Goal: Task Accomplishment & Management: Manage account settings

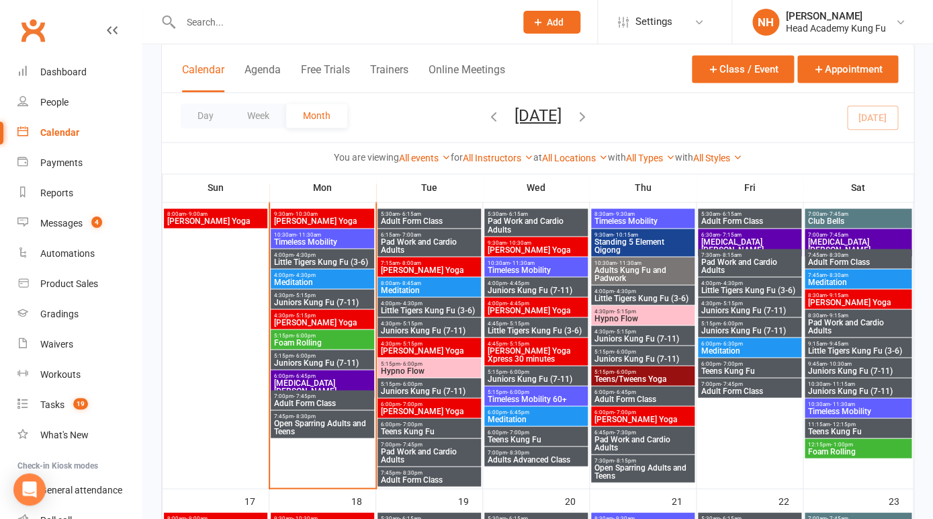
scroll to position [715, 0]
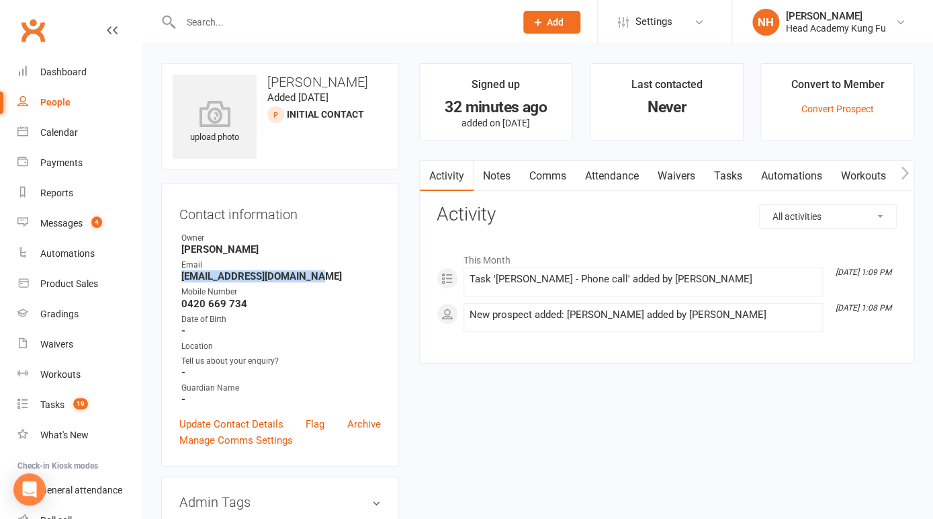
drag, startPoint x: 182, startPoint y: 278, endPoint x: 304, endPoint y: 275, distance: 122.4
click at [304, 275] on strong "ciaradefaoite@hotmail.com" at bounding box center [281, 276] width 200 height 12
copy strong "ciaradefaoite@hotmail.com"
drag, startPoint x: 182, startPoint y: 278, endPoint x: 290, endPoint y: 280, distance: 107.5
click at [290, 280] on strong "[EMAIL_ADDRESS][DOMAIN_NAME]" at bounding box center [281, 276] width 200 height 12
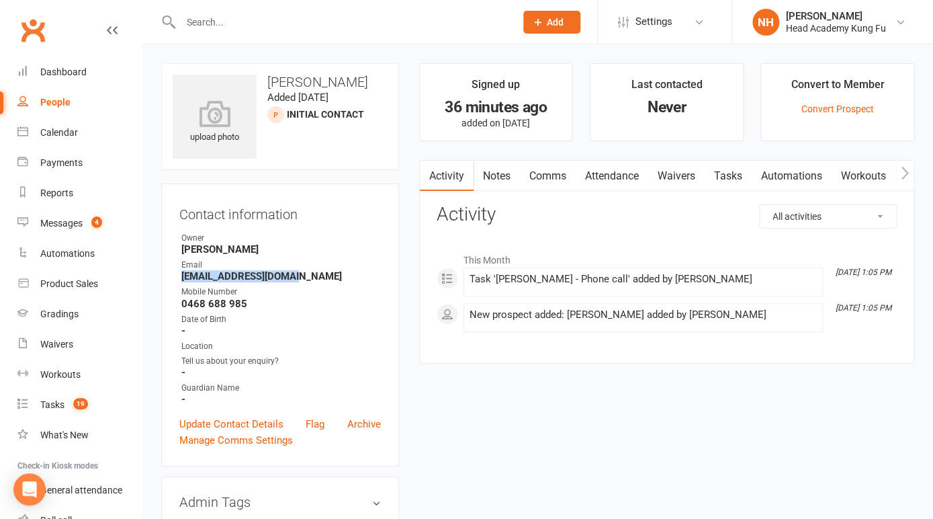
copy strong "[EMAIL_ADDRESS][DOMAIN_NAME]"
click at [71, 73] on div "Dashboard" at bounding box center [63, 72] width 46 height 11
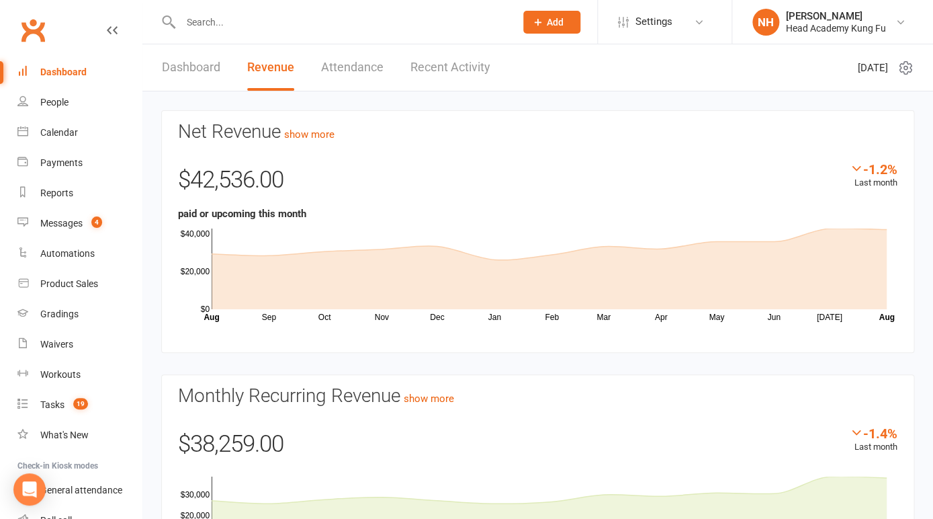
click at [216, 19] on input "text" at bounding box center [341, 22] width 329 height 19
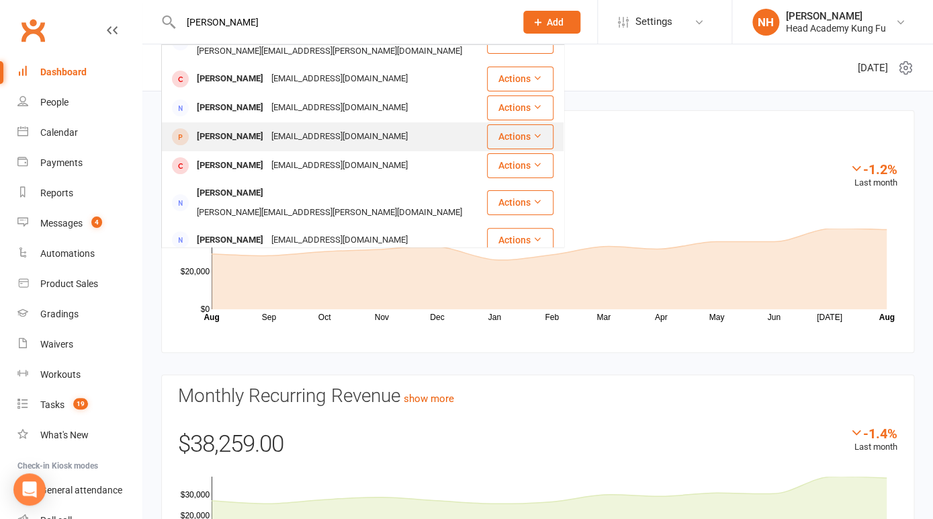
scroll to position [47, 0]
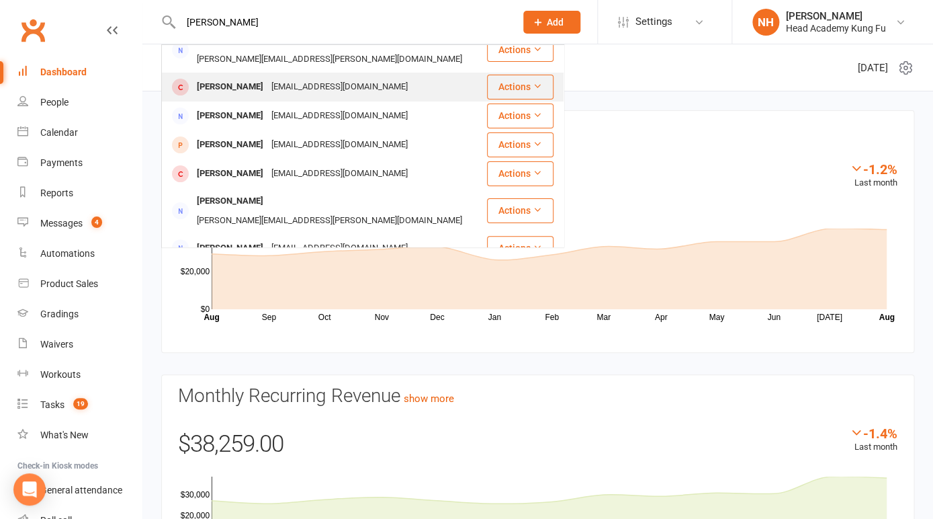
type input "massie"
click at [227, 77] on div "Maisie Lee" at bounding box center [230, 86] width 75 height 19
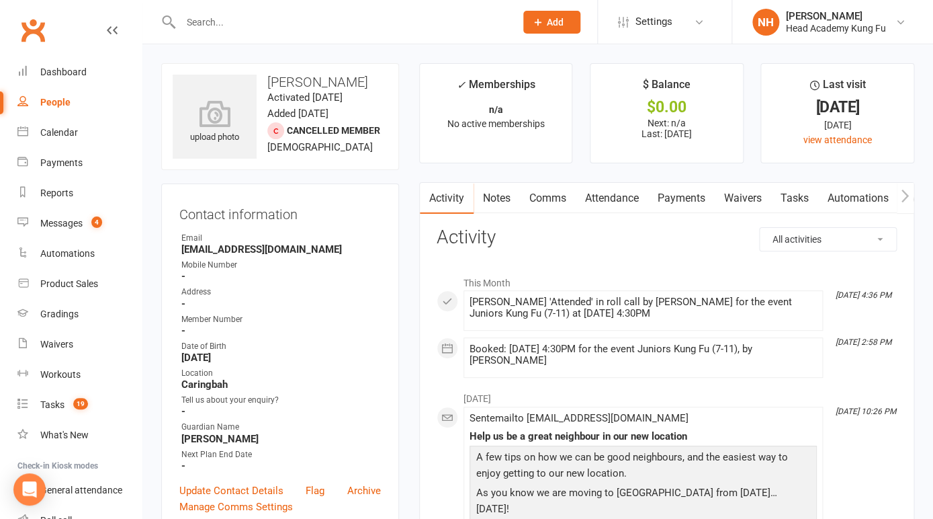
click at [688, 200] on link "Payments" at bounding box center [682, 198] width 67 height 31
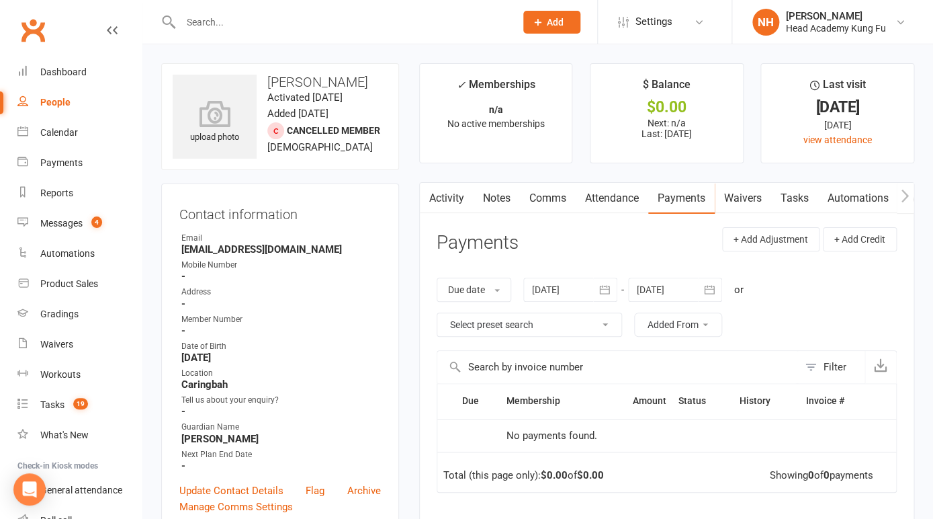
click at [449, 198] on link "Activity" at bounding box center [447, 198] width 54 height 31
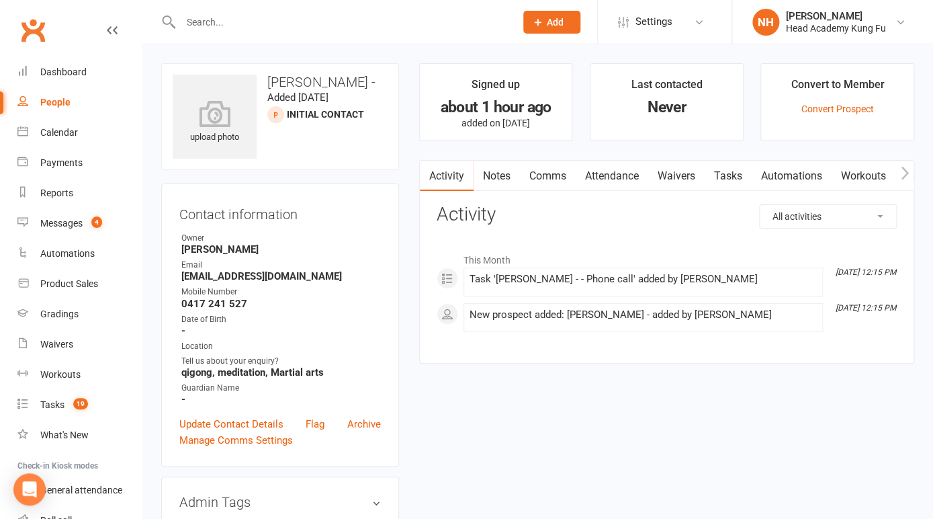
click at [732, 169] on link "Tasks" at bounding box center [728, 176] width 47 height 31
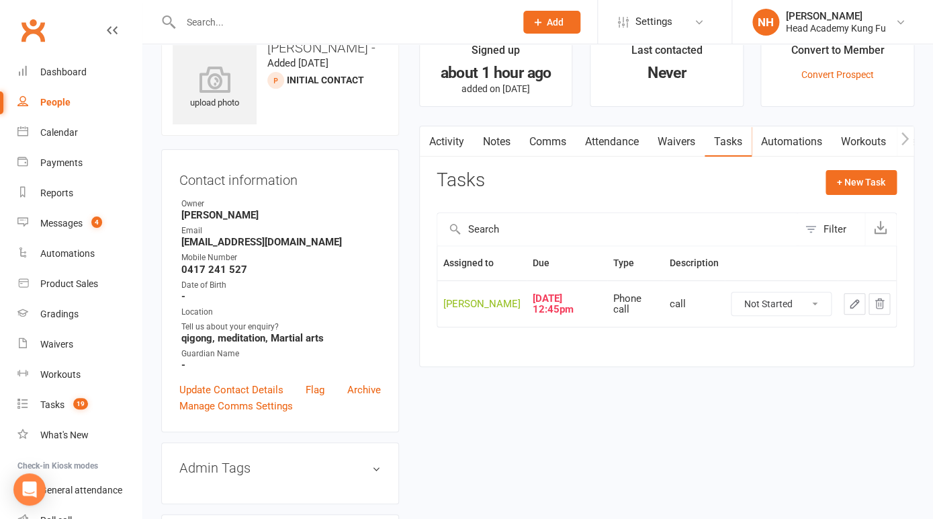
scroll to position [36, 0]
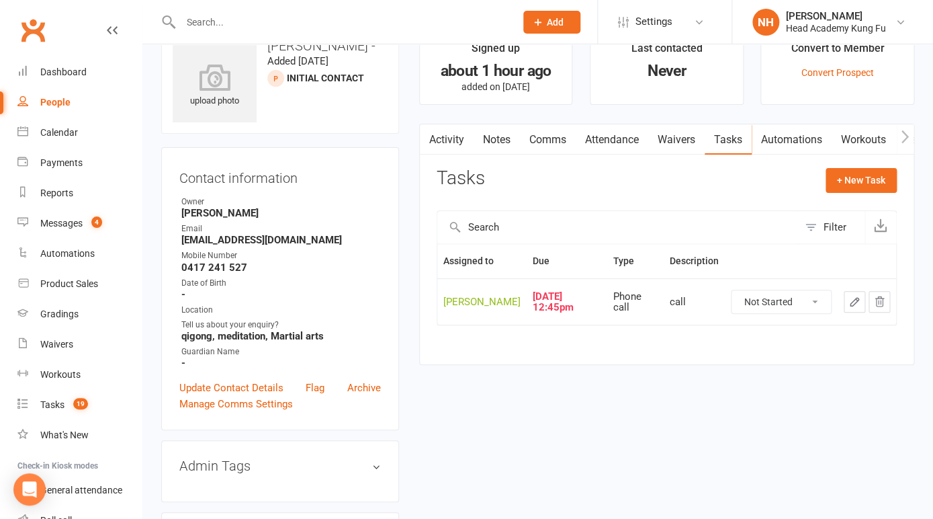
click at [858, 302] on icon "button" at bounding box center [855, 302] width 12 height 12
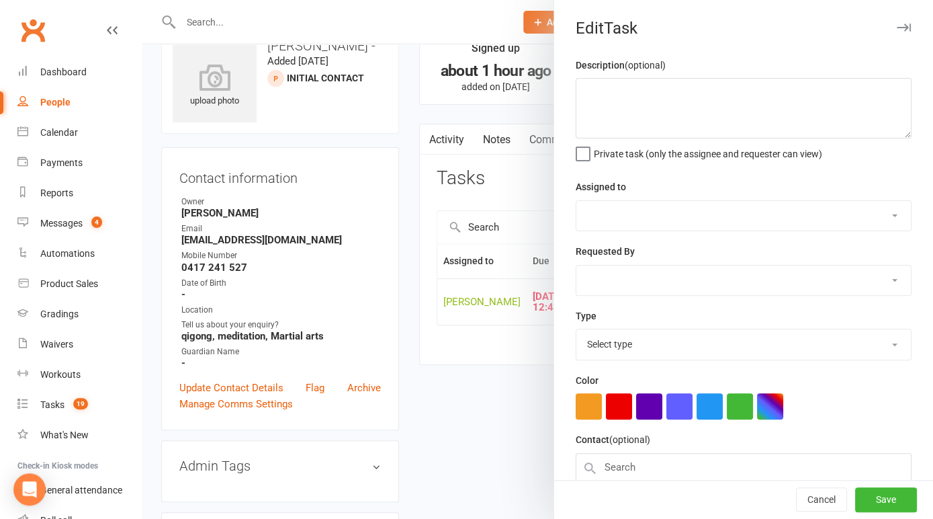
type textarea "call"
select select "31972"
select select "14820"
type input "11 Aug 2025"
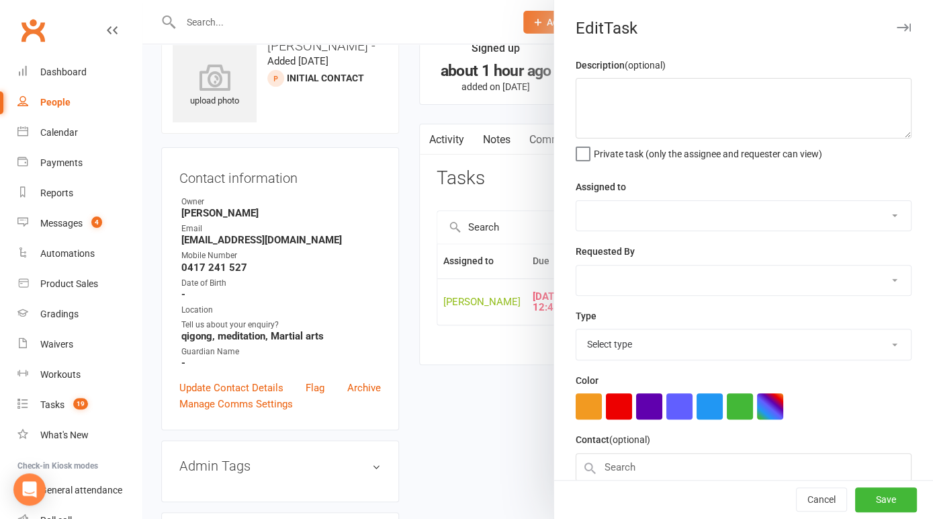
type input "12:45pm"
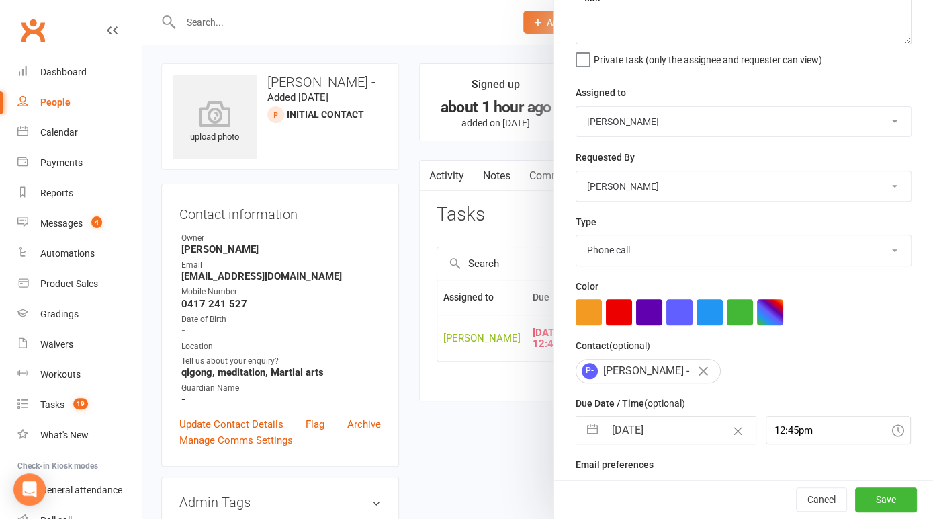
scroll to position [85, 0]
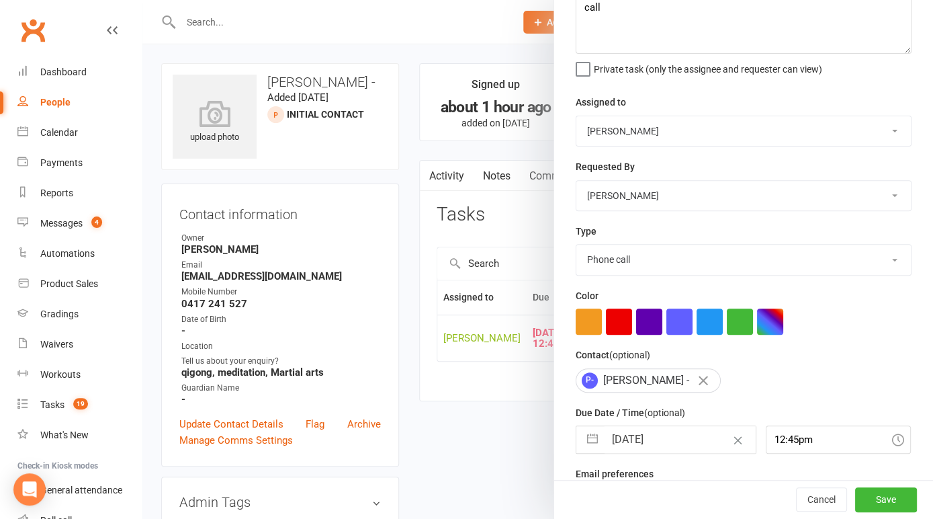
click at [470, 444] on div at bounding box center [537, 259] width 791 height 519
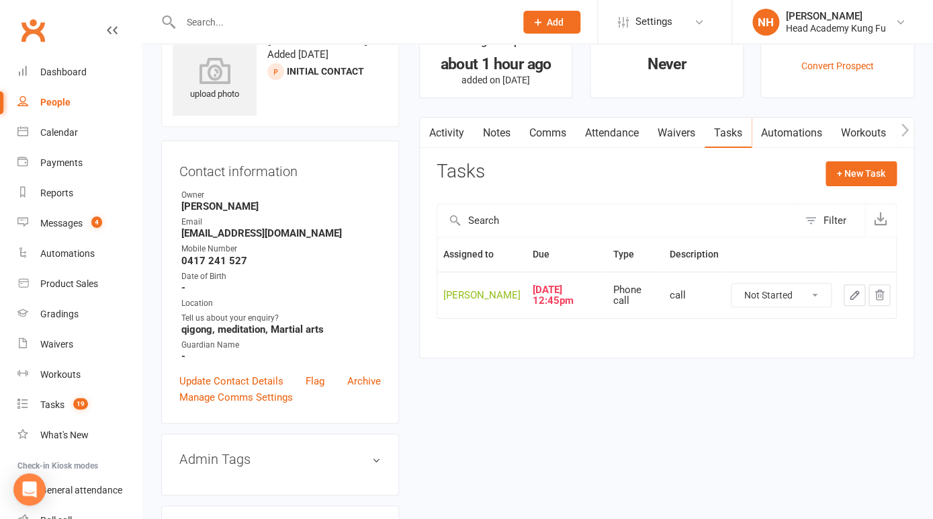
scroll to position [0, 0]
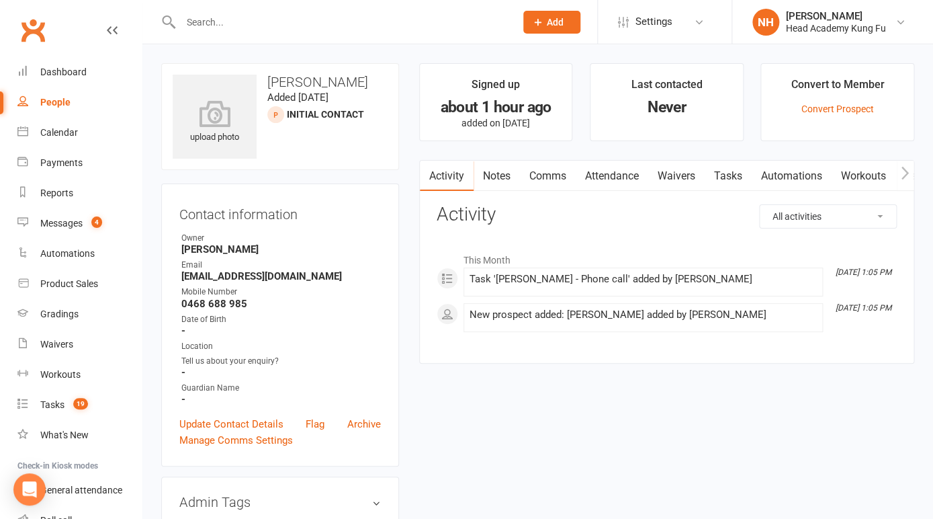
click at [731, 175] on link "Tasks" at bounding box center [728, 176] width 47 height 31
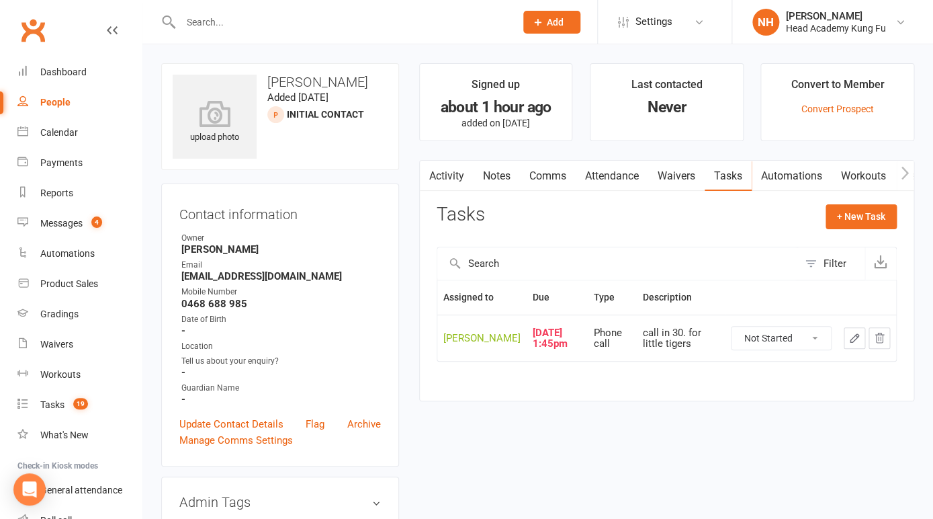
click at [856, 334] on icon "button" at bounding box center [855, 338] width 12 height 12
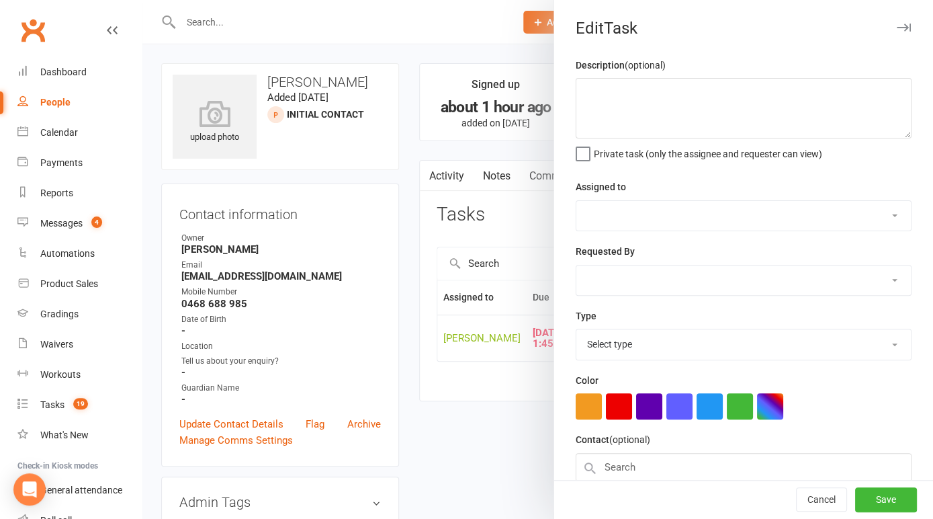
type textarea "call in 30. for little tigers"
select select "31972"
type input "11 Aug 2025"
type input "1:45pm"
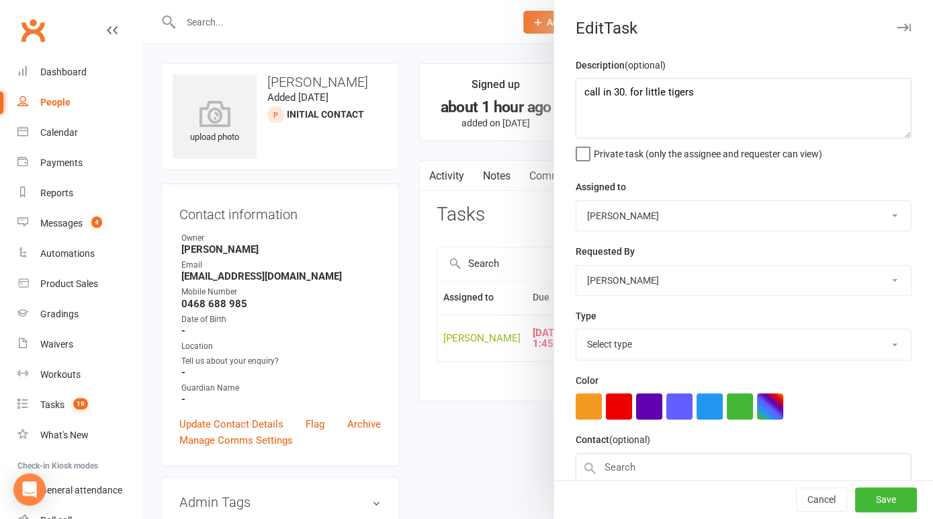
select select "14820"
click at [586, 95] on textarea "call in 30. for little tigers" at bounding box center [744, 108] width 336 height 60
click at [651, 97] on textarea "Call tomorrowe if no respoinse to email call in 30. for little tigers" at bounding box center [744, 108] width 336 height 60
click at [700, 93] on textarea "Call tomorrow if no respoinse to email call in 30. for little tigers" at bounding box center [744, 108] width 336 height 60
click at [757, 94] on textarea "Call tomorrow if no response to email call in 30. for little tigers" at bounding box center [744, 108] width 336 height 60
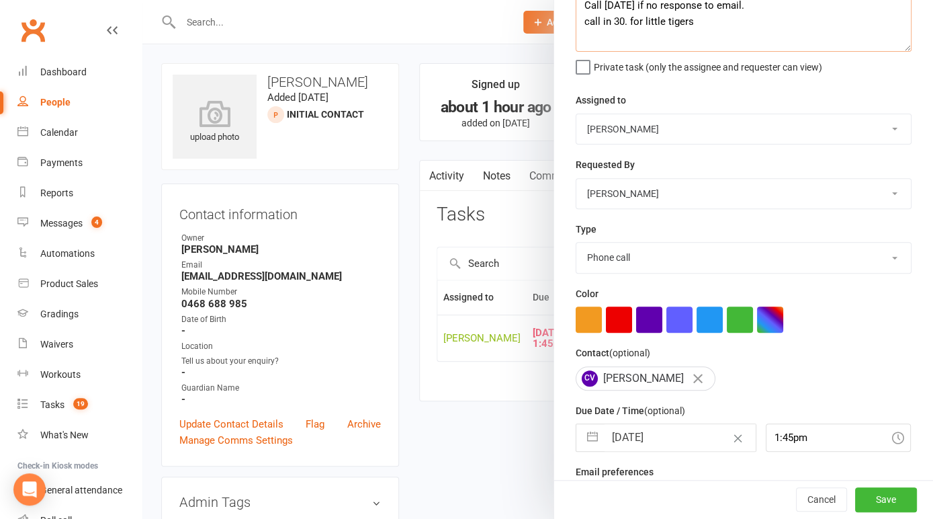
scroll to position [120, 0]
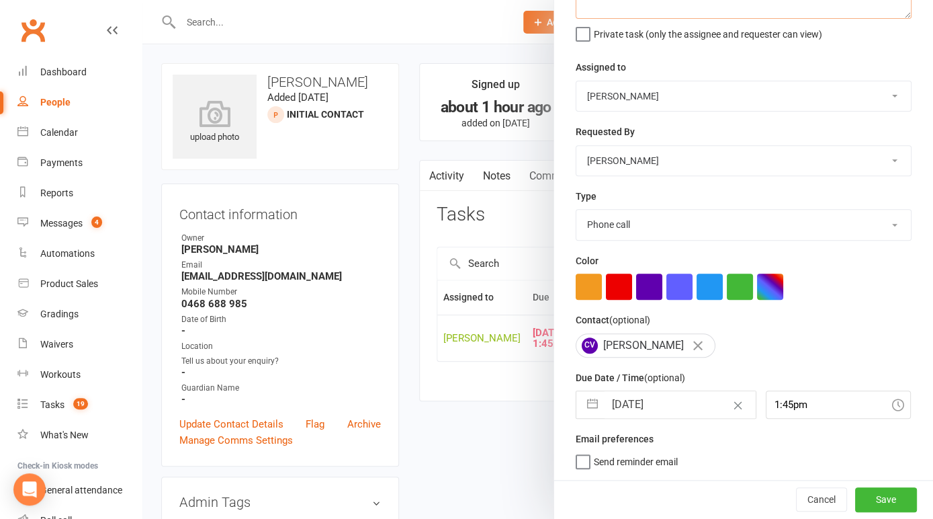
type textarea "Call tomorrow if no response to email. call in 30. for little tigers"
click at [666, 404] on input "11 Aug 2025" at bounding box center [680, 404] width 151 height 27
select select "6"
select select "2025"
select select "7"
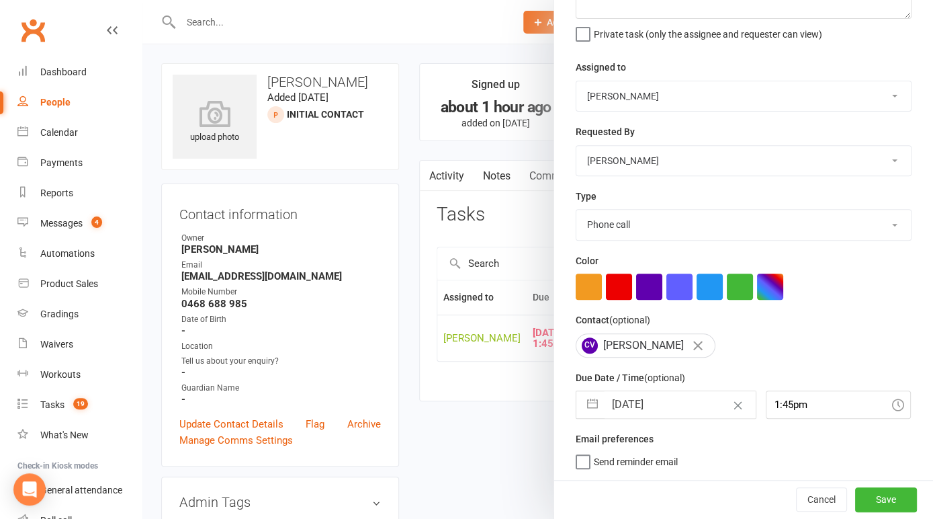
select select "2025"
select select "8"
select select "2025"
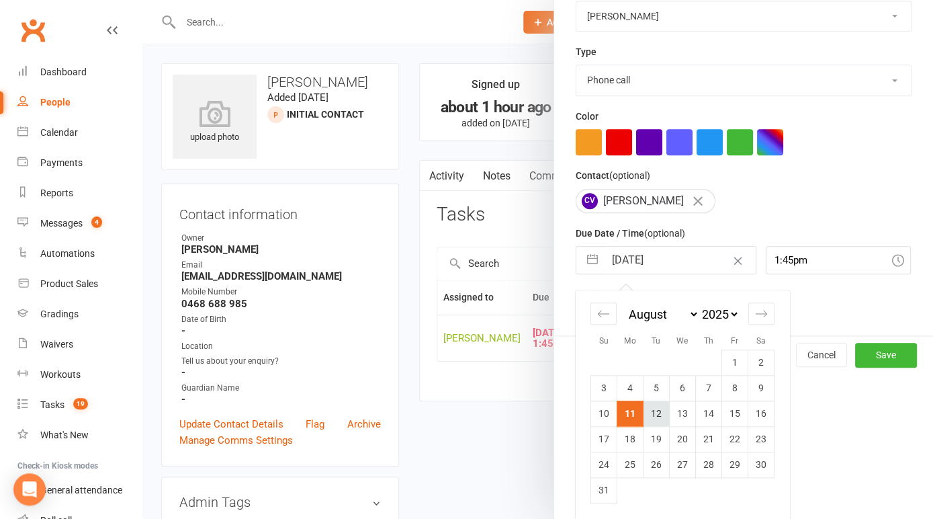
click at [649, 411] on td "12" at bounding box center [657, 414] width 26 height 26
type input "[DATE]"
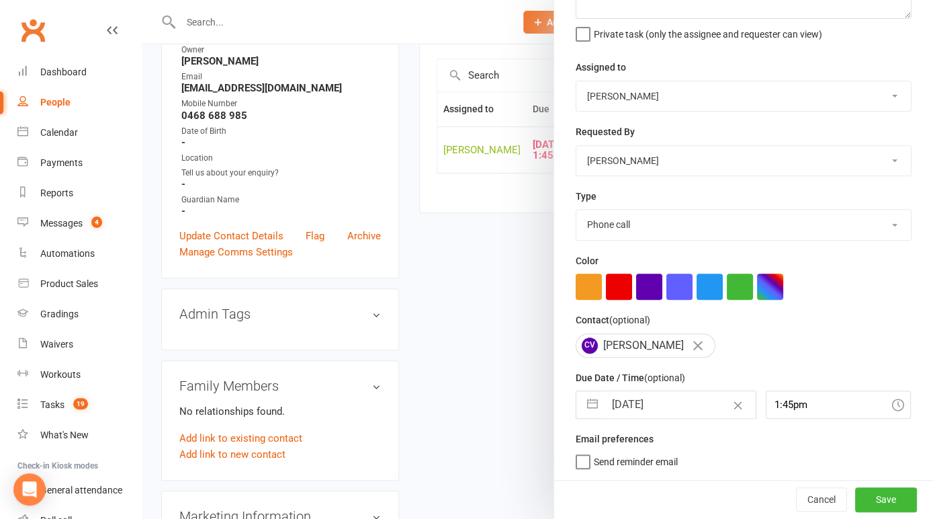
scroll to position [210, 0]
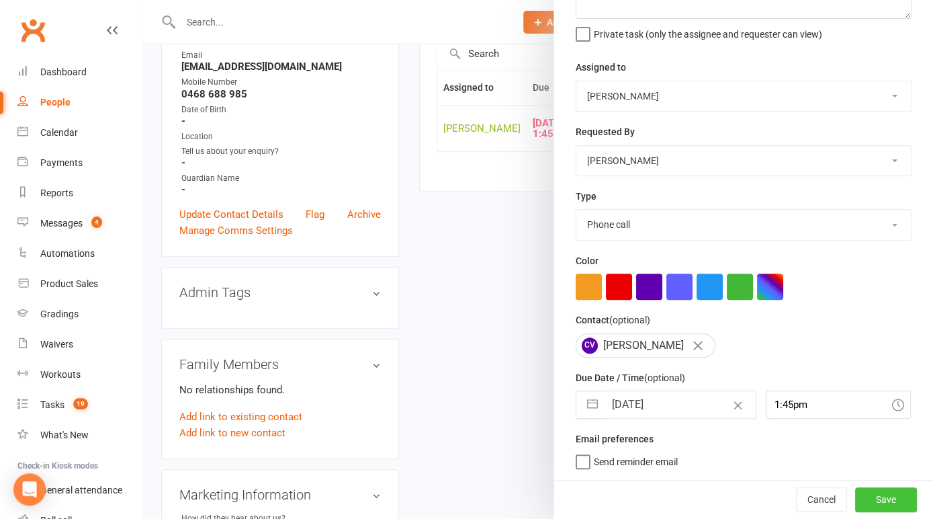
click at [884, 495] on button "Save" at bounding box center [887, 499] width 62 height 24
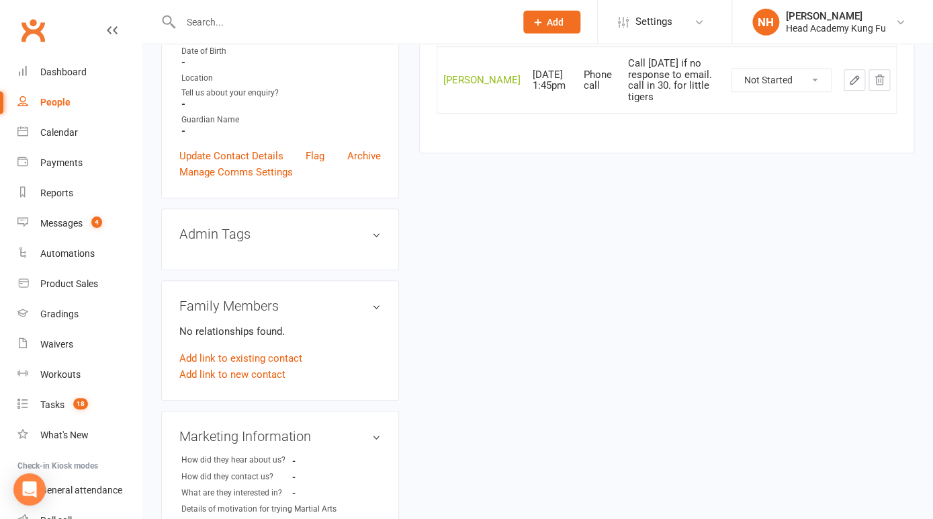
scroll to position [0, 0]
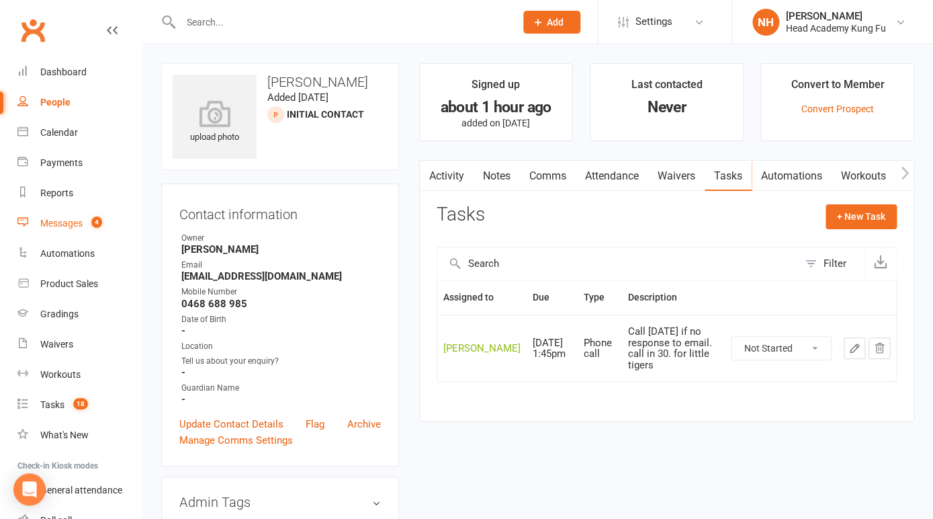
click at [72, 218] on div "Messages" at bounding box center [61, 223] width 42 height 11
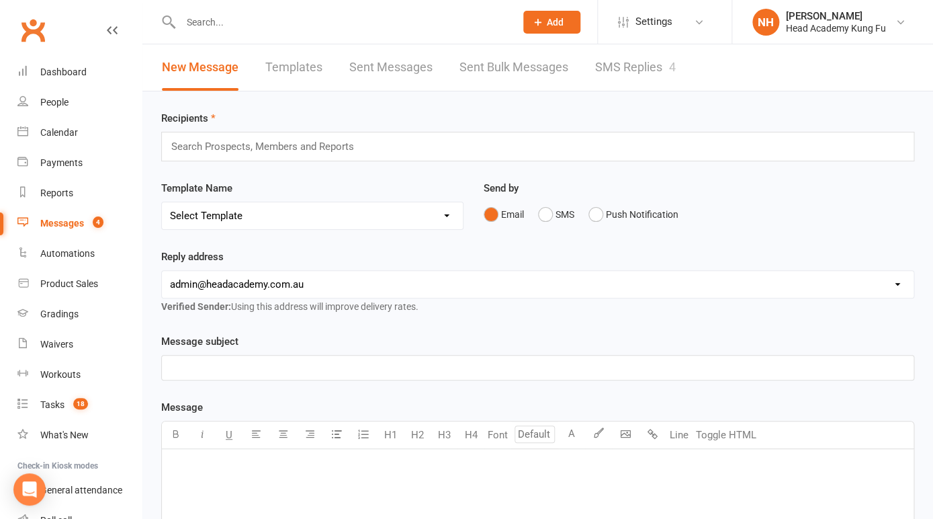
click at [611, 63] on link "SMS Replies 4" at bounding box center [635, 67] width 81 height 46
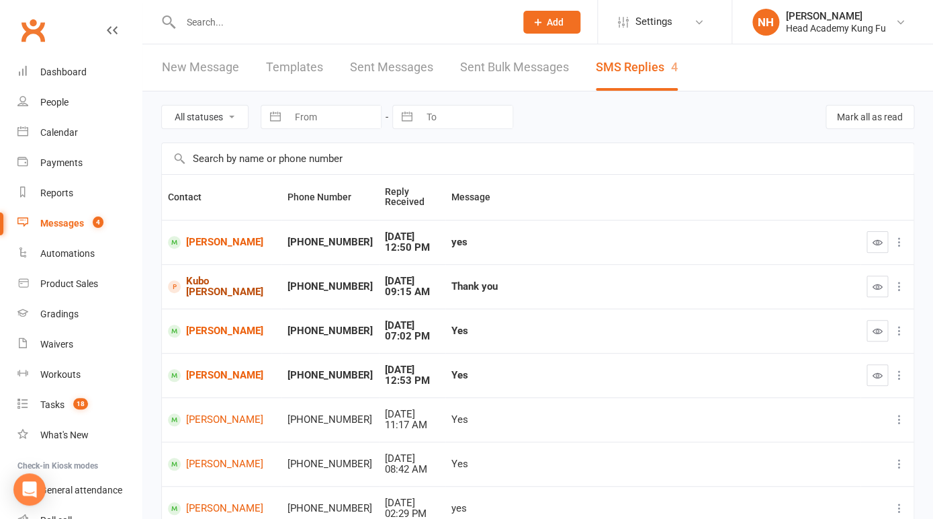
click at [220, 287] on link "Kubo [PERSON_NAME]" at bounding box center [222, 287] width 108 height 22
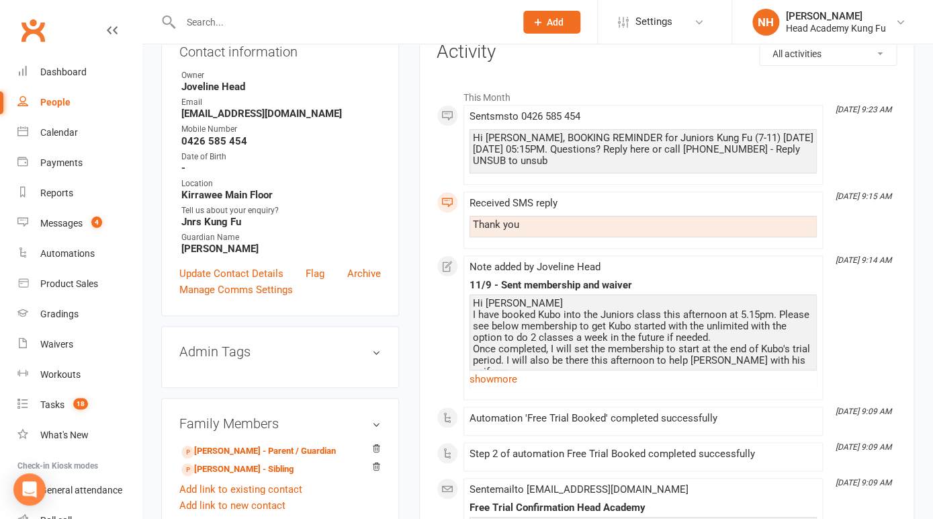
scroll to position [163, 0]
click at [69, 77] on div "Dashboard" at bounding box center [63, 72] width 46 height 11
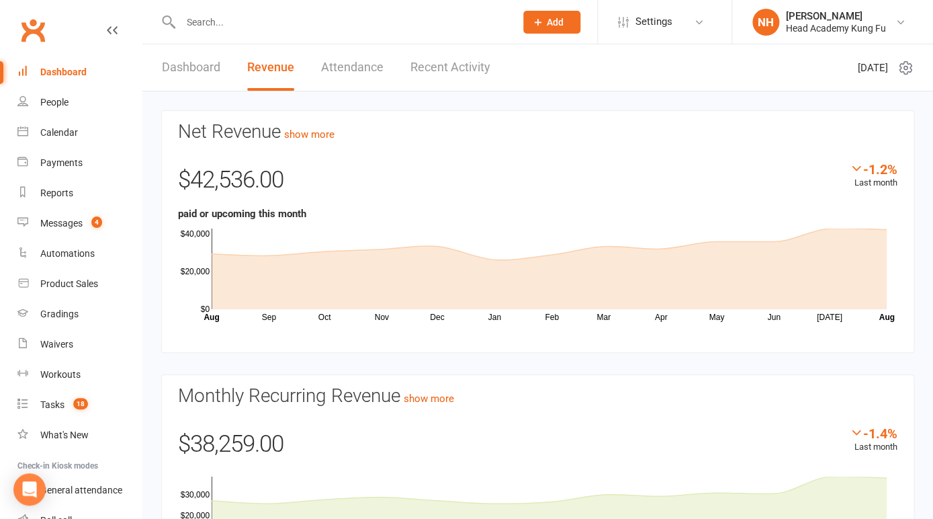
click at [241, 21] on input "text" at bounding box center [341, 22] width 329 height 19
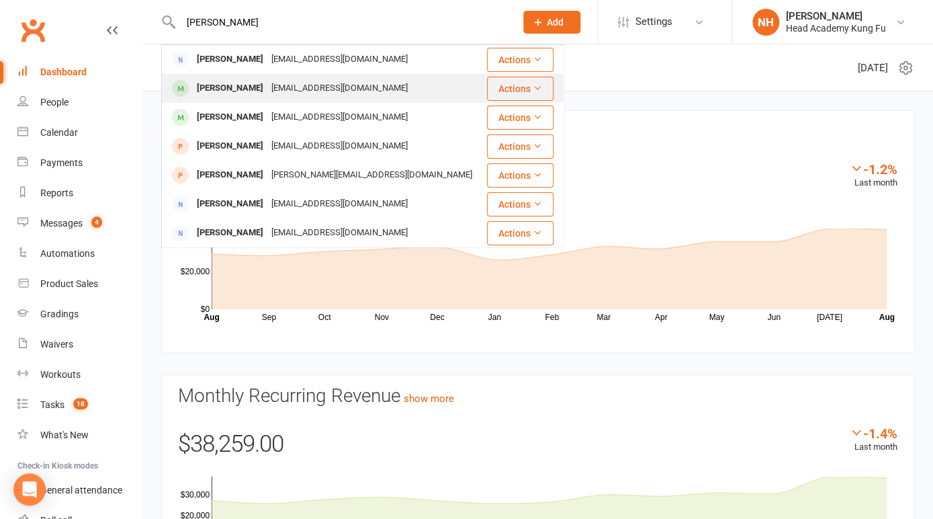
type input "pawley"
click at [221, 89] on div "Andie Pawley" at bounding box center [230, 88] width 75 height 19
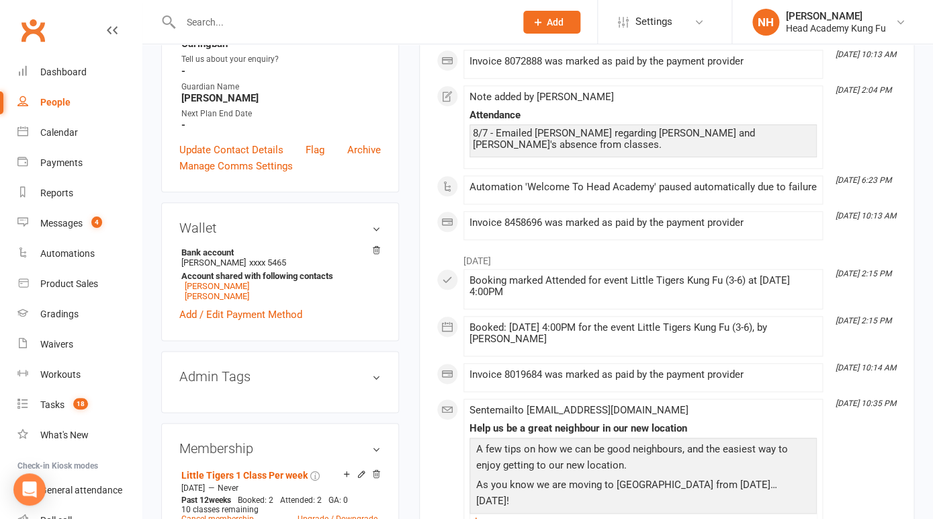
scroll to position [446, 0]
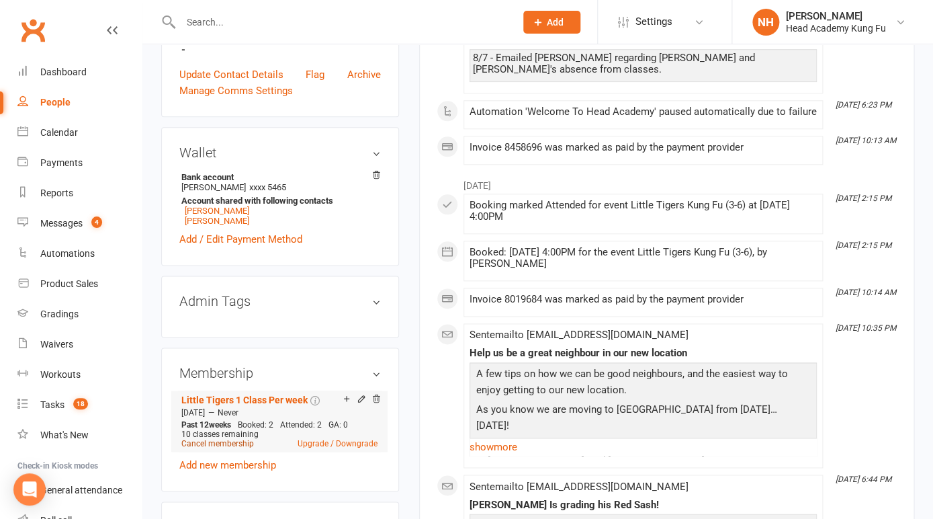
click at [230, 447] on link "Cancel membership" at bounding box center [217, 443] width 73 height 9
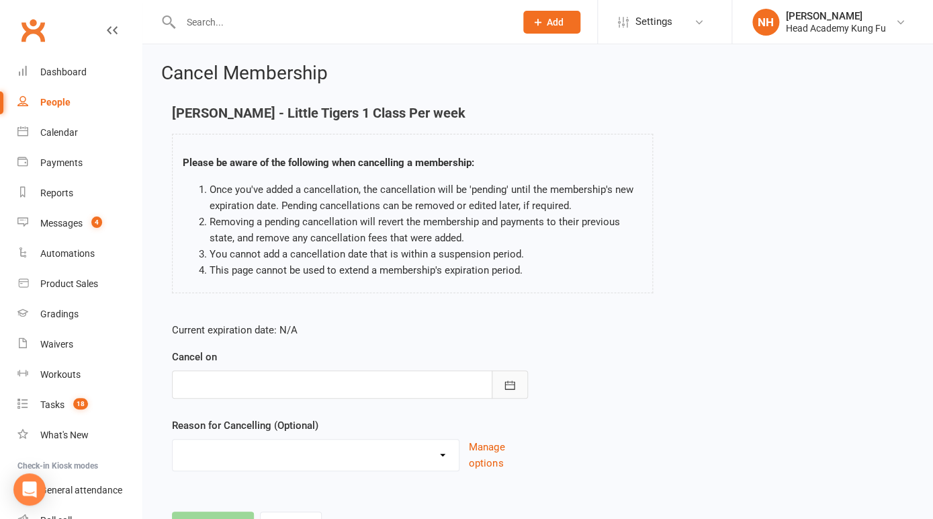
click at [508, 389] on icon "button" at bounding box center [510, 384] width 10 height 9
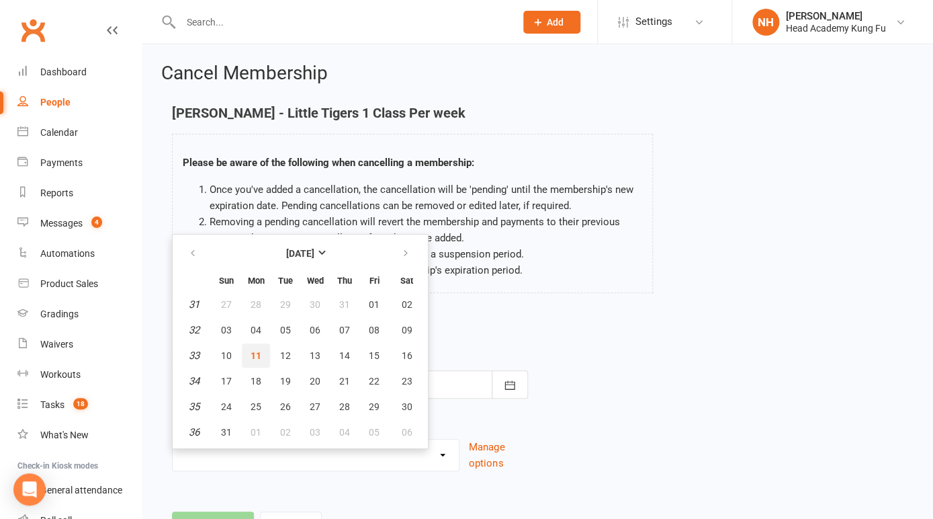
click at [257, 355] on span "11" at bounding box center [256, 355] width 11 height 11
type input "11 Aug 2025"
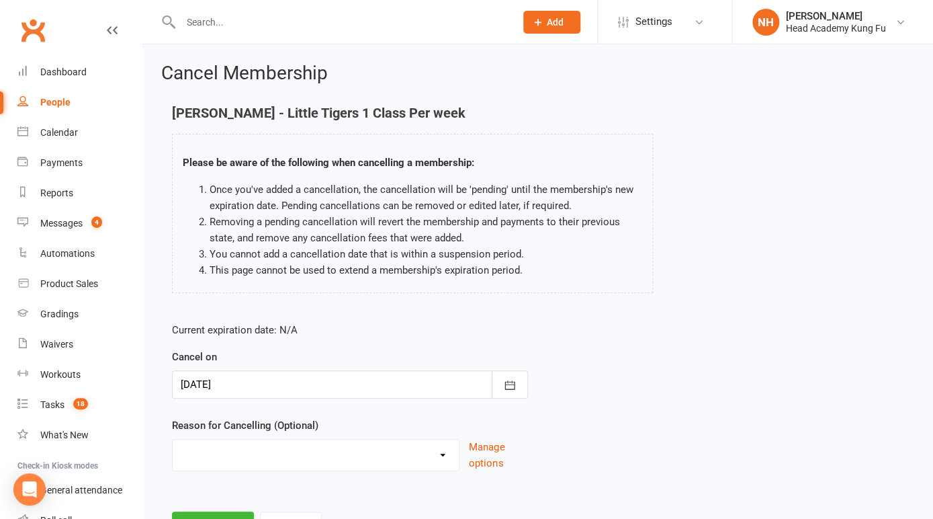
scroll to position [61, 0]
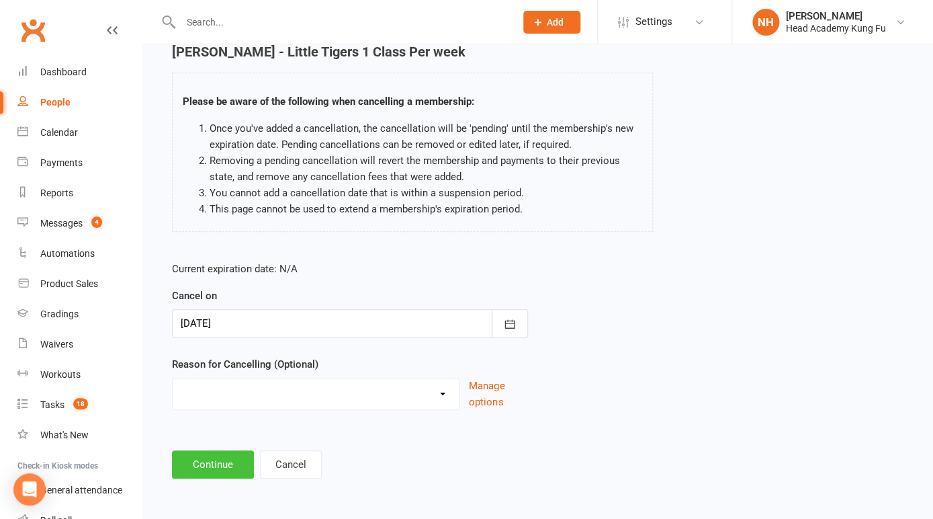
click at [216, 462] on button "Continue" at bounding box center [213, 464] width 82 height 28
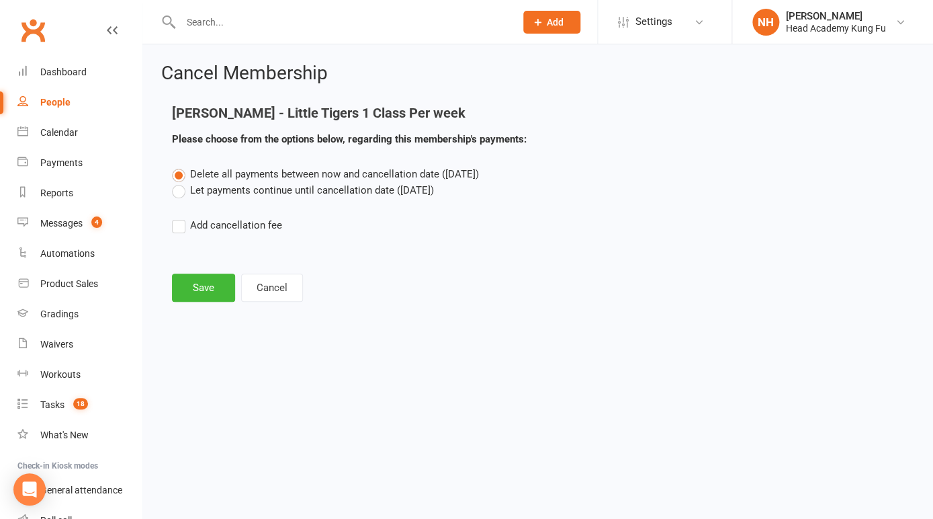
scroll to position [0, 0]
click at [196, 286] on button "Save" at bounding box center [203, 288] width 63 height 28
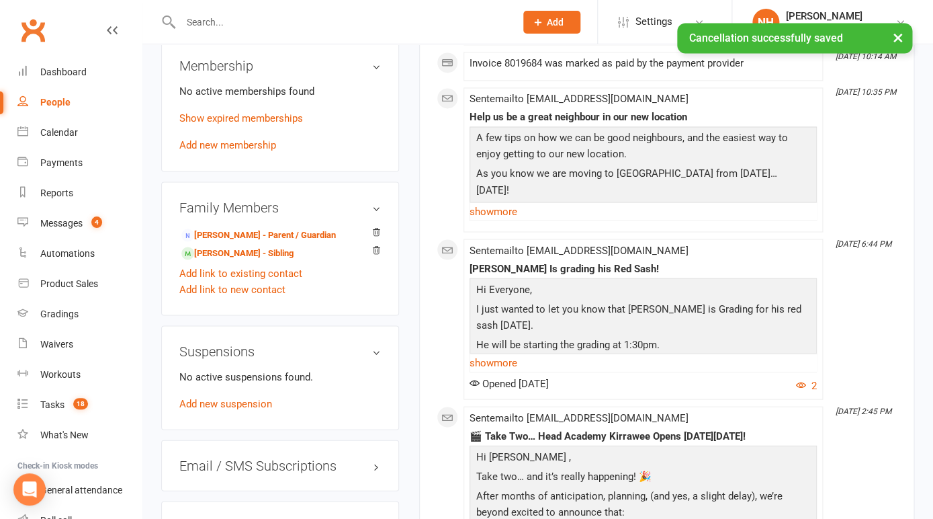
scroll to position [752, 0]
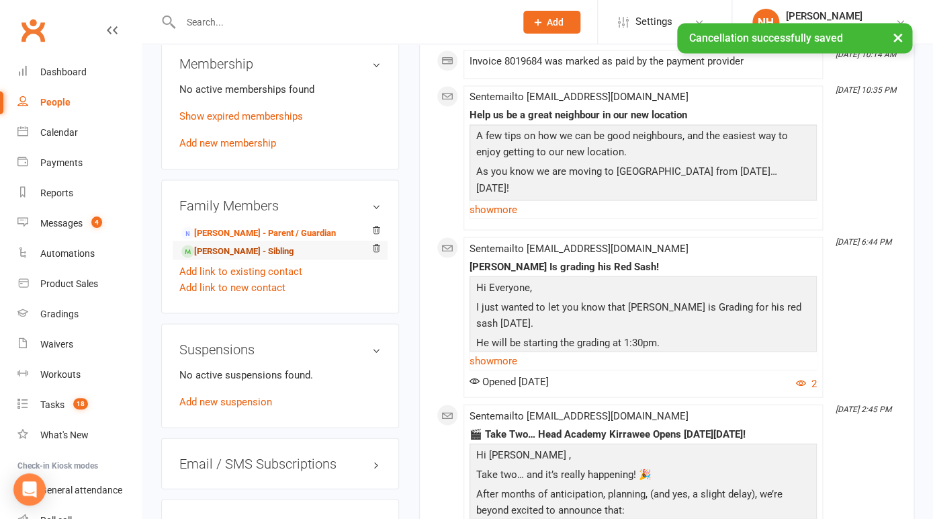
click at [228, 253] on link "Billie Pawley - Sibling" at bounding box center [237, 251] width 112 height 14
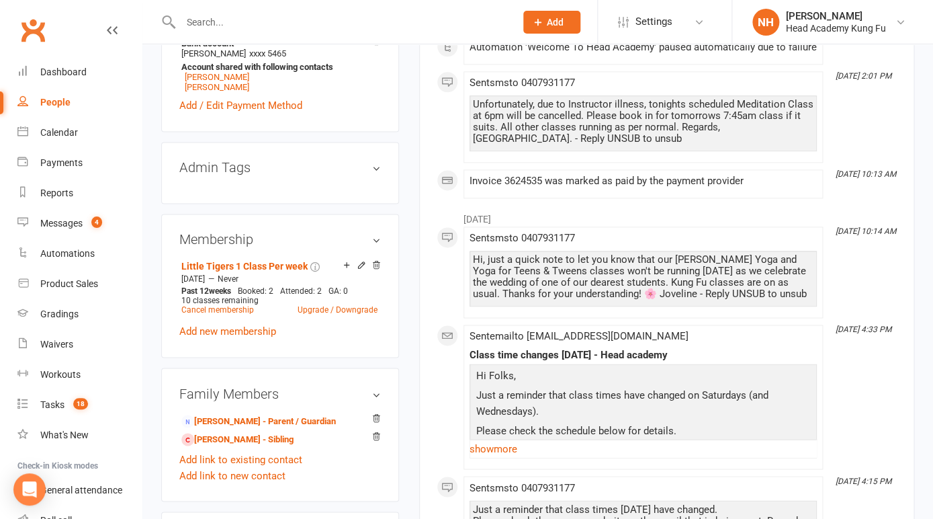
scroll to position [628, 0]
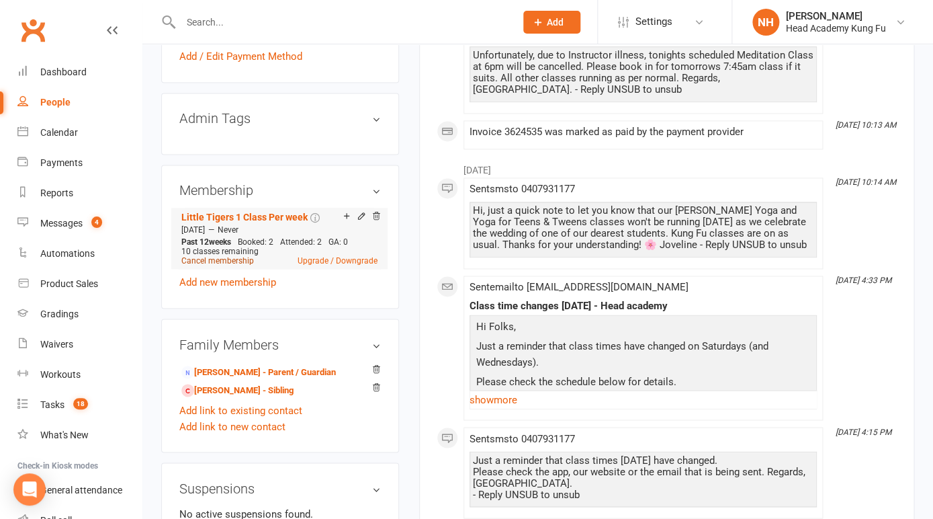
click at [226, 259] on link "Cancel membership" at bounding box center [217, 260] width 73 height 9
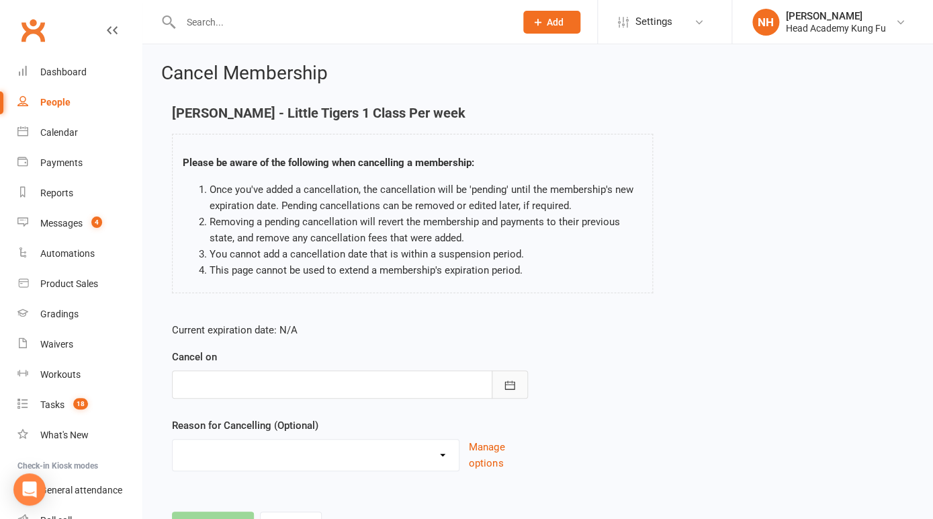
click at [509, 394] on button "button" at bounding box center [510, 384] width 36 height 28
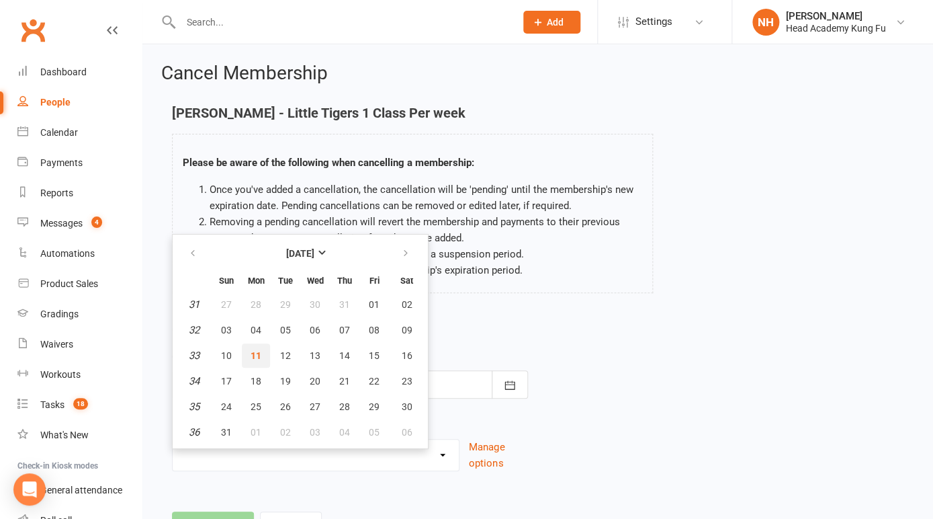
click at [259, 352] on span "11" at bounding box center [256, 355] width 11 height 11
type input "11 Aug 2025"
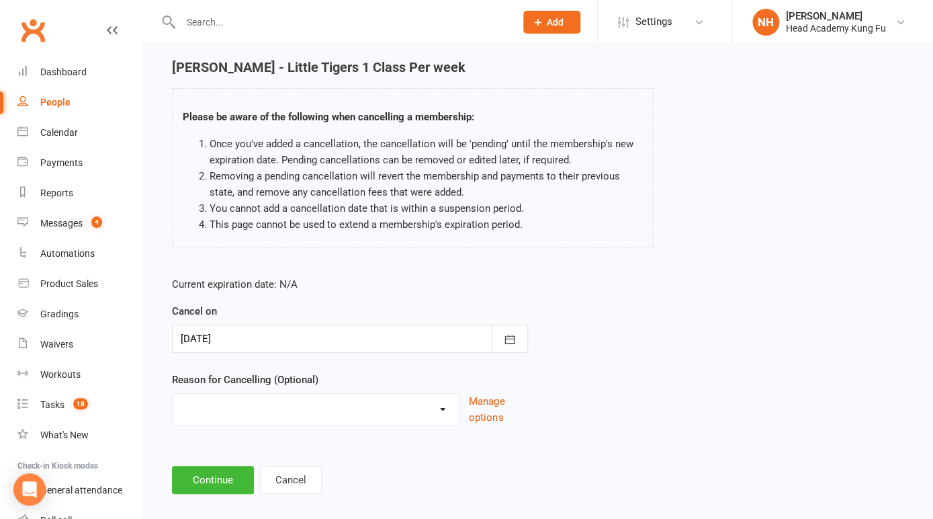
scroll to position [61, 0]
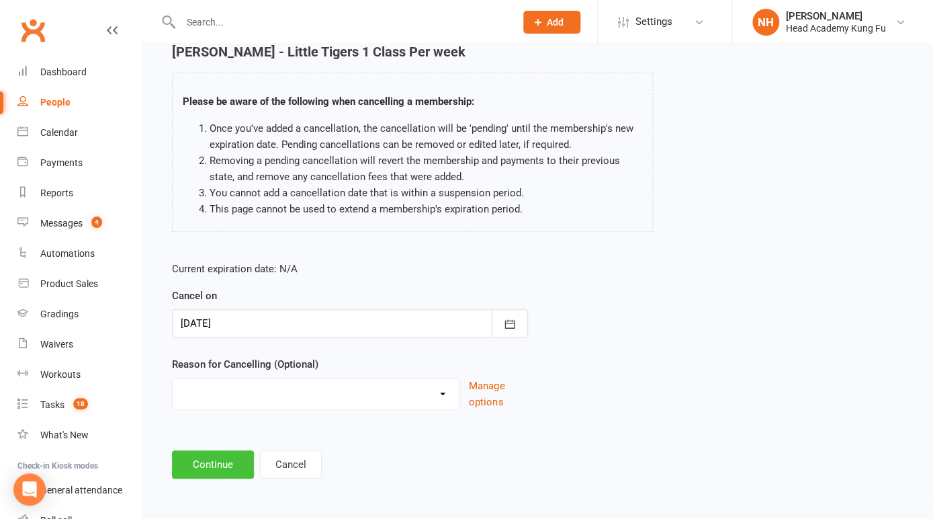
click at [219, 461] on button "Continue" at bounding box center [213, 464] width 82 height 28
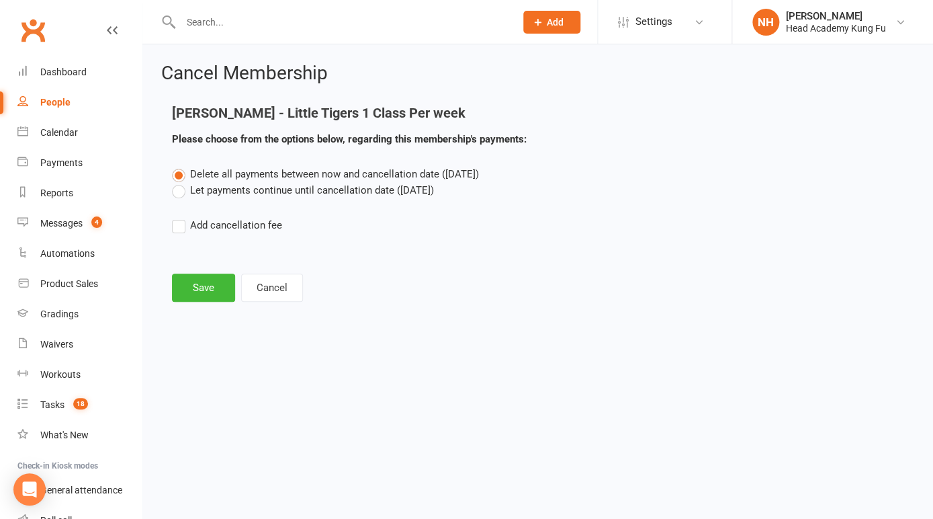
scroll to position [0, 0]
click at [202, 279] on button "Save" at bounding box center [203, 288] width 63 height 28
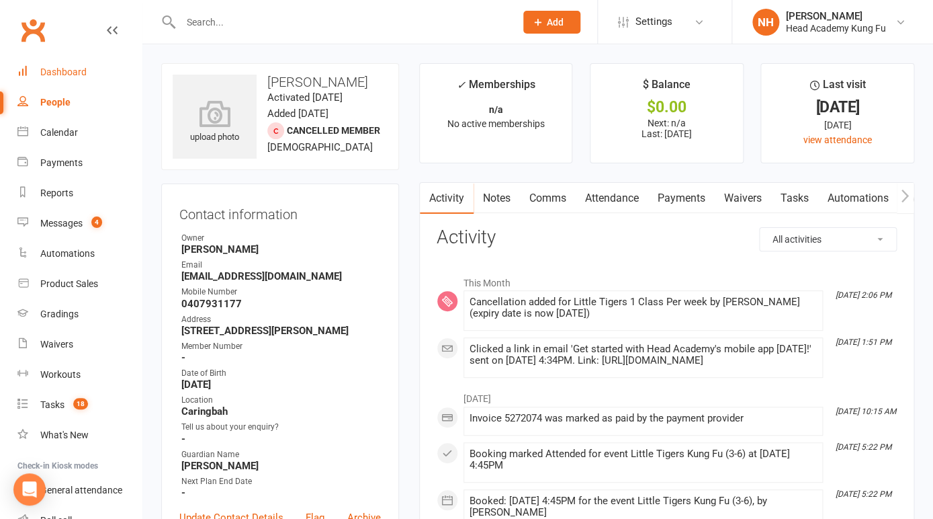
click at [67, 72] on div "Dashboard" at bounding box center [63, 72] width 46 height 11
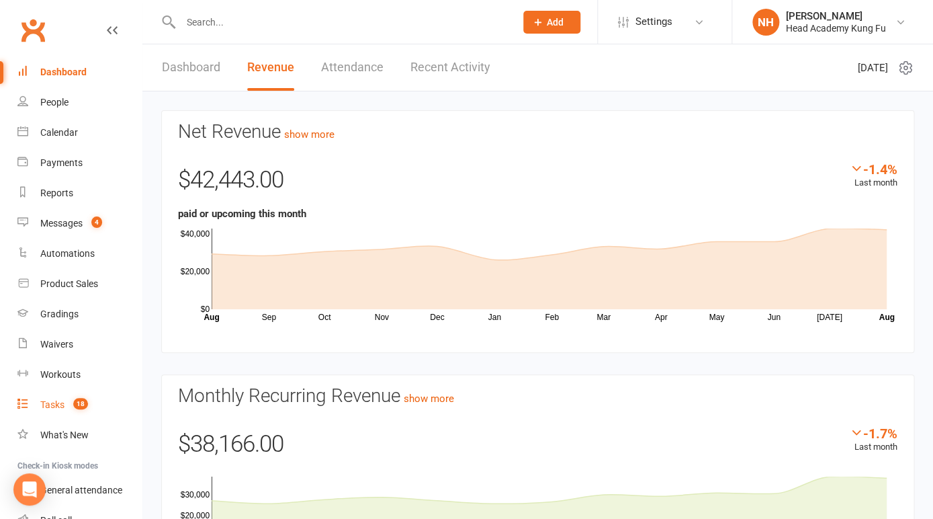
click at [60, 407] on div "Tasks" at bounding box center [52, 404] width 24 height 11
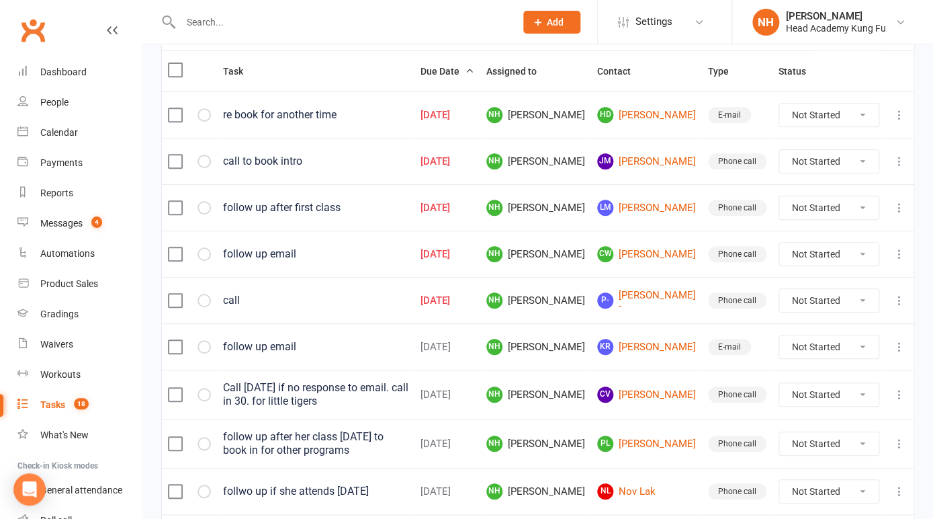
scroll to position [155, 0]
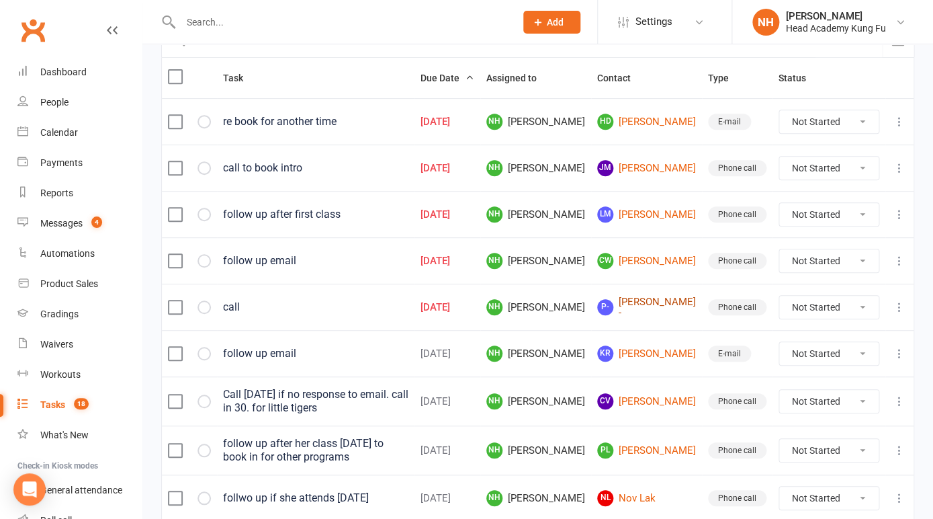
click at [675, 308] on link "P- Pauline -" at bounding box center [646, 307] width 99 height 22
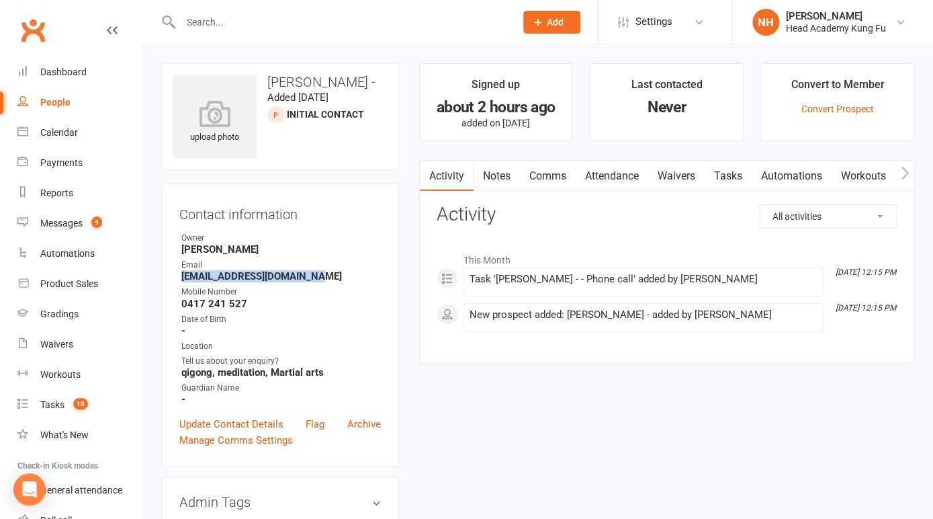
drag, startPoint x: 183, startPoint y: 276, endPoint x: 343, endPoint y: 277, distance: 160.0
click at [343, 277] on strong "paulinebendon@bigpond.com" at bounding box center [281, 276] width 200 height 12
copy strong "paulinebendon@bigpond.com"
click at [190, 20] on input "text" at bounding box center [341, 22] width 329 height 19
paste input "paulinebendon@bigpond.com"
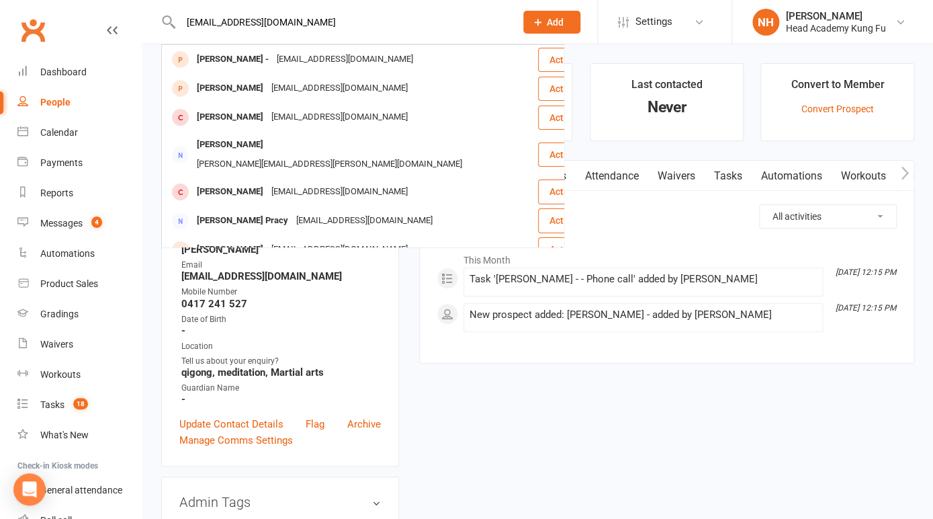
type input "paulinebendon@bigpond.com"
click at [378, 394] on strong "-" at bounding box center [281, 399] width 200 height 12
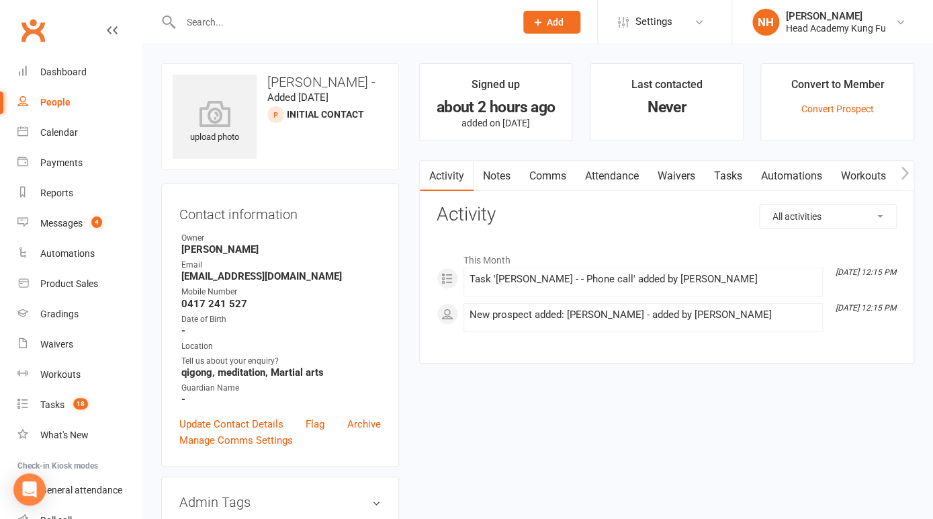
click at [737, 175] on link "Tasks" at bounding box center [728, 176] width 47 height 31
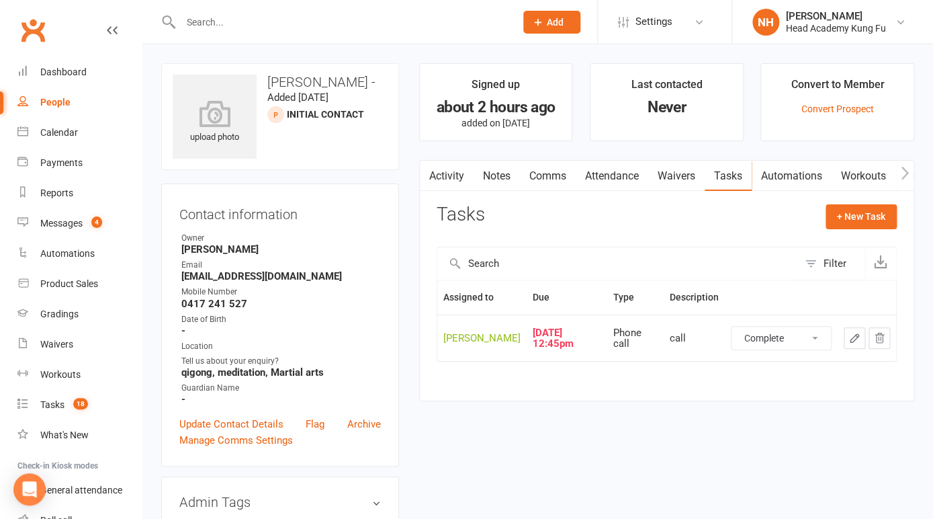
click option "Complete" at bounding box center [0, 0] width 0 height 0
select select "unstarted"
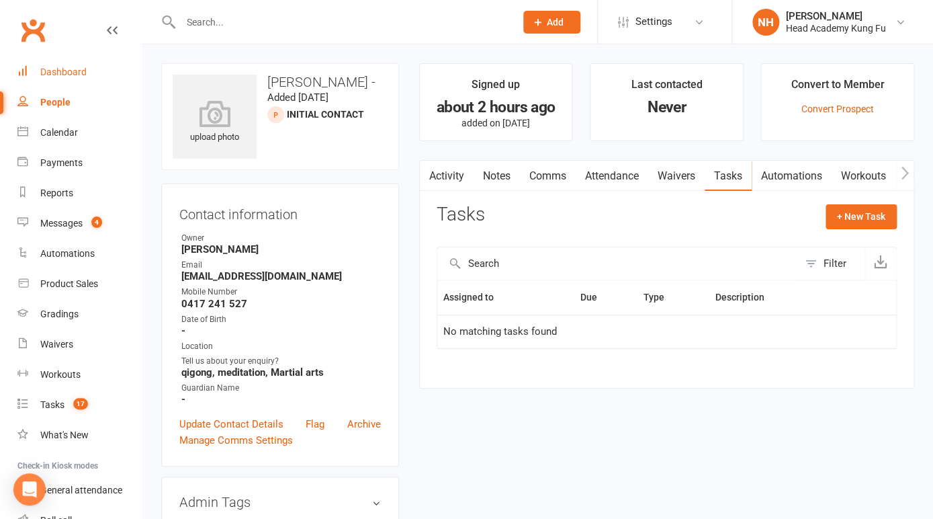
click at [48, 71] on div "Dashboard" at bounding box center [63, 72] width 46 height 11
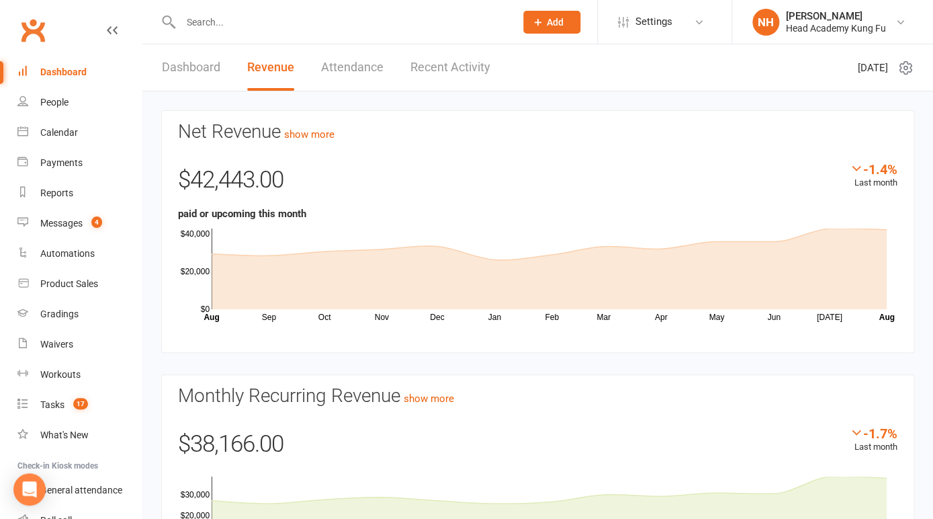
click at [212, 26] on input "text" at bounding box center [341, 22] width 329 height 19
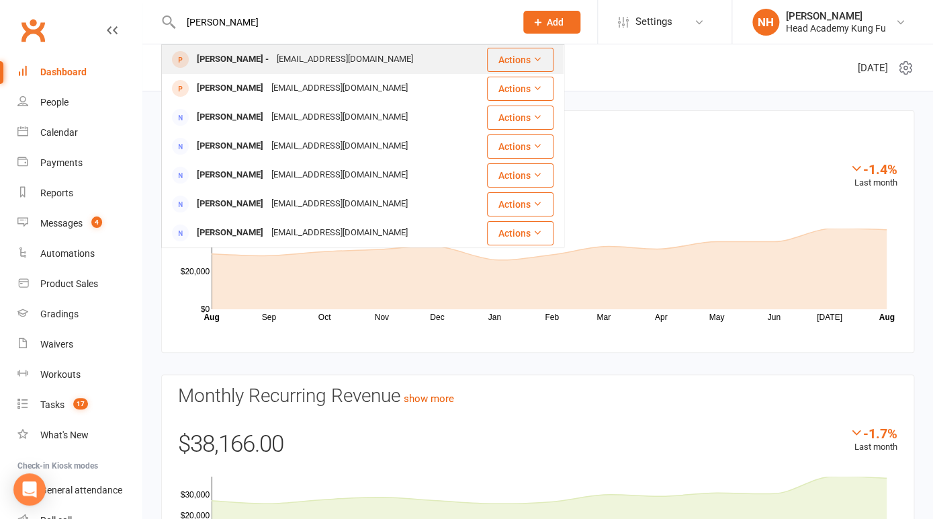
type input "pauline"
click at [273, 58] on div "paulinebendon@bigpond.com" at bounding box center [345, 59] width 144 height 19
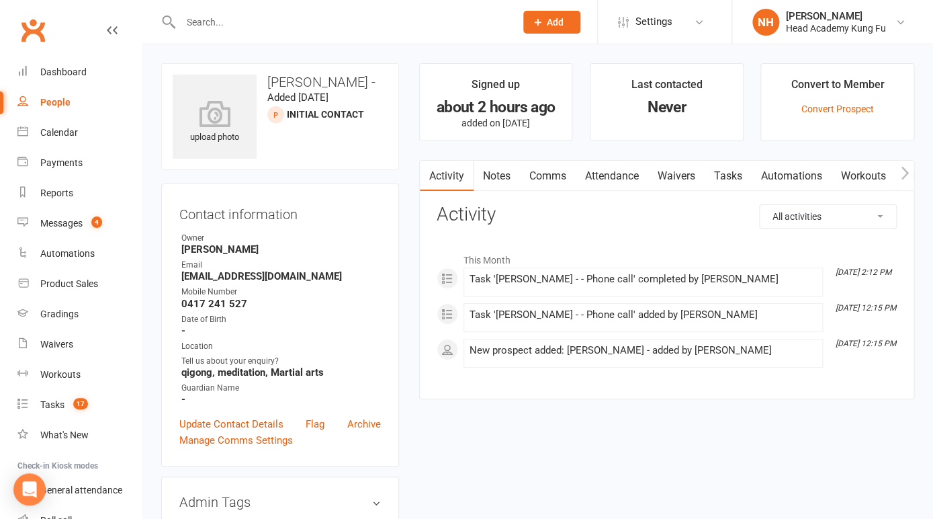
click at [737, 172] on link "Tasks" at bounding box center [728, 176] width 47 height 31
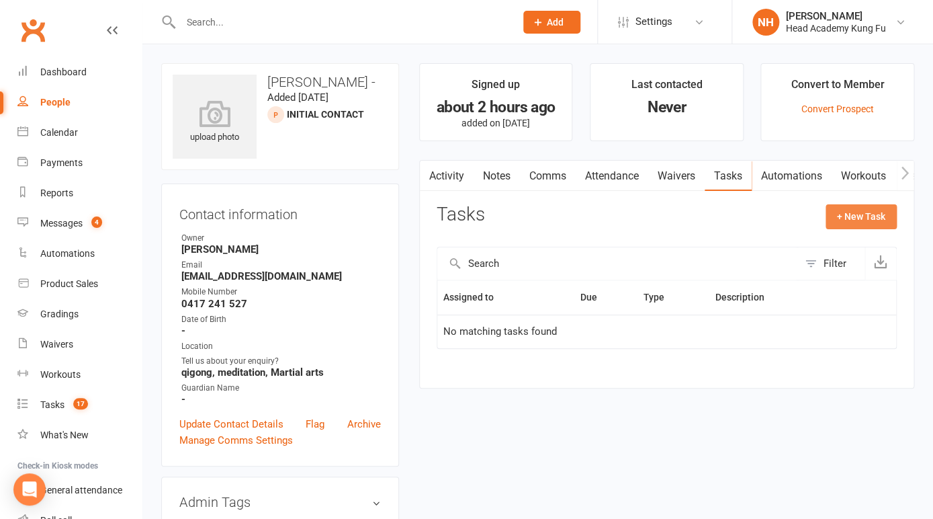
click at [870, 210] on button "+ New Task" at bounding box center [861, 216] width 71 height 24
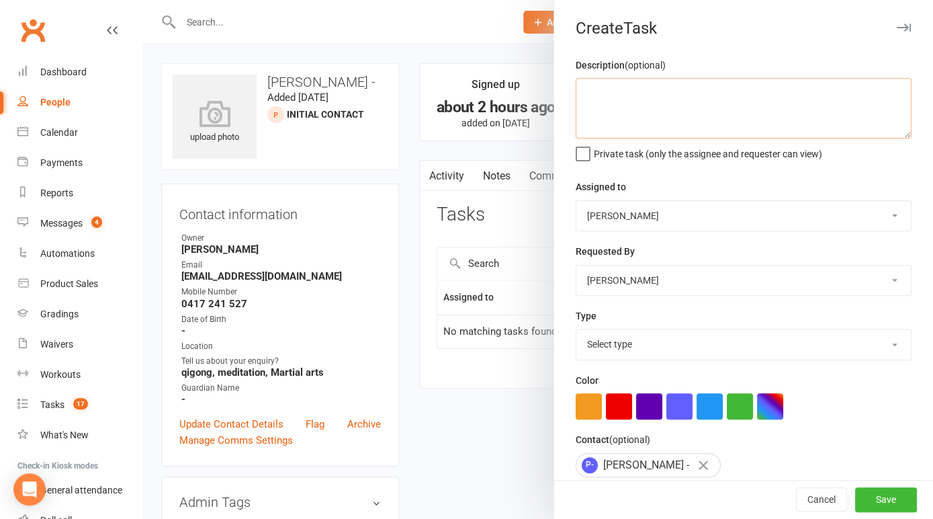
click at [613, 96] on textarea at bounding box center [744, 108] width 336 height 60
type textarea "pauline working need to call after 5"
click option "Phone call" at bounding box center [0, 0] width 0 height 0
select select "14819"
click option "E-mail" at bounding box center [0, 0] width 0 height 0
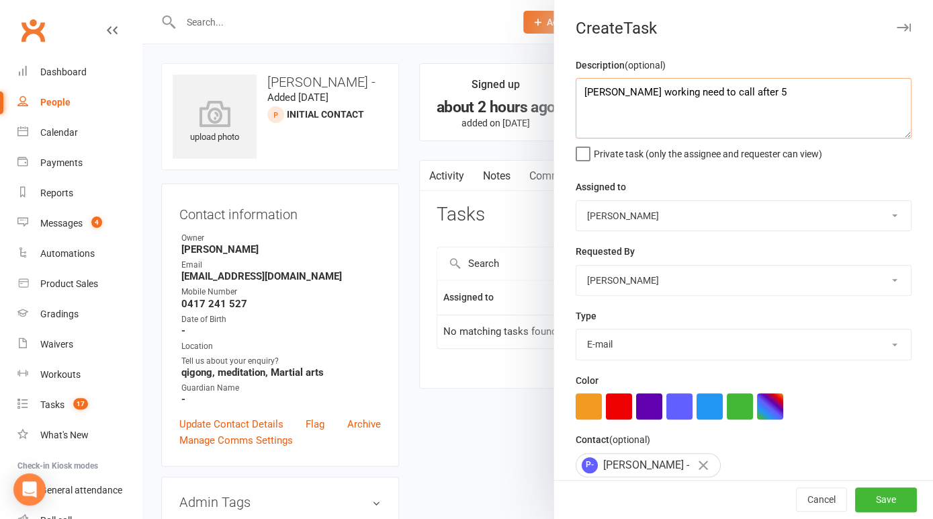
click at [747, 90] on textarea "pauline working need to call after 5" at bounding box center [744, 108] width 336 height 60
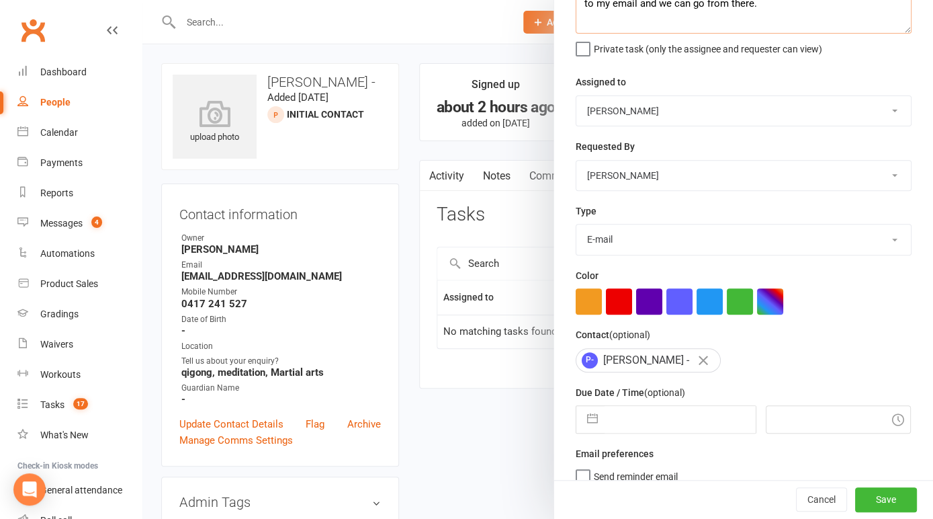
scroll to position [120, 0]
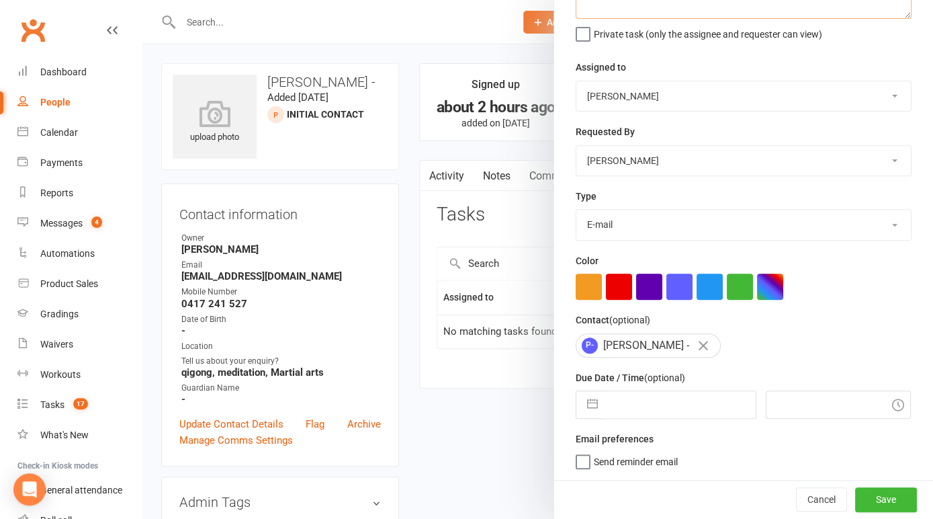
type textarea "pauline working need to call after 5. she is going to respond to my email and w…"
click at [584, 413] on button "button" at bounding box center [593, 404] width 24 height 27
select select "6"
select select "2025"
select select "7"
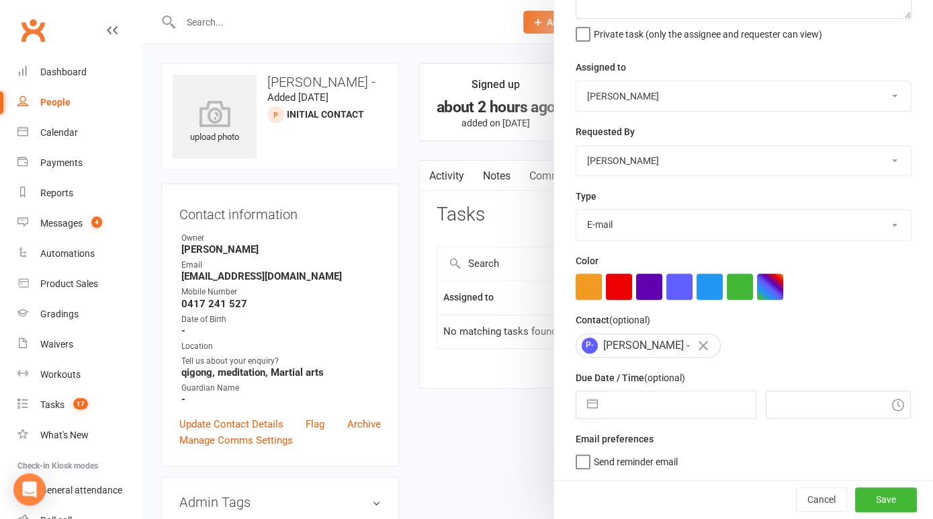
select select "2025"
select select "8"
select select "2025"
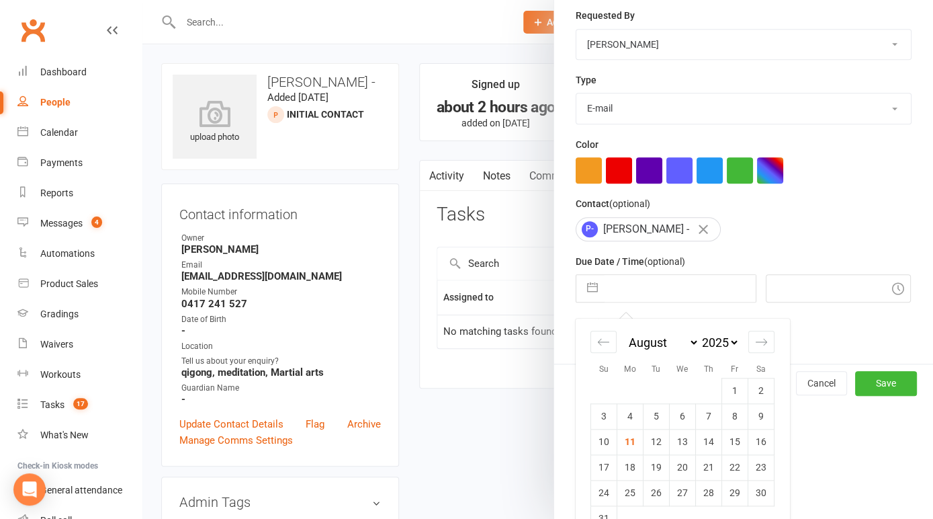
scroll to position [265, 0]
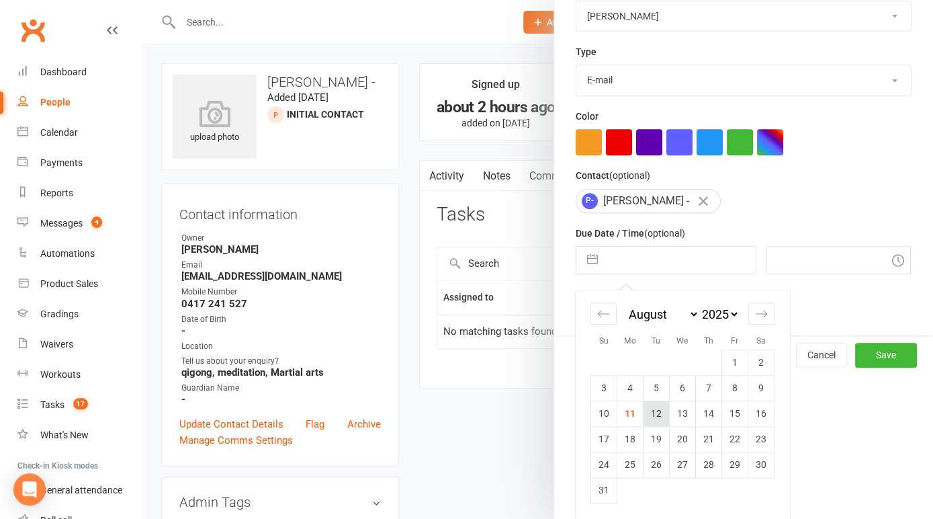
click at [653, 413] on td "12" at bounding box center [657, 414] width 26 height 26
type input "12 Aug 2025"
type input "2:15pm"
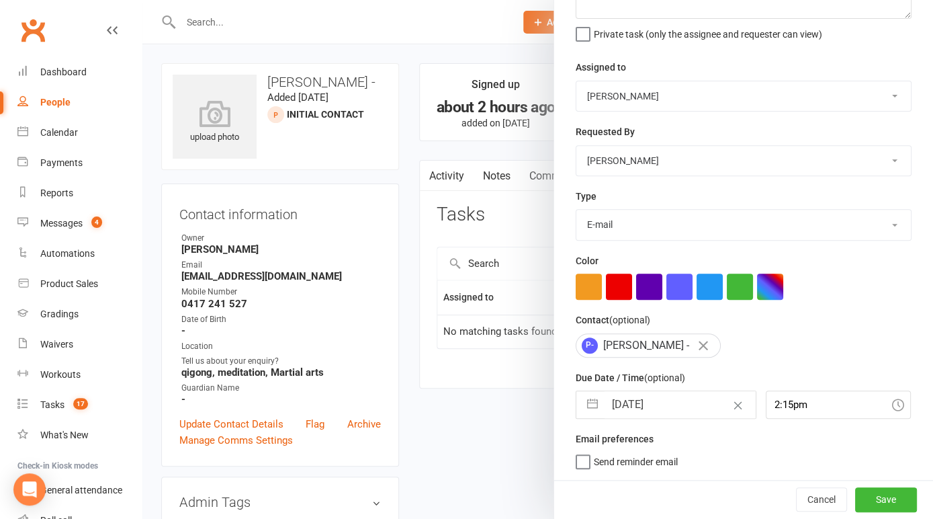
scroll to position [120, 0]
click at [883, 497] on button "Save" at bounding box center [887, 499] width 62 height 24
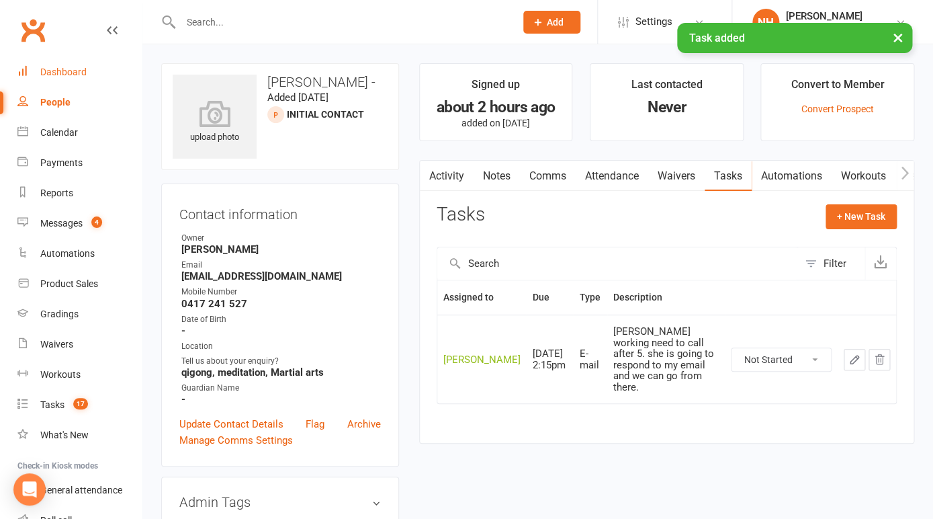
click at [65, 71] on div "Dashboard" at bounding box center [63, 72] width 46 height 11
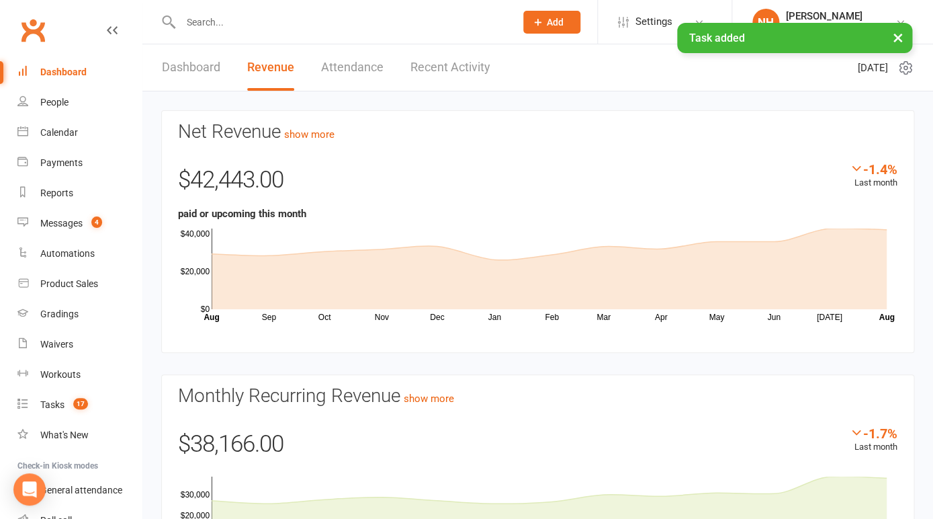
click at [895, 39] on button "×" at bounding box center [898, 37] width 24 height 29
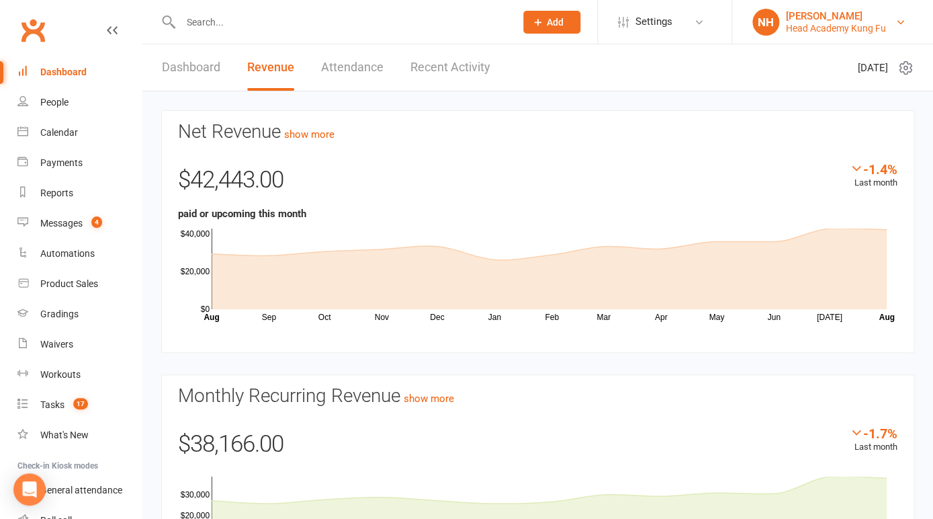
click at [862, 26] on div "Head Academy Kung Fu" at bounding box center [836, 28] width 100 height 12
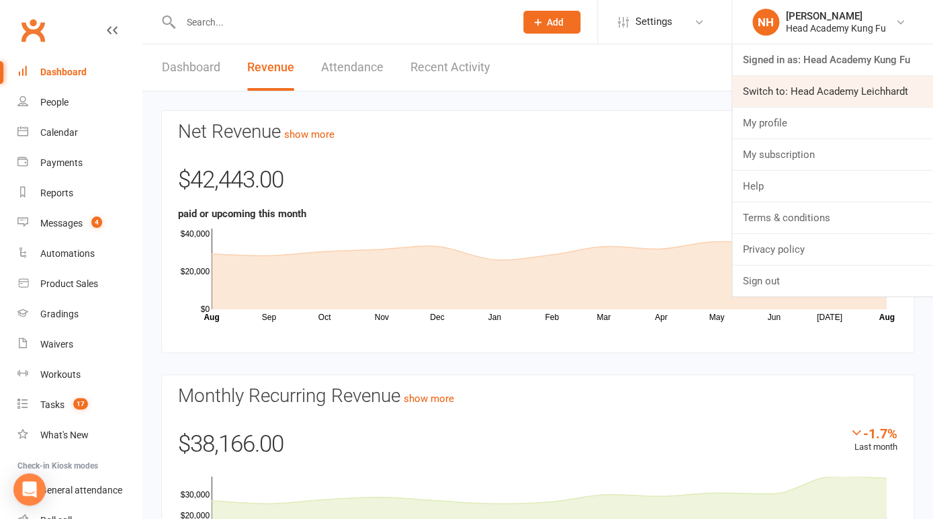
click at [843, 87] on link "Switch to: Head Academy Leichhardt" at bounding box center [833, 91] width 201 height 31
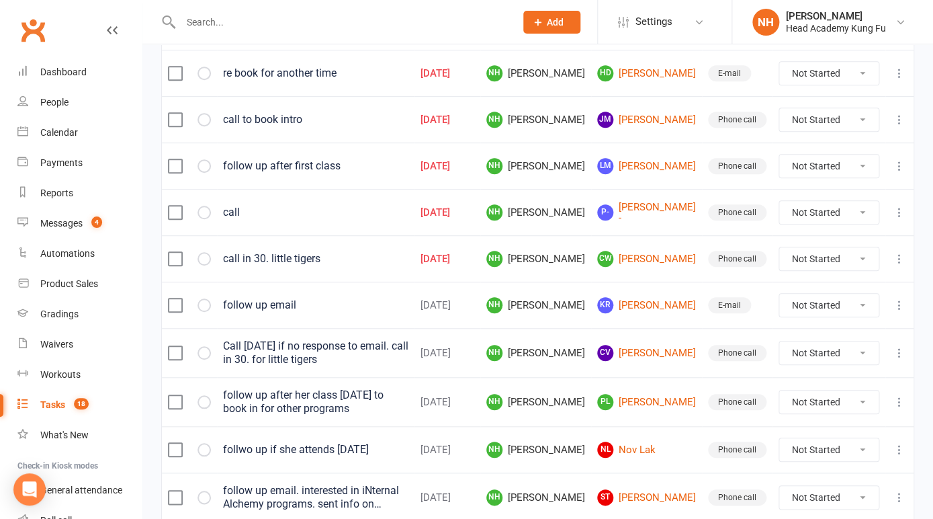
scroll to position [196, 0]
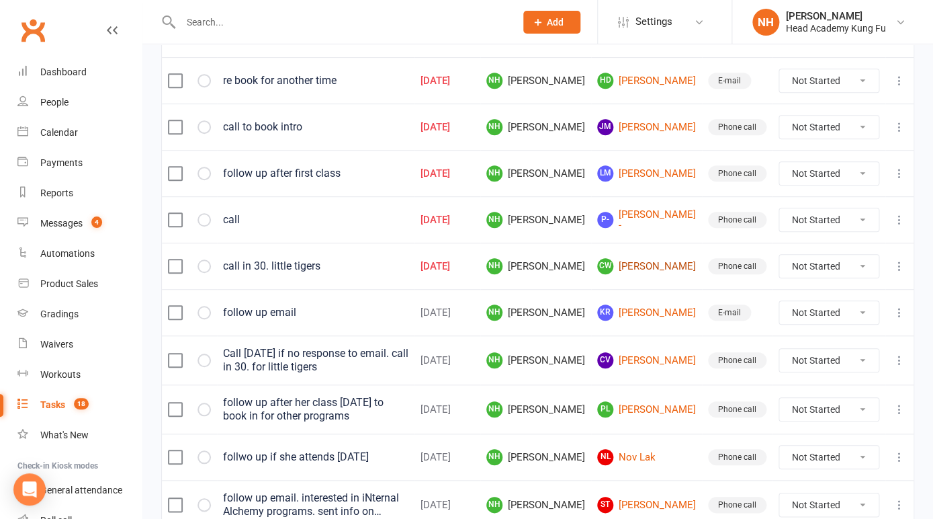
click at [668, 265] on link "CW [PERSON_NAME]" at bounding box center [646, 266] width 99 height 16
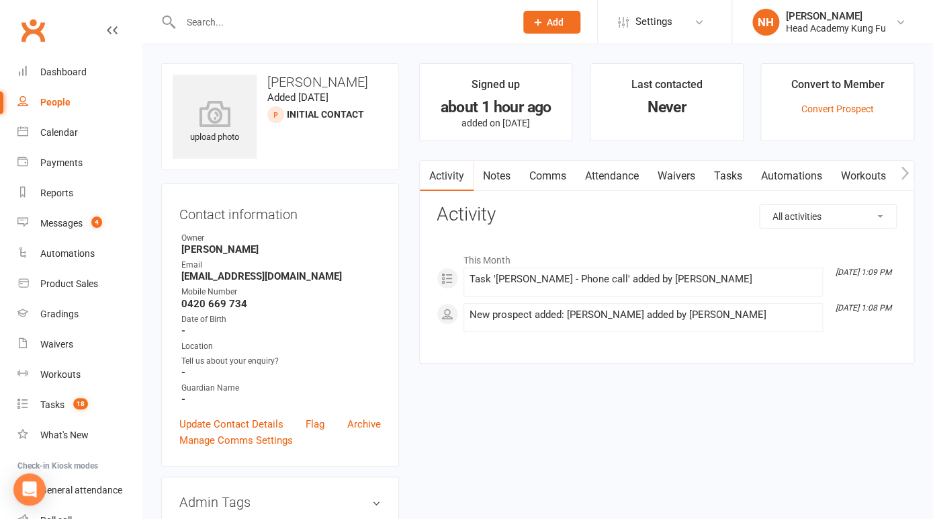
click at [736, 174] on link "Tasks" at bounding box center [728, 176] width 47 height 31
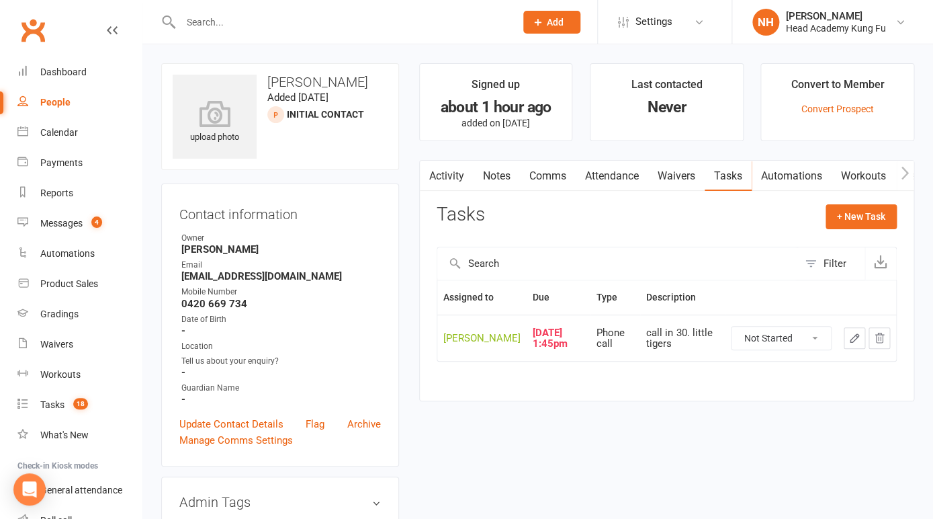
click at [852, 333] on icon "button" at bounding box center [855, 338] width 12 height 12
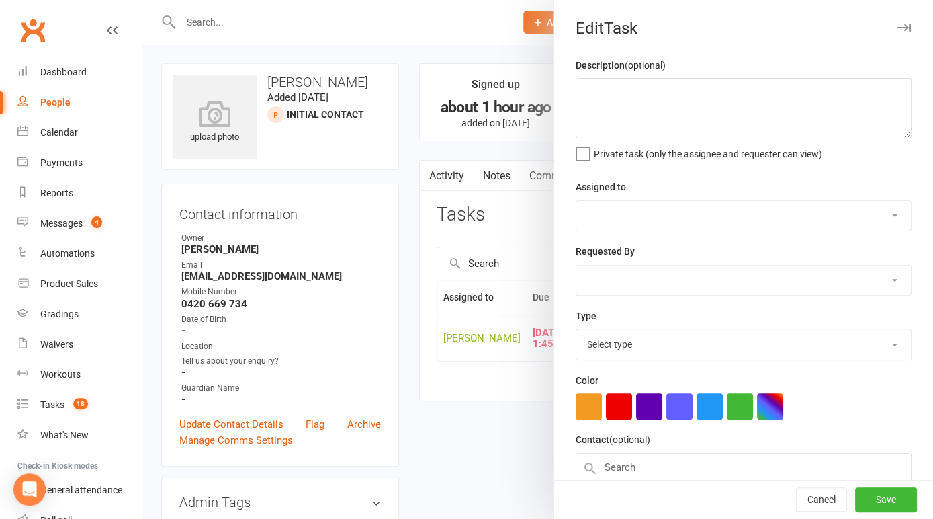
type textarea "call in 30. little tigers"
select select "31972"
type input "11 Aug 2025"
type input "1:45pm"
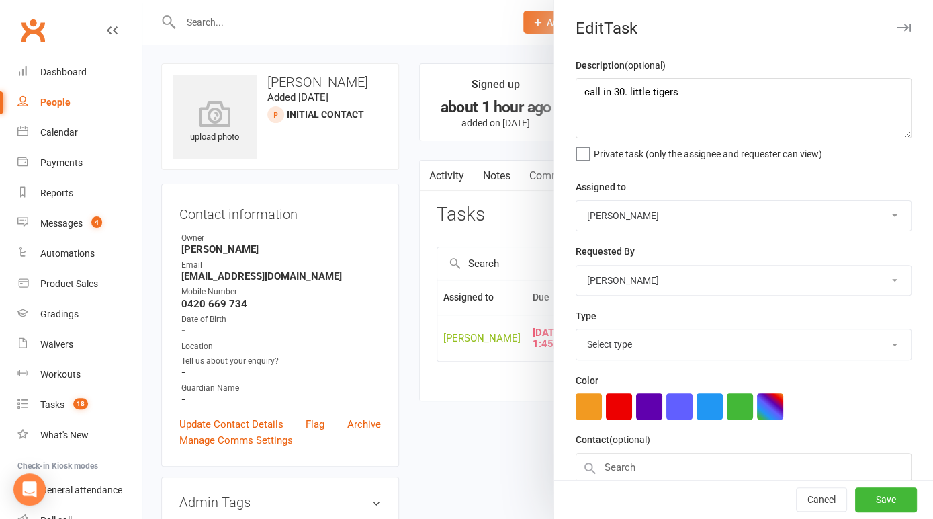
select select "14820"
click at [526, 228] on div at bounding box center [537, 259] width 791 height 519
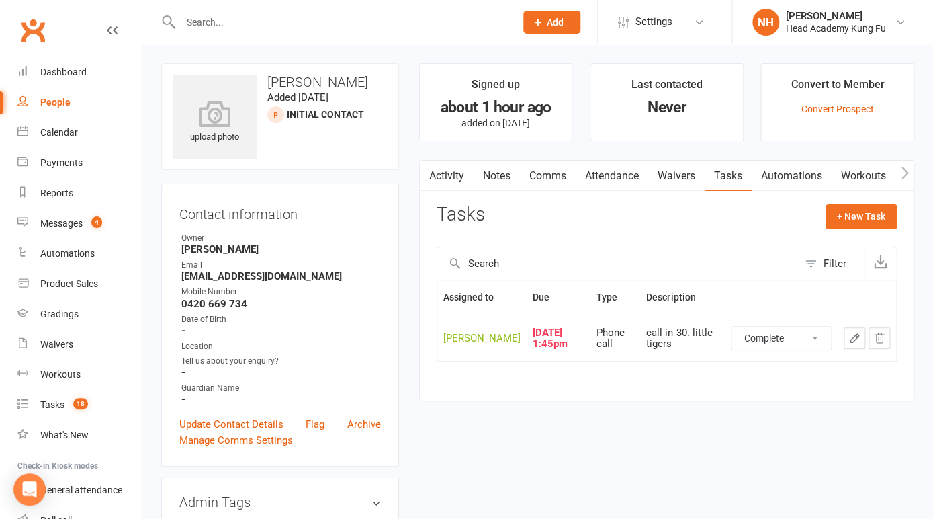
click option "Complete" at bounding box center [0, 0] width 0 height 0
select select "unstarted"
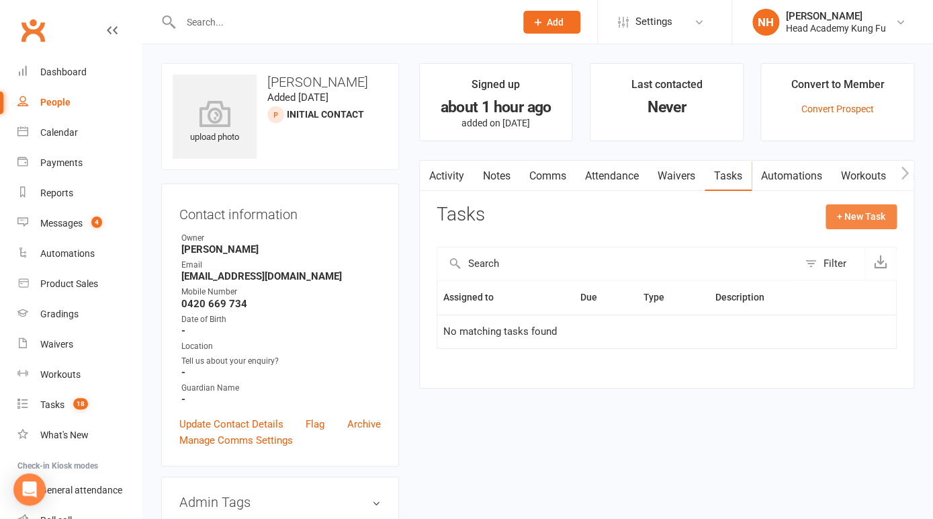
click at [876, 213] on button "+ New Task" at bounding box center [861, 216] width 71 height 24
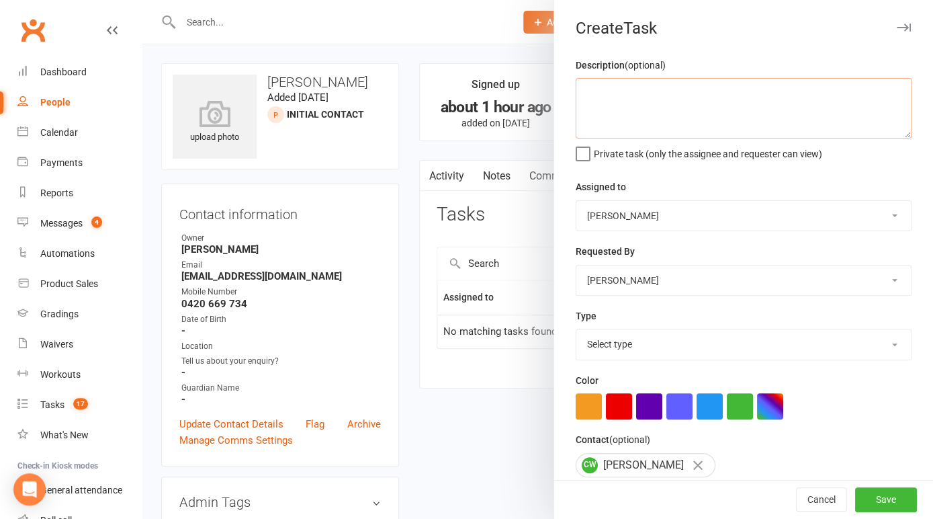
click at [615, 96] on textarea at bounding box center [744, 108] width 336 height 60
type textarea "follow up email"
click option "E-mail" at bounding box center [0, 0] width 0 height 0
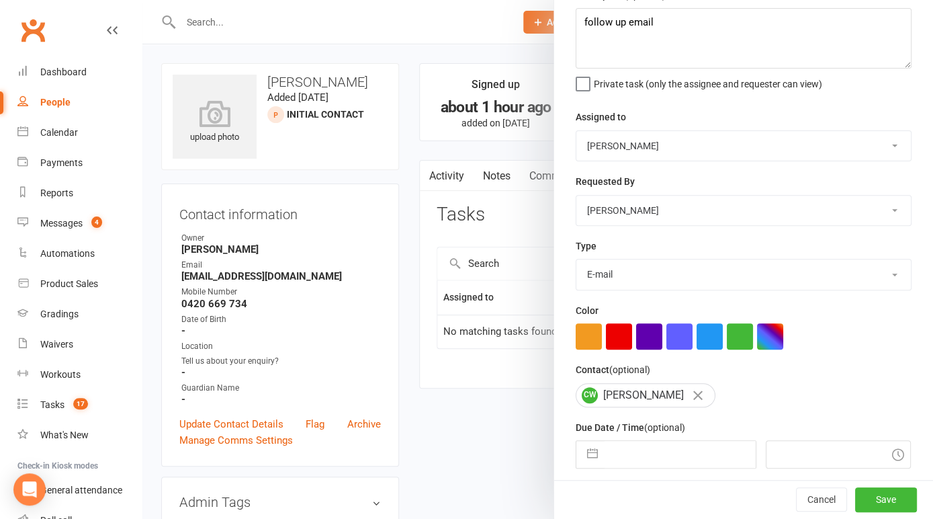
scroll to position [120, 0]
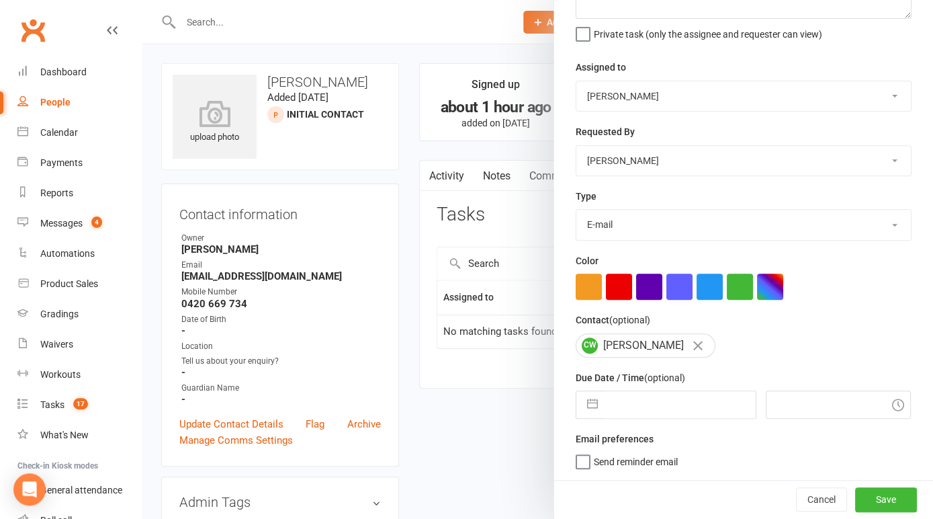
select select "14820"
click option "Phone call" at bounding box center [0, 0] width 0 height 0
select select "6"
select select "2025"
select select "7"
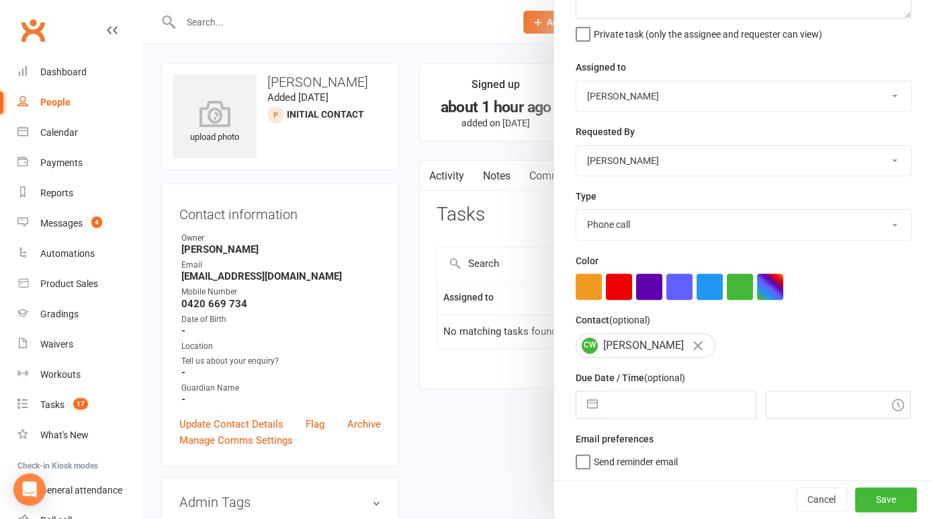
select select "2025"
select select "8"
select select "2025"
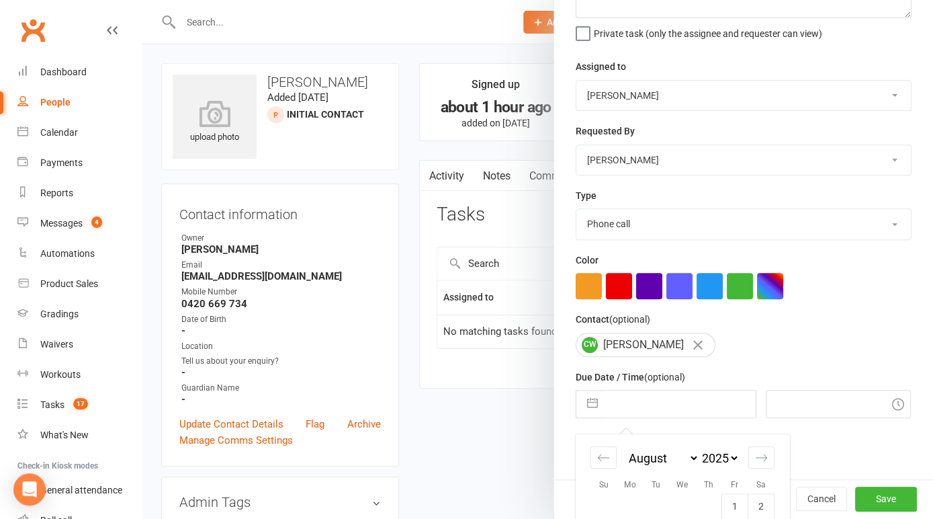
click at [692, 414] on input "text" at bounding box center [680, 403] width 151 height 27
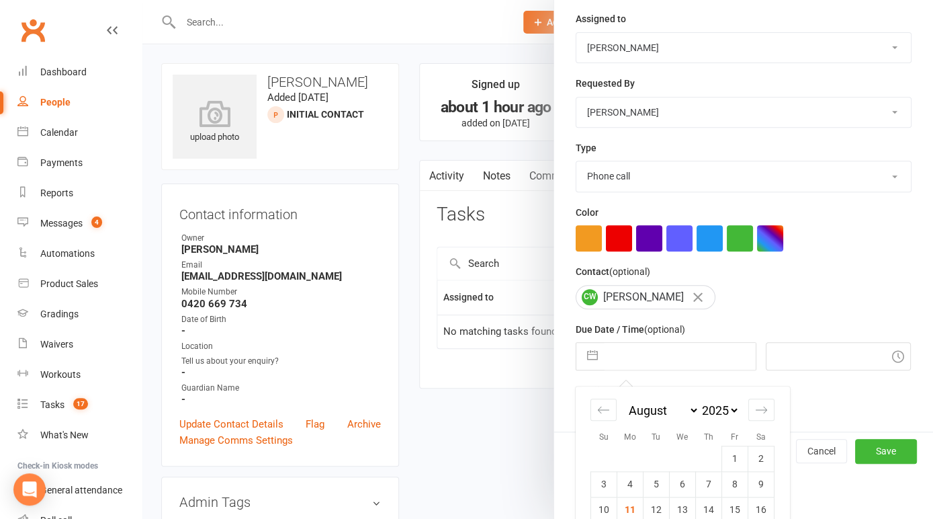
scroll to position [265, 0]
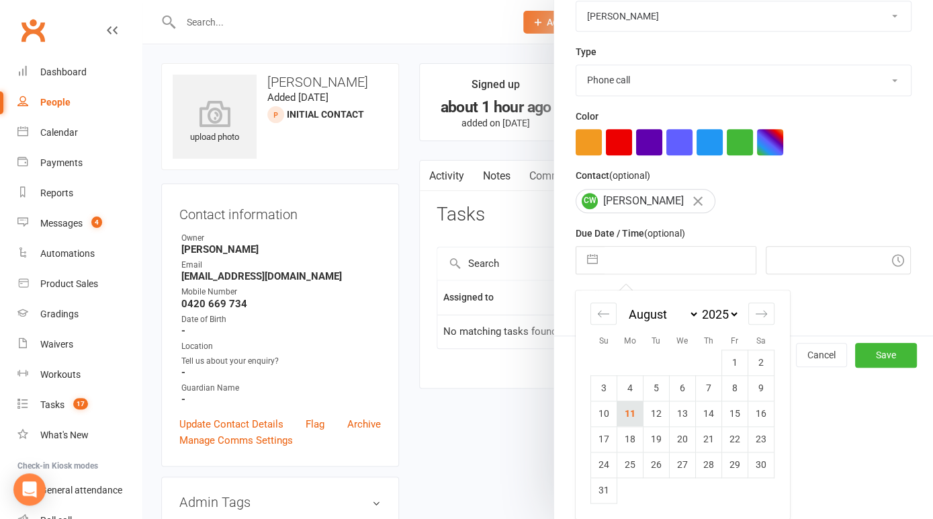
click at [628, 413] on td "11" at bounding box center [631, 414] width 26 height 26
type input "11 Aug 2025"
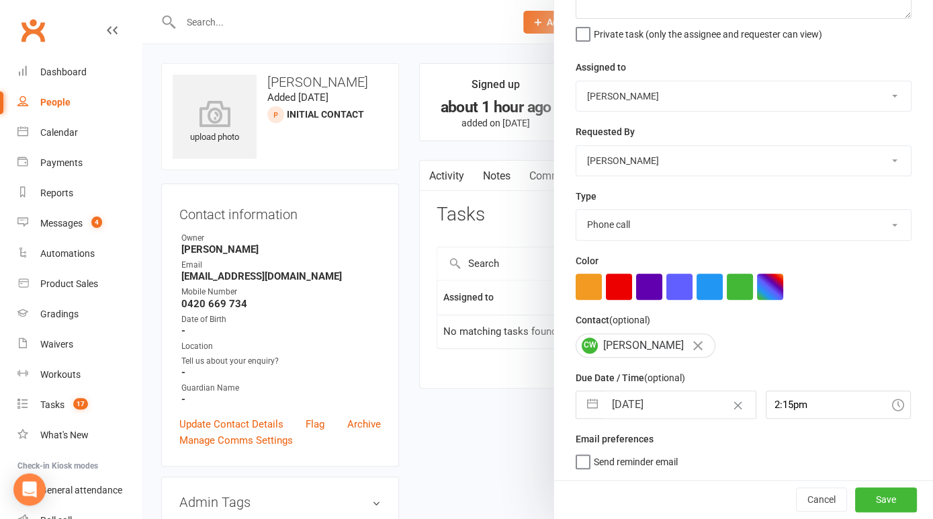
scroll to position [120, 0]
click at [802, 408] on input "2:15pm" at bounding box center [838, 404] width 145 height 28
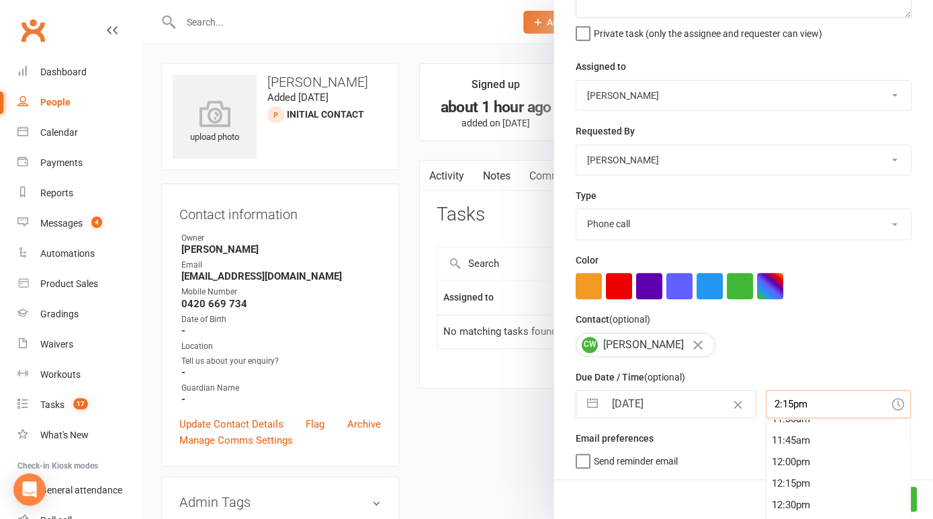
scroll to position [993, 0]
click at [790, 479] on div "12:00pm" at bounding box center [839, 470] width 144 height 22
type input "12:00pm"
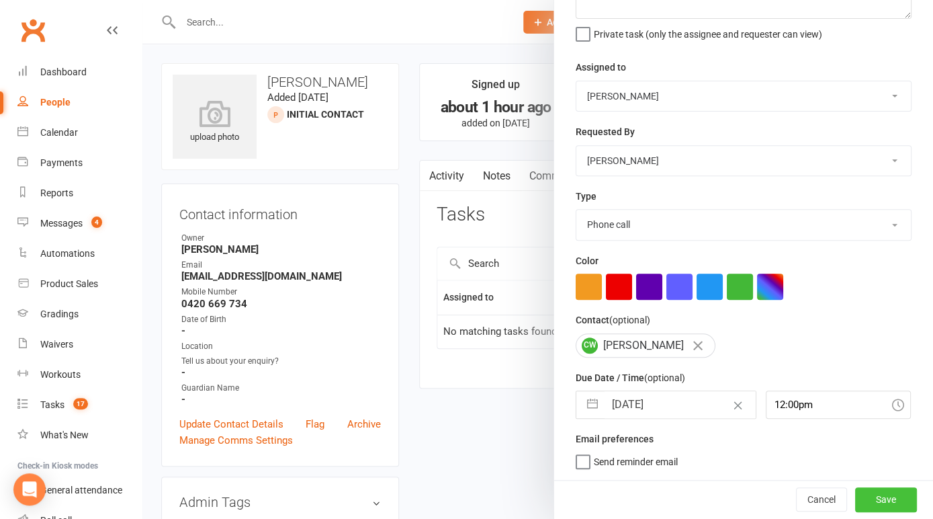
click at [895, 497] on button "Save" at bounding box center [887, 499] width 62 height 24
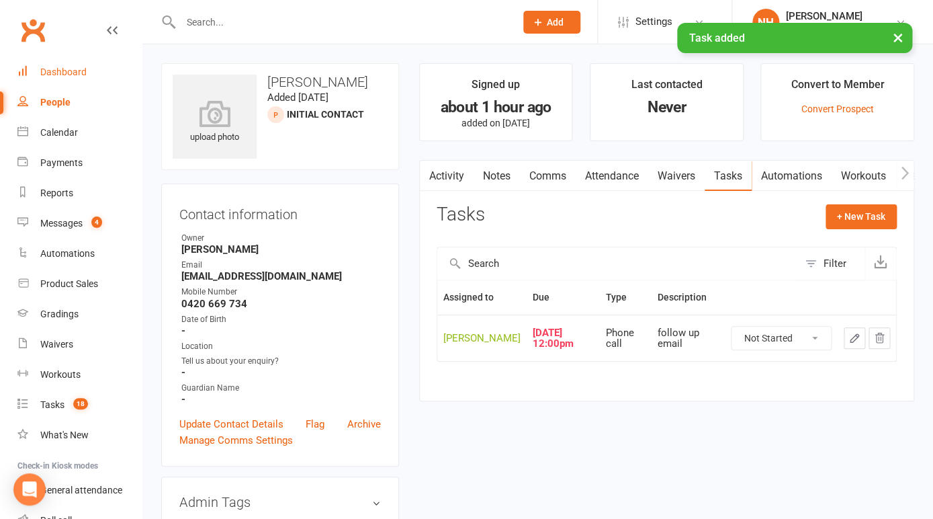
click at [58, 71] on div "Dashboard" at bounding box center [63, 72] width 46 height 11
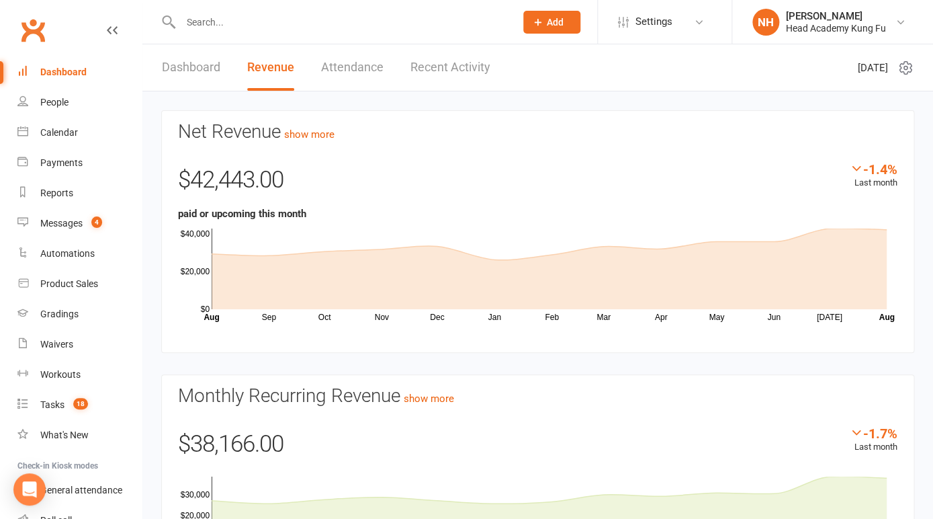
click at [71, 79] on link "Dashboard" at bounding box center [79, 72] width 124 height 30
click at [73, 71] on div "Dashboard" at bounding box center [63, 72] width 46 height 11
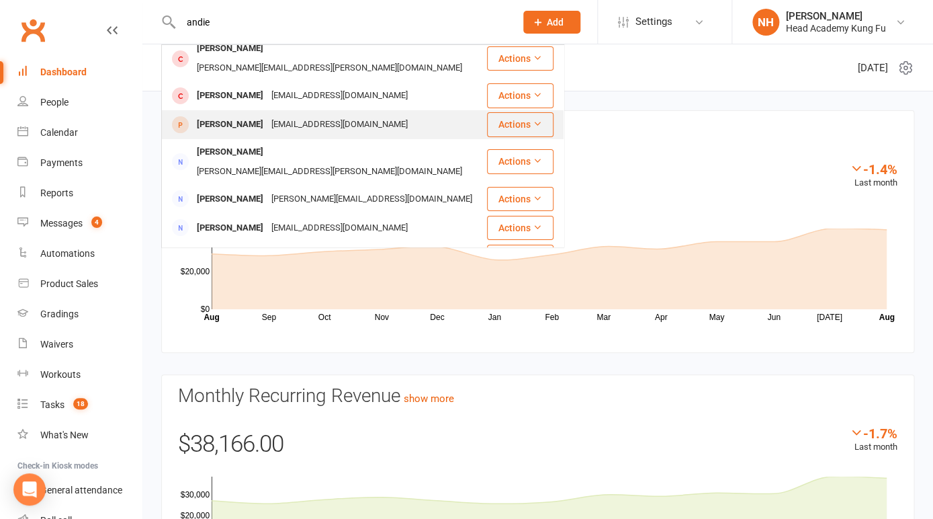
scroll to position [6, 0]
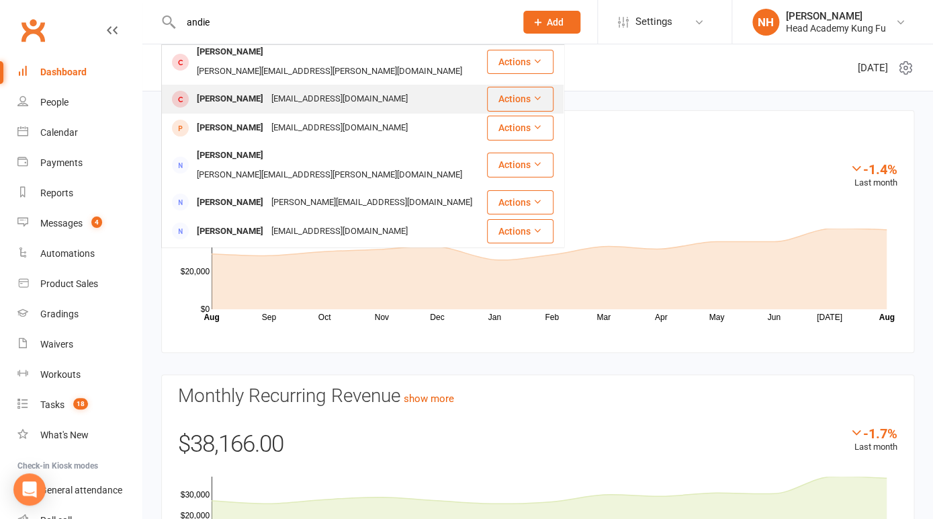
type input "andie"
click at [226, 89] on div "Andie Pawley" at bounding box center [230, 98] width 75 height 19
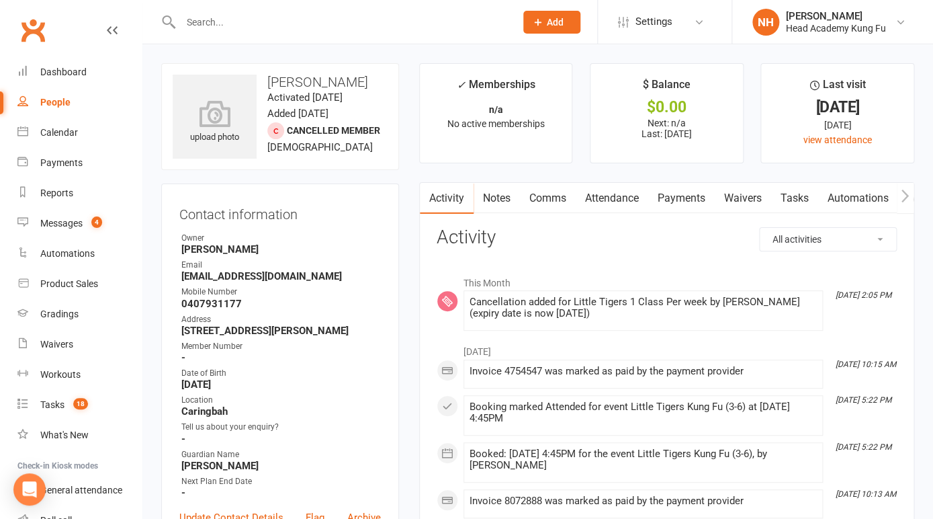
click at [493, 195] on link "Notes" at bounding box center [497, 198] width 46 height 31
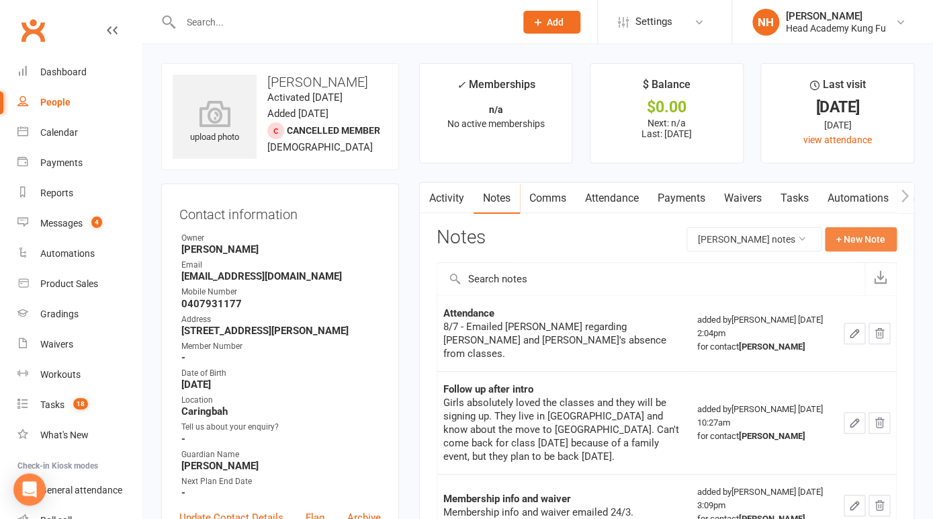
click at [856, 233] on button "+ New Note" at bounding box center [861, 239] width 72 height 24
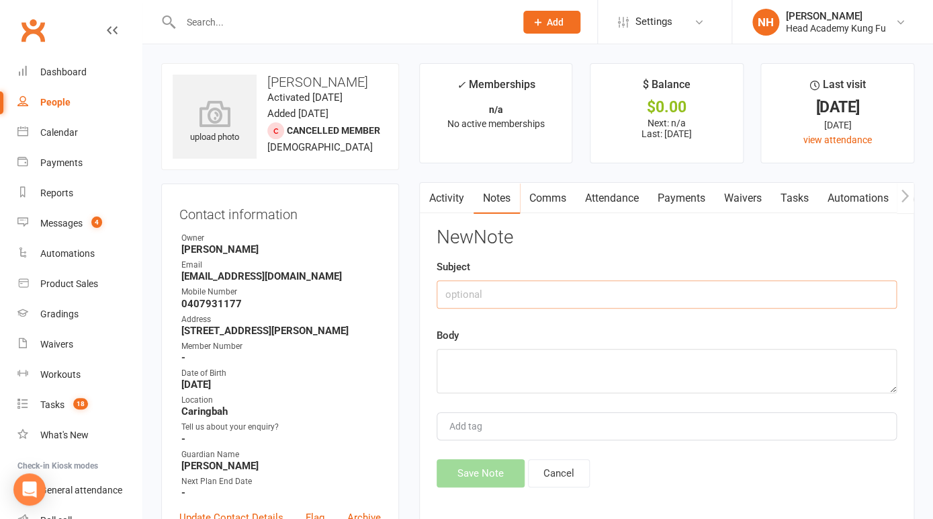
click at [477, 293] on input "text" at bounding box center [667, 294] width 460 height 28
type input "Cancelled"
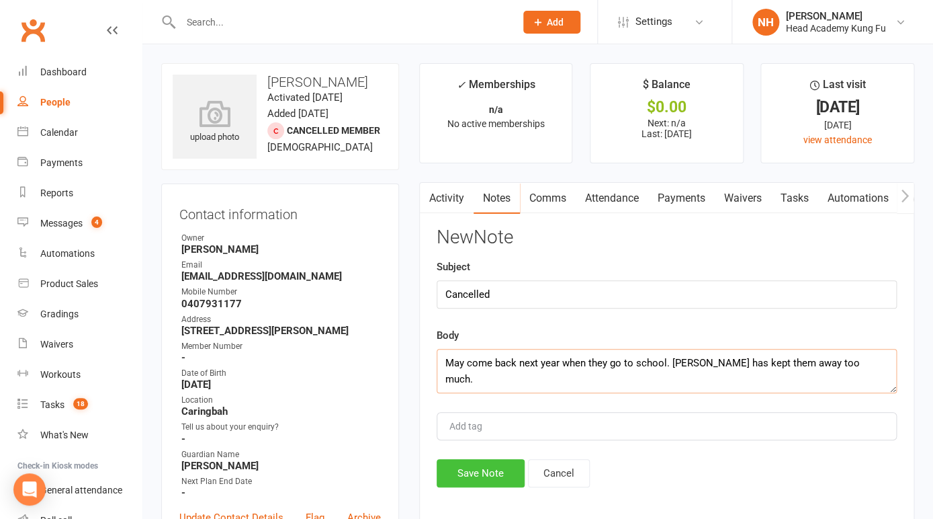
type textarea "May come back next year when they go to school. Sickness has kept them away too…"
click at [472, 479] on button "Save Note" at bounding box center [481, 473] width 88 height 28
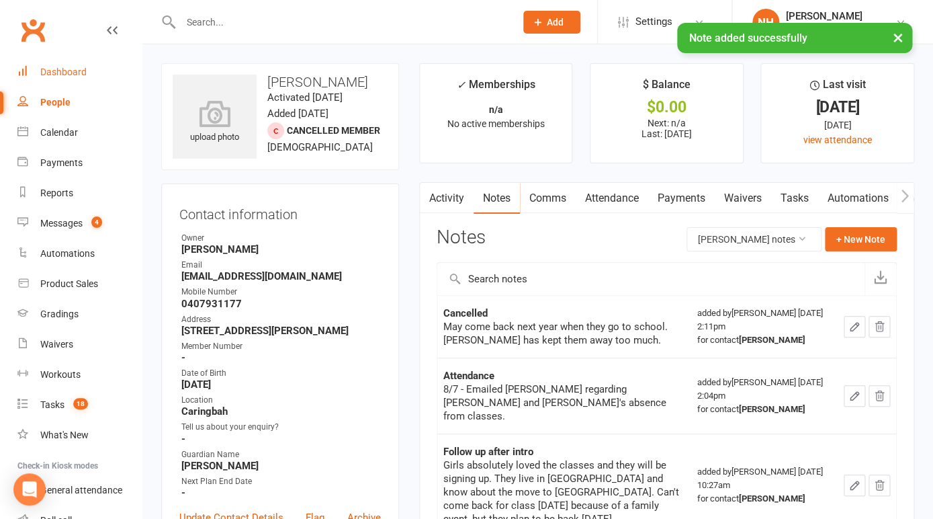
click at [73, 71] on div "Dashboard" at bounding box center [63, 72] width 46 height 11
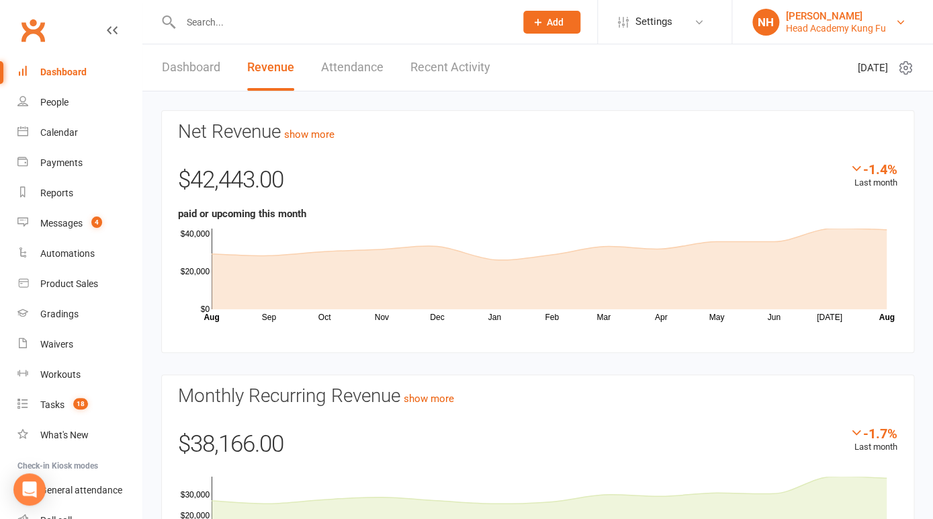
click at [861, 22] on div "Head Academy Kung Fu" at bounding box center [836, 28] width 100 height 12
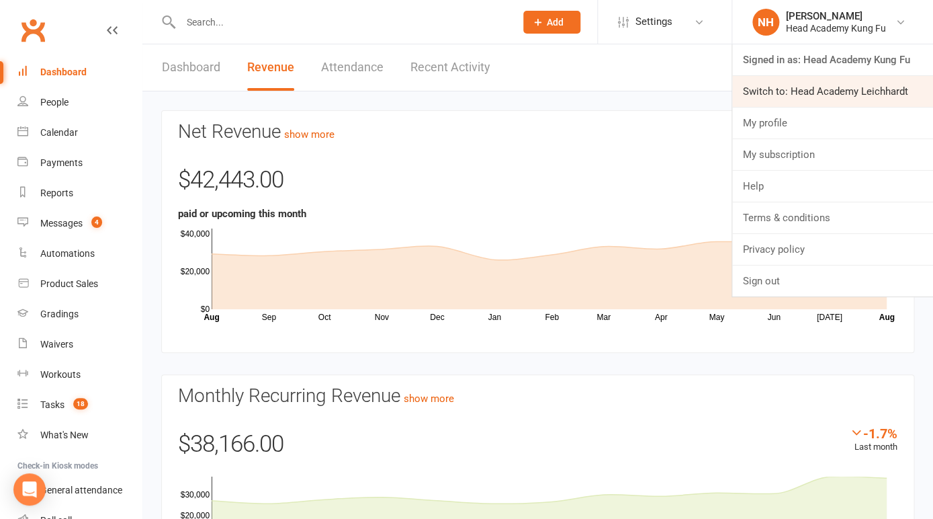
click at [857, 83] on link "Switch to: Head Academy Leichhardt" at bounding box center [833, 91] width 201 height 31
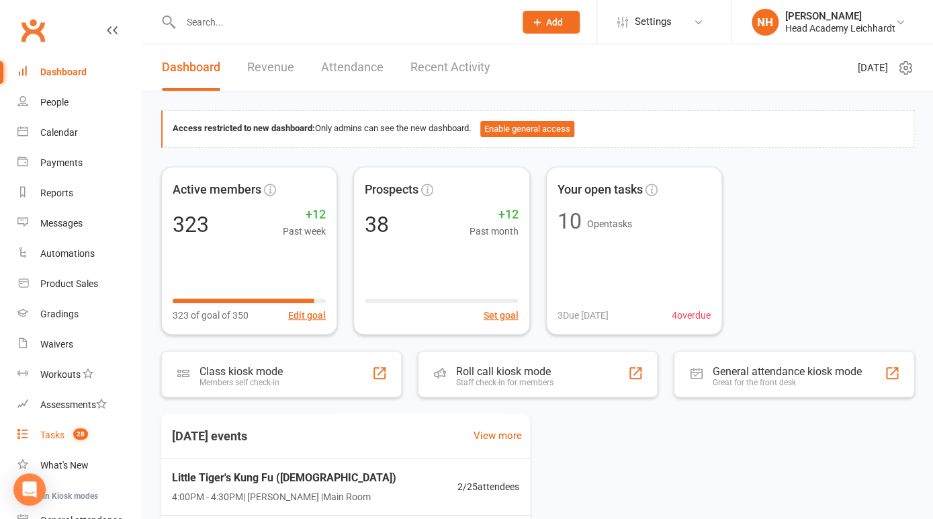
click at [56, 430] on div "Tasks" at bounding box center [52, 434] width 24 height 11
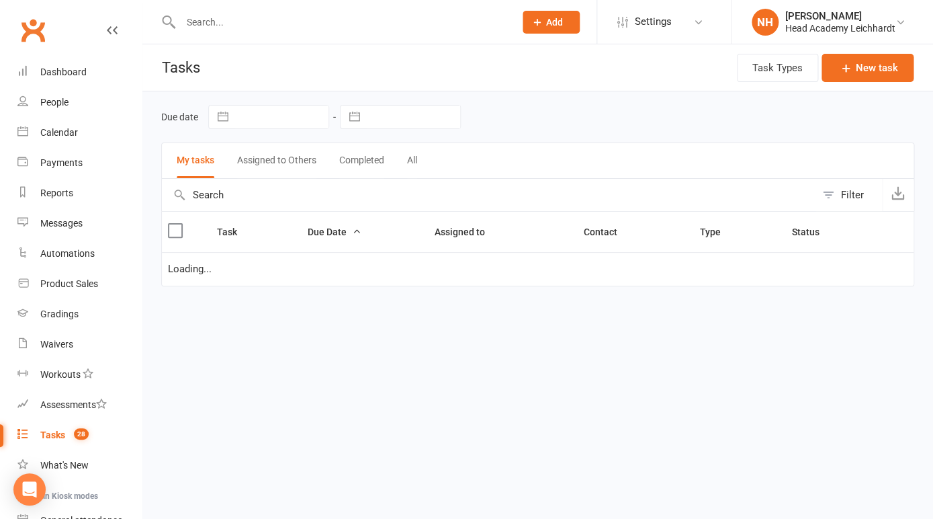
select select "started"
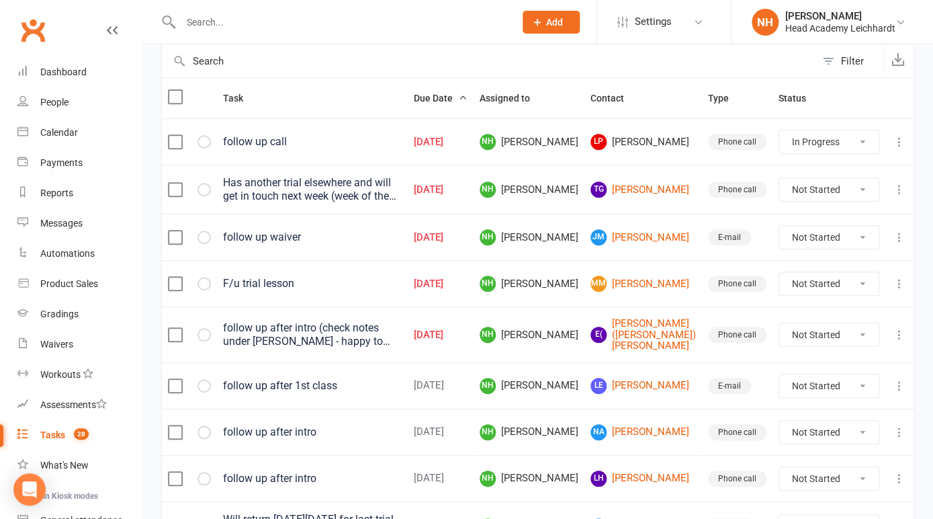
scroll to position [132, 0]
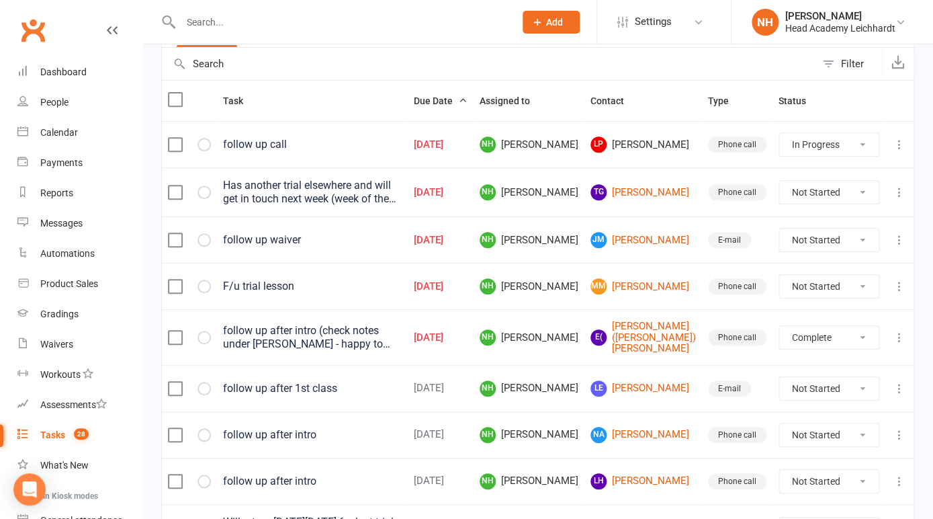
click option "Complete" at bounding box center [0, 0] width 0 height 0
select select "unstarted"
select select "started"
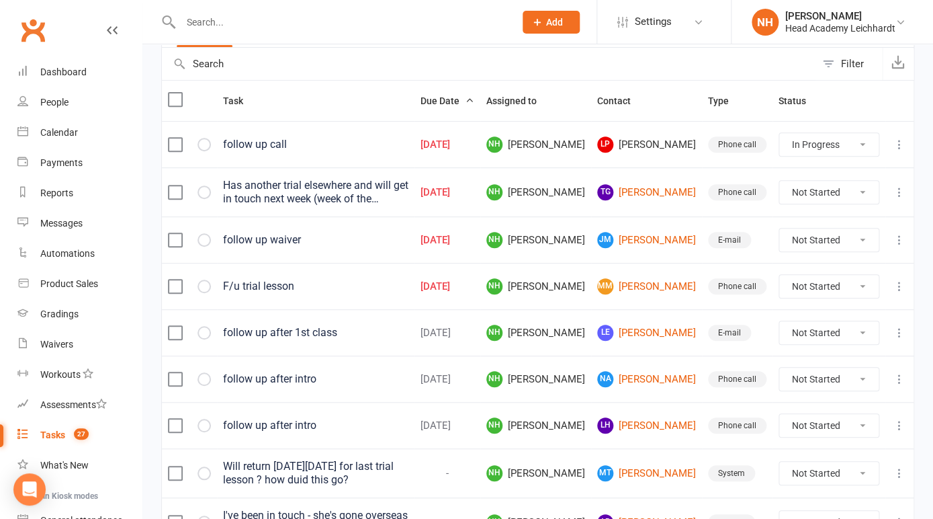
click option "Complete" at bounding box center [0, 0] width 0 height 0
select select "unstarted"
select select "started"
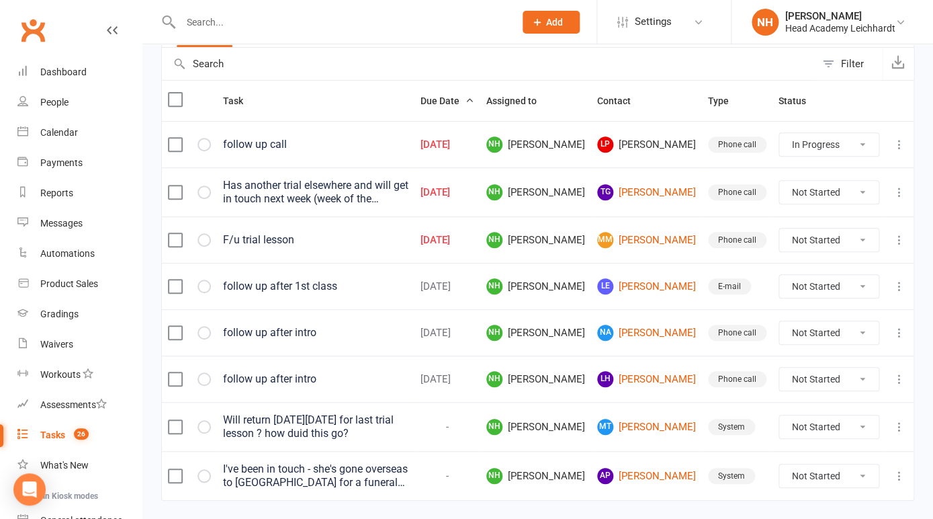
click at [231, 26] on input "text" at bounding box center [341, 22] width 329 height 19
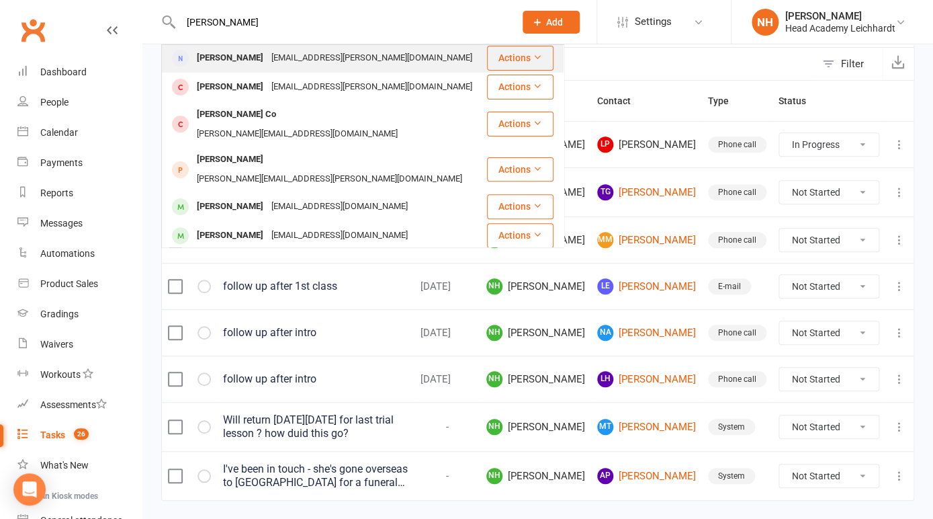
scroll to position [115, 0]
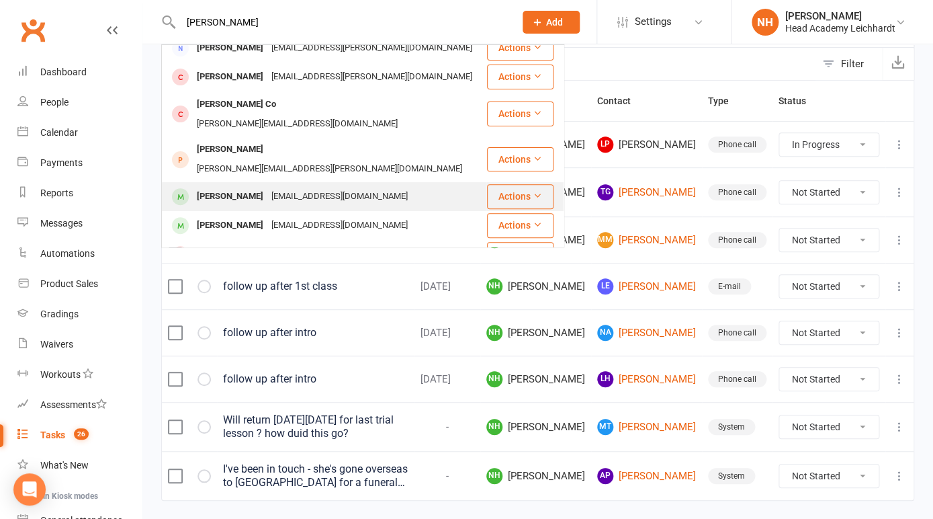
type input "leon"
click at [552, 184] on button "Actions" at bounding box center [520, 196] width 67 height 24
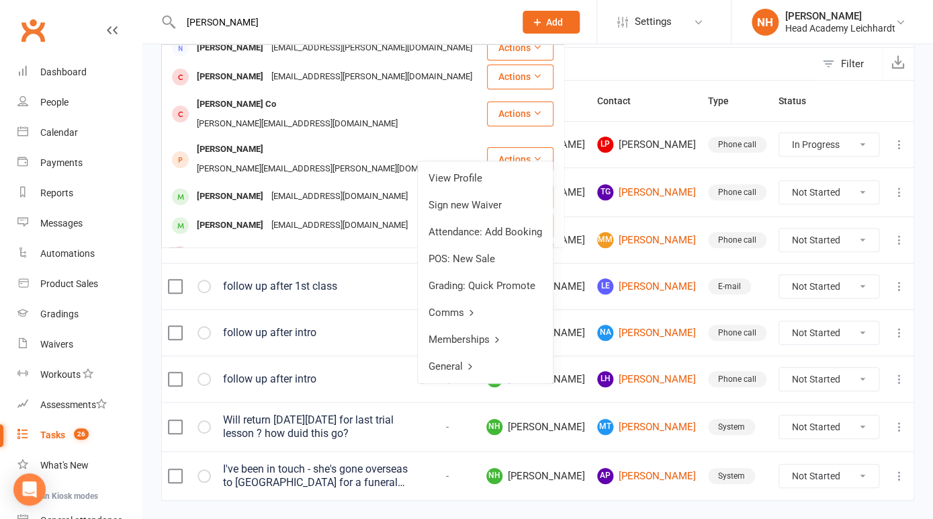
click at [662, 60] on input "text" at bounding box center [489, 64] width 654 height 32
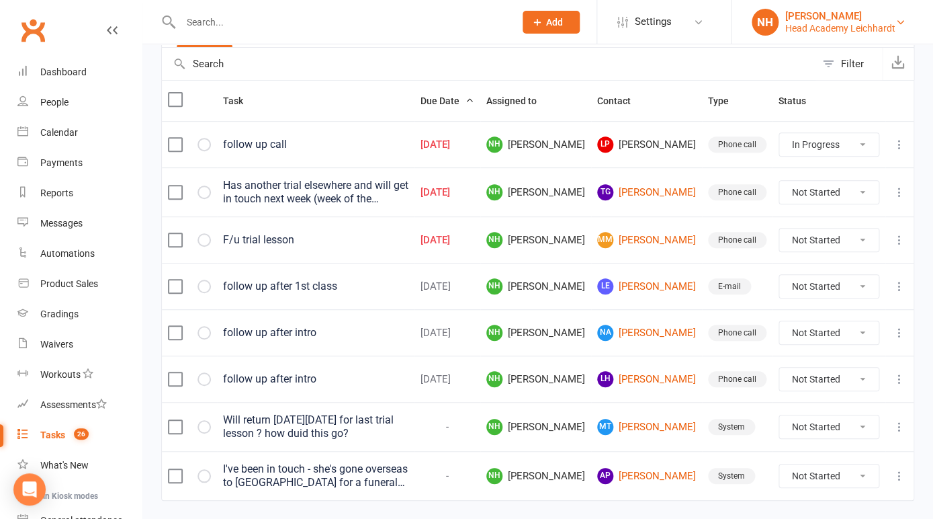
click at [847, 28] on div "Head Academy Leichhardt" at bounding box center [841, 28] width 110 height 12
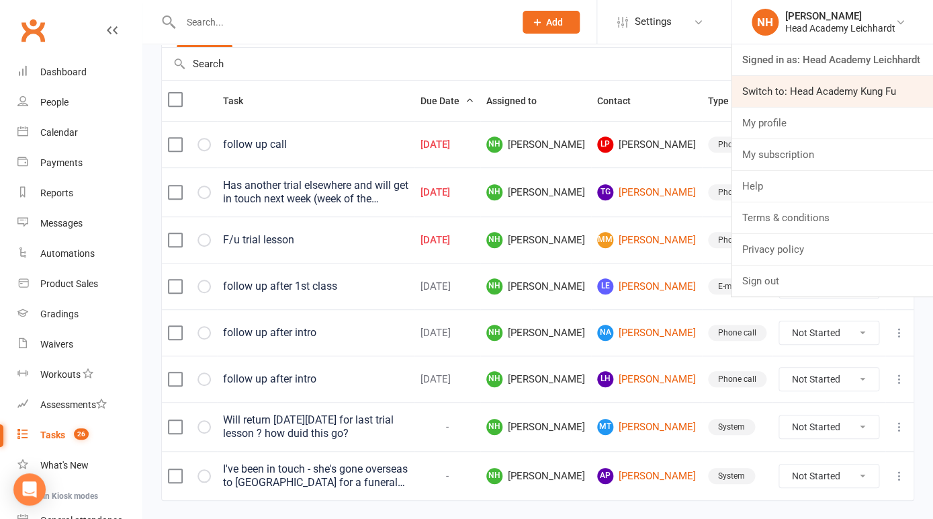
click at [828, 85] on link "Switch to: Head Academy Kung Fu" at bounding box center [833, 91] width 202 height 31
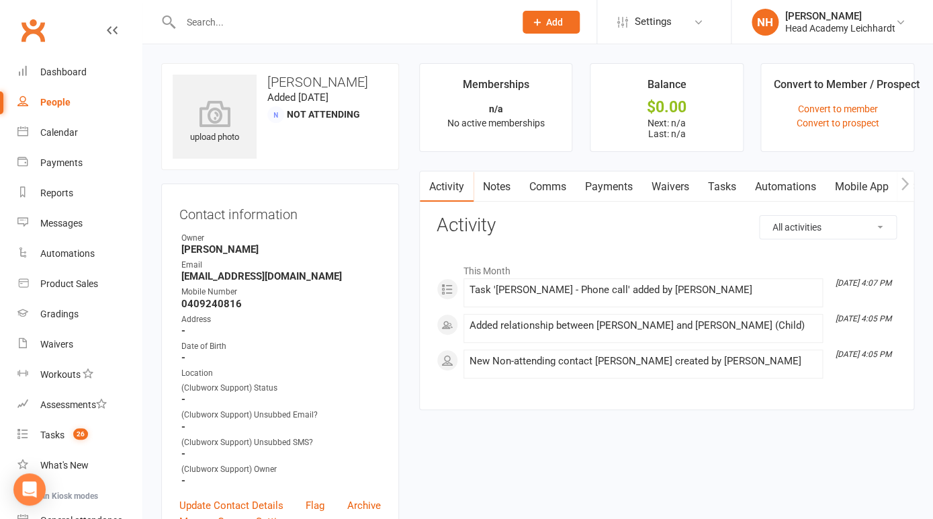
click at [731, 187] on link "Tasks" at bounding box center [722, 186] width 47 height 31
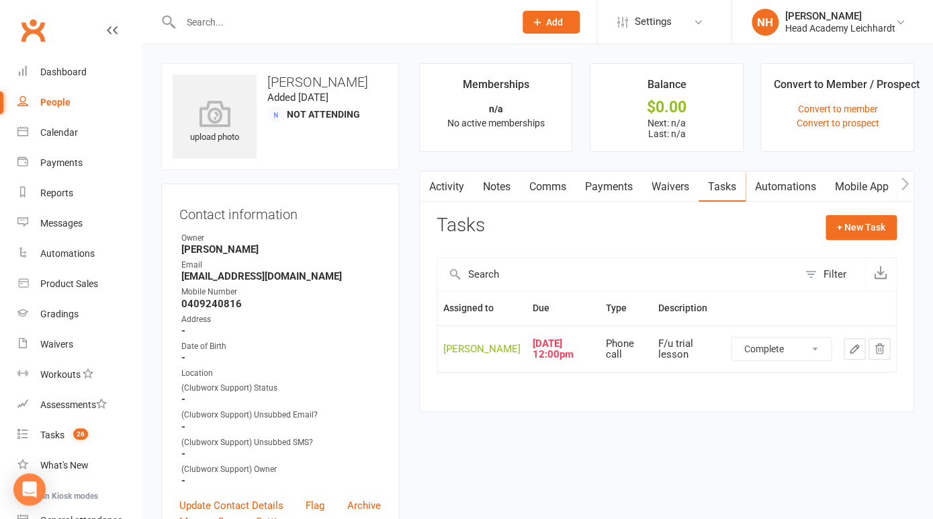
click option "Complete" at bounding box center [0, 0] width 0 height 0
select select "unstarted"
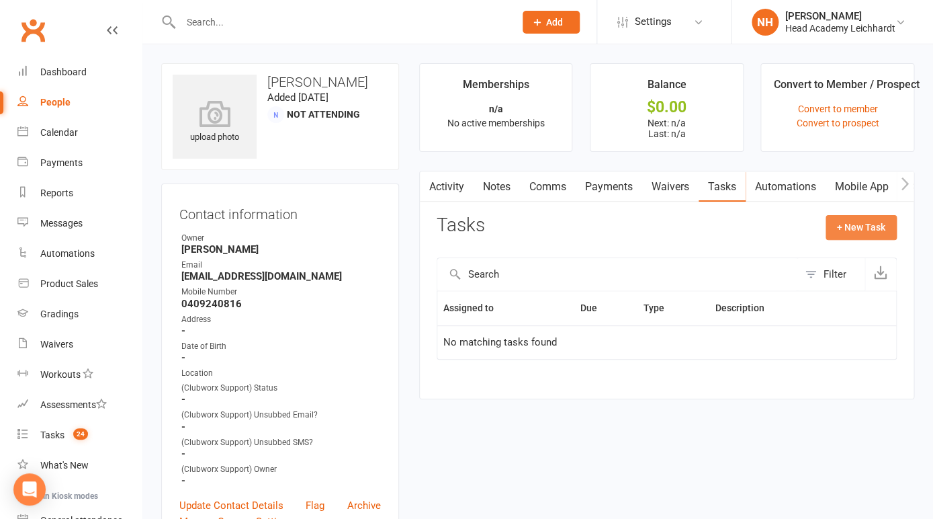
click at [870, 229] on button "+ New Task" at bounding box center [861, 227] width 71 height 24
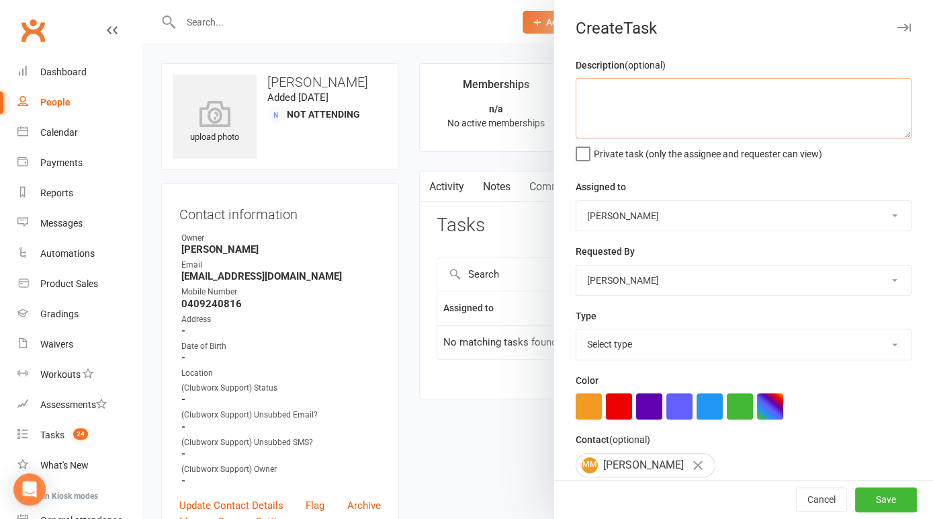
click at [621, 98] on textarea at bounding box center [744, 108] width 336 height 60
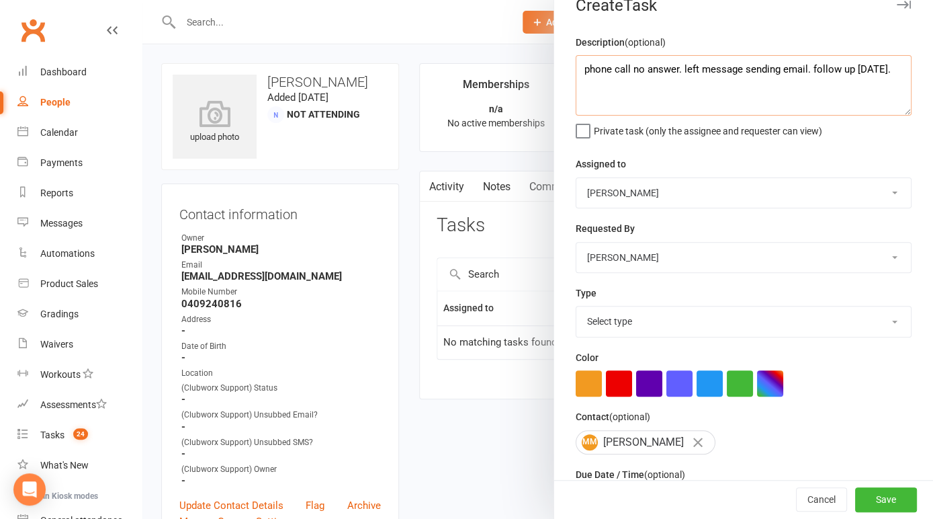
scroll to position [120, 0]
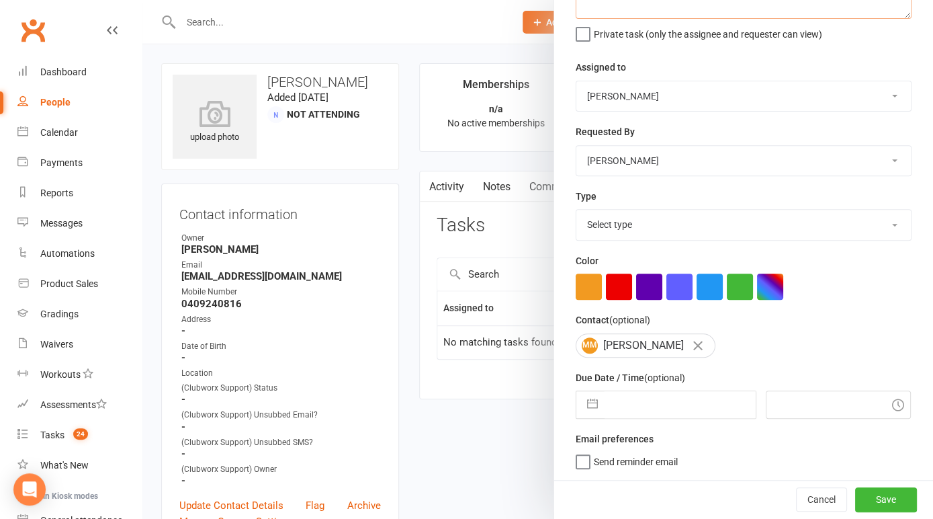
type textarea "phone call no answer. left message sending email. follow up [DATE]."
select select "18925"
click option "E-mail" at bounding box center [0, 0] width 0 height 0
click at [597, 405] on button "button" at bounding box center [593, 404] width 24 height 27
select select "6"
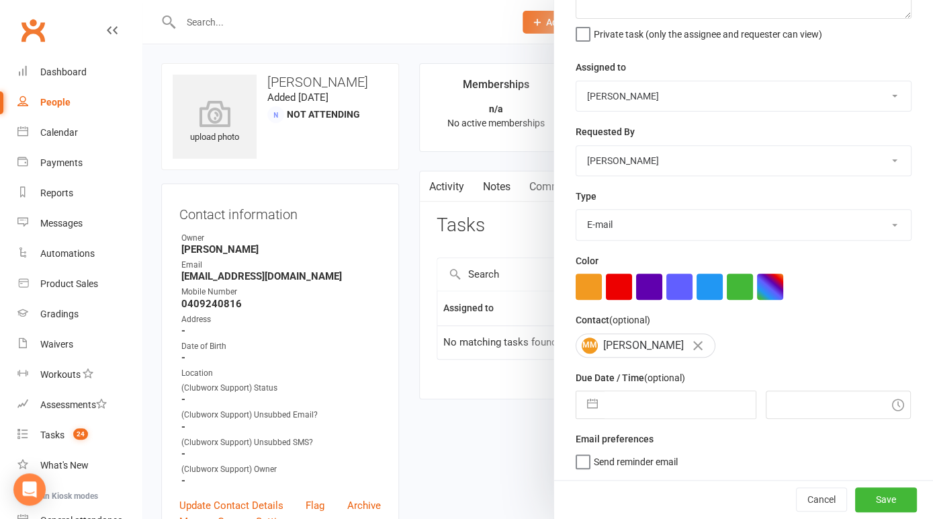
select select "2025"
select select "7"
select select "2025"
select select "8"
select select "2025"
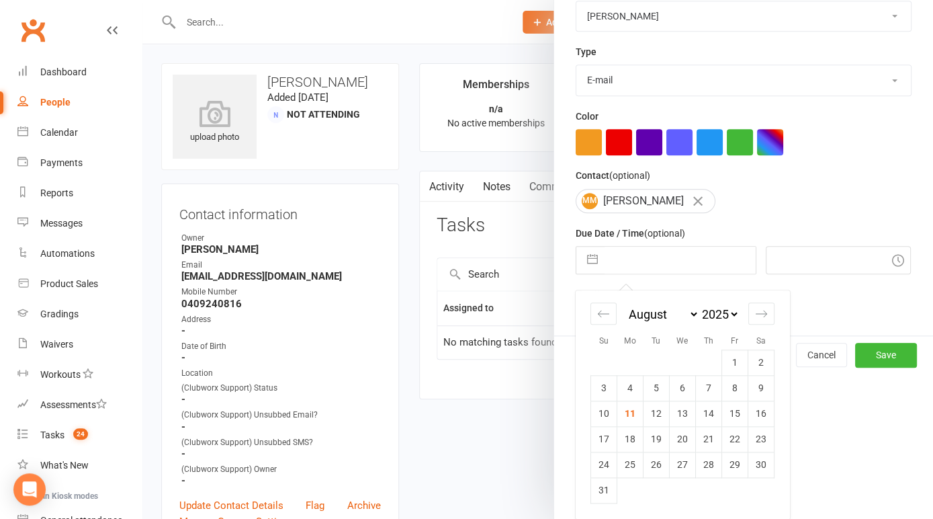
scroll to position [265, 0]
click at [653, 412] on td "12" at bounding box center [657, 414] width 26 height 26
type input "[DATE]"
type input "2:30pm"
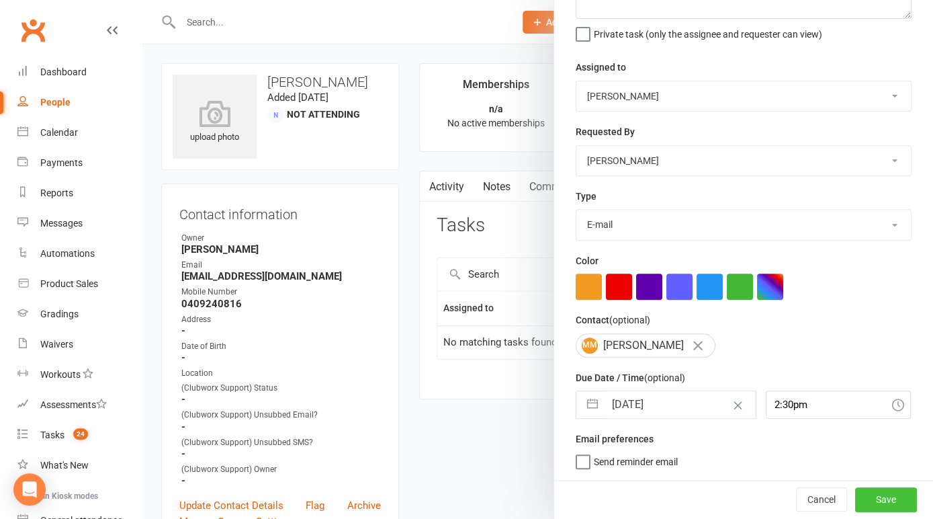
click at [868, 494] on button "Save" at bounding box center [887, 499] width 62 height 24
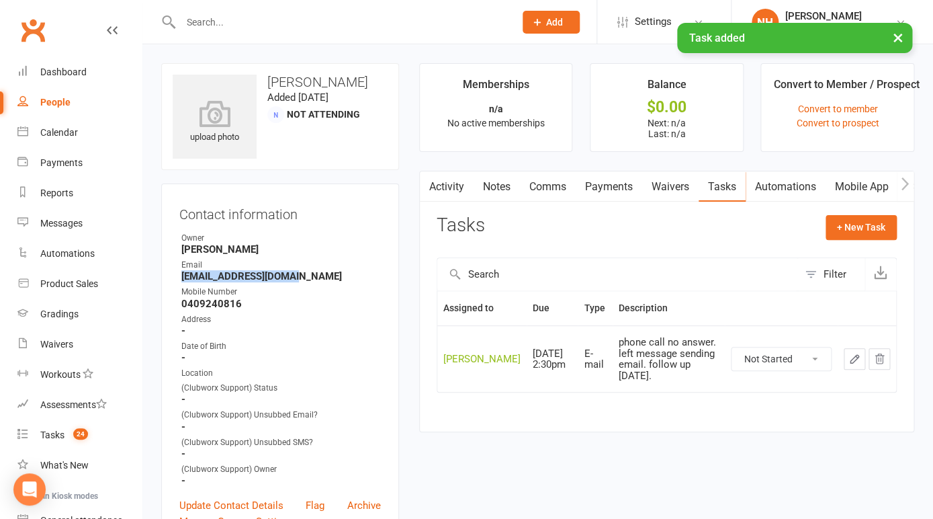
drag, startPoint x: 183, startPoint y: 277, endPoint x: 315, endPoint y: 278, distance: 131.7
click at [314, 280] on strong "mocciamaria@gmail.com" at bounding box center [281, 276] width 200 height 12
copy strong "mocciamaria@gmail.com"
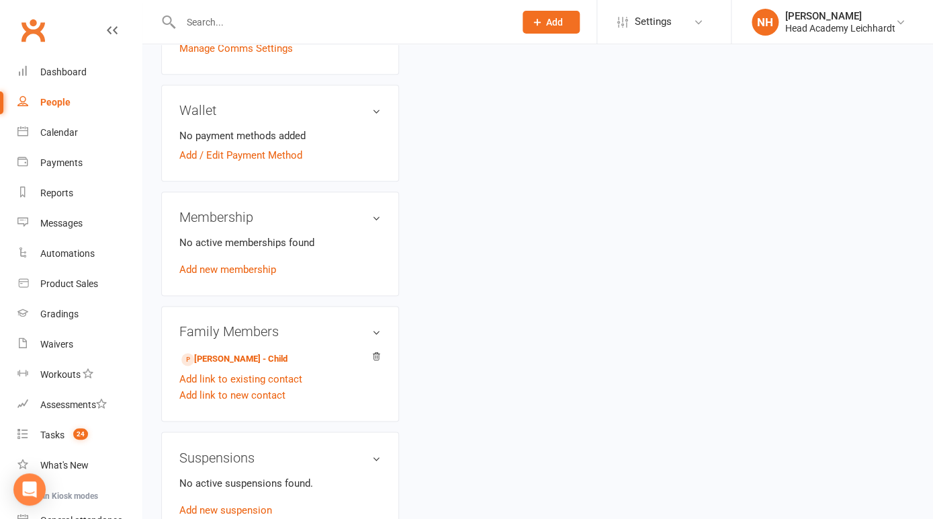
scroll to position [474, 0]
click at [241, 22] on input "text" at bounding box center [341, 22] width 329 height 19
click at [848, 13] on div "[PERSON_NAME]" at bounding box center [841, 16] width 110 height 12
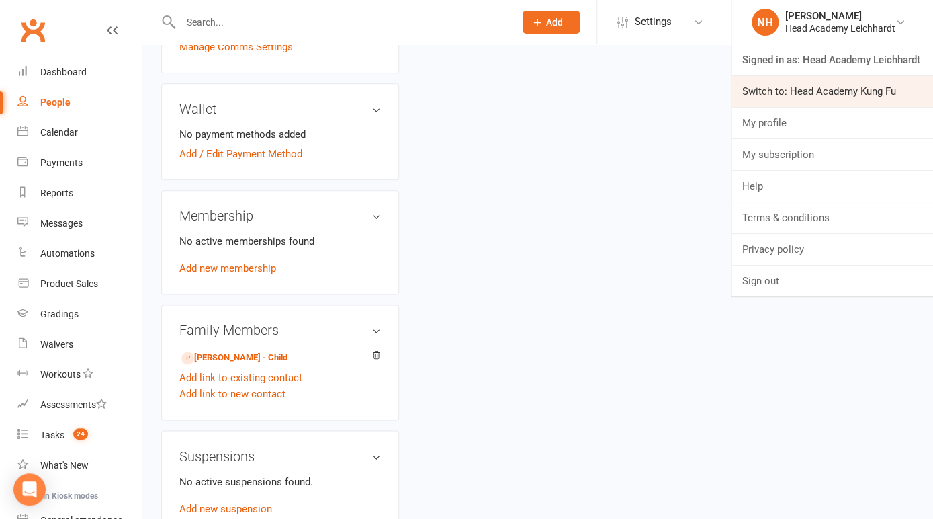
click at [839, 101] on link "Switch to: Head Academy Kung Fu" at bounding box center [833, 91] width 202 height 31
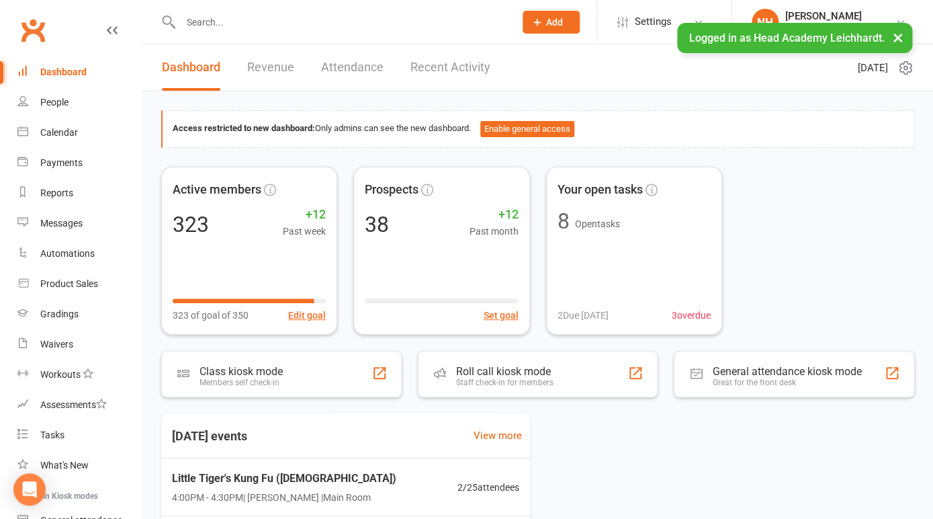
click at [217, 17] on input "text" at bounding box center [341, 22] width 329 height 19
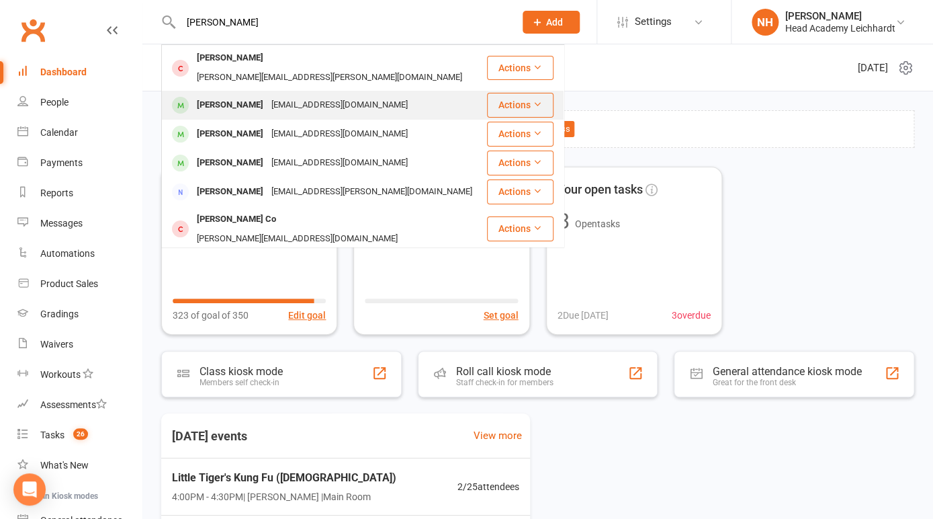
type input "[PERSON_NAME]"
click at [222, 95] on div "[PERSON_NAME]" at bounding box center [230, 104] width 75 height 19
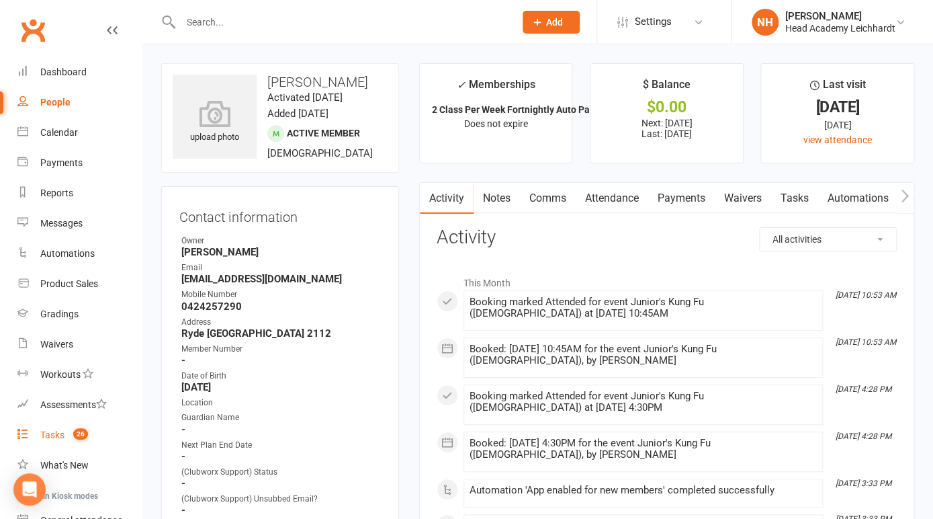
click at [48, 433] on div "Tasks" at bounding box center [52, 434] width 24 height 11
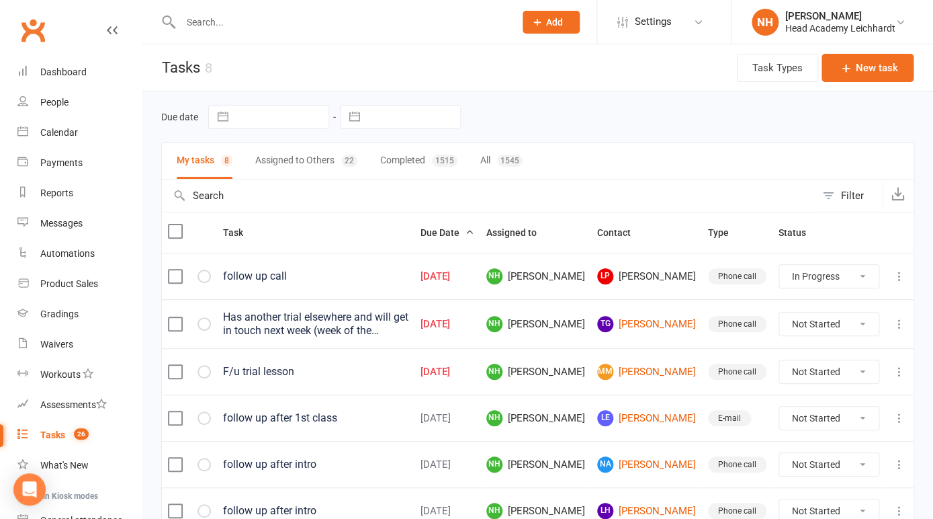
click option "Complete" at bounding box center [0, 0] width 0 height 0
select select "started"
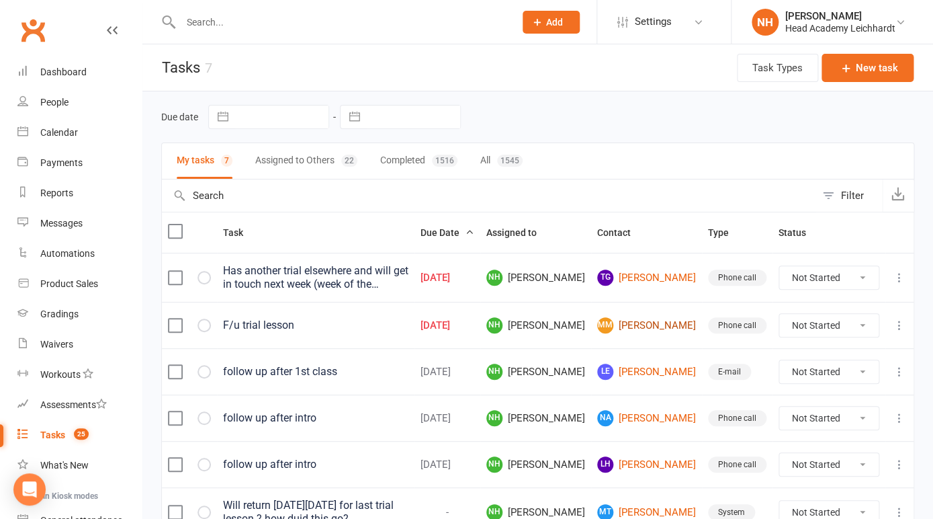
click at [659, 323] on link "MM Maria Moccia" at bounding box center [646, 325] width 99 height 16
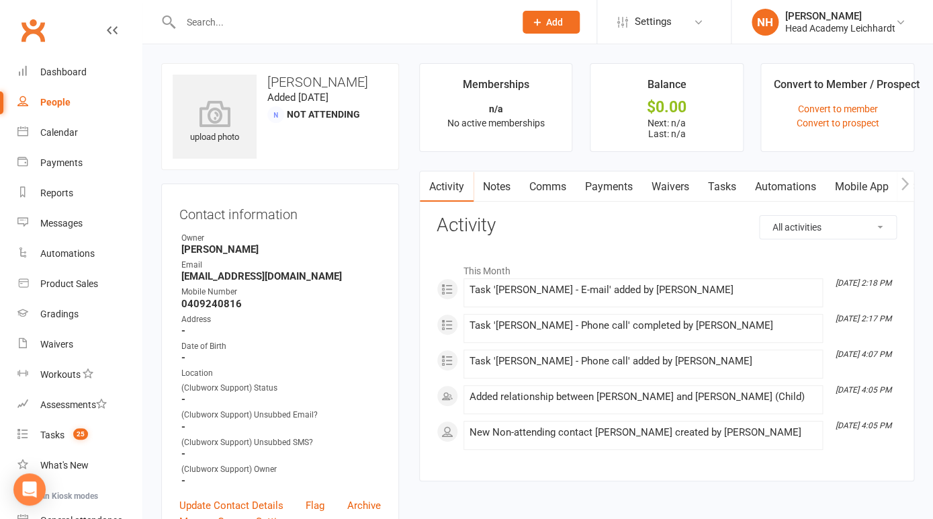
click at [54, 107] on div "People" at bounding box center [55, 102] width 30 height 11
select select "100"
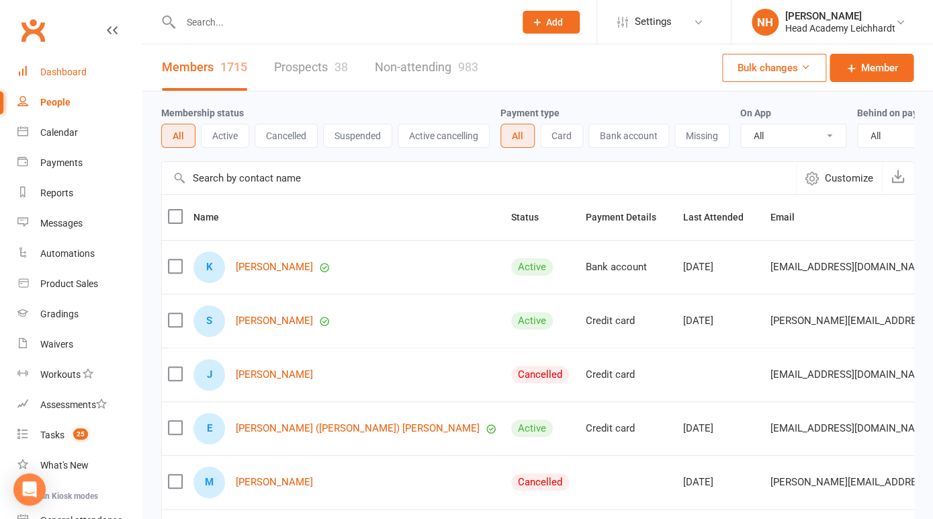
click at [73, 74] on div "Dashboard" at bounding box center [63, 72] width 46 height 11
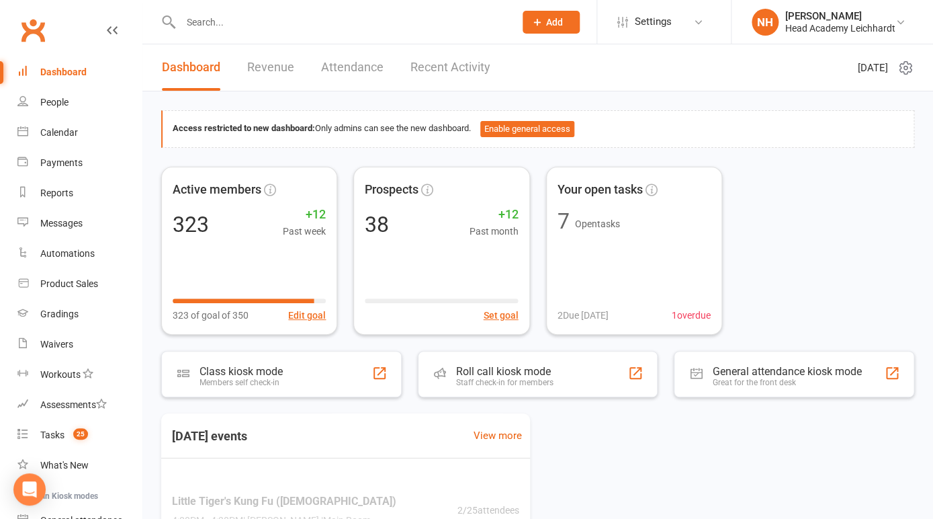
click at [71, 74] on div "Dashboard" at bounding box center [63, 72] width 46 height 11
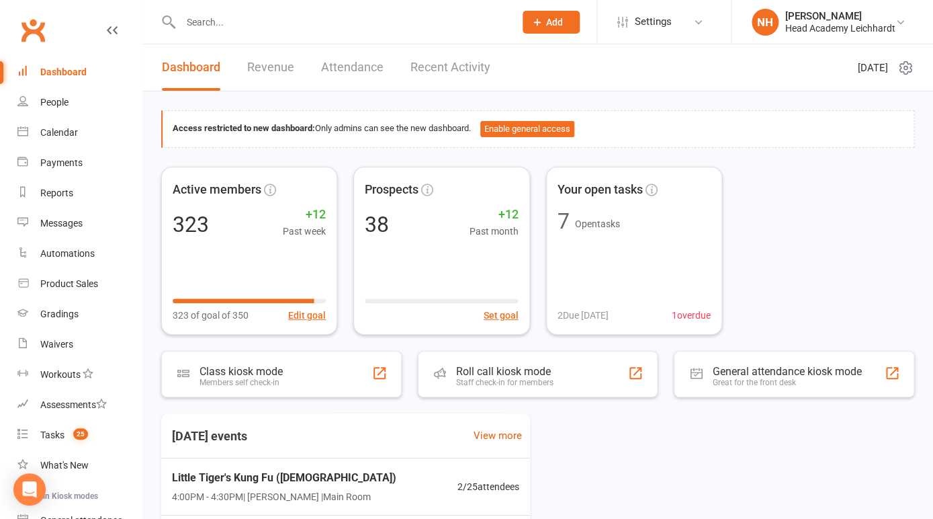
click at [225, 17] on input "text" at bounding box center [341, 22] width 329 height 19
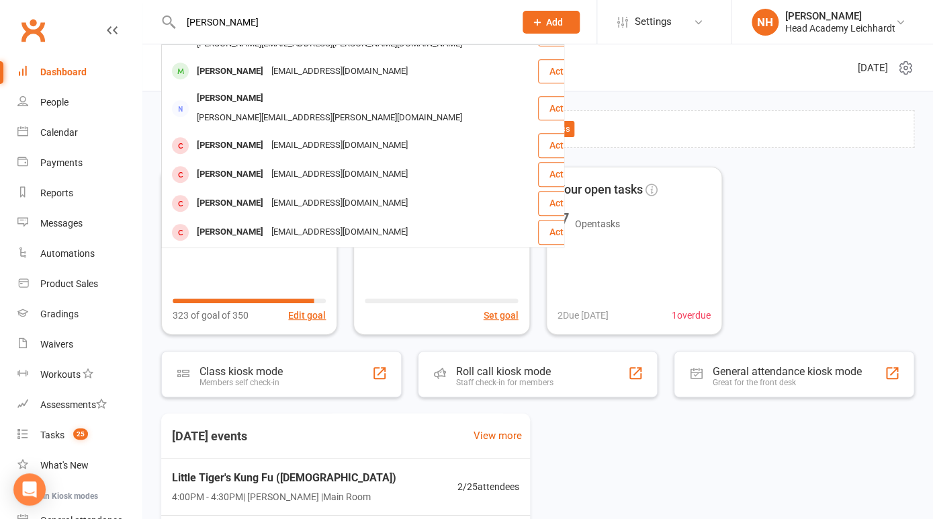
scroll to position [319, 0]
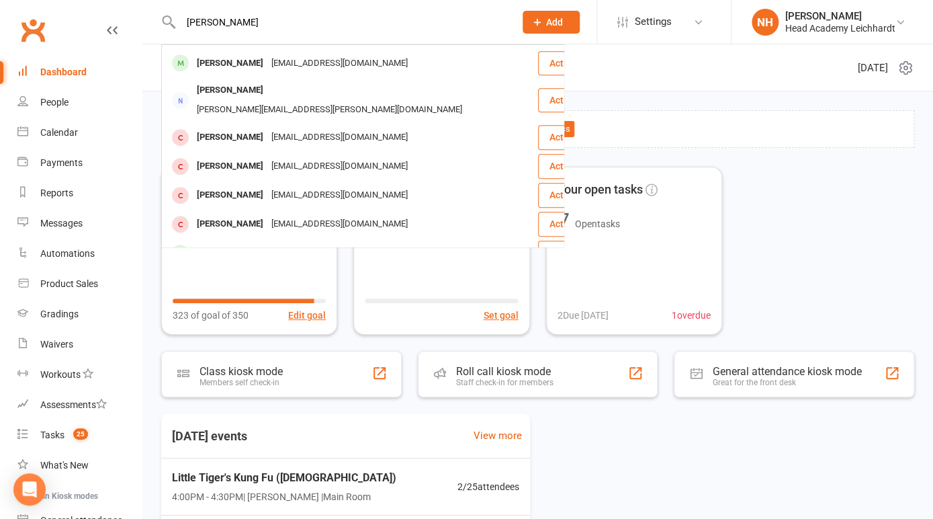
type input "[PERSON_NAME]"
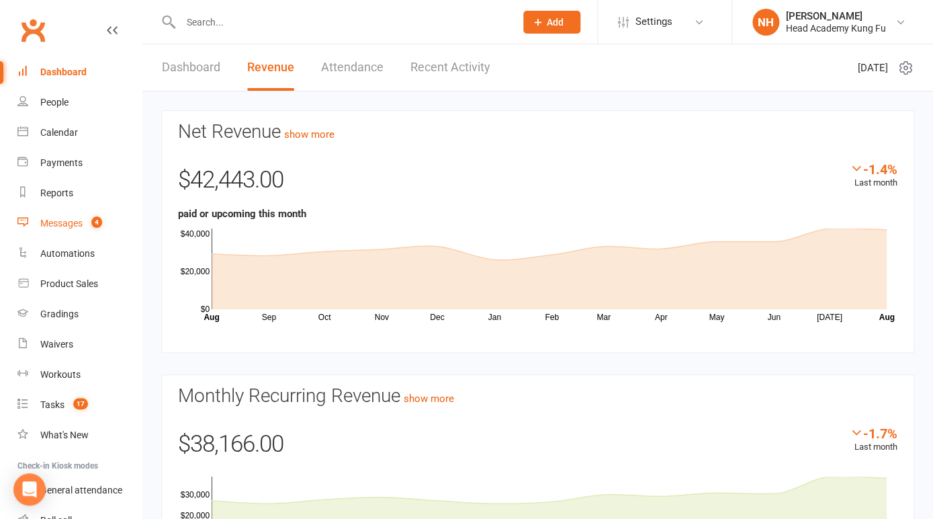
click at [76, 220] on div "Messages" at bounding box center [61, 223] width 42 height 11
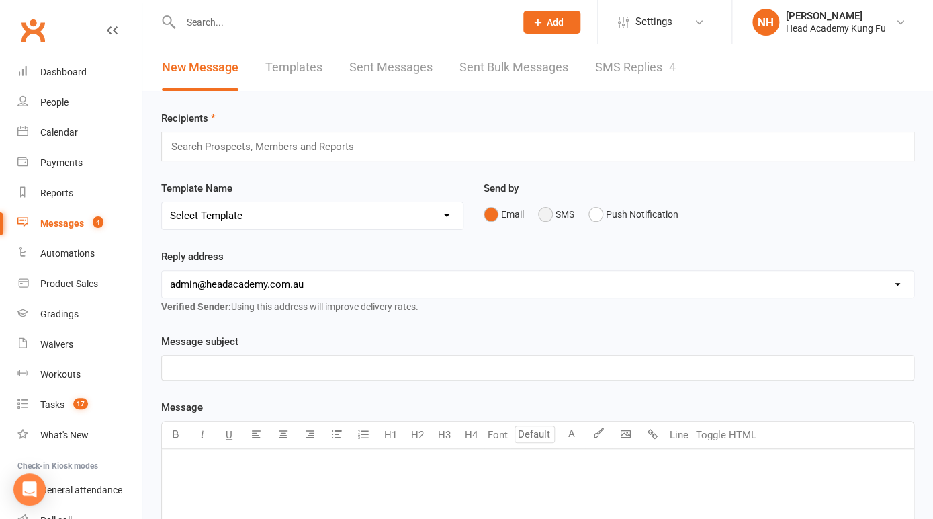
click at [544, 210] on button "SMS" at bounding box center [556, 215] width 36 height 26
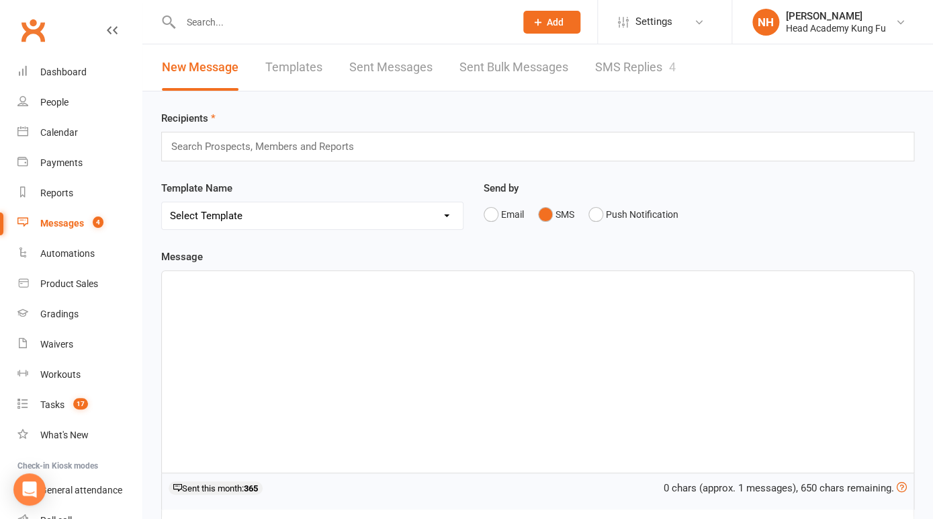
click at [247, 288] on p "﻿" at bounding box center [538, 283] width 736 height 16
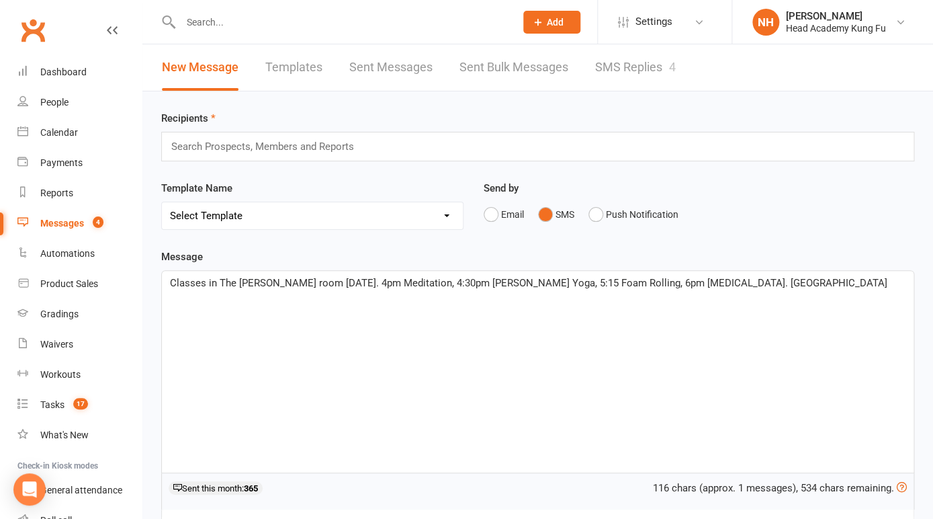
click at [325, 288] on span "Classes in The [PERSON_NAME] room [DATE]. 4pm Meditation, 4:30pm [PERSON_NAME] …" at bounding box center [529, 283] width 718 height 12
click at [210, 147] on input "text" at bounding box center [268, 146] width 197 height 17
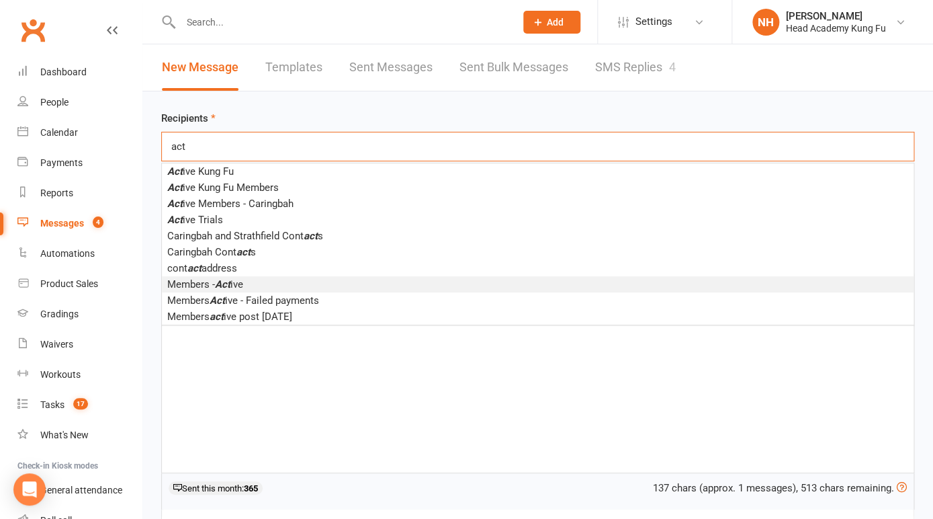
type input "act"
click at [207, 285] on span "Members - Act ive" at bounding box center [205, 284] width 76 height 12
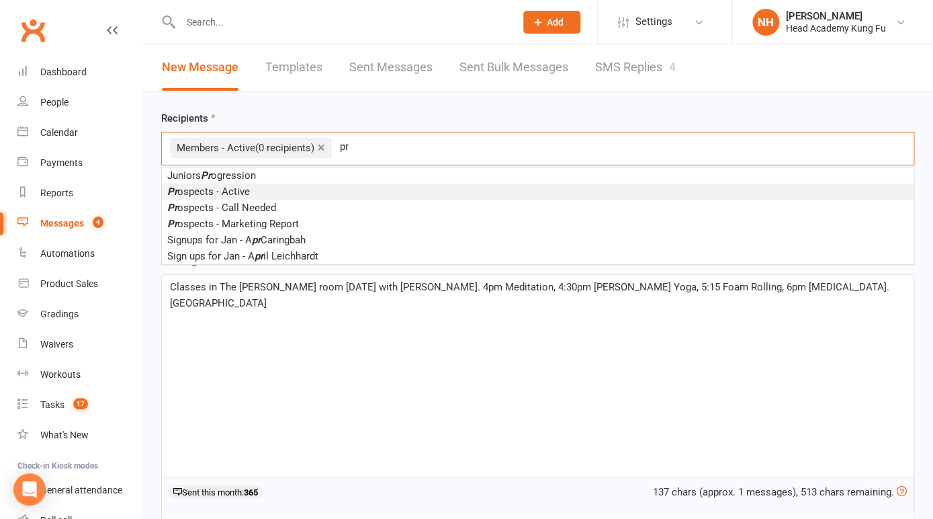
type input "pr"
click at [224, 192] on span "Pr ospects - Active" at bounding box center [208, 191] width 83 height 12
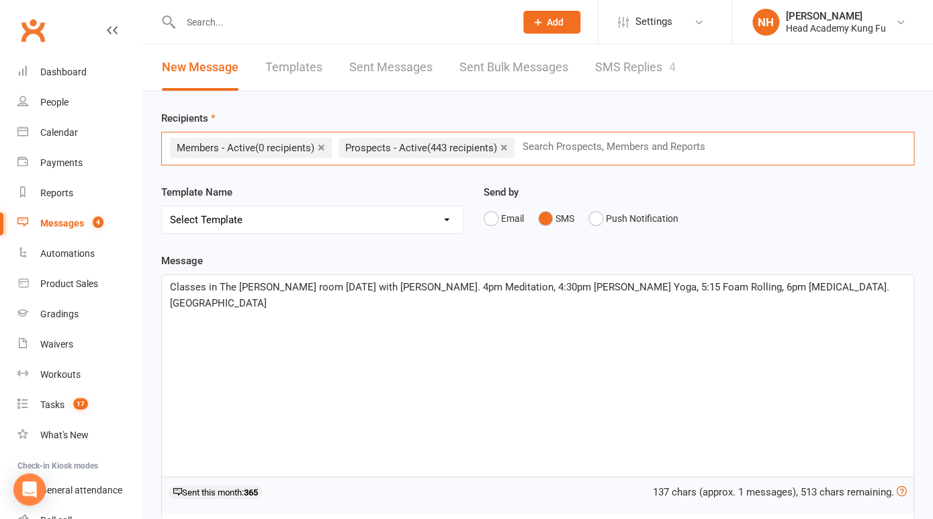
click at [508, 154] on link "×" at bounding box center [504, 147] width 7 height 22
click at [322, 149] on link "×" at bounding box center [321, 147] width 7 height 22
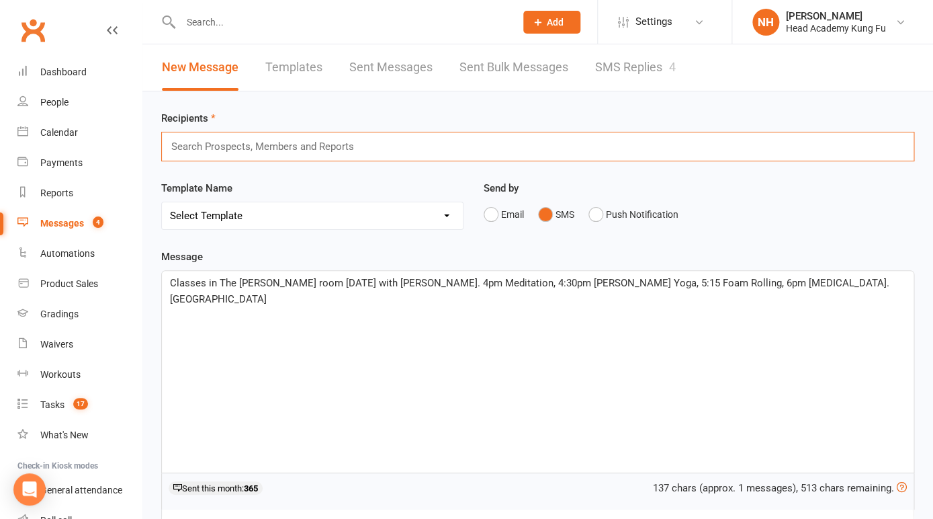
click at [252, 150] on input "text" at bounding box center [268, 146] width 197 height 17
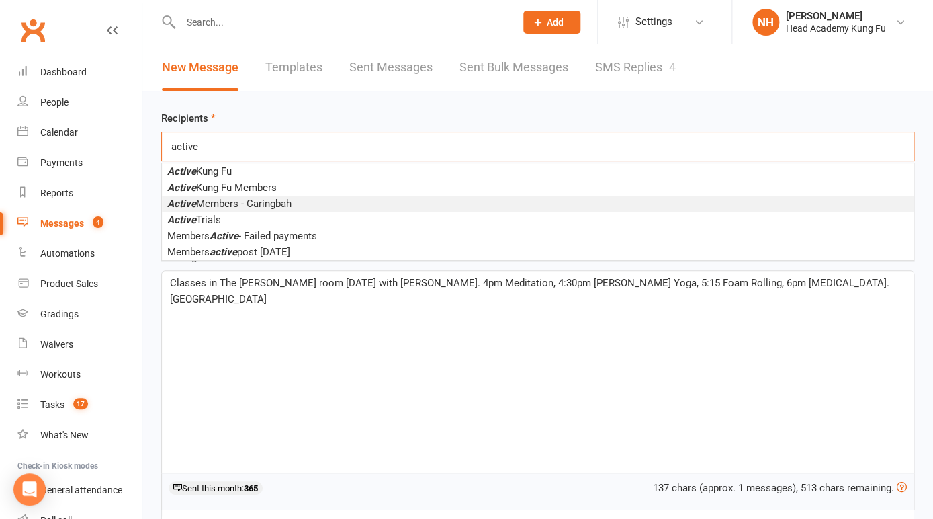
type input "active"
click at [212, 202] on span "Active Members - Caringbah" at bounding box center [229, 204] width 124 height 12
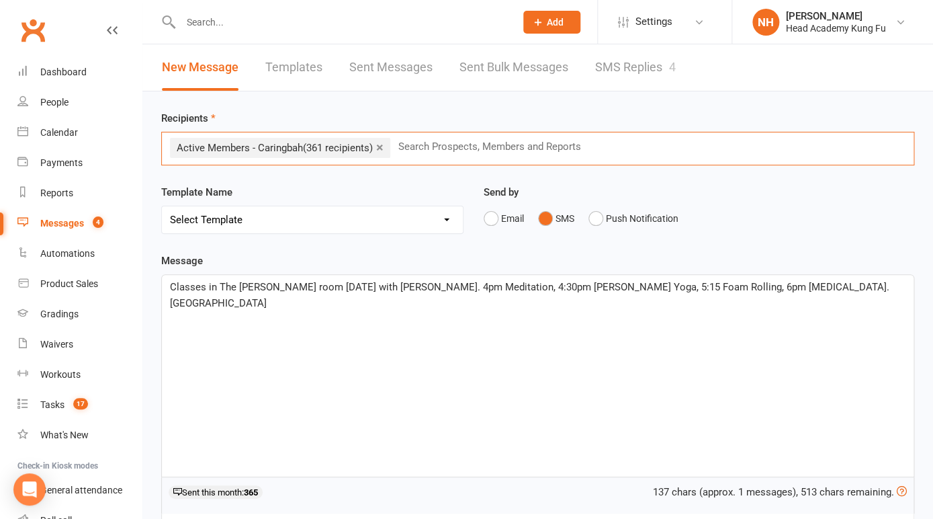
click at [383, 148] on link "×" at bounding box center [379, 147] width 7 height 22
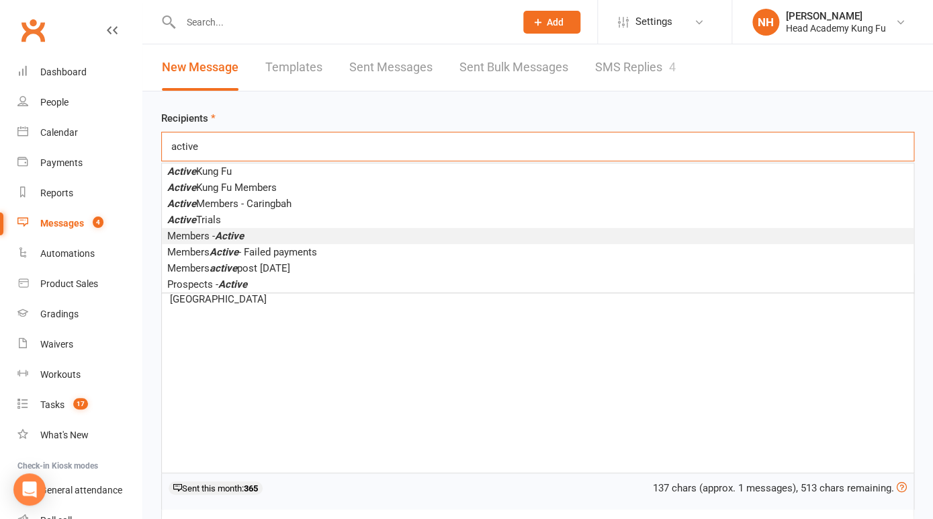
type input "active"
click at [236, 238] on em "Active" at bounding box center [229, 236] width 29 height 12
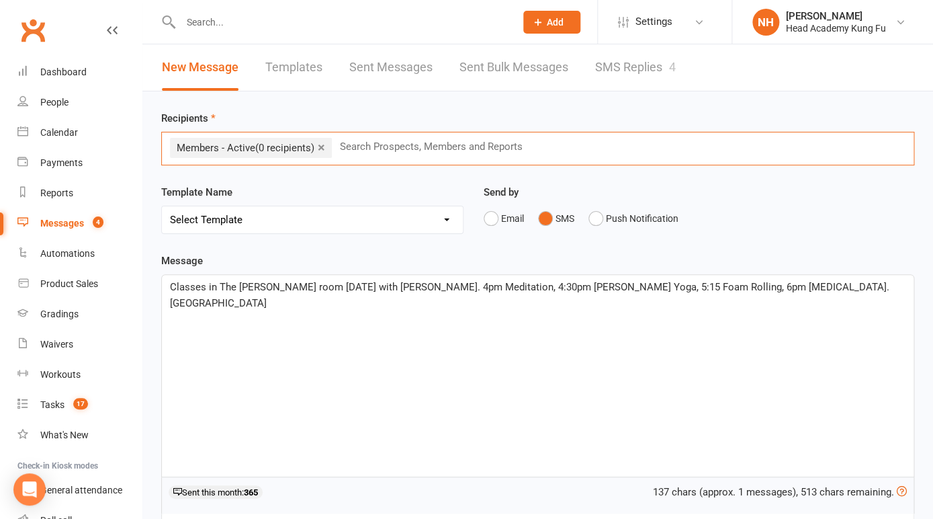
click at [320, 144] on li "× Members - Active (0 recipients)" at bounding box center [251, 148] width 162 height 20
click at [324, 145] on link "×" at bounding box center [321, 147] width 7 height 22
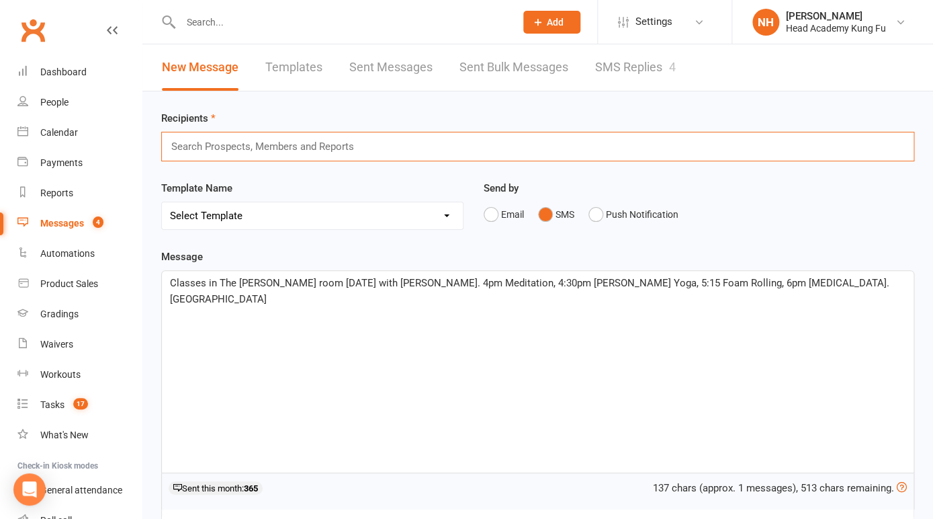
click at [207, 141] on input "text" at bounding box center [268, 146] width 197 height 17
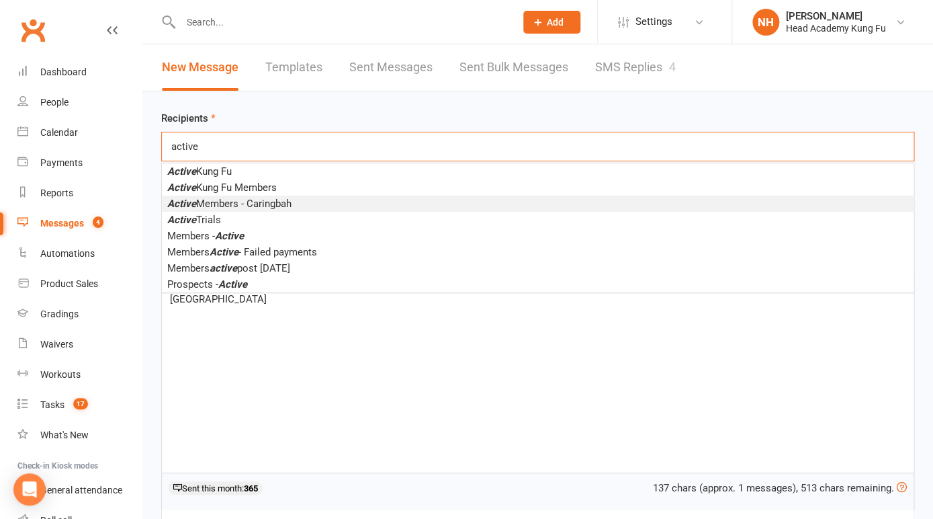
type input "active"
click at [210, 203] on span "Active Members - Caringbah" at bounding box center [229, 204] width 124 height 12
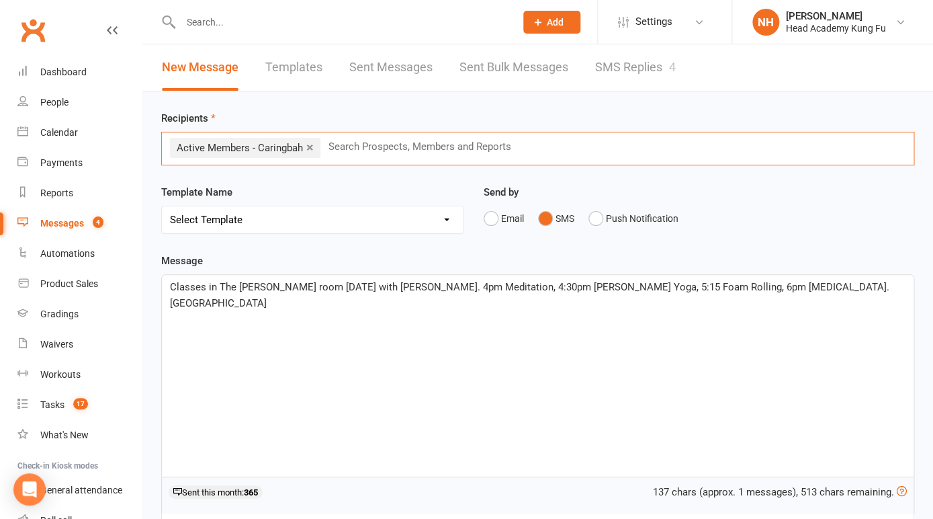
click at [364, 140] on input "text" at bounding box center [425, 146] width 197 height 17
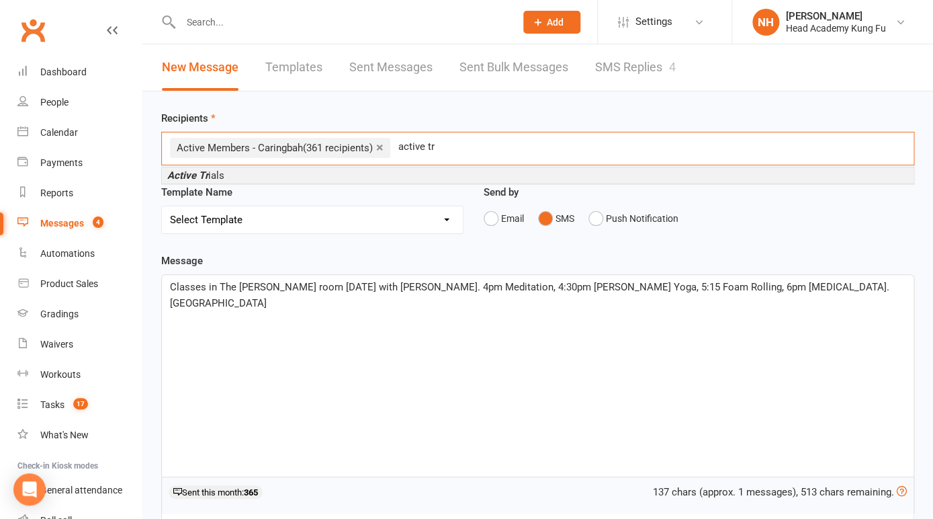
type input "active tr"
click at [210, 177] on span "Active Tr ials" at bounding box center [195, 175] width 57 height 12
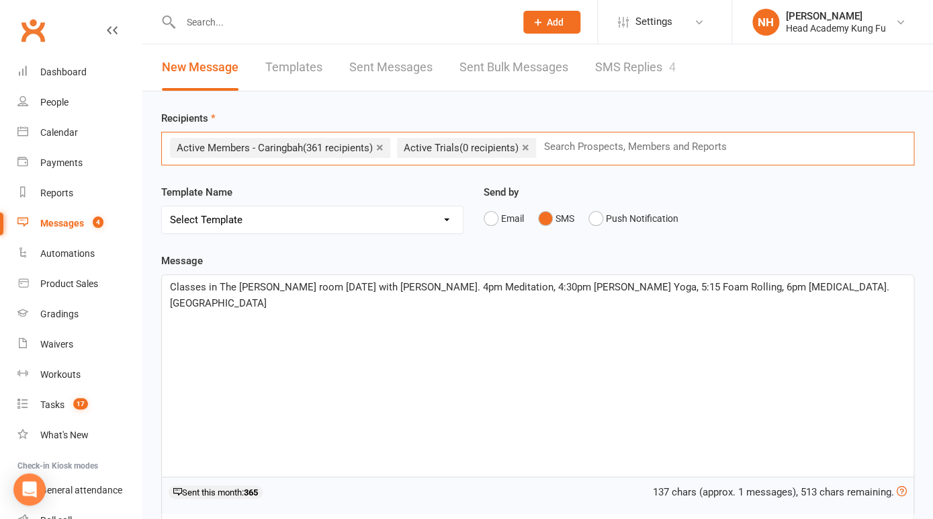
click at [528, 145] on link "×" at bounding box center [525, 147] width 7 height 22
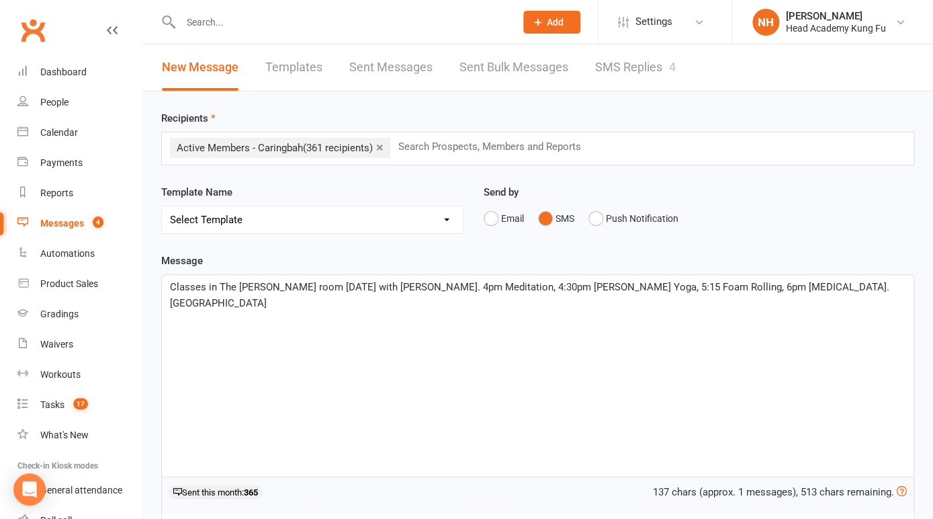
click at [813, 288] on p "Classes in The Nei Dan room today with Dai Sifu Nathan. 4pm Meditation, 4:30pm …" at bounding box center [538, 295] width 736 height 32
click at [813, 287] on span "Classes in The Nei Dan room today with Dai Sifu Nathan. 4pm Meditation, 4:30pm …" at bounding box center [531, 295] width 722 height 28
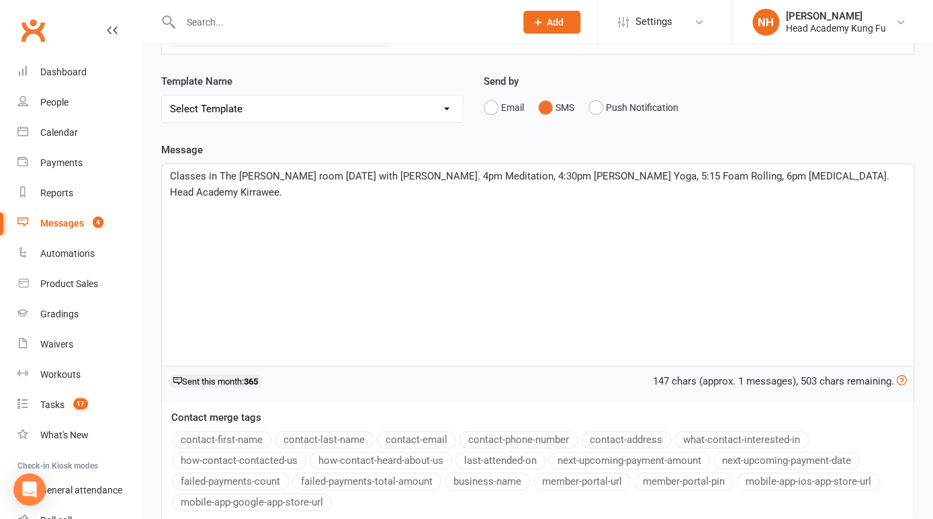
scroll to position [237, 0]
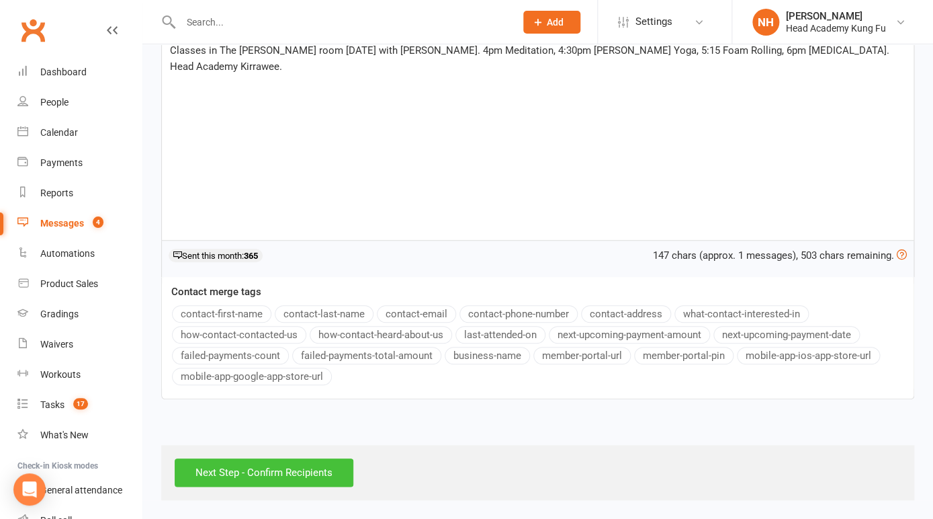
click at [281, 470] on input "Next Step - Confirm Recipients" at bounding box center [264, 472] width 179 height 28
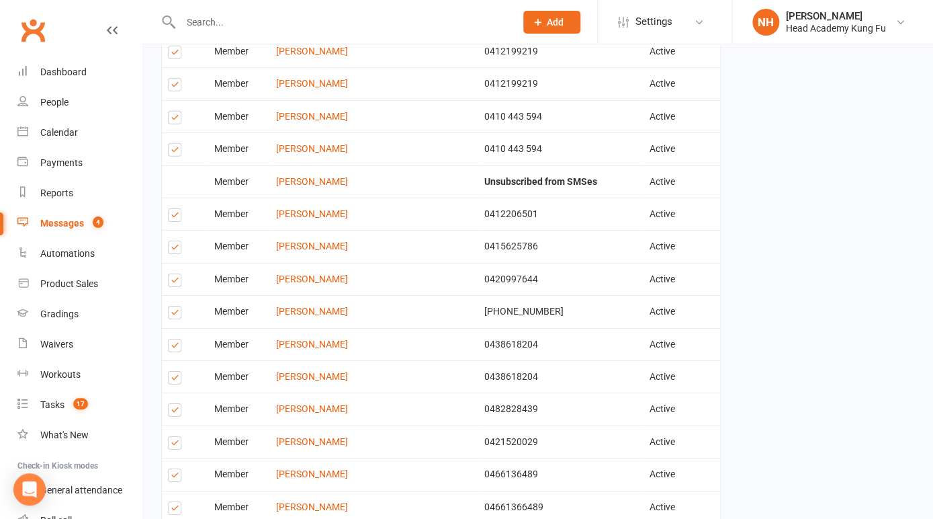
scroll to position [1599, 0]
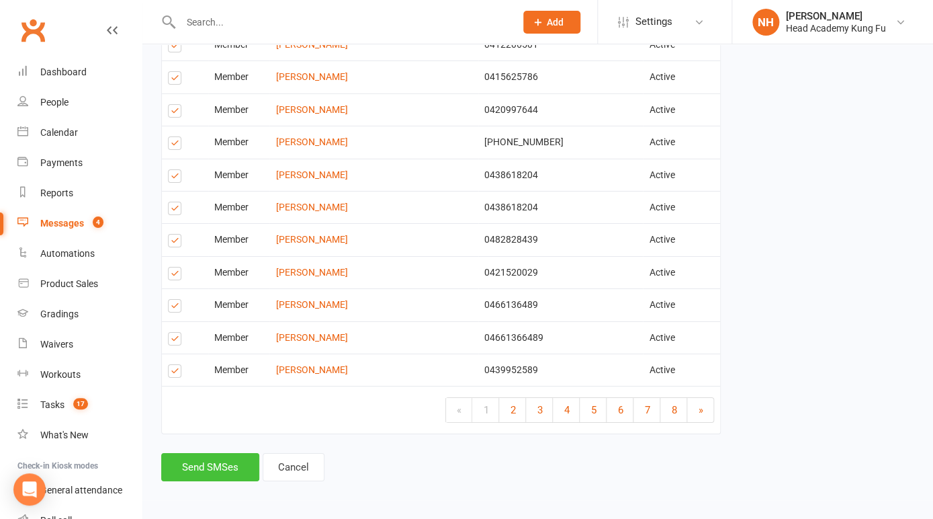
click at [209, 463] on button "Send SMSes" at bounding box center [210, 467] width 98 height 28
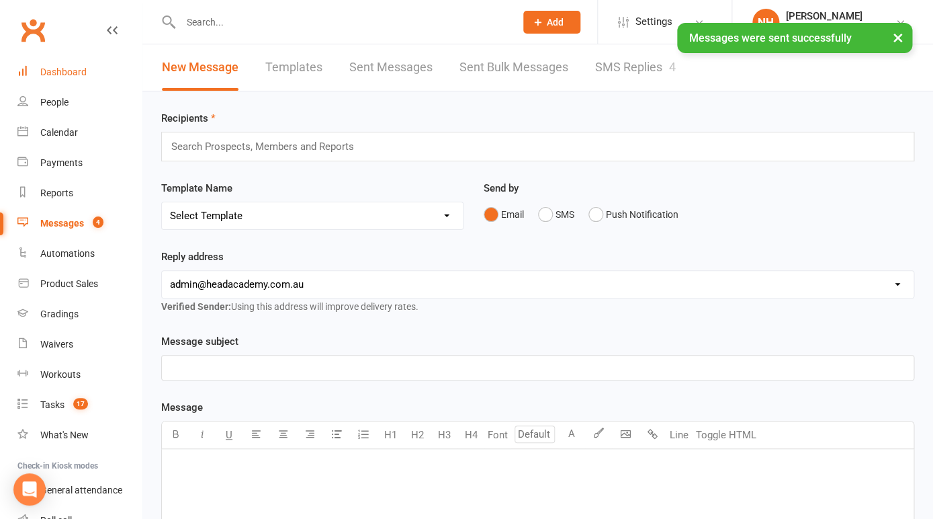
click at [67, 71] on div "Dashboard" at bounding box center [63, 72] width 46 height 11
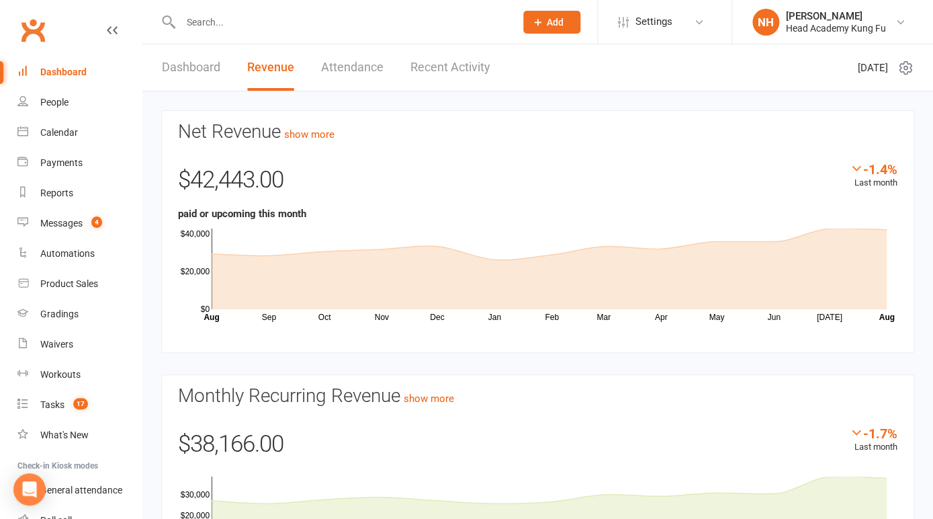
click at [224, 13] on input "text" at bounding box center [341, 22] width 329 height 19
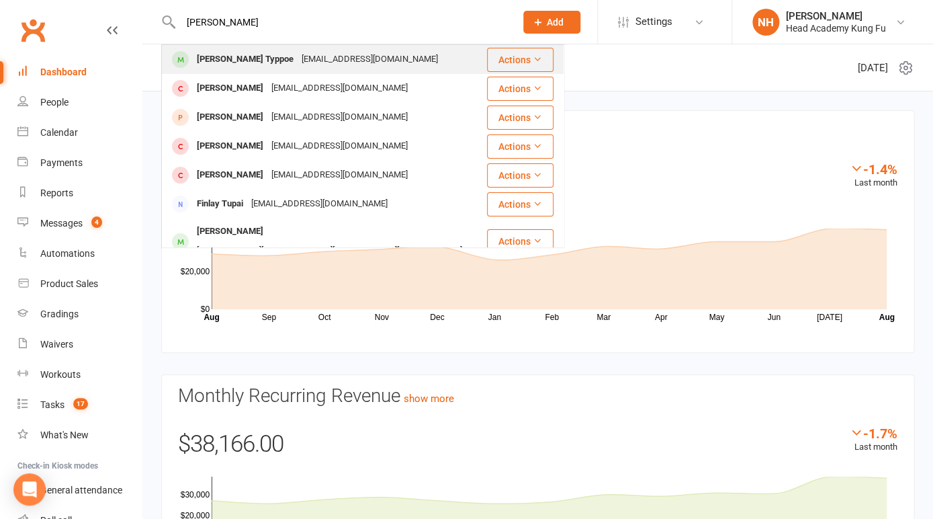
type input "finn ty"
click at [234, 56] on div "[PERSON_NAME] Typpoe" at bounding box center [245, 59] width 105 height 19
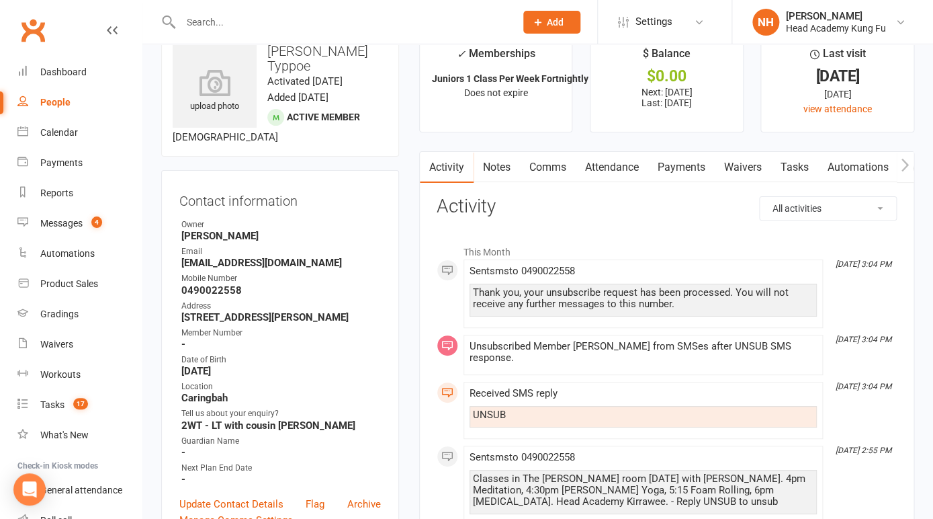
scroll to position [30, 0]
click at [686, 173] on link "Payments" at bounding box center [682, 168] width 67 height 31
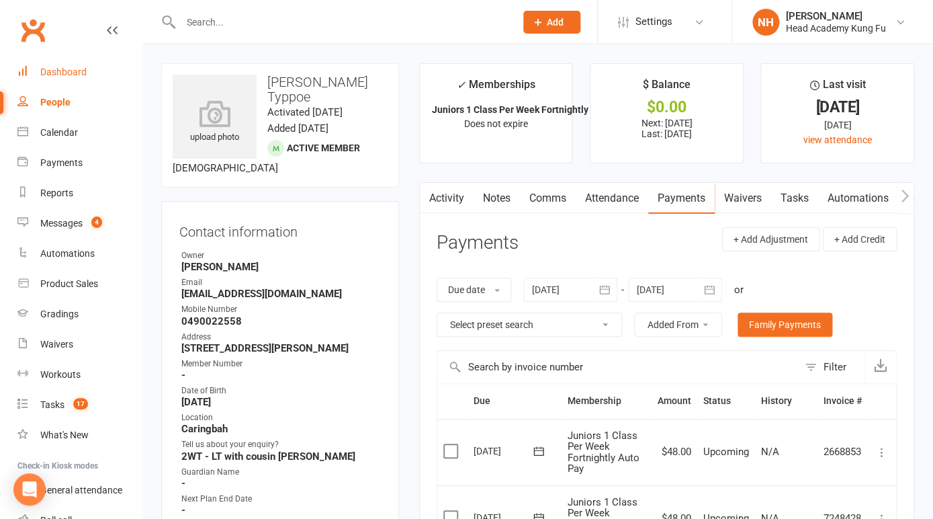
click at [67, 72] on div "Dashboard" at bounding box center [63, 72] width 46 height 11
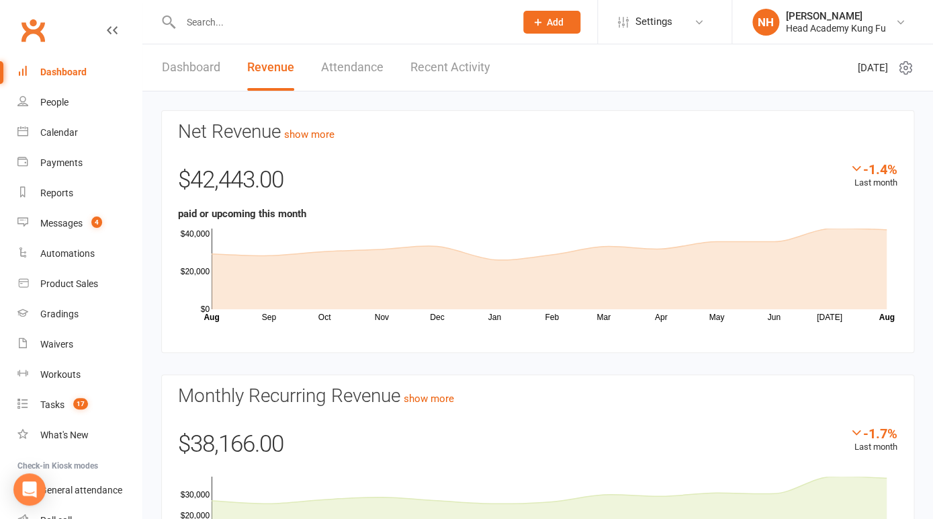
click at [67, 73] on div "Dashboard" at bounding box center [63, 72] width 46 height 11
click at [220, 24] on input "text" at bounding box center [341, 22] width 329 height 19
click at [214, 24] on input "text" at bounding box center [341, 22] width 329 height 19
click at [551, 23] on span "Add" at bounding box center [555, 22] width 17 height 11
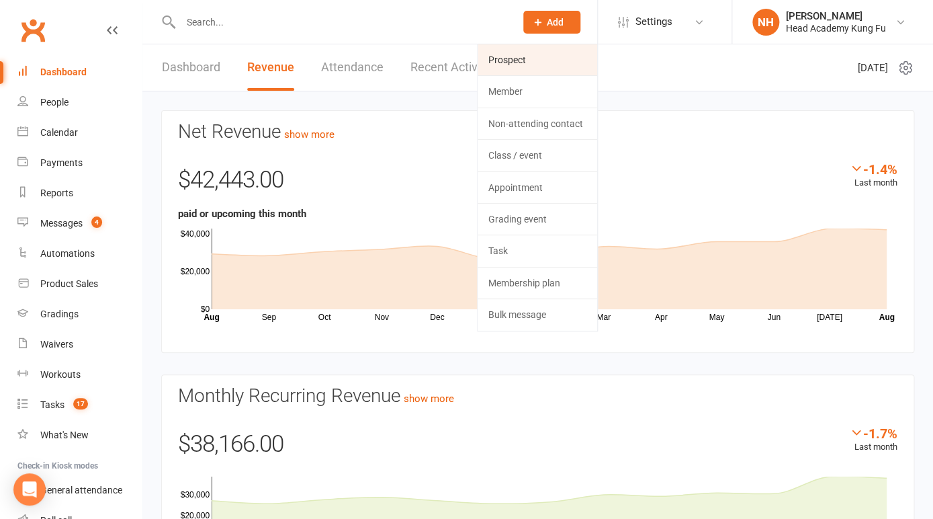
click at [529, 67] on link "Prospect" at bounding box center [538, 59] width 120 height 31
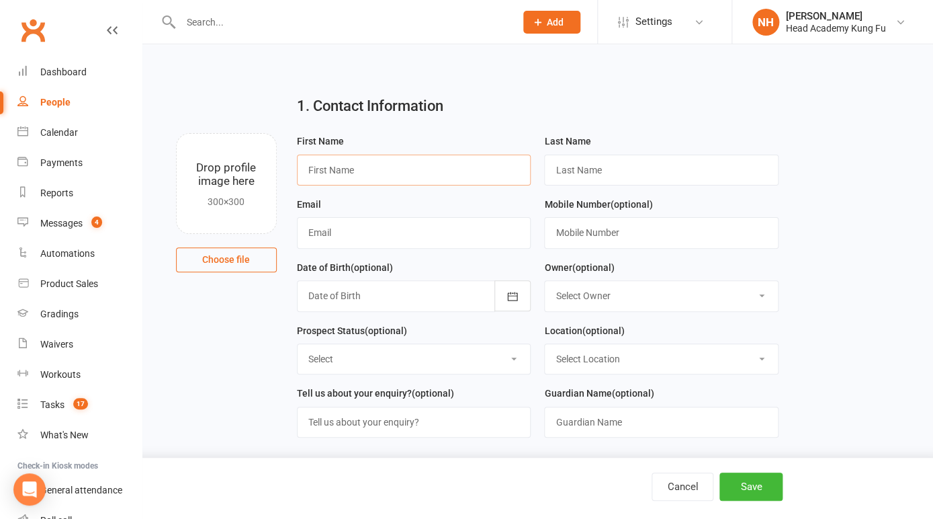
click at [348, 173] on input "text" at bounding box center [414, 170] width 235 height 31
type input "Maria"
type input "Kit"
click at [410, 229] on input "text" at bounding box center [414, 232] width 235 height 31
paste input "maria.kitromilides@hotmail.com"
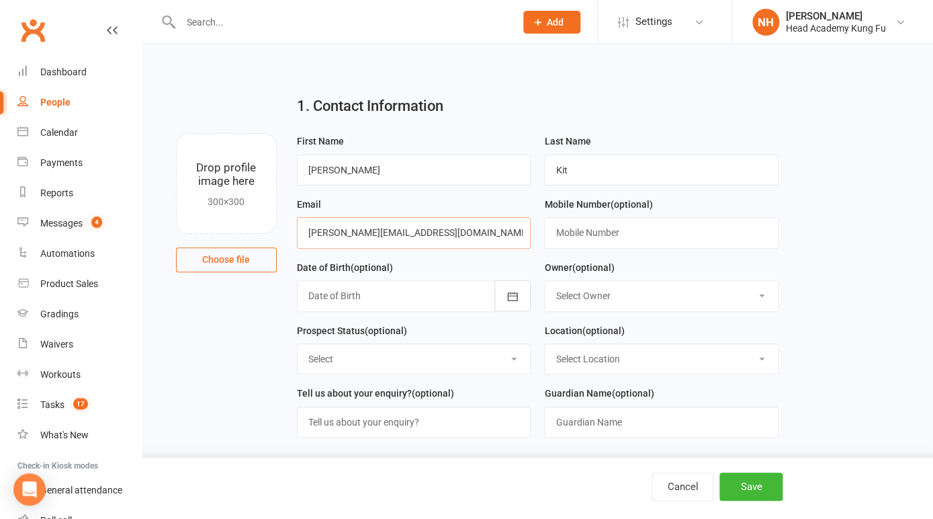
type input "maria.kitromilides@hotmail.com"
click at [577, 167] on input "Kit" at bounding box center [661, 170] width 235 height 31
type input "Kitromildes"
click at [601, 237] on input "text" at bounding box center [661, 232] width 235 height 31
paste input "0405 275 931"
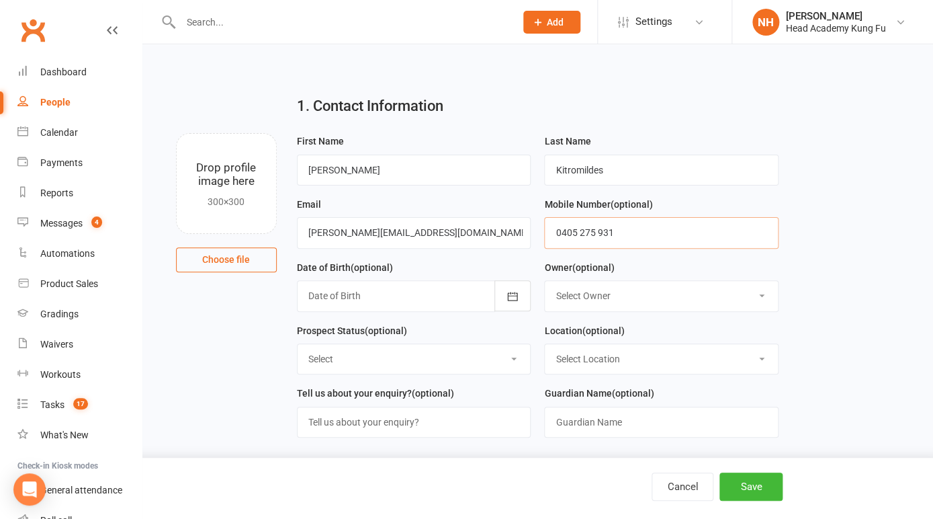
type input "0405 275 931"
select select "0"
click option "[PERSON_NAME]" at bounding box center [0, 0] width 0 height 0
click at [298, 344] on select "Select Initial Contact Follow-up Call No Contact Follow-up Email No Contact Int…" at bounding box center [414, 359] width 233 height 30
select select "Initial Contact"
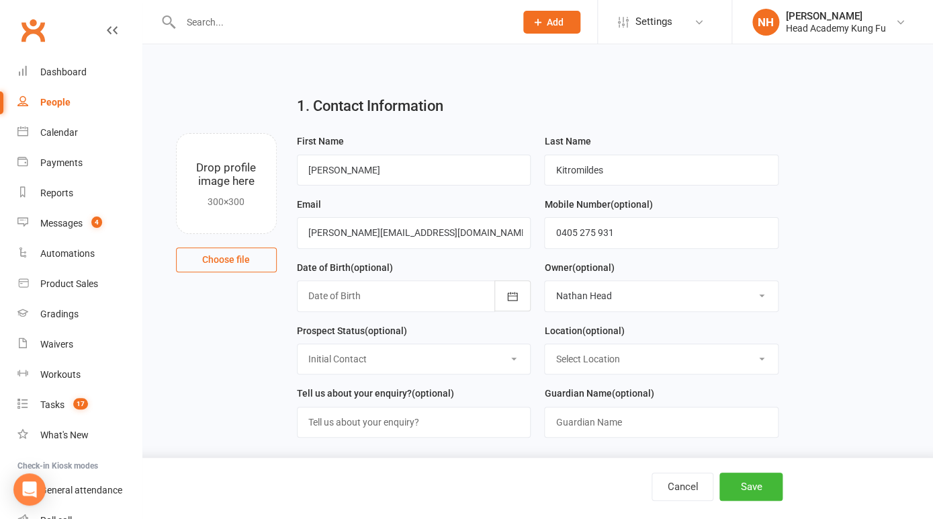
click option "Initial Contact" at bounding box center [0, 0] width 0 height 0
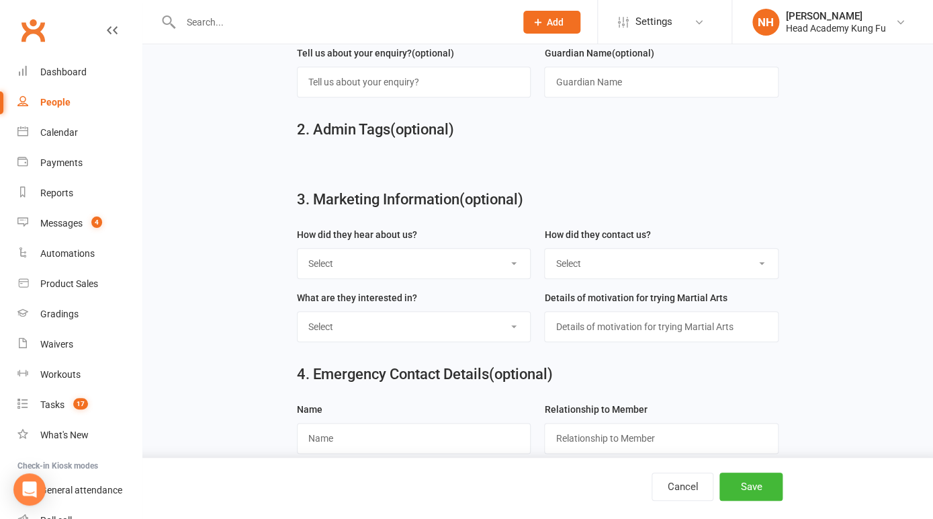
scroll to position [347, 0]
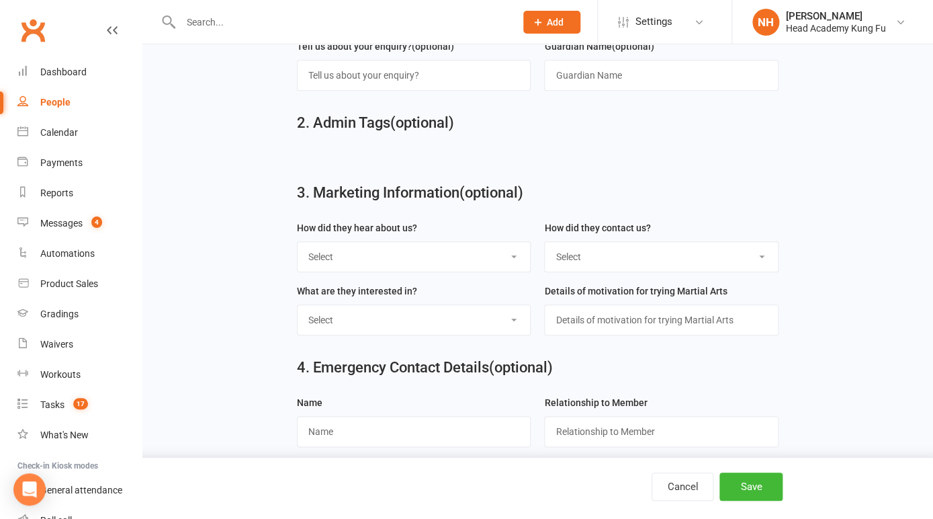
select select "In-Facility"
click option "In-Facility" at bounding box center [0, 0] width 0 height 0
click at [592, 325] on input "text" at bounding box center [661, 319] width 235 height 31
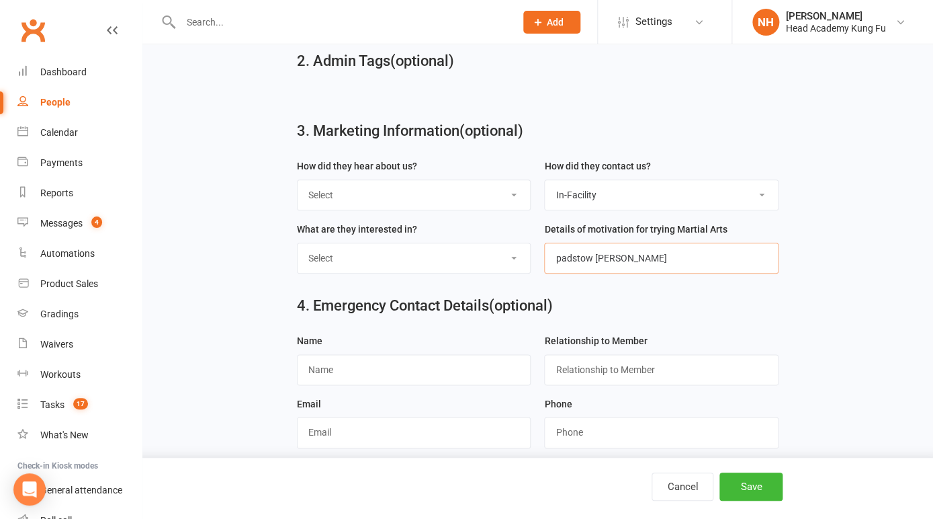
scroll to position [442, 0]
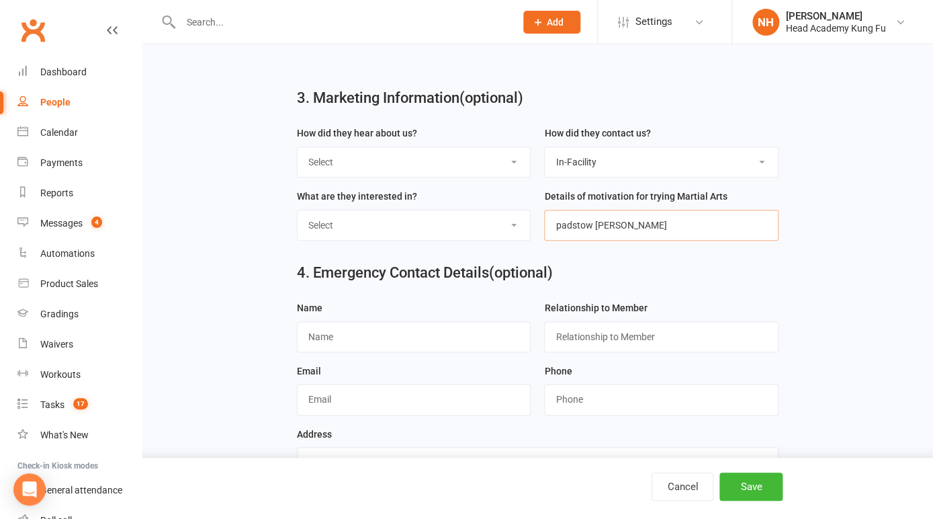
type input "padstow Nei Dan"
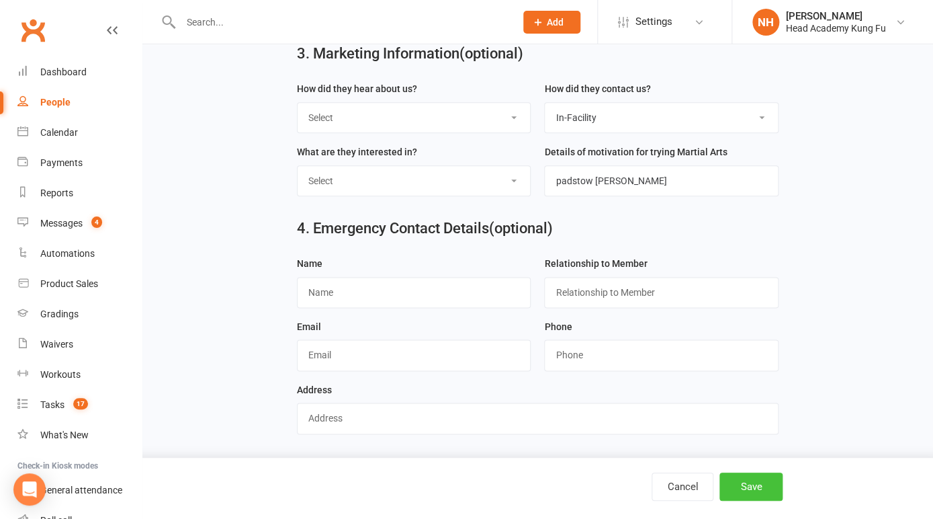
click at [736, 482] on button "Save" at bounding box center [751, 486] width 63 height 28
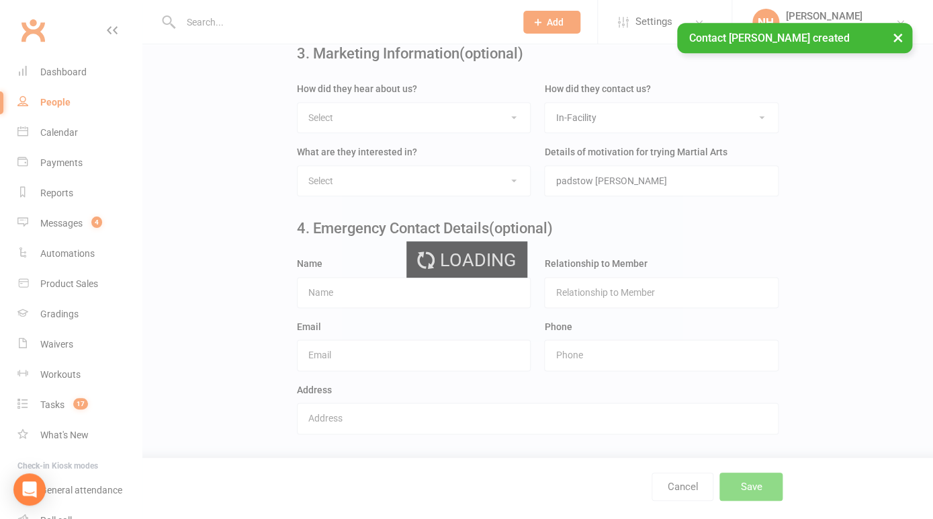
scroll to position [0, 0]
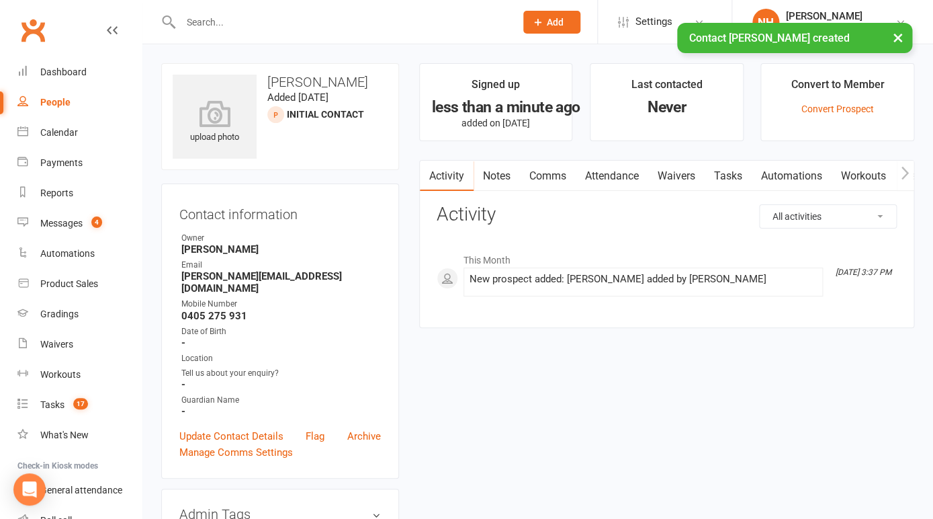
click at [730, 171] on link "Tasks" at bounding box center [728, 176] width 47 height 31
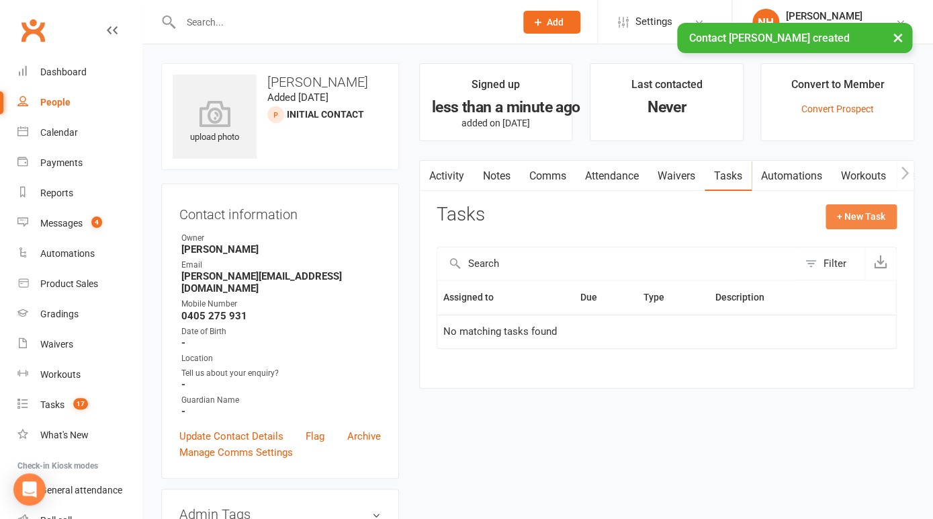
click at [846, 212] on button "+ New Task" at bounding box center [861, 216] width 71 height 24
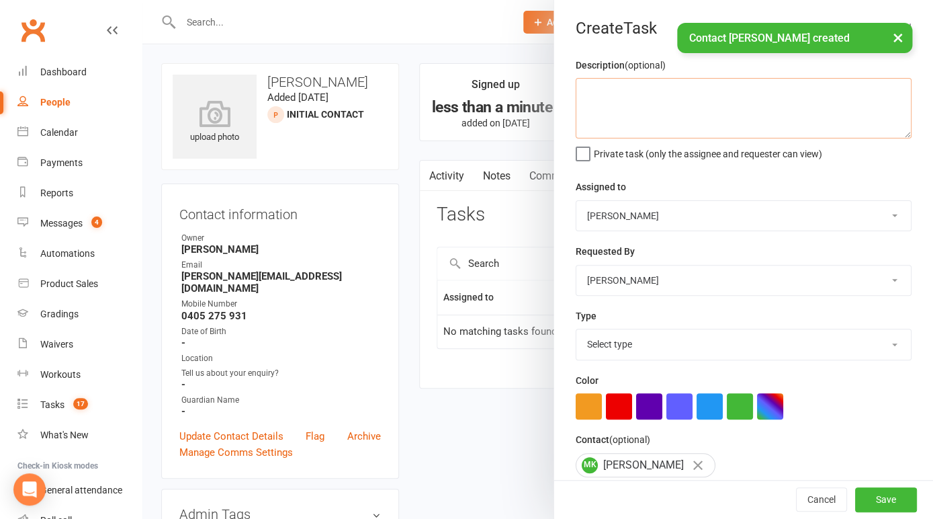
click at [629, 101] on textarea at bounding box center [744, 108] width 336 height 60
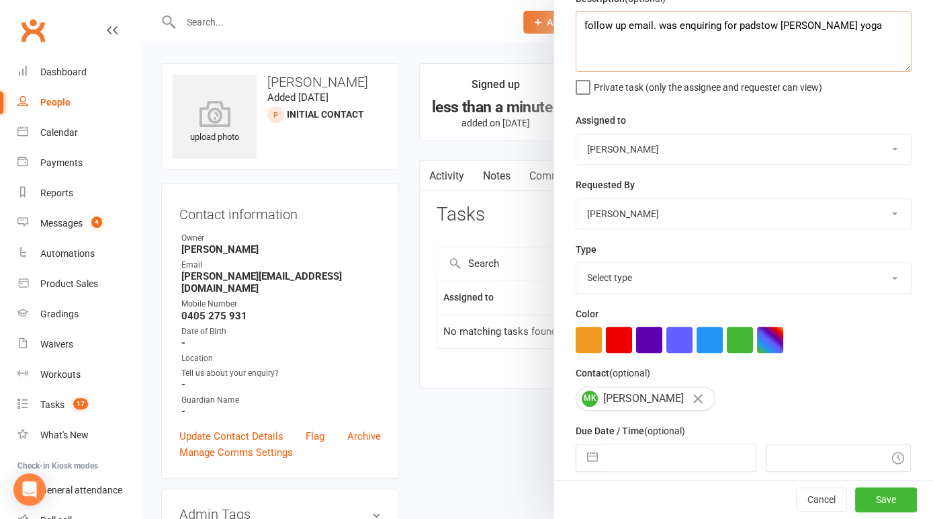
scroll to position [99, 0]
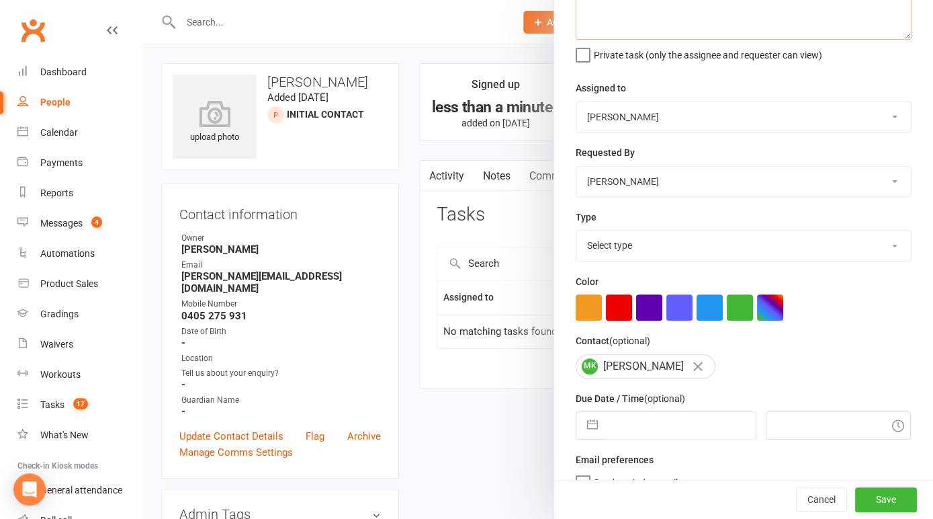
type textarea "follow up email. was enquiring for padstow nei dan yoga"
select select "14819"
click option "E-mail" at bounding box center [0, 0] width 0 height 0
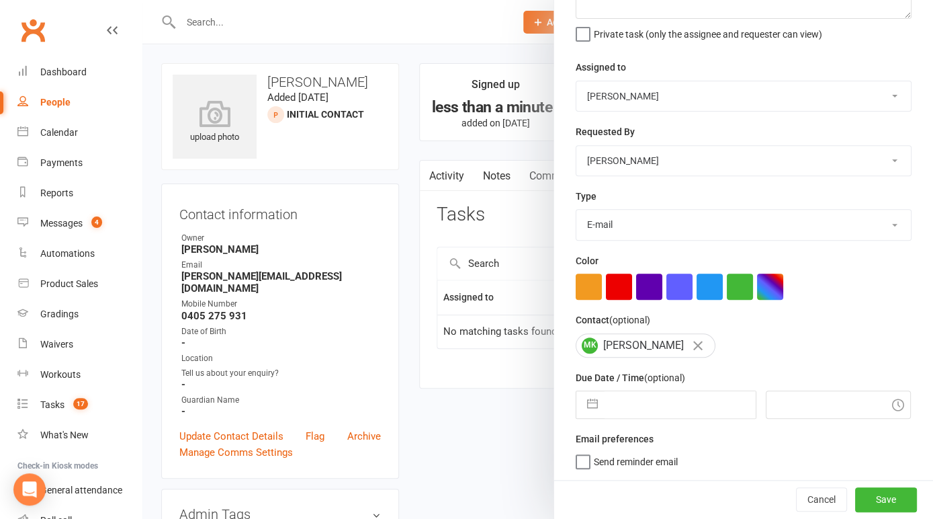
click at [595, 410] on button "button" at bounding box center [593, 404] width 24 height 27
select select "6"
select select "2025"
select select "7"
select select "2025"
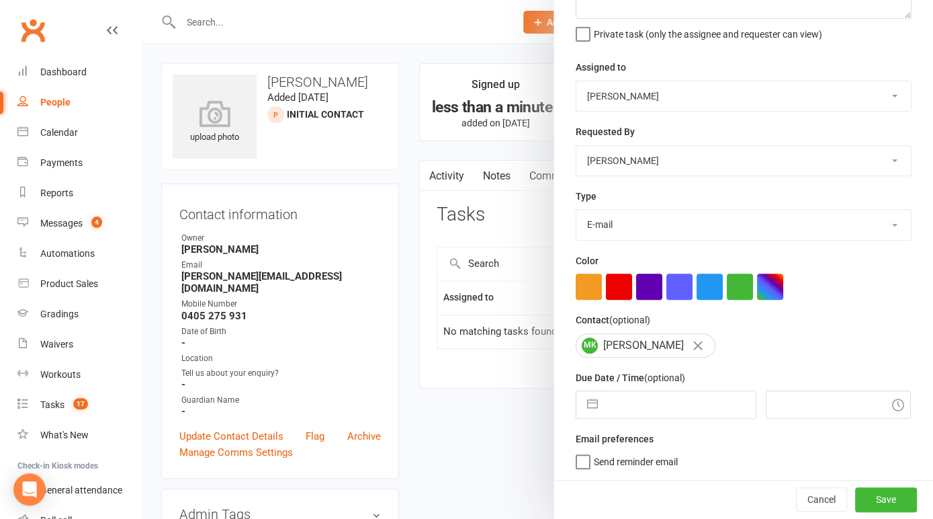
select select "8"
select select "2025"
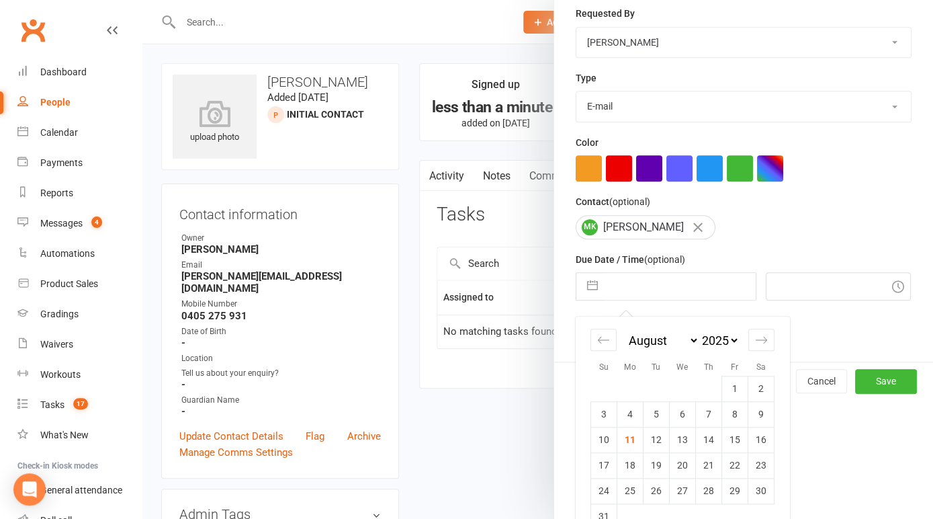
scroll to position [265, 0]
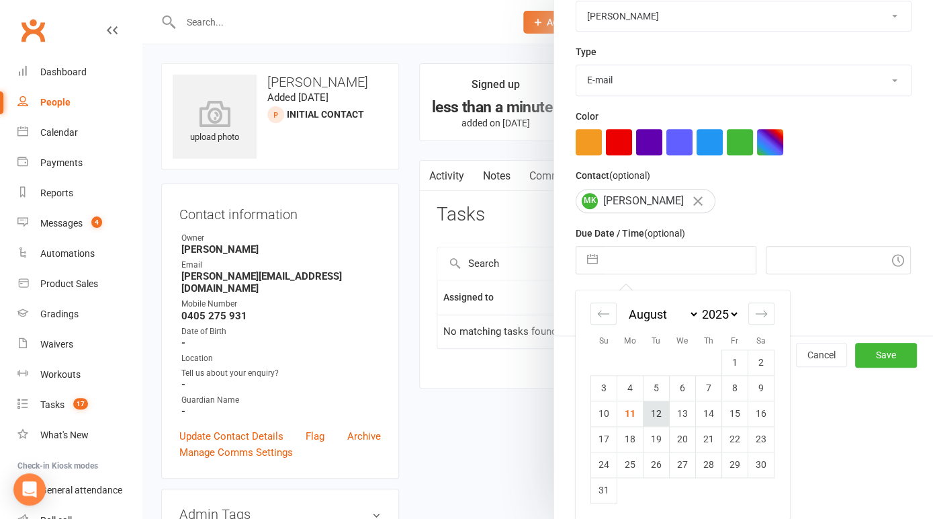
click at [659, 417] on td "12" at bounding box center [657, 414] width 26 height 26
type input "12 Aug 2025"
type input "3:45pm"
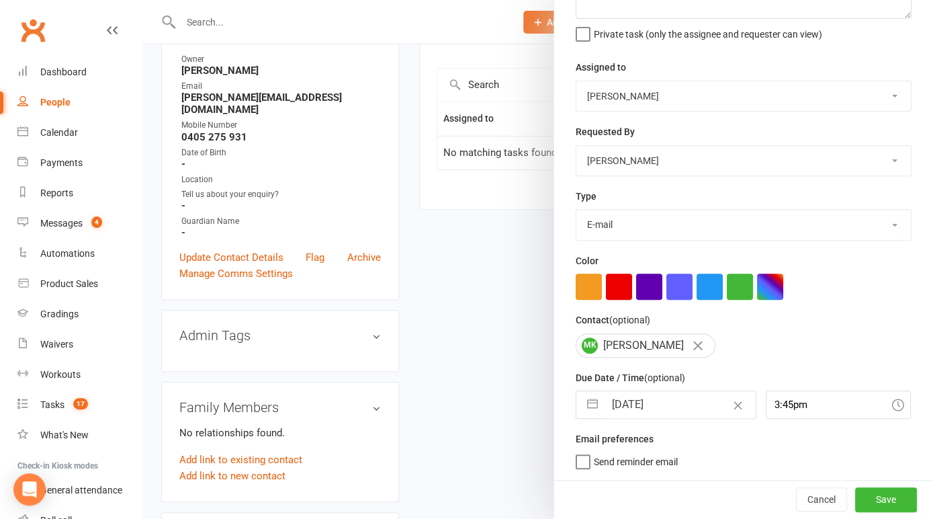
scroll to position [211, 0]
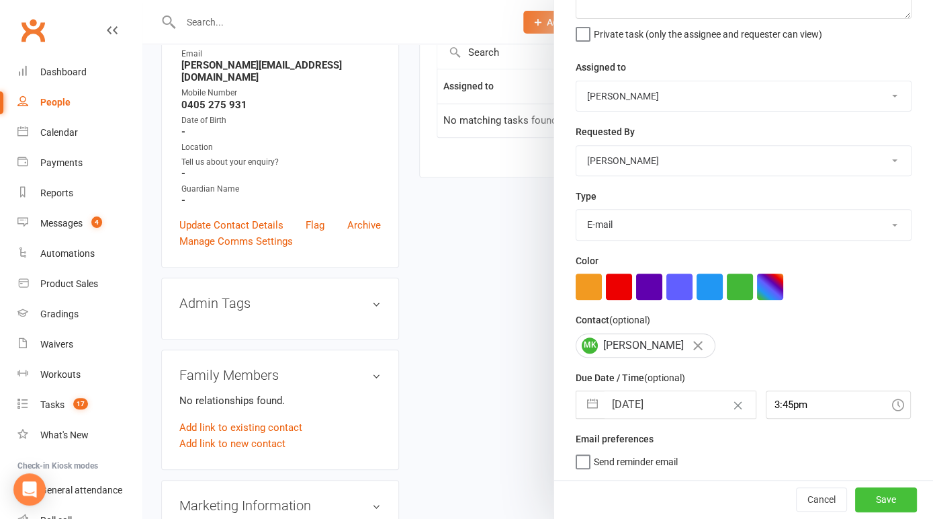
click at [882, 495] on button "Save" at bounding box center [887, 499] width 62 height 24
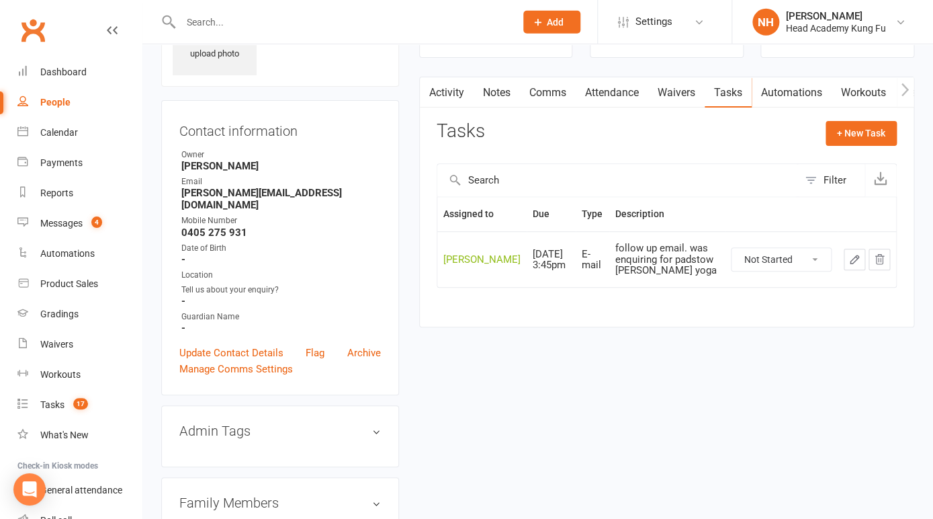
scroll to position [0, 0]
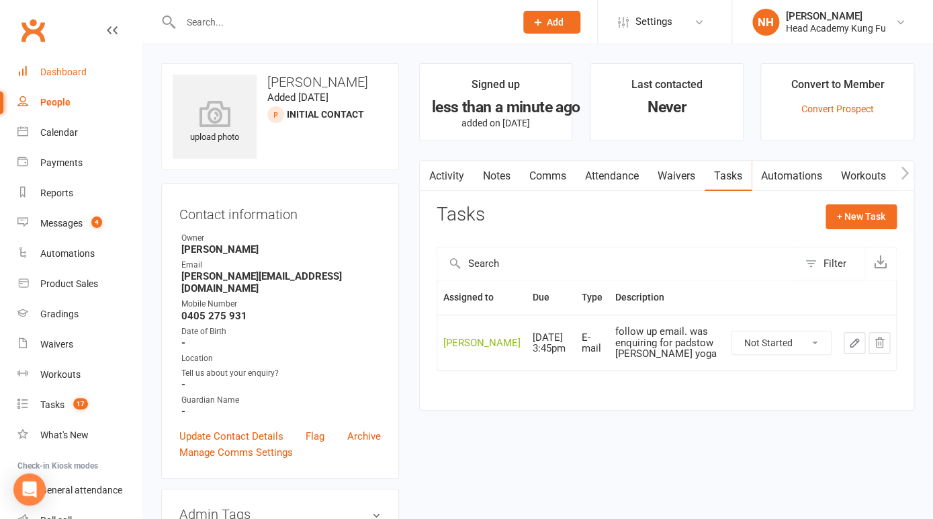
click at [65, 70] on div "Dashboard" at bounding box center [63, 72] width 46 height 11
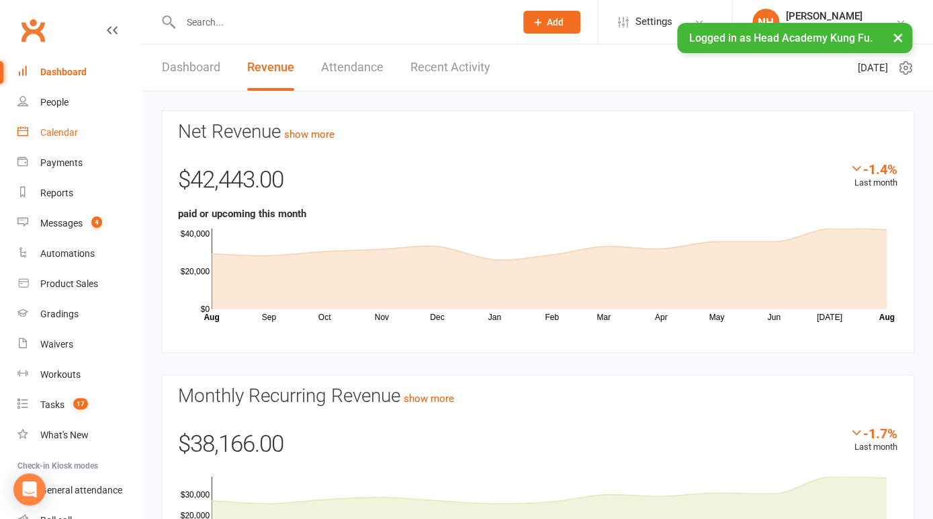
click at [66, 138] on div "Calendar" at bounding box center [59, 132] width 38 height 11
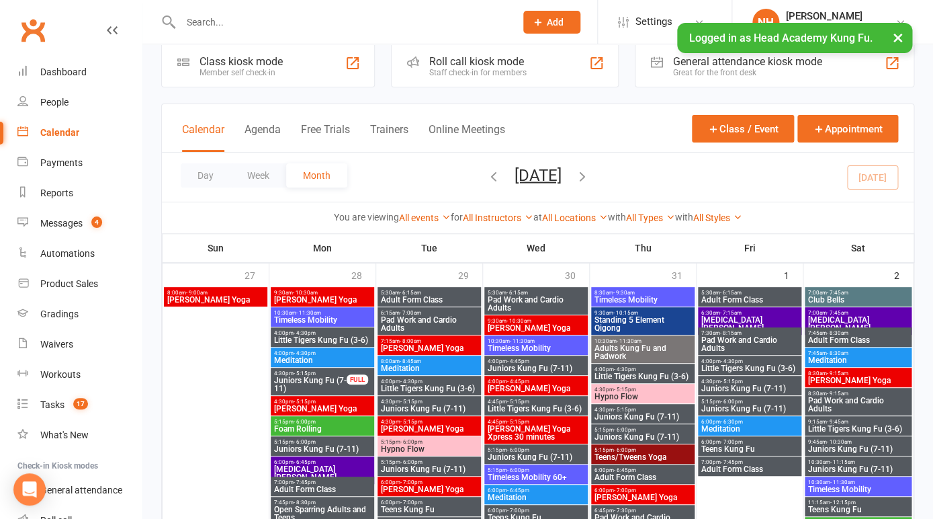
scroll to position [33, 0]
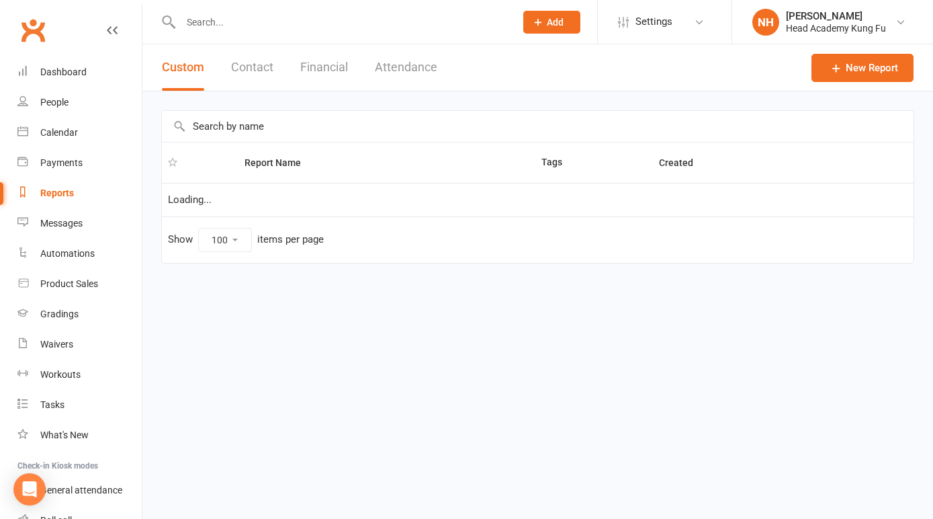
select select "100"
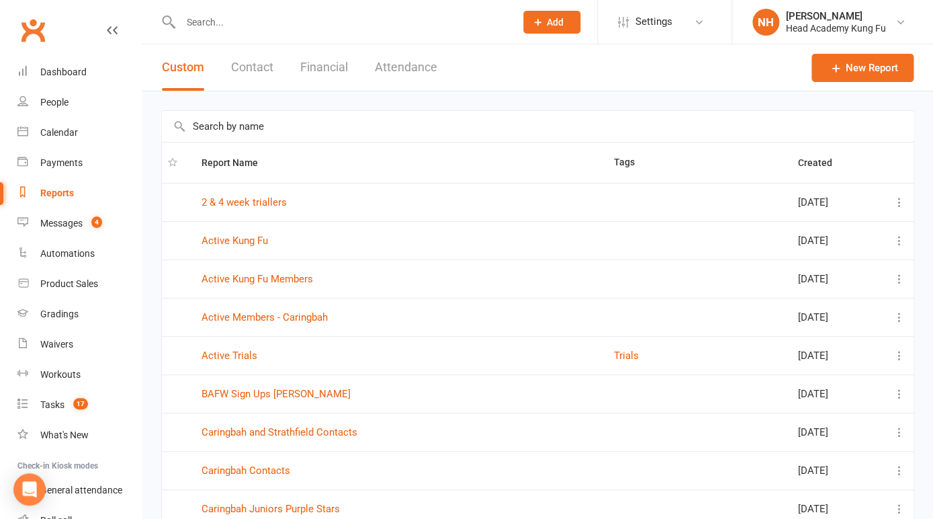
click at [257, 69] on button "Contact" at bounding box center [252, 67] width 42 height 46
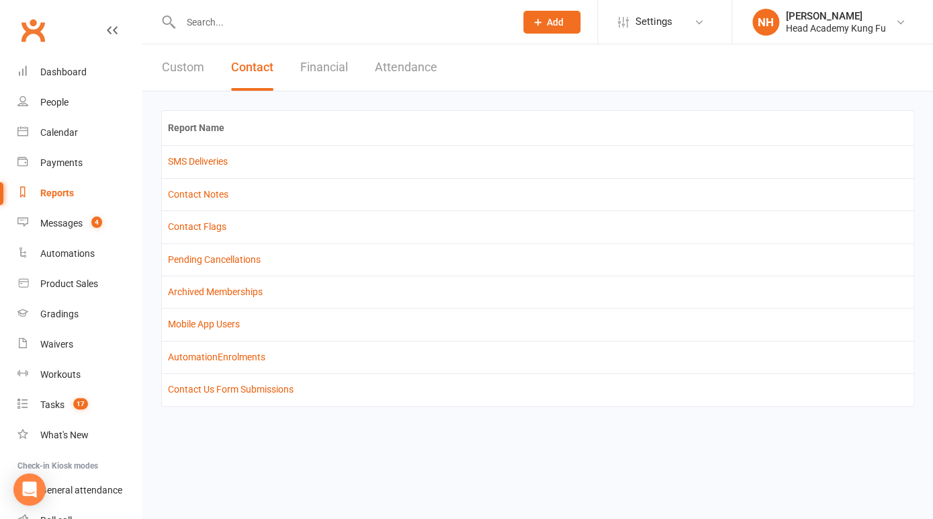
click at [173, 60] on button "Custom" at bounding box center [183, 67] width 42 height 46
select select "100"
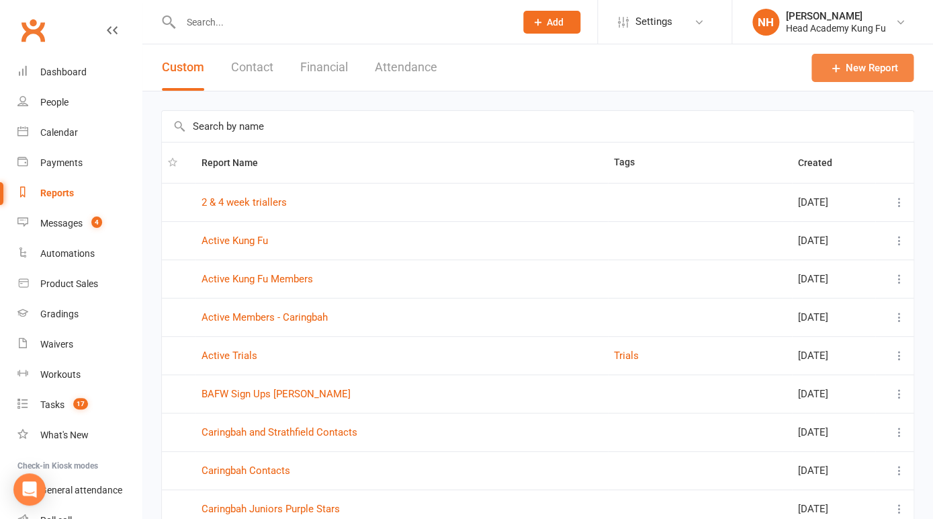
click at [889, 73] on link "New Report" at bounding box center [863, 68] width 102 height 28
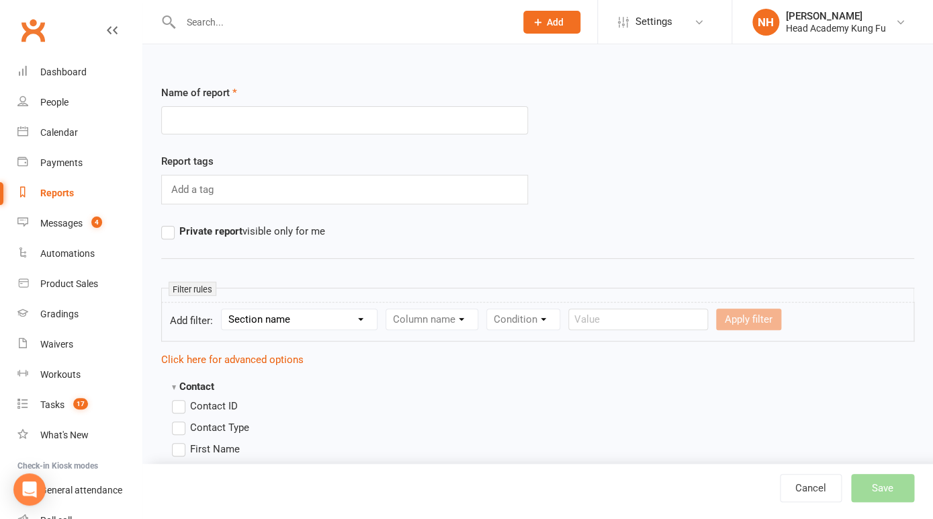
click at [218, 124] on input "text" at bounding box center [344, 120] width 367 height 28
type input "new prospects"
click at [233, 185] on div "Add a tag" at bounding box center [344, 190] width 367 height 30
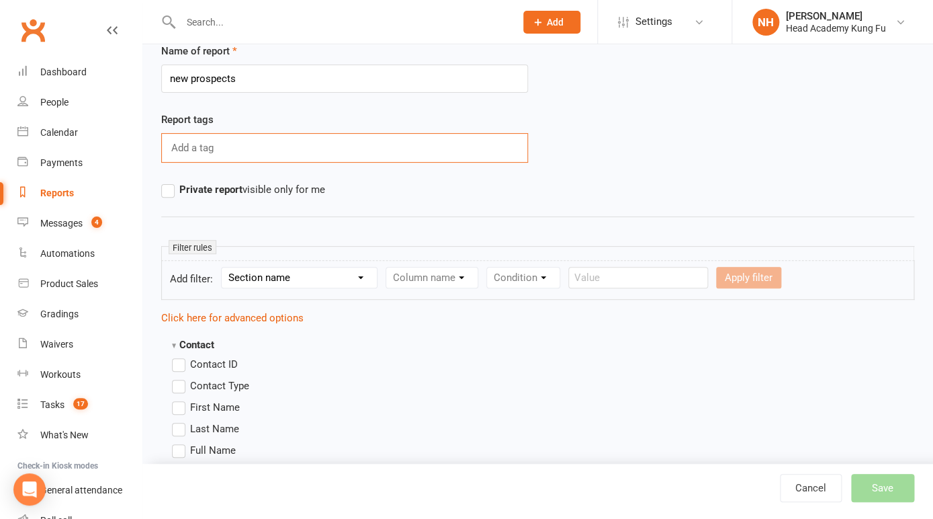
scroll to position [44, 0]
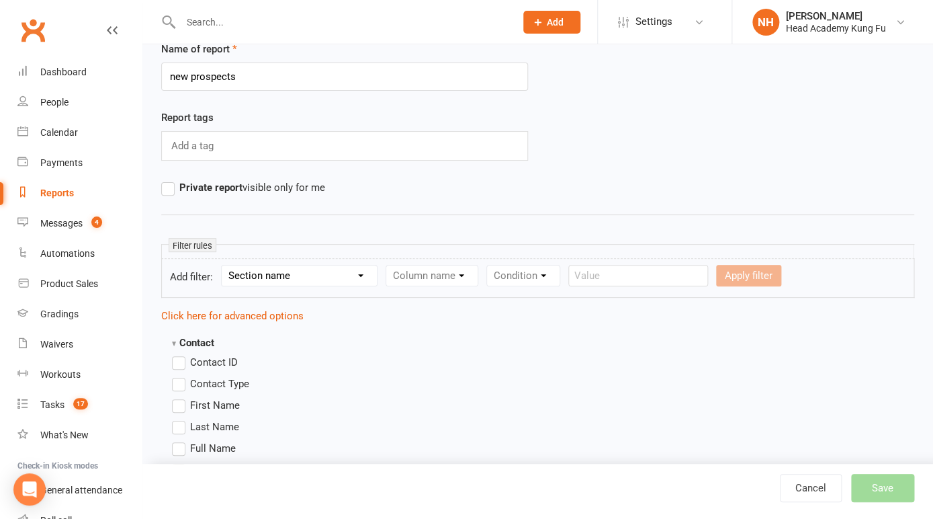
click at [222, 265] on select "Section name Contact Attendance Aggregate Payment Booking Waitlist Attendees Ca…" at bounding box center [299, 275] width 155 height 20
click option "Comms Recipients" at bounding box center [0, 0] width 0 height 0
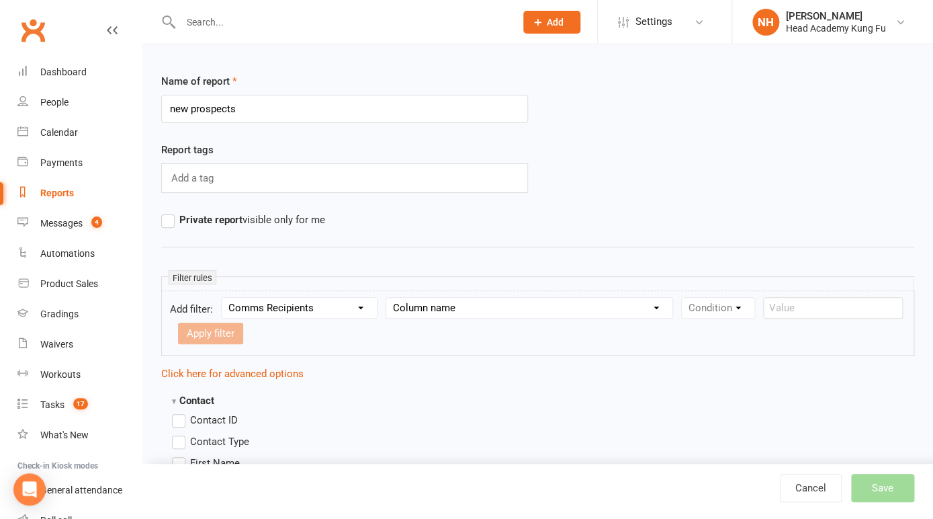
scroll to position [2, 0]
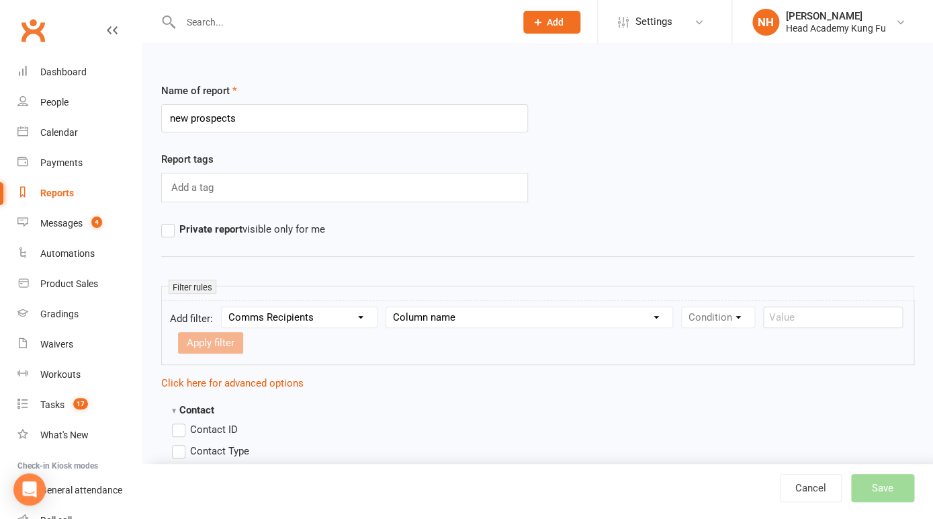
click at [222, 307] on select "Section name Contact Attendance Aggregate Payment Booking Waitlist Attendees Ca…" at bounding box center [299, 317] width 155 height 20
select select "0"
click option "Contact" at bounding box center [0, 0] width 0 height 0
click at [386, 307] on select "Column name Contact Type First Name Last Name Full Name Email Phone Number Addr…" at bounding box center [545, 317] width 319 height 20
select select "12"
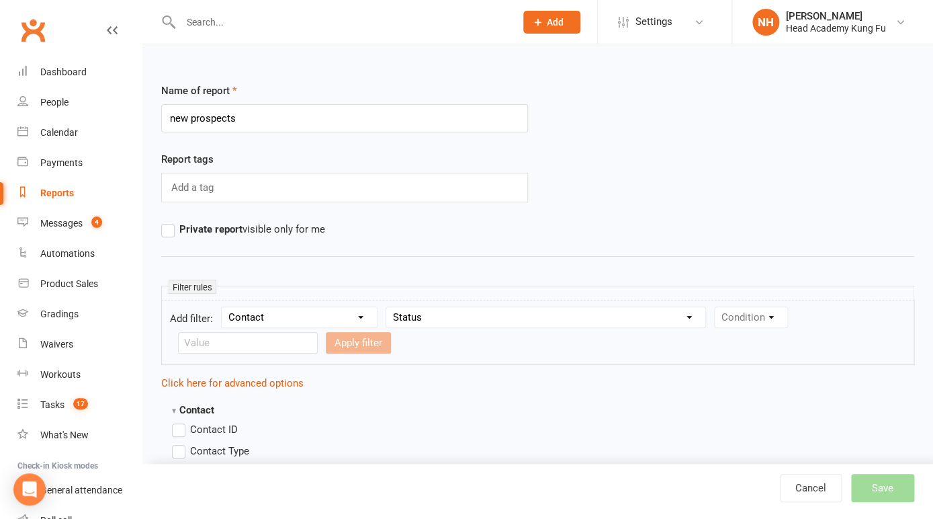
click option "Status" at bounding box center [0, 0] width 0 height 0
select select "0"
click option "Equals" at bounding box center [0, 0] width 0 height 0
click at [179, 333] on select "Value Prospect: Initial Contact Prospect: Follow-up Call No Contact Prospect: F…" at bounding box center [283, 343] width 209 height 20
click at [808, 499] on link "Cancel" at bounding box center [811, 488] width 62 height 28
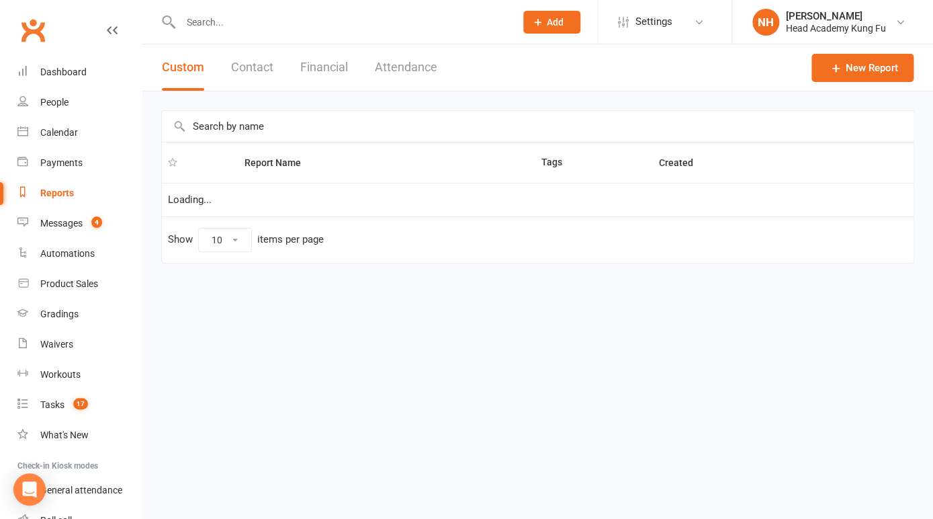
select select "100"
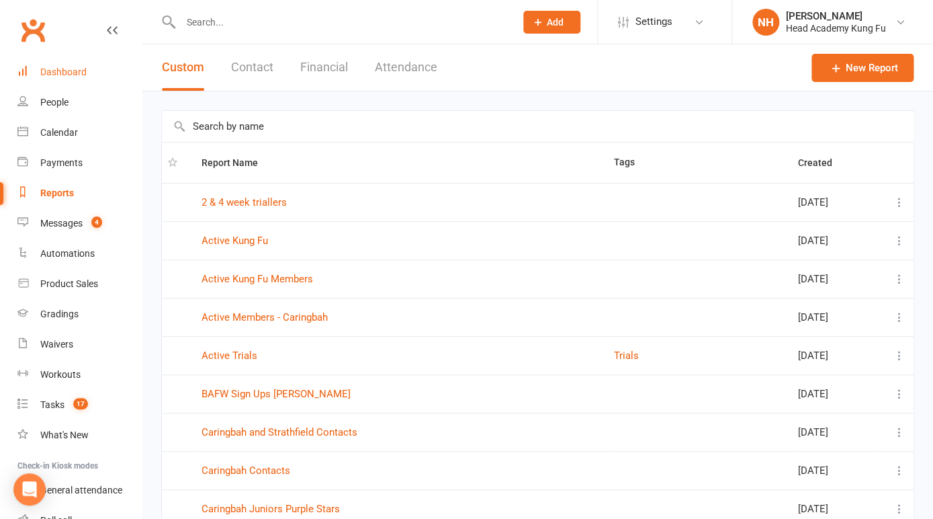
click at [73, 71] on div "Dashboard" at bounding box center [63, 72] width 46 height 11
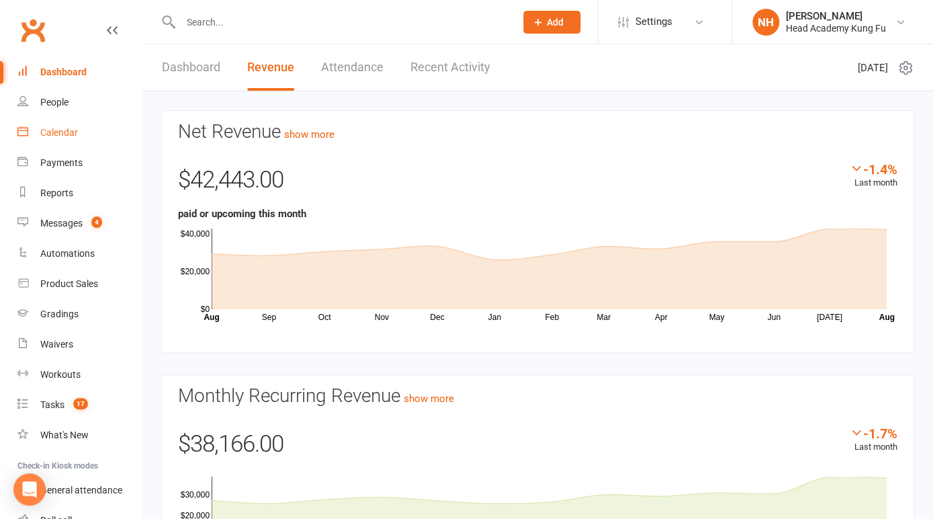
click at [69, 137] on div "Calendar" at bounding box center [59, 132] width 38 height 11
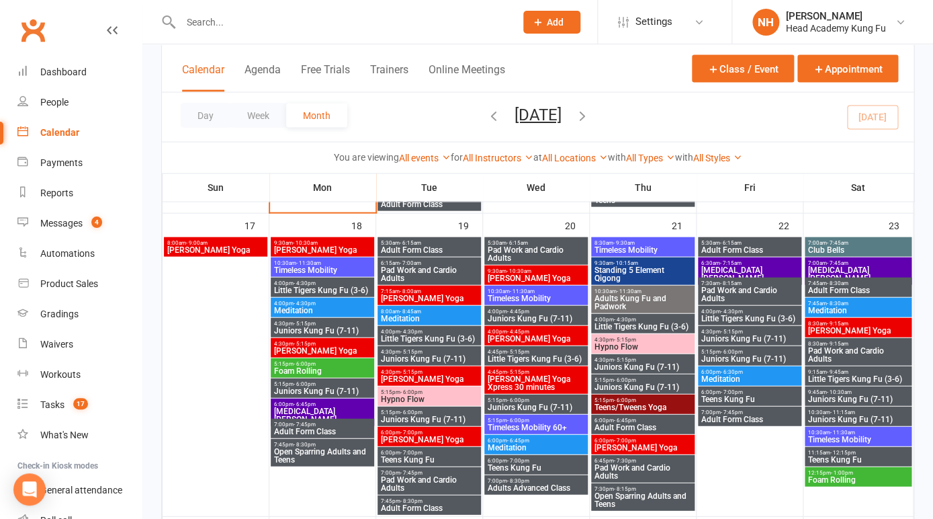
scroll to position [989, 0]
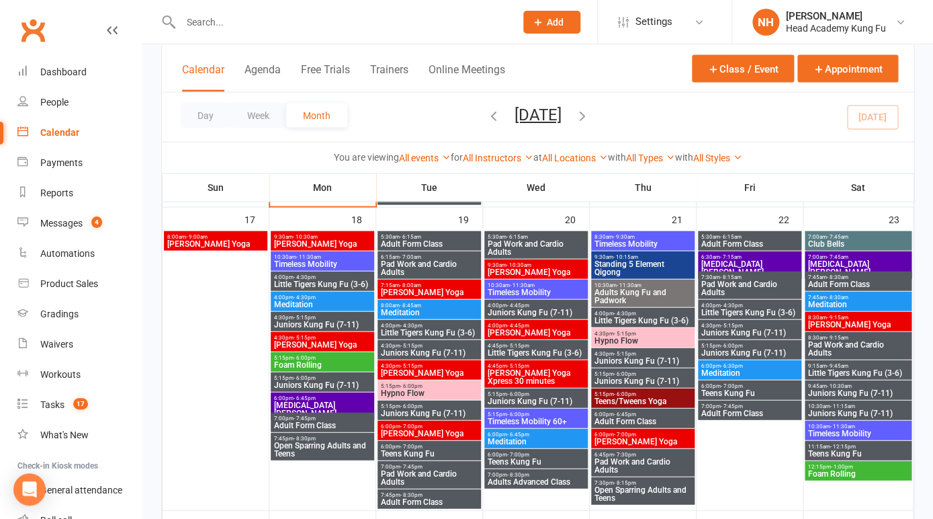
click at [425, 369] on span "[PERSON_NAME] Yoga" at bounding box center [429, 373] width 98 height 8
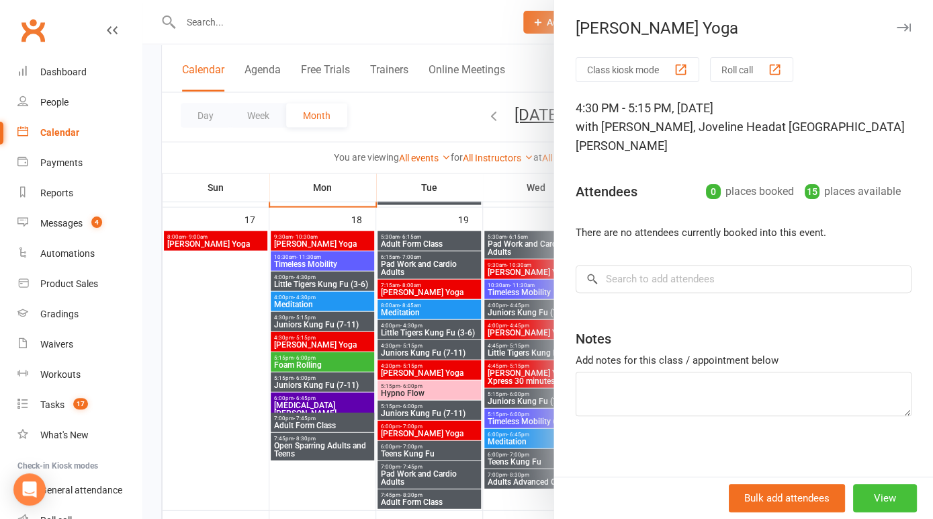
click at [887, 501] on button "View" at bounding box center [886, 498] width 64 height 28
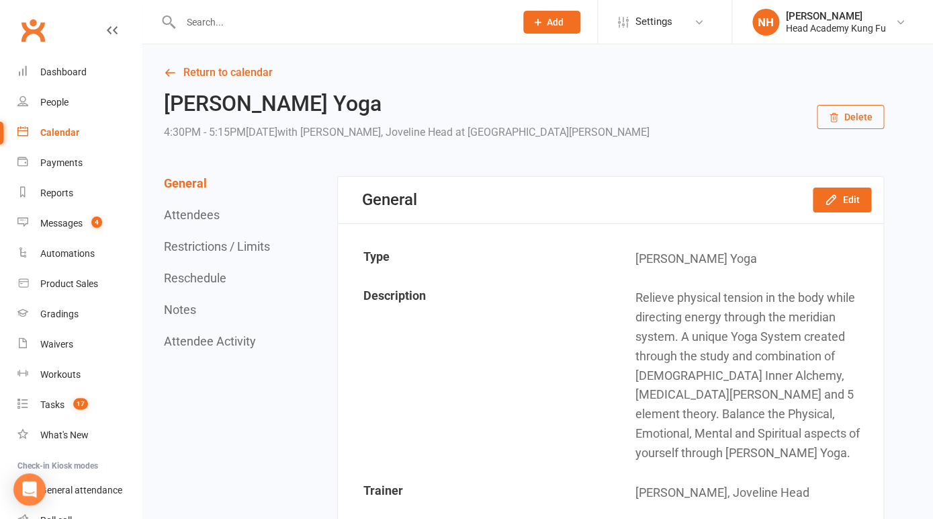
click at [842, 117] on button "Delete" at bounding box center [850, 117] width 67 height 24
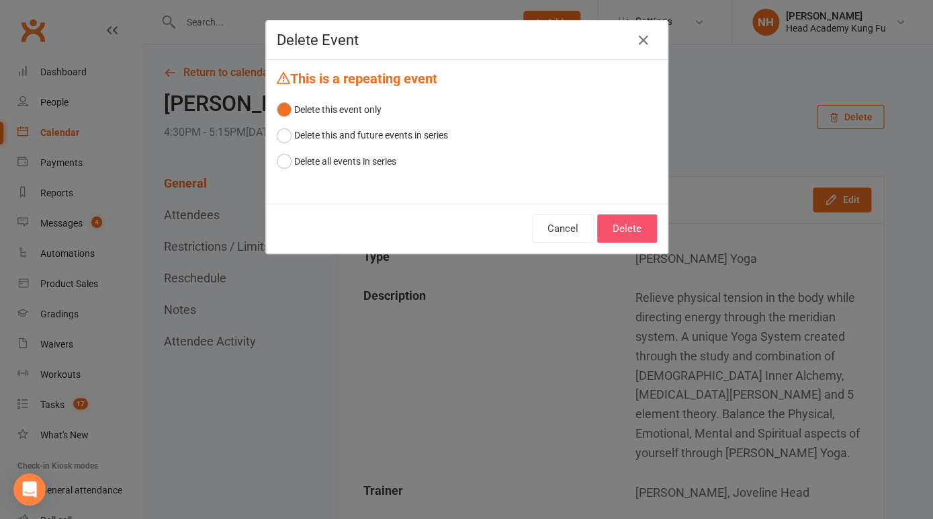
click at [627, 230] on button "Delete" at bounding box center [627, 228] width 60 height 28
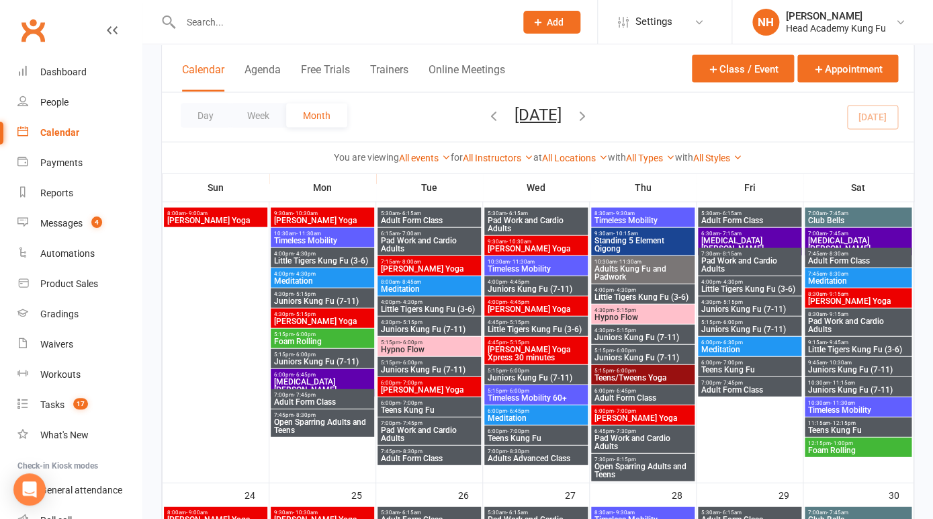
scroll to position [1015, 0]
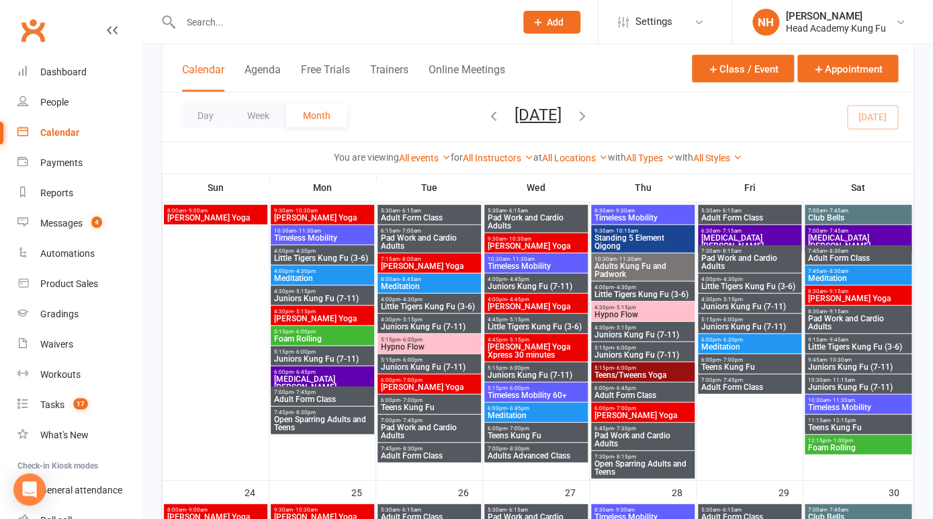
click at [413, 343] on span "Hypno Flow" at bounding box center [429, 347] width 98 height 8
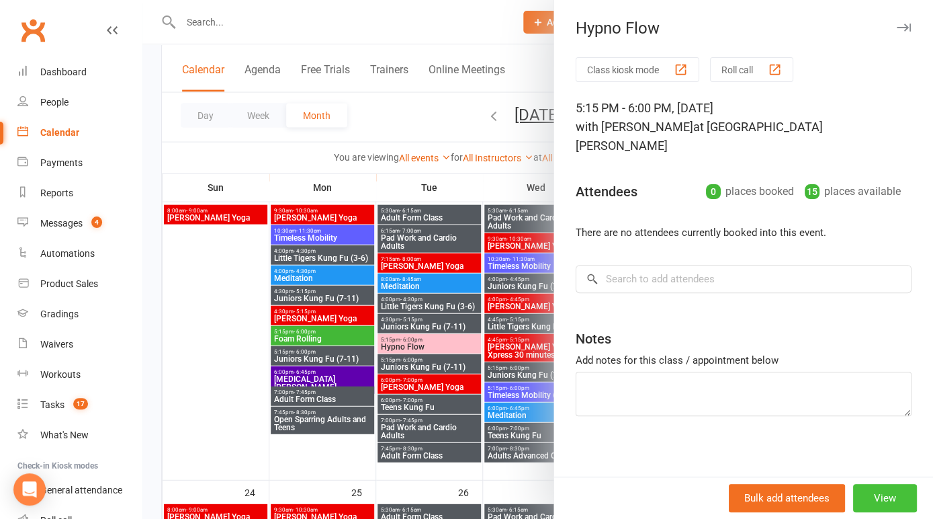
click at [888, 490] on button "View" at bounding box center [886, 498] width 64 height 28
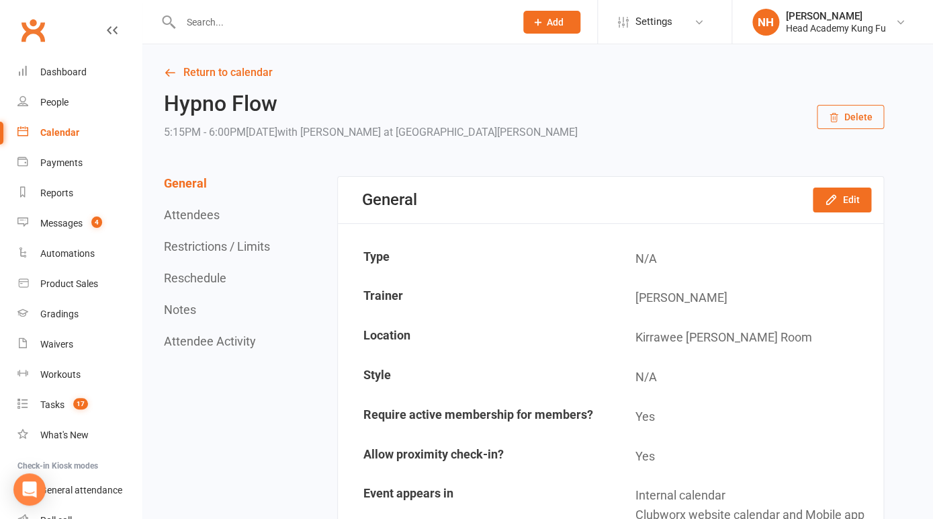
click at [847, 103] on div "Hypno Flow 5:15PM - 6:00PM[DATE] with [PERSON_NAME] at [GEOGRAPHIC_DATA][PERSON…" at bounding box center [524, 117] width 720 height 50
click at [848, 120] on button "Delete" at bounding box center [850, 117] width 67 height 24
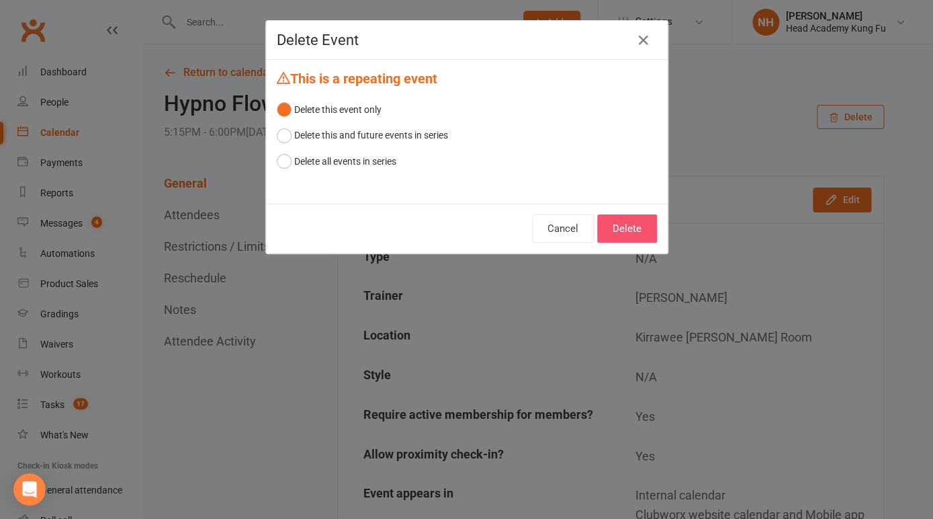
click at [642, 237] on button "Delete" at bounding box center [627, 228] width 60 height 28
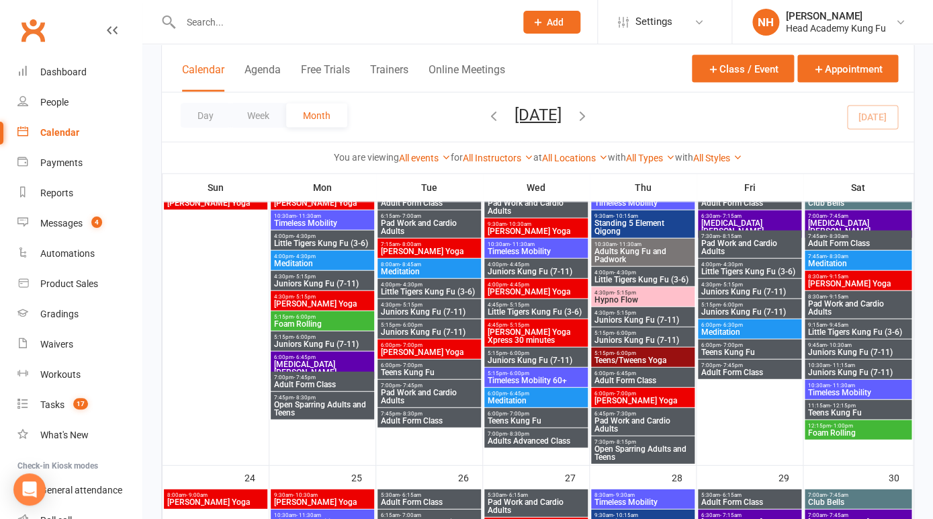
scroll to position [1031, 0]
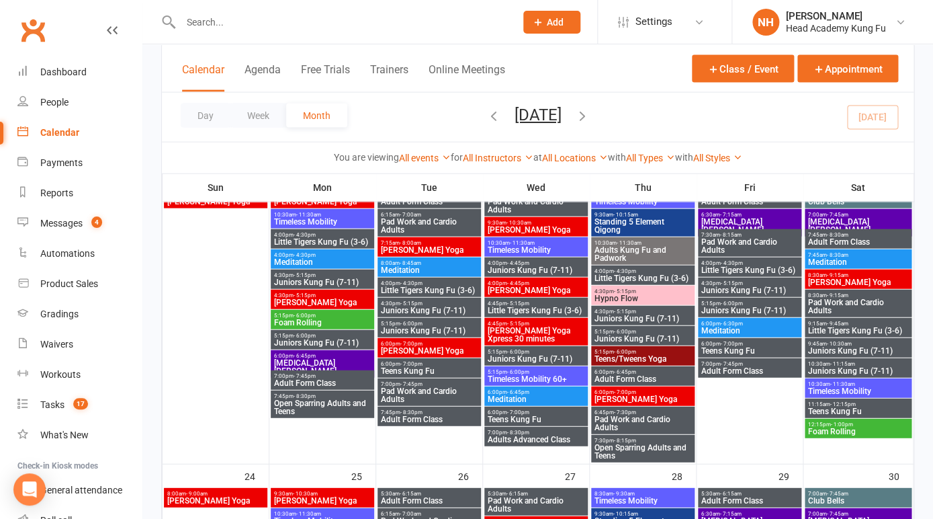
click at [424, 343] on span "6:00pm - 7:00pm" at bounding box center [429, 344] width 98 height 6
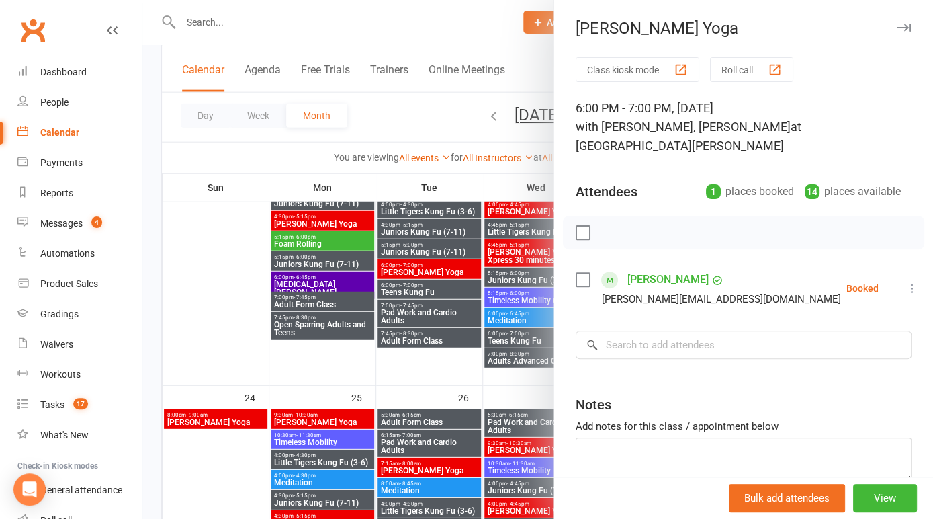
scroll to position [1112, 0]
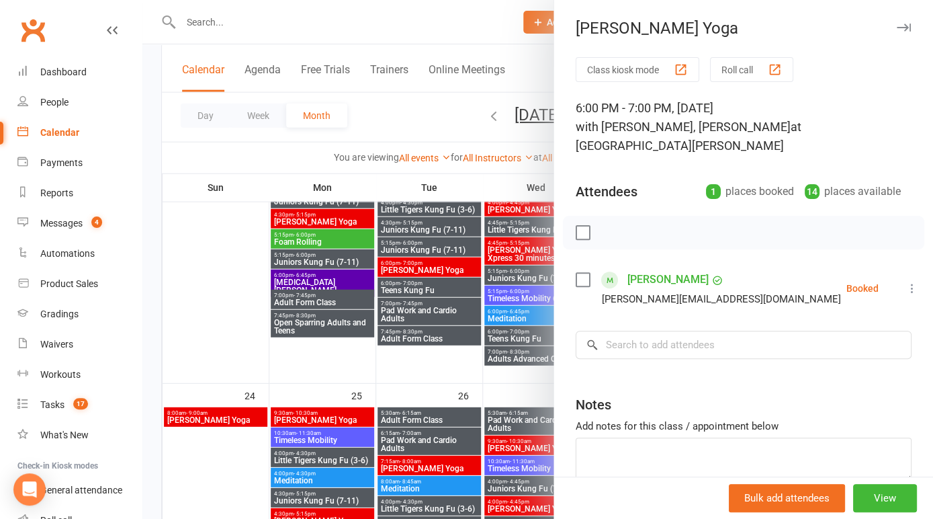
click at [907, 292] on icon at bounding box center [912, 288] width 13 height 13
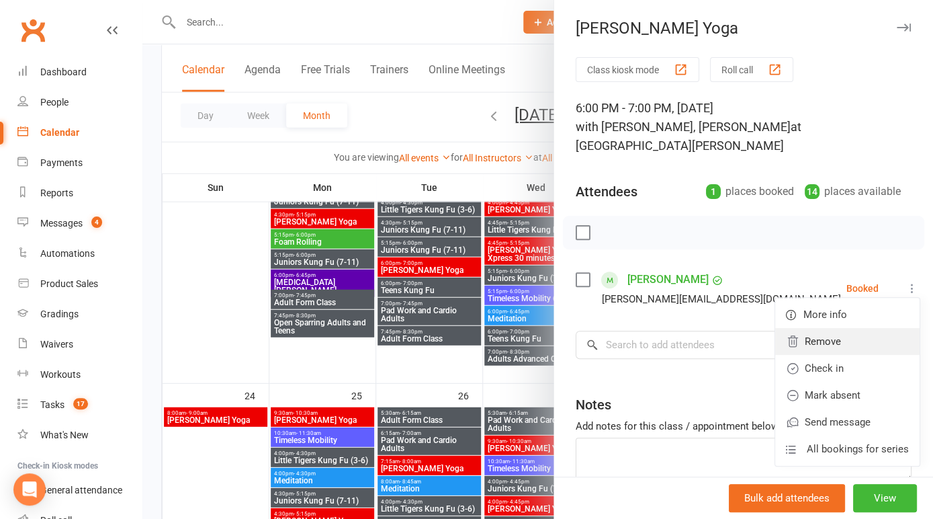
click at [810, 346] on link "Remove" at bounding box center [848, 341] width 144 height 27
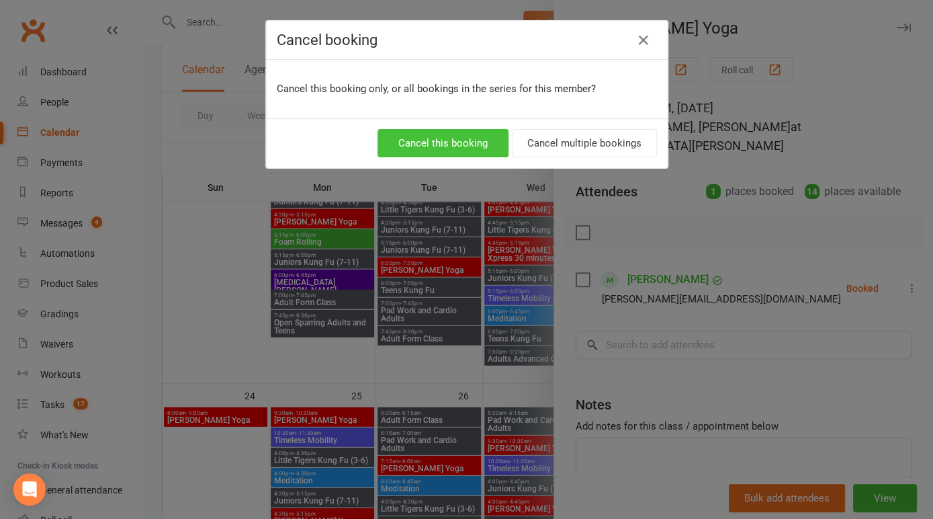
click at [447, 144] on button "Cancel this booking" at bounding box center [443, 143] width 131 height 28
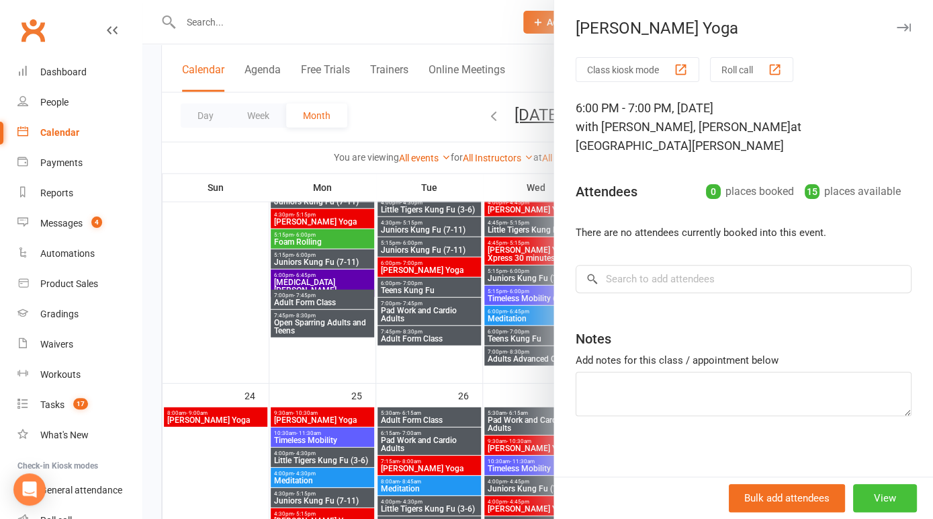
click at [895, 500] on button "View" at bounding box center [886, 498] width 64 height 28
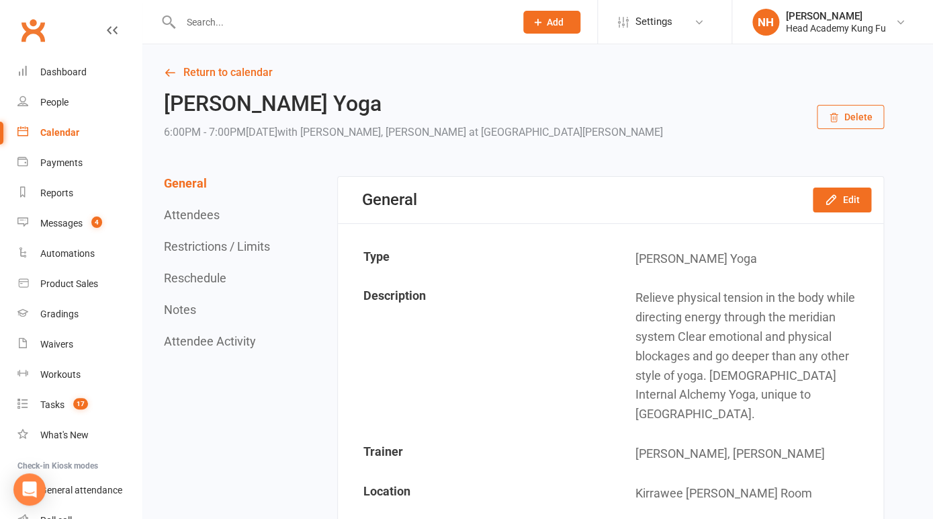
click at [847, 115] on button "Delete" at bounding box center [850, 117] width 67 height 24
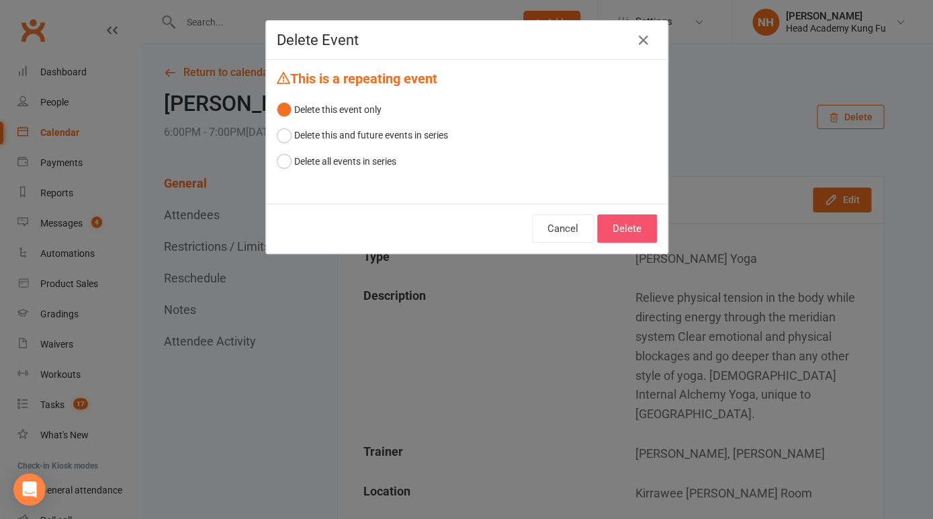
click at [636, 226] on button "Delete" at bounding box center [627, 228] width 60 height 28
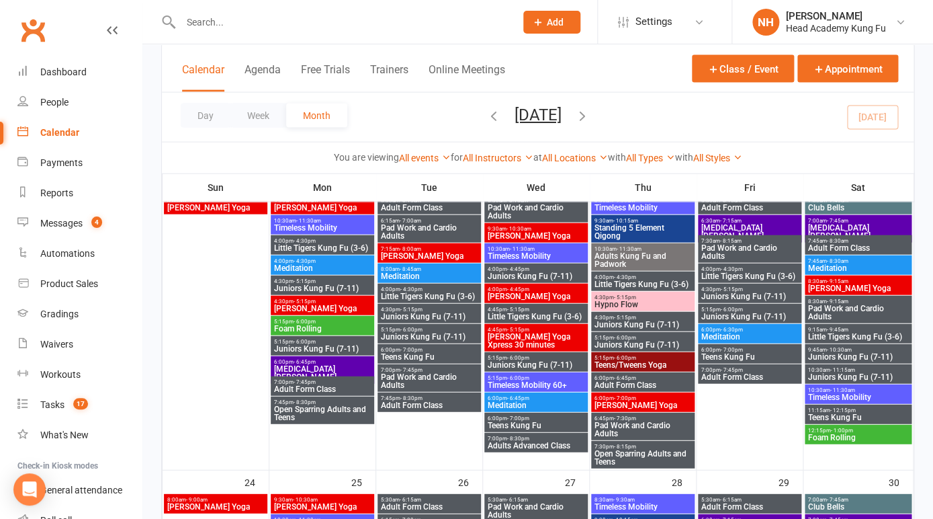
scroll to position [1026, 0]
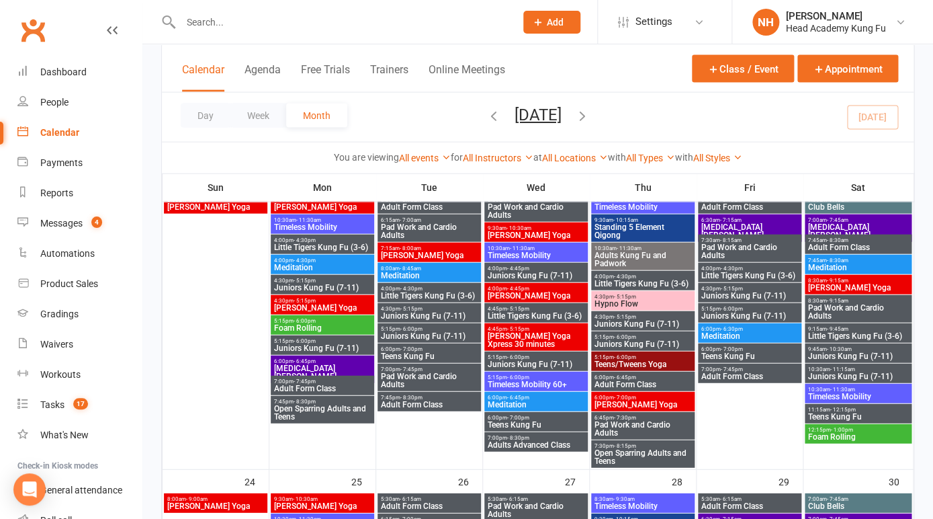
click at [643, 303] on span "Hypno Flow" at bounding box center [643, 304] width 98 height 8
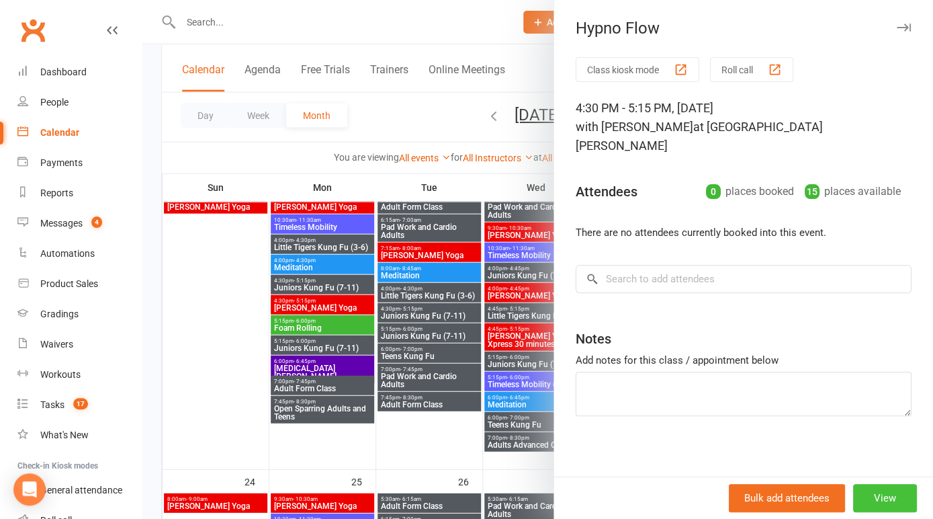
click at [877, 501] on button "View" at bounding box center [886, 498] width 64 height 28
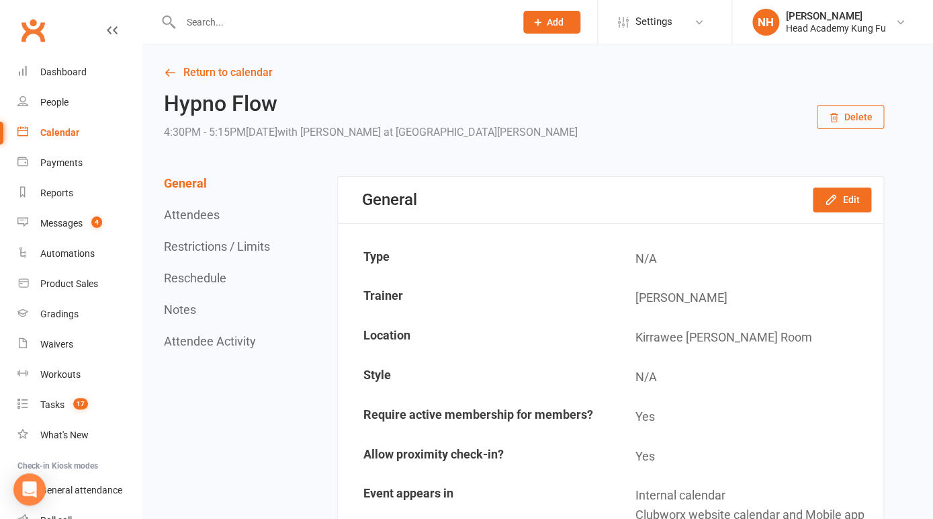
click at [843, 115] on button "Delete" at bounding box center [850, 117] width 67 height 24
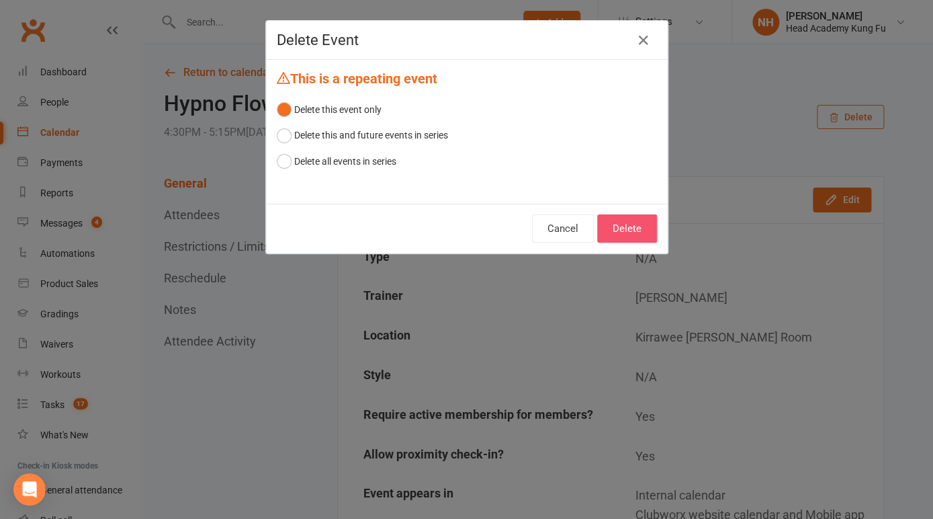
click at [615, 227] on button "Delete" at bounding box center [627, 228] width 60 height 28
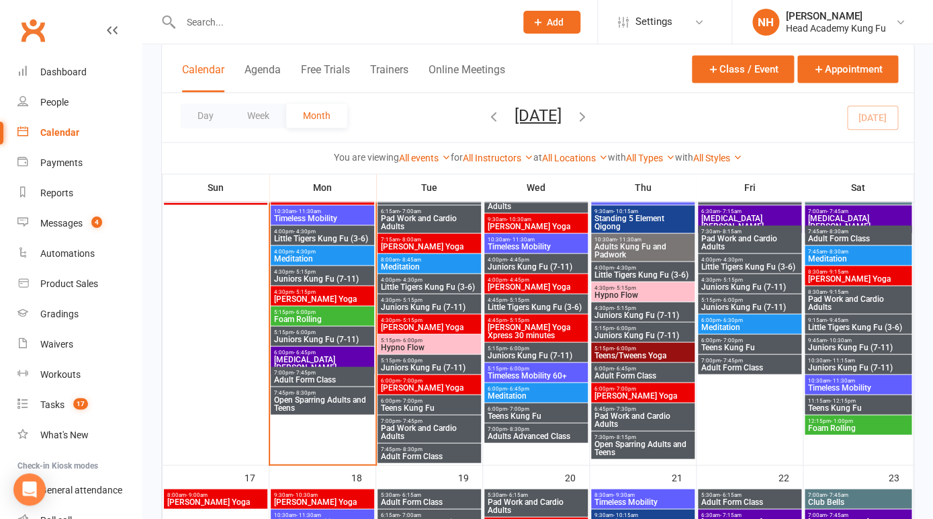
scroll to position [734, 0]
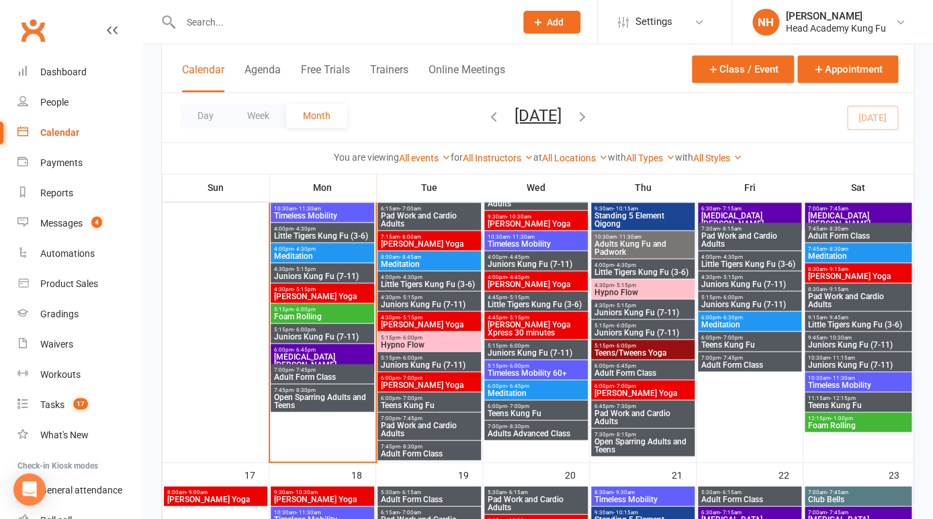
click at [642, 290] on span "Hypno Flow" at bounding box center [643, 292] width 98 height 8
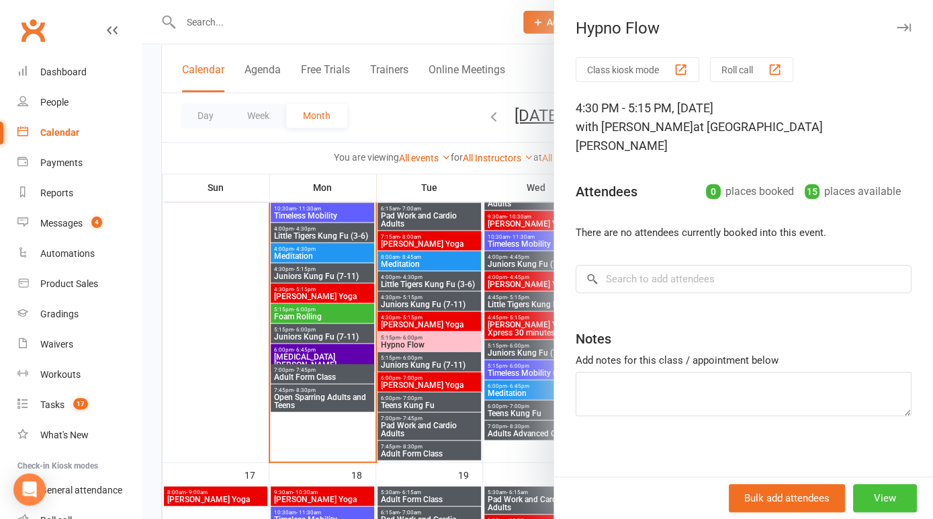
click at [883, 504] on button "View" at bounding box center [886, 498] width 64 height 28
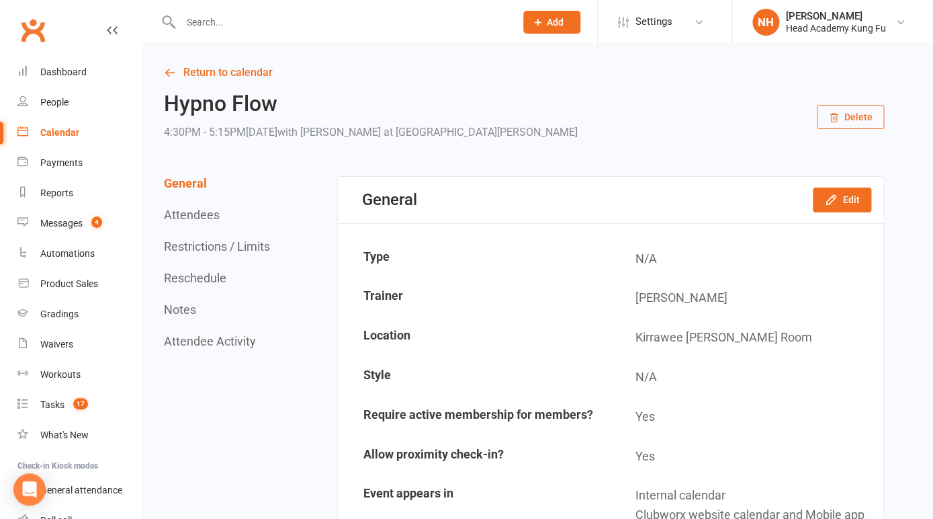
click at [850, 116] on button "Delete" at bounding box center [850, 117] width 67 height 24
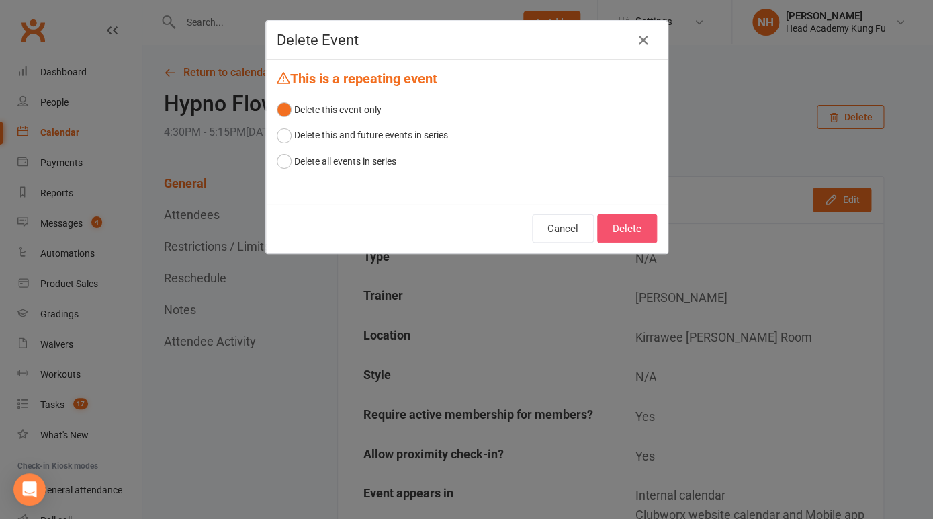
click at [630, 220] on button "Delete" at bounding box center [627, 228] width 60 height 28
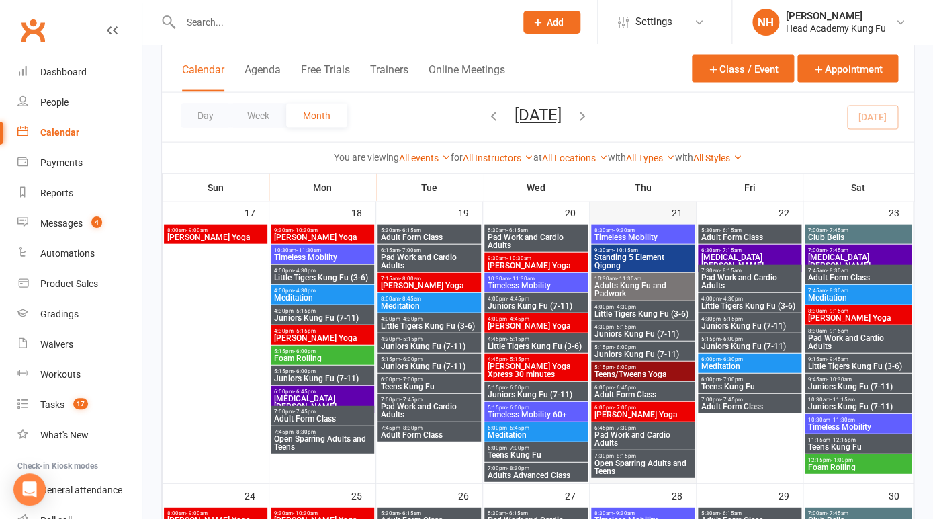
scroll to position [1053, 0]
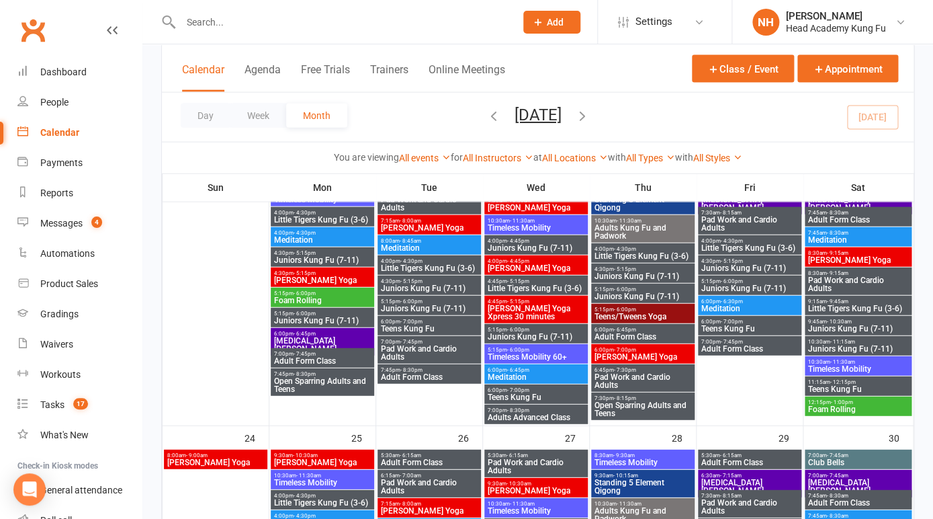
click at [643, 316] on span "Teens/Tweens Yoga" at bounding box center [643, 317] width 98 height 8
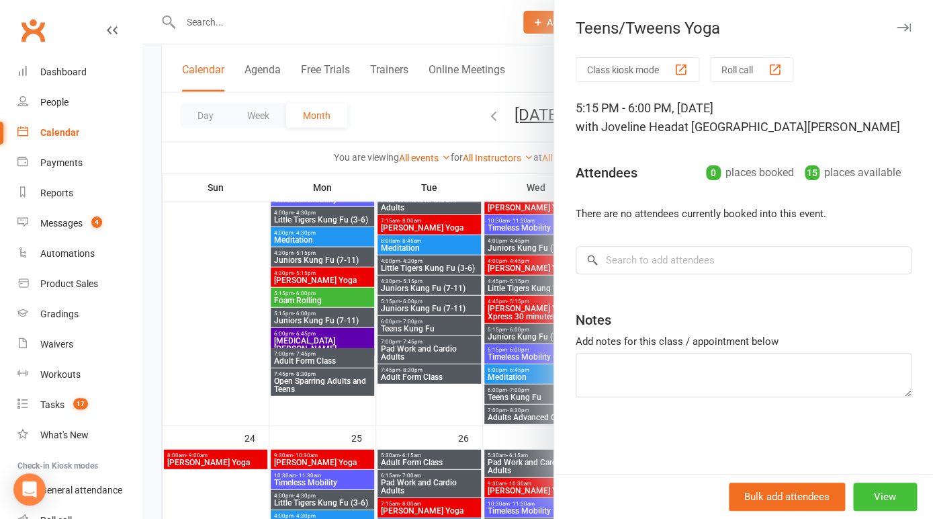
click at [890, 503] on button "View" at bounding box center [886, 497] width 64 height 28
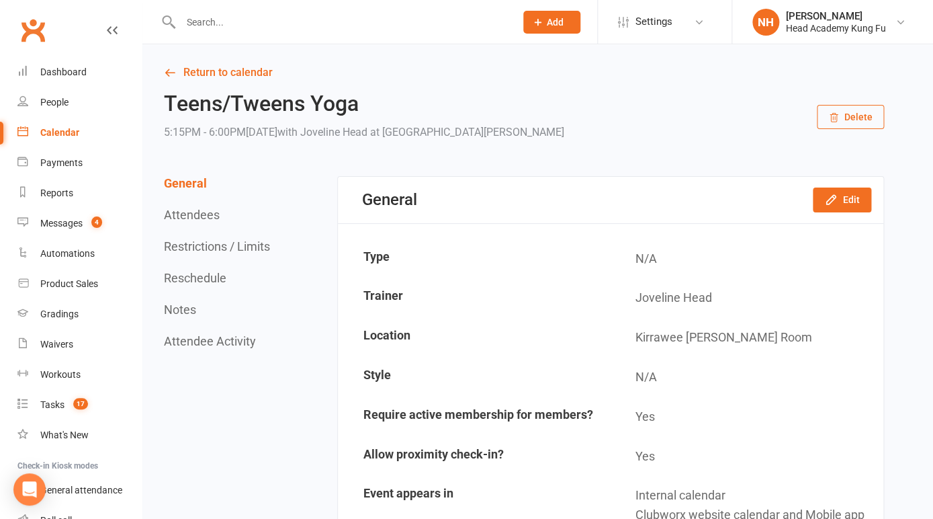
click at [854, 120] on button "Delete" at bounding box center [850, 117] width 67 height 24
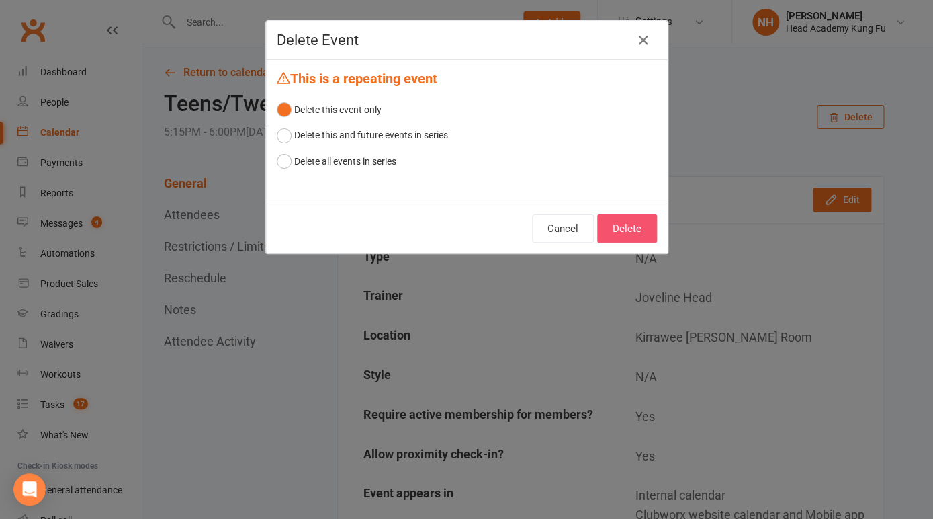
click at [624, 229] on button "Delete" at bounding box center [627, 228] width 60 height 28
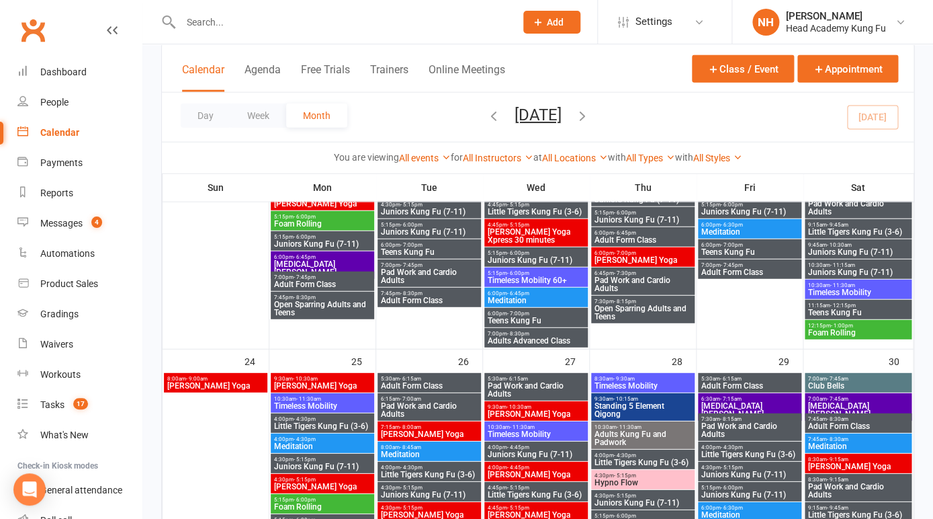
scroll to position [1132, 0]
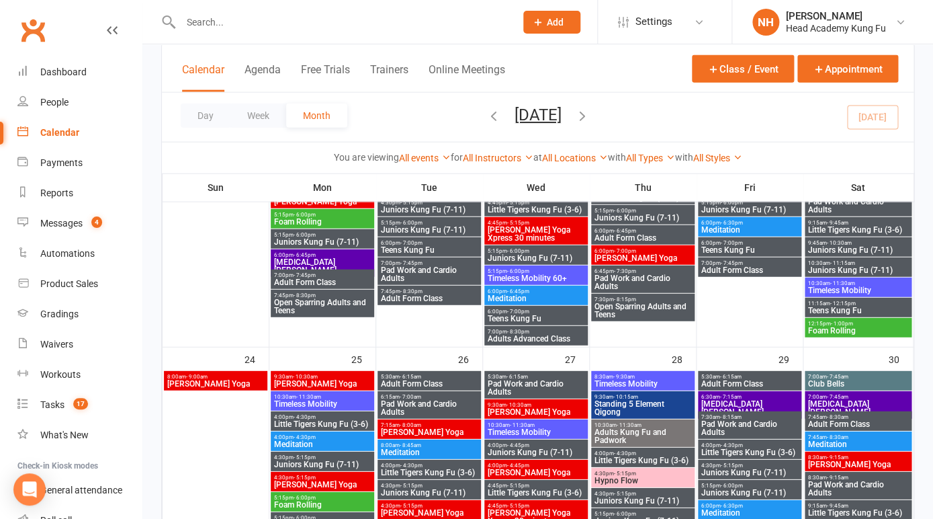
click at [629, 254] on span "[PERSON_NAME] Yoga" at bounding box center [643, 258] width 98 height 8
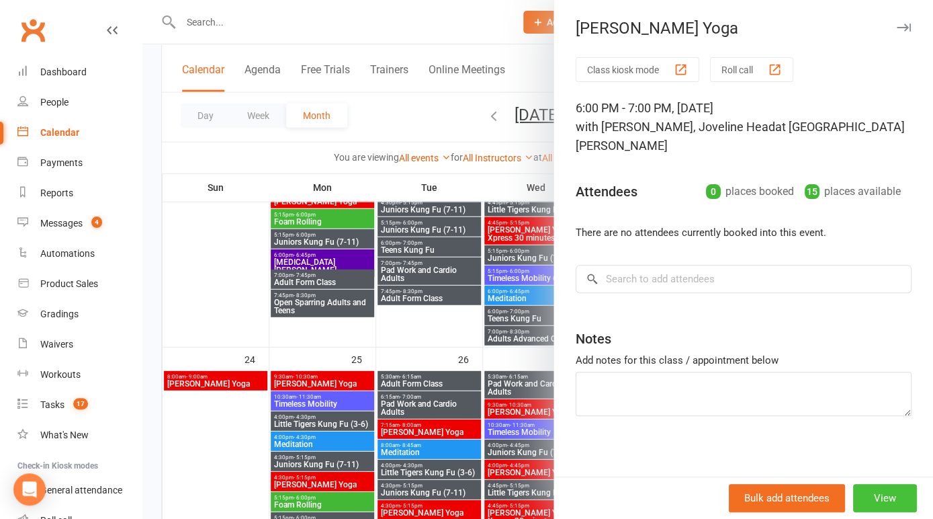
click at [898, 496] on button "View" at bounding box center [886, 498] width 64 height 28
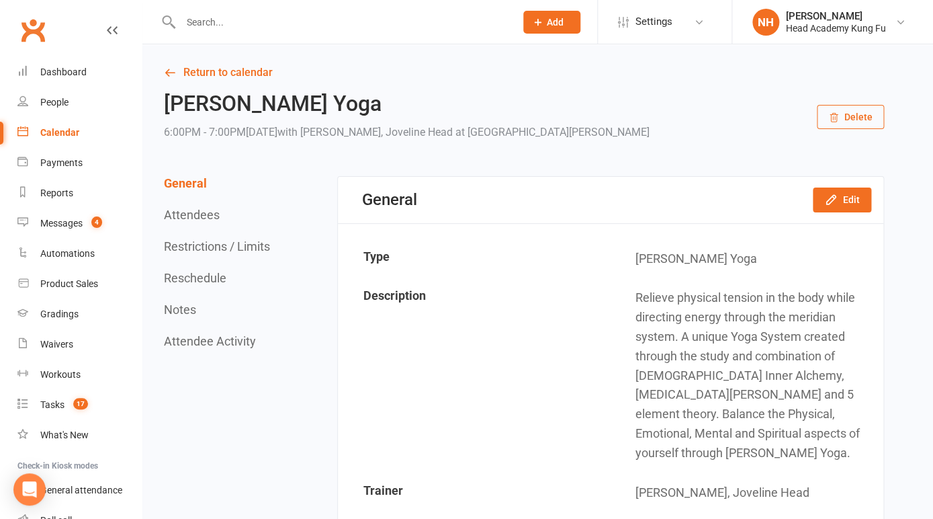
click at [854, 115] on button "Delete" at bounding box center [850, 117] width 67 height 24
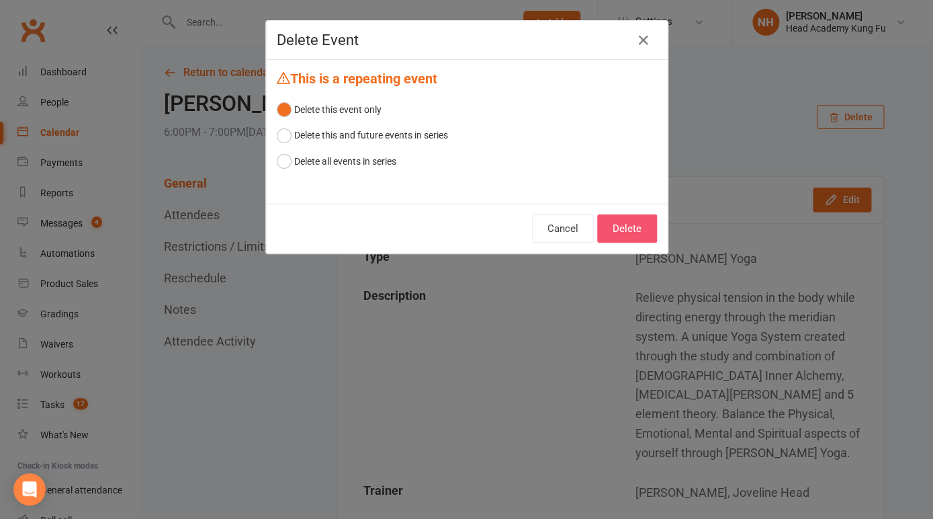
click at [635, 231] on button "Delete" at bounding box center [627, 228] width 60 height 28
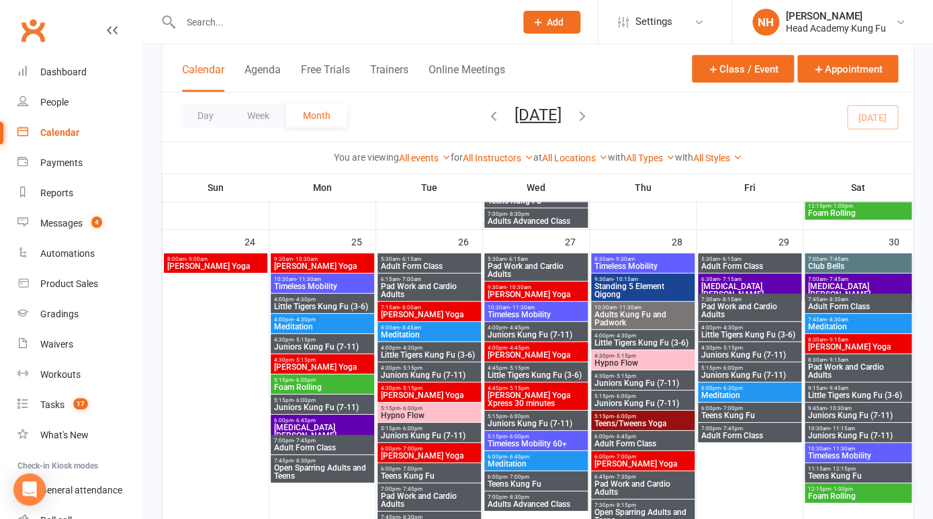
scroll to position [1267, 0]
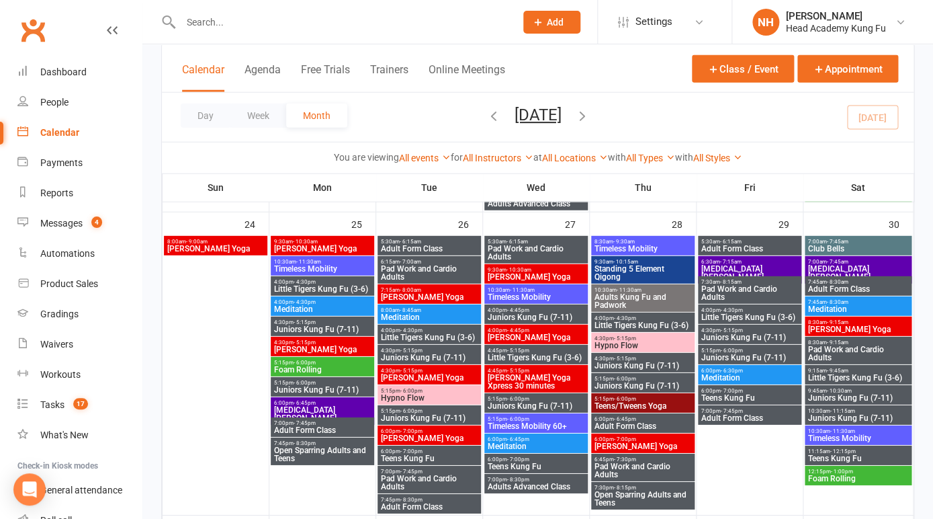
click at [634, 406] on span "Teens/Tweens Yoga" at bounding box center [643, 406] width 98 height 8
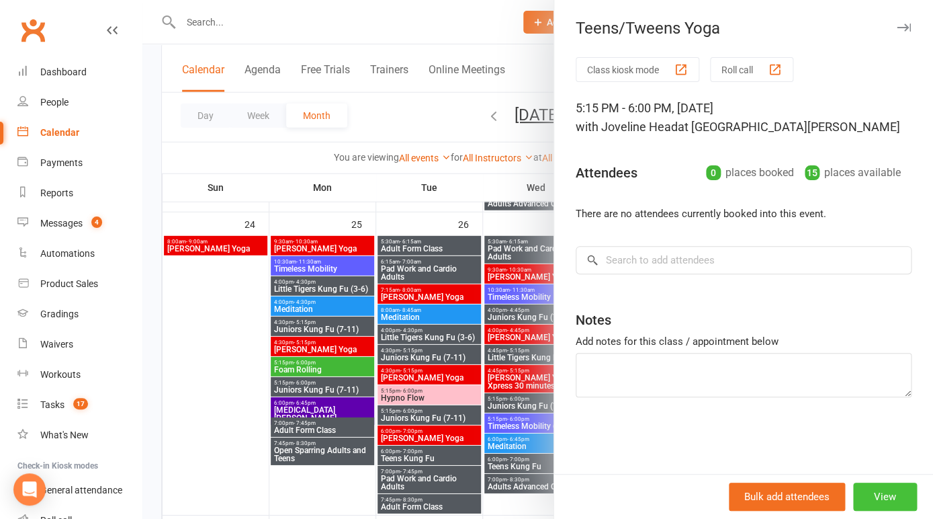
click at [891, 508] on button "View" at bounding box center [886, 497] width 64 height 28
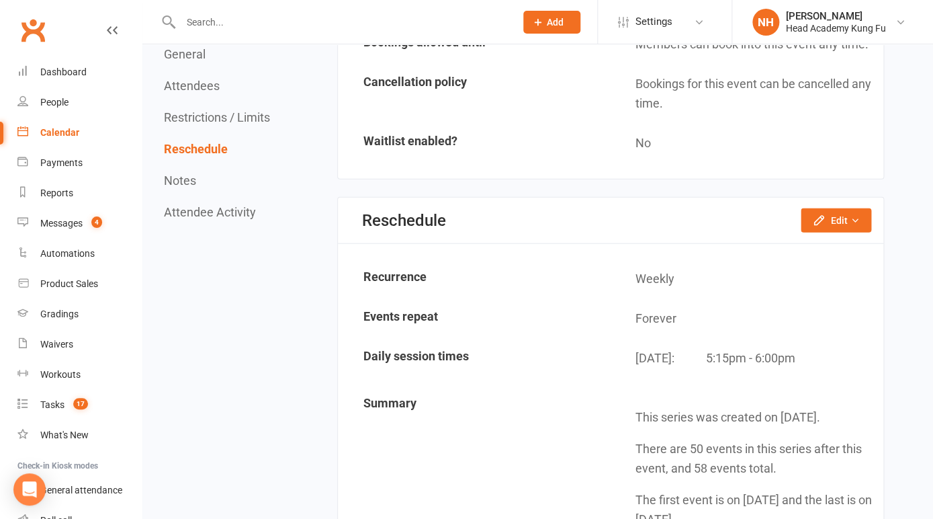
scroll to position [1030, 0]
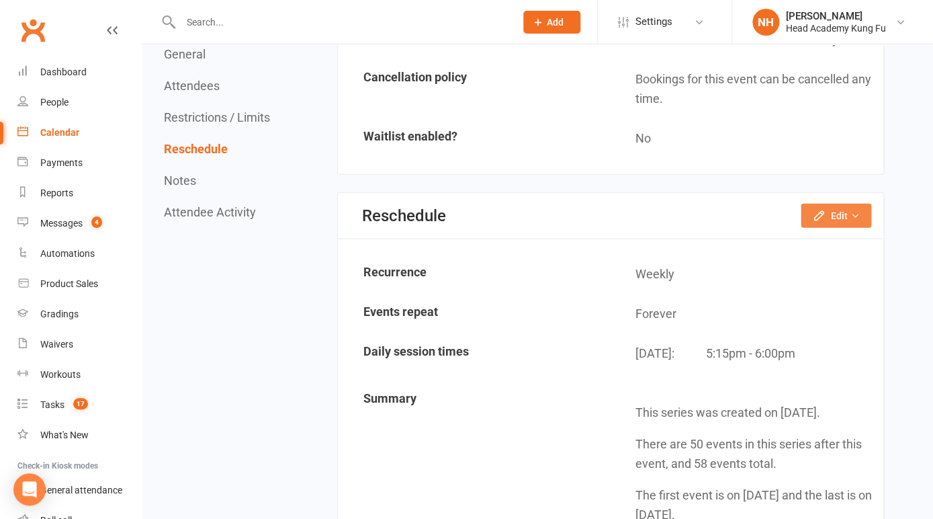
click at [837, 216] on button "Edit" at bounding box center [836, 216] width 71 height 24
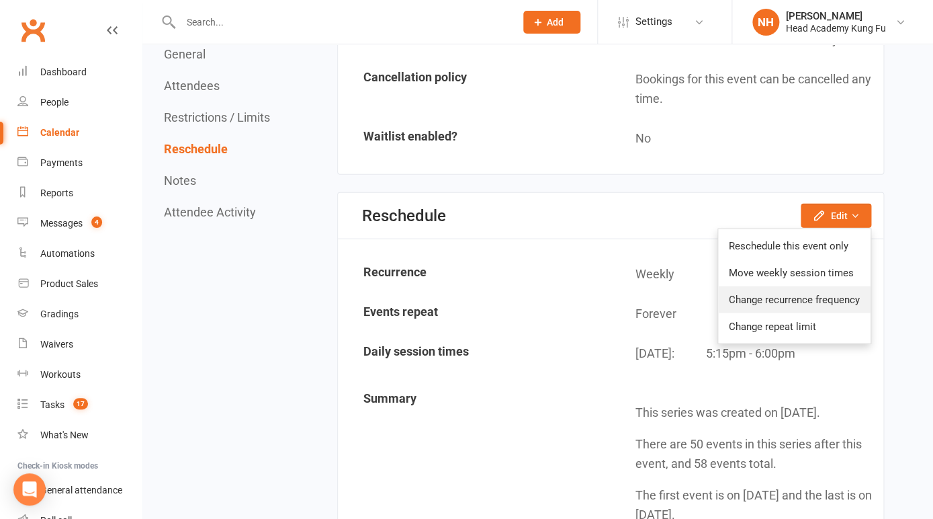
click at [784, 300] on link "Change recurrence frequency" at bounding box center [794, 299] width 153 height 27
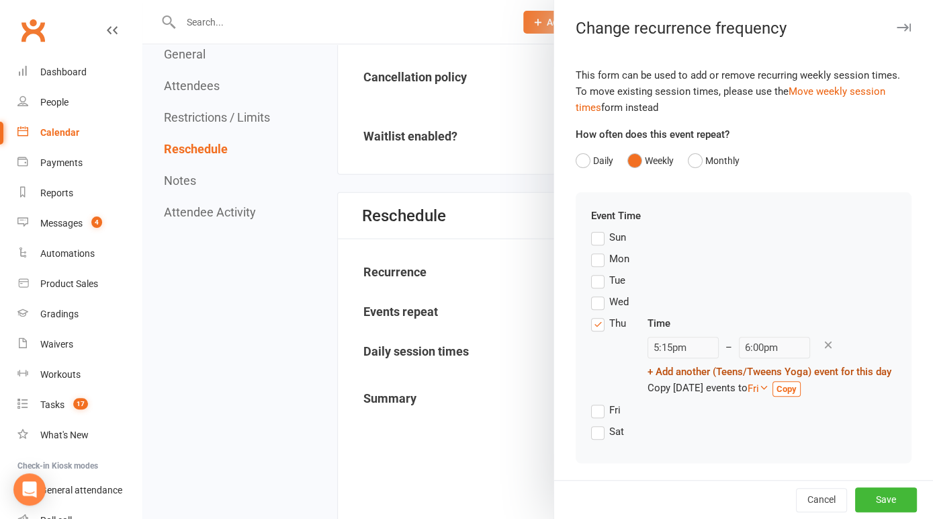
click at [724, 373] on link "+ Add another (Teens/Tweens Yoga) event for this day" at bounding box center [770, 372] width 244 height 12
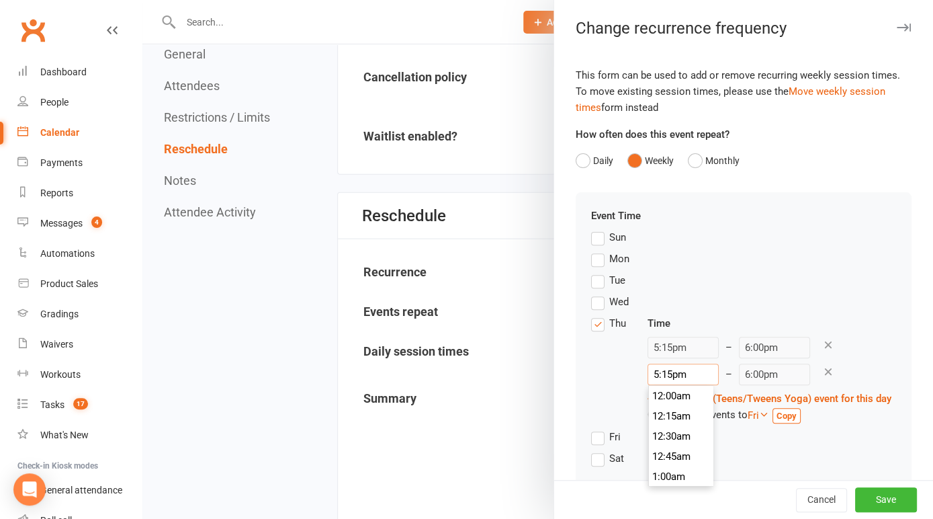
scroll to position [1370, 0]
type input "6:00pm"
type input "6:45pm"
click at [670, 481] on li "6:00pm" at bounding box center [681, 477] width 65 height 20
click at [823, 344] on icon at bounding box center [829, 345] width 12 height 12
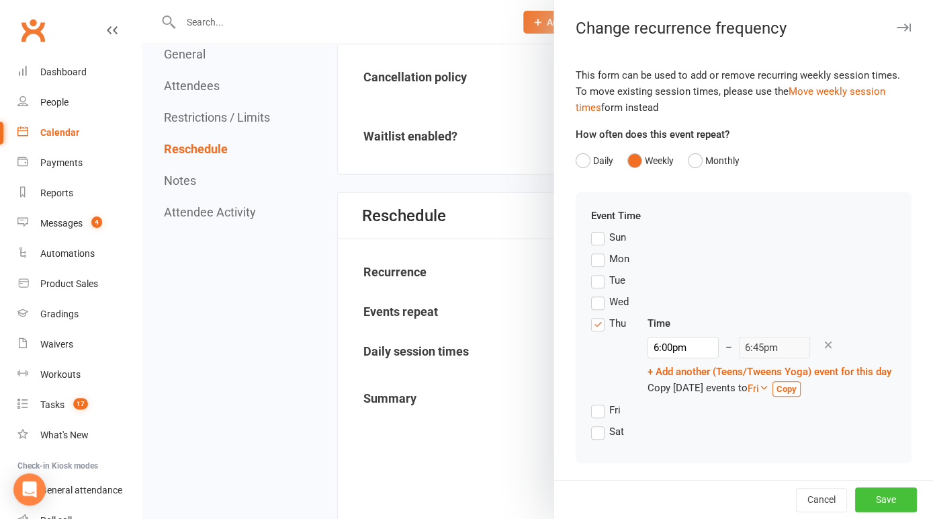
click at [882, 499] on button "Save" at bounding box center [887, 500] width 62 height 24
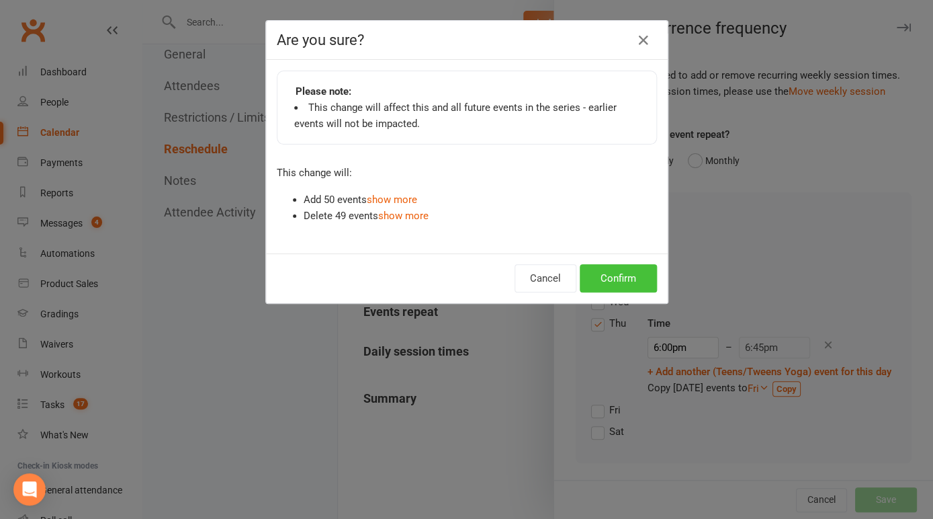
click at [618, 269] on button "Confirm" at bounding box center [618, 278] width 77 height 28
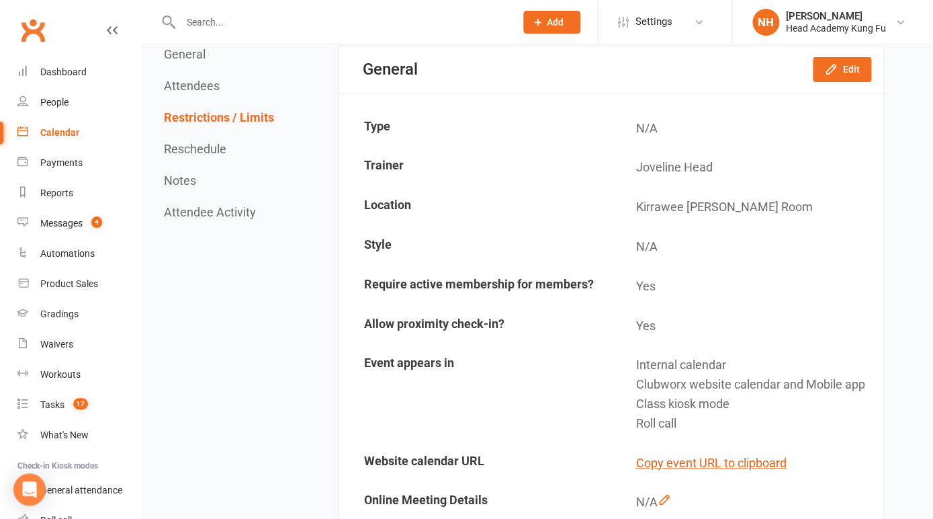
scroll to position [0, 0]
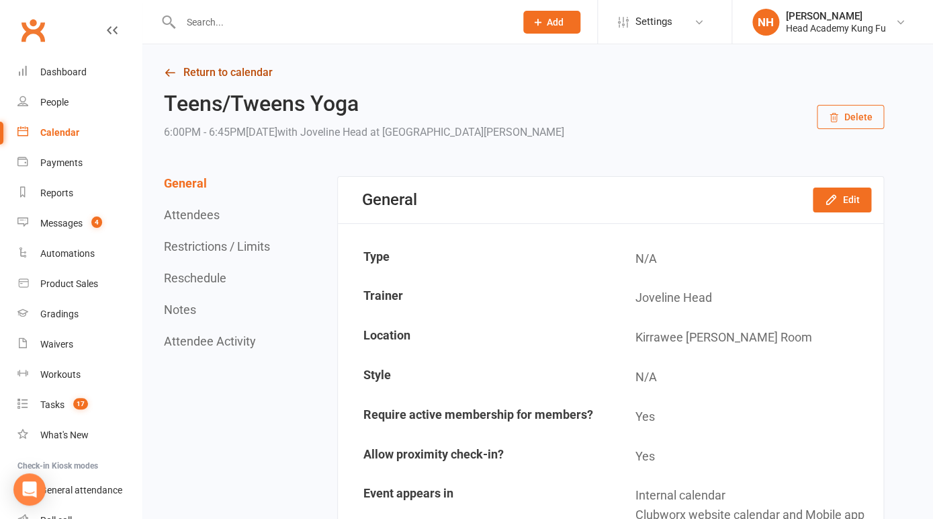
click at [219, 76] on link "Return to calendar" at bounding box center [524, 72] width 720 height 19
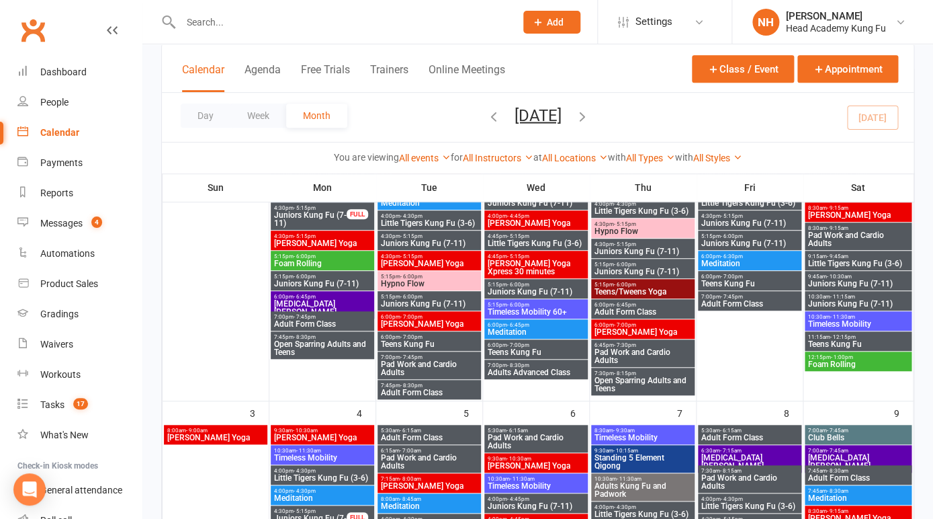
scroll to position [191, 0]
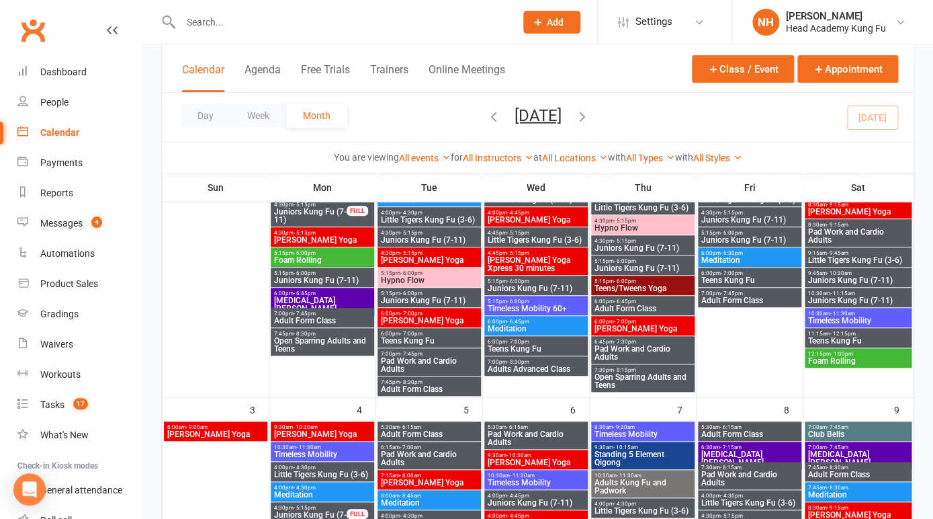
click at [626, 322] on span "- 7:00pm" at bounding box center [625, 322] width 22 height 6
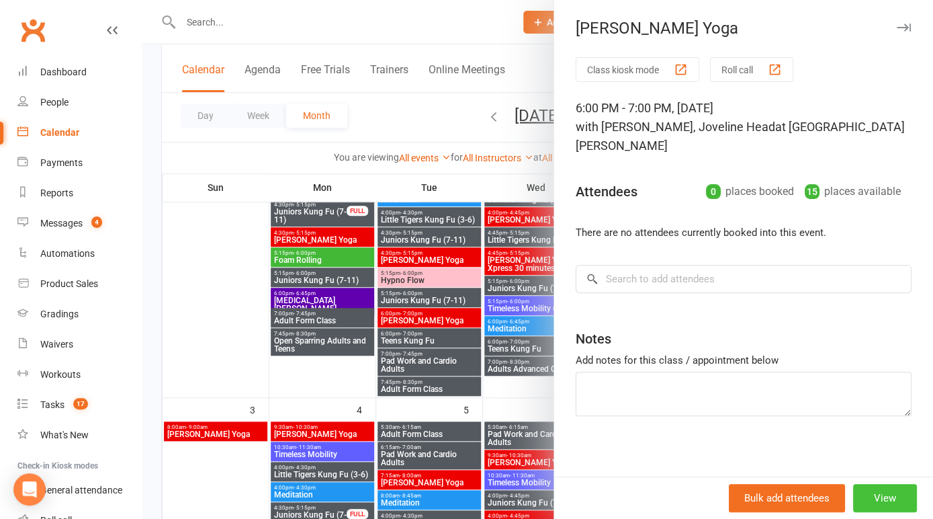
click at [882, 496] on button "View" at bounding box center [886, 498] width 64 height 28
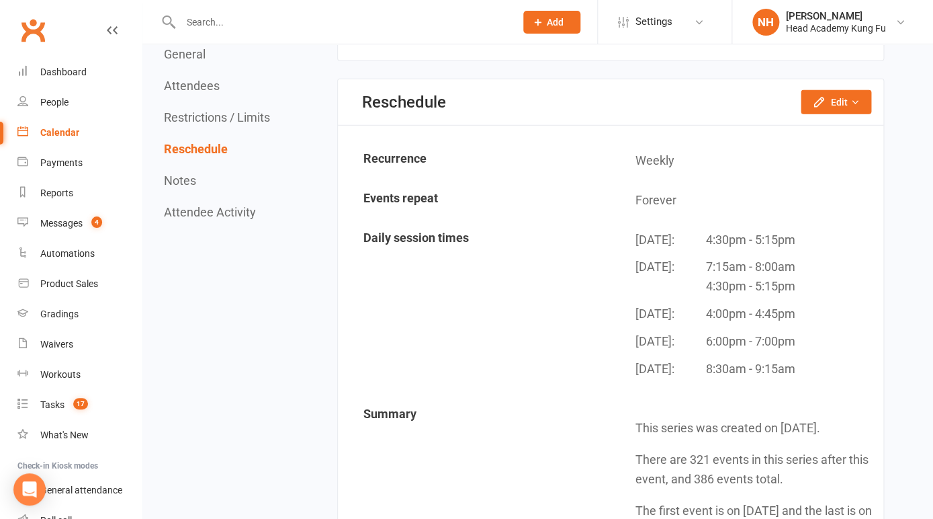
scroll to position [1340, 0]
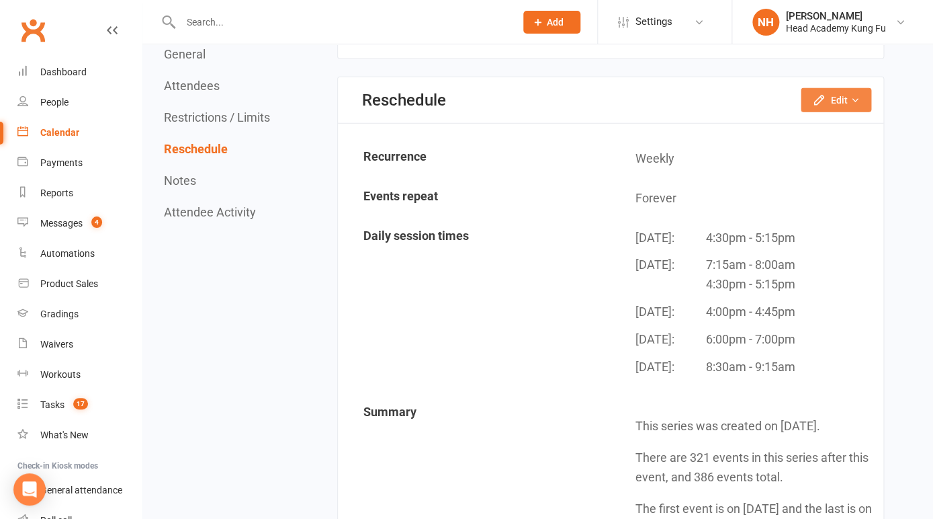
click at [841, 88] on button "Edit" at bounding box center [836, 100] width 71 height 24
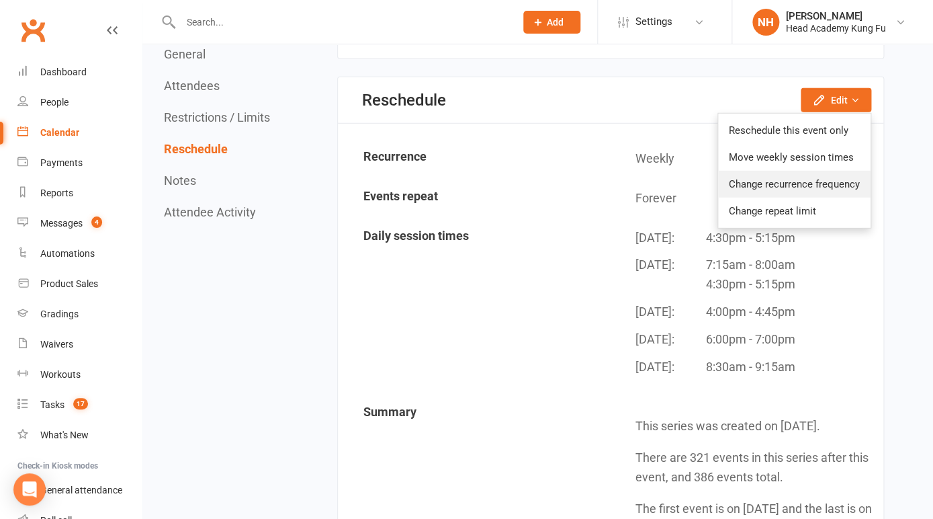
click at [797, 171] on link "Change recurrence frequency" at bounding box center [794, 184] width 153 height 27
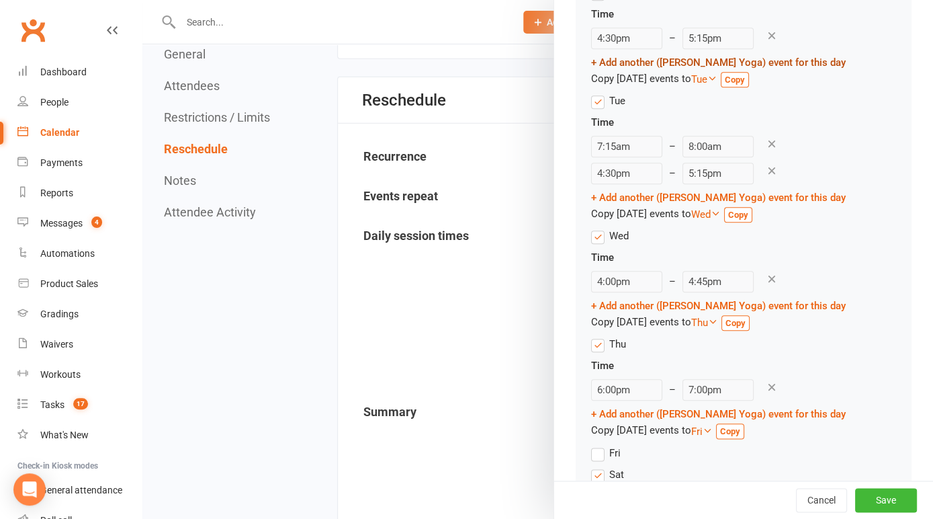
scroll to position [270, 0]
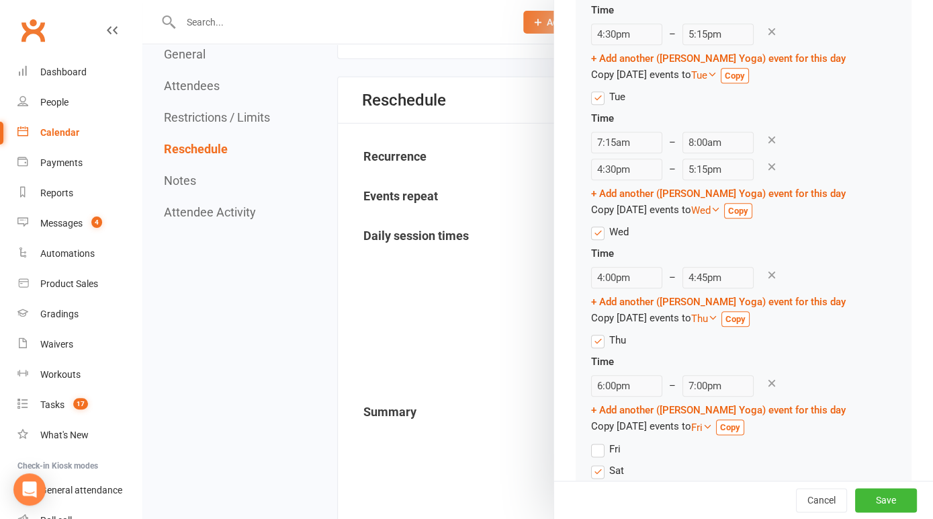
click at [778, 377] on icon at bounding box center [772, 383] width 12 height 12
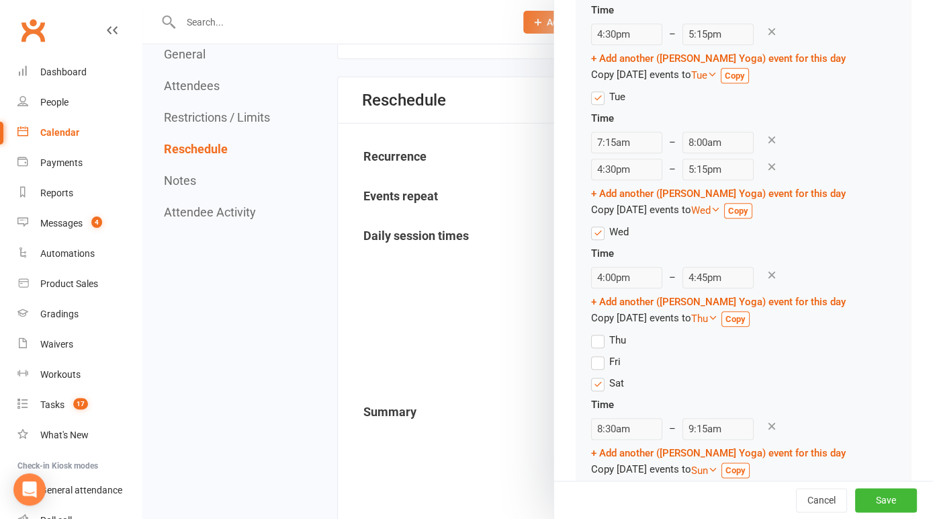
scroll to position [224, 0]
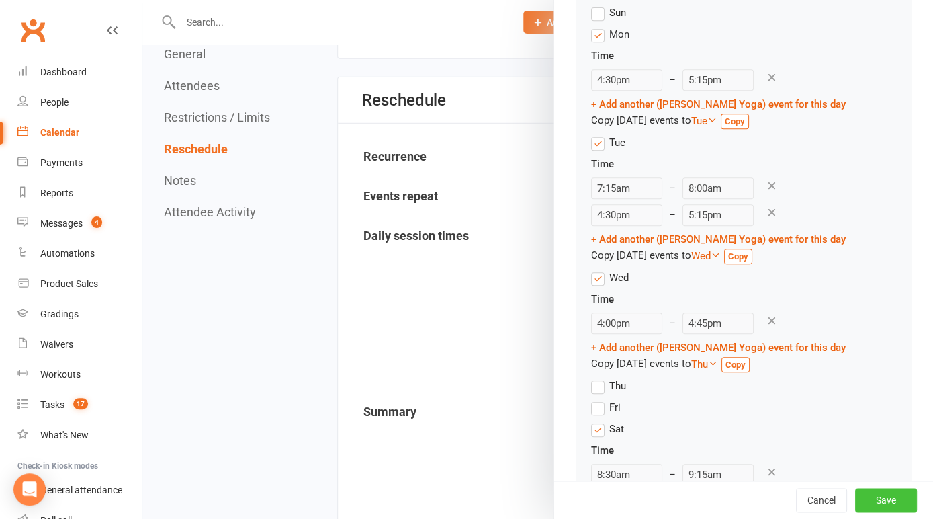
click at [894, 498] on button "Save" at bounding box center [887, 500] width 62 height 24
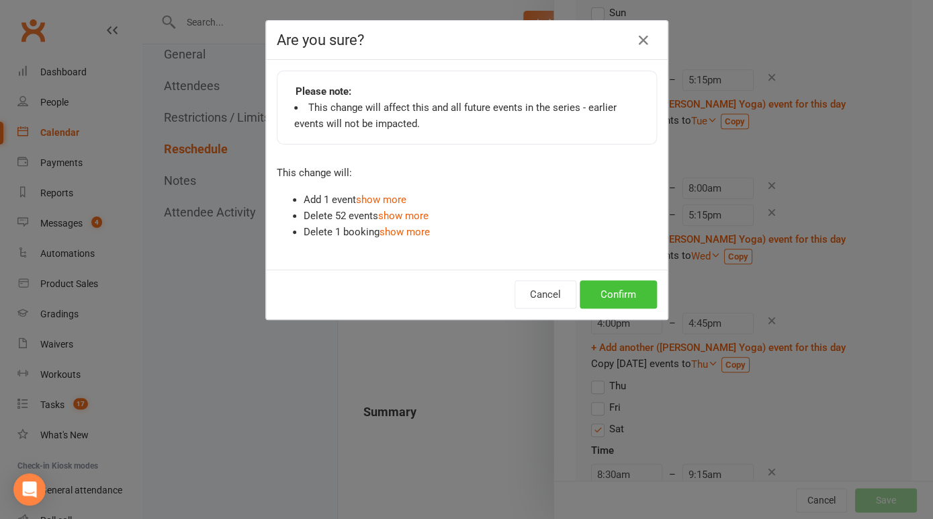
click at [618, 296] on button "Confirm" at bounding box center [618, 294] width 77 height 28
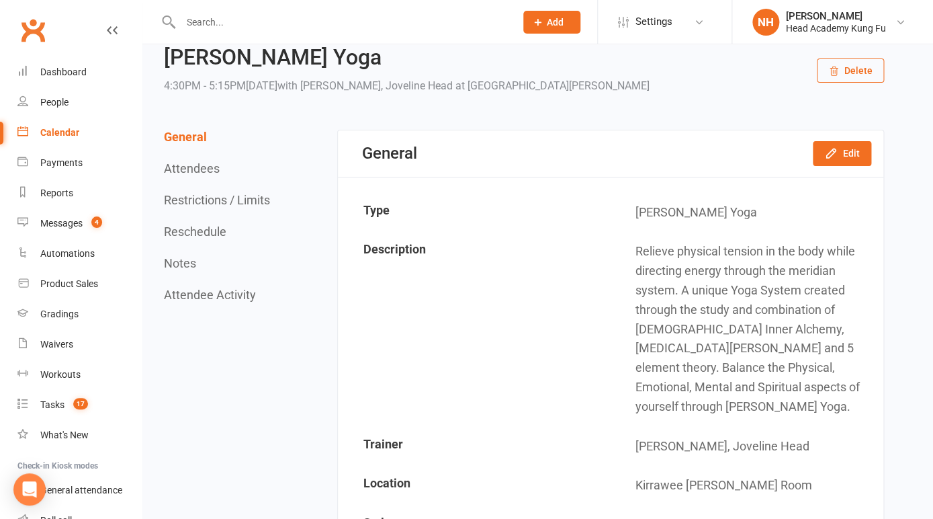
scroll to position [0, 0]
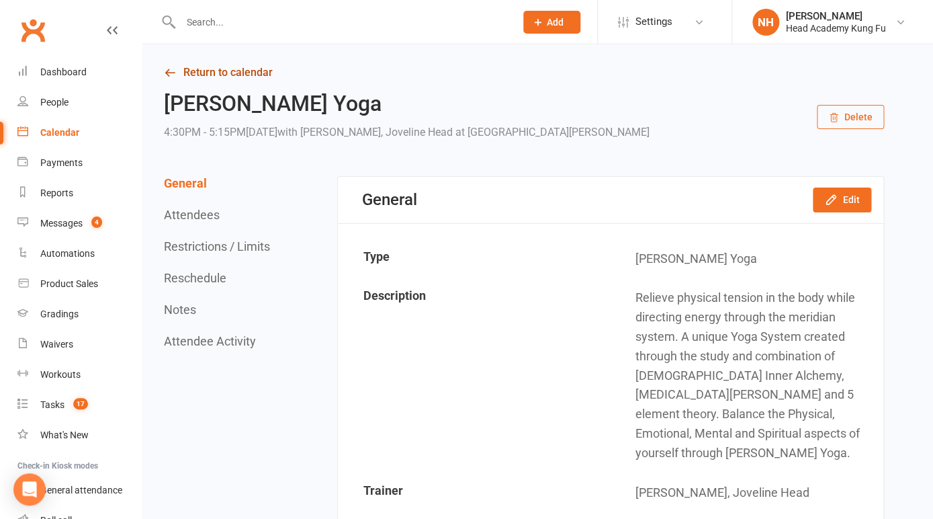
click at [220, 74] on link "Return to calendar" at bounding box center [524, 72] width 720 height 19
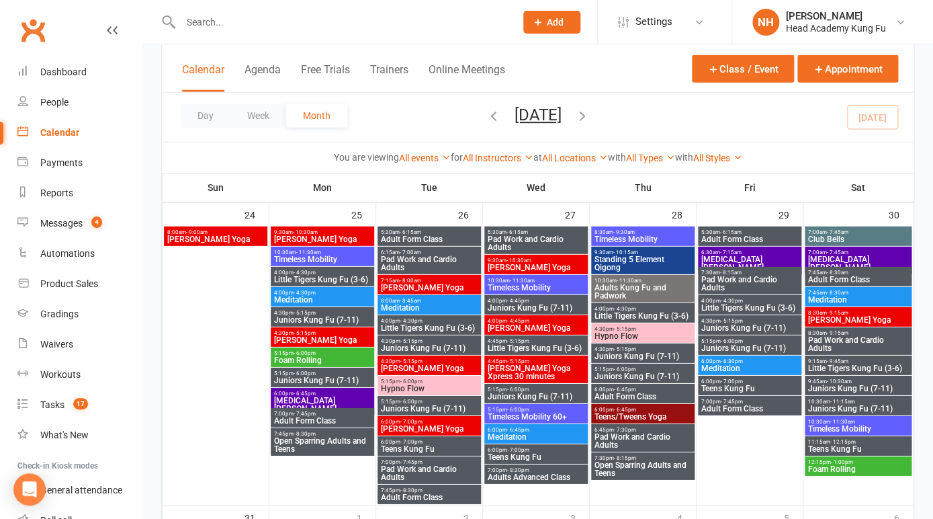
scroll to position [1286, 0]
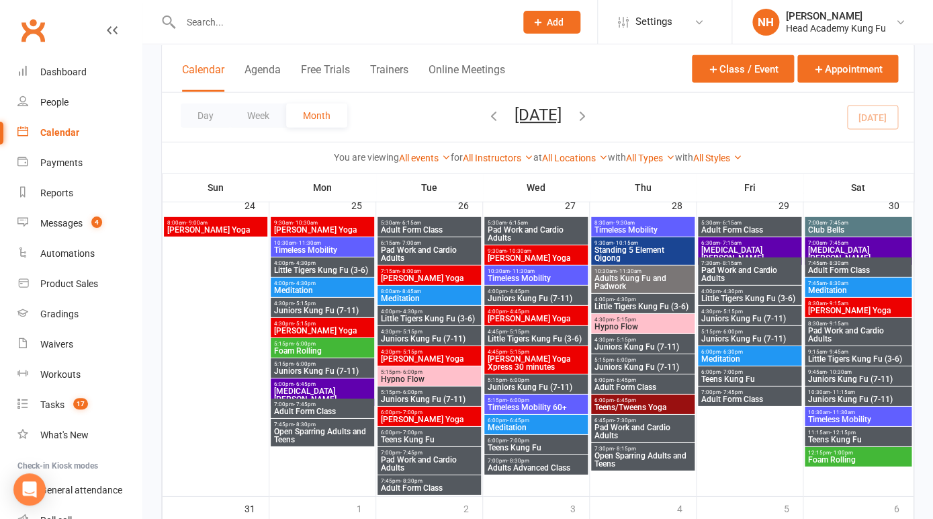
click at [417, 349] on span "- 5:15pm" at bounding box center [412, 352] width 22 height 6
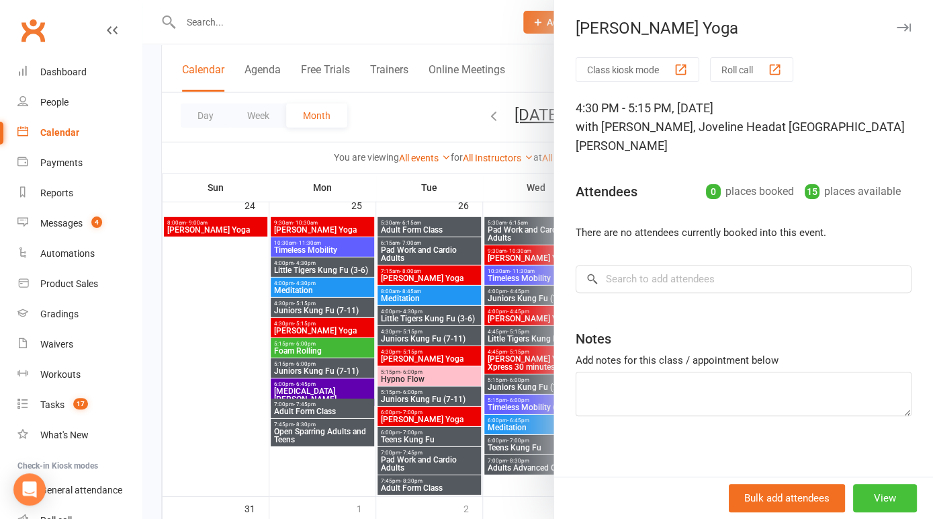
click at [888, 489] on button "View" at bounding box center [886, 498] width 64 height 28
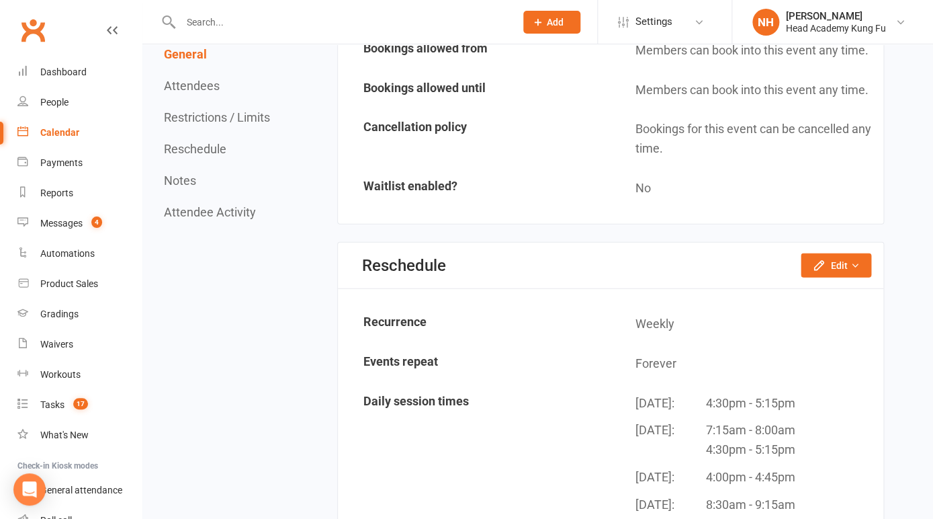
scroll to position [1200, 0]
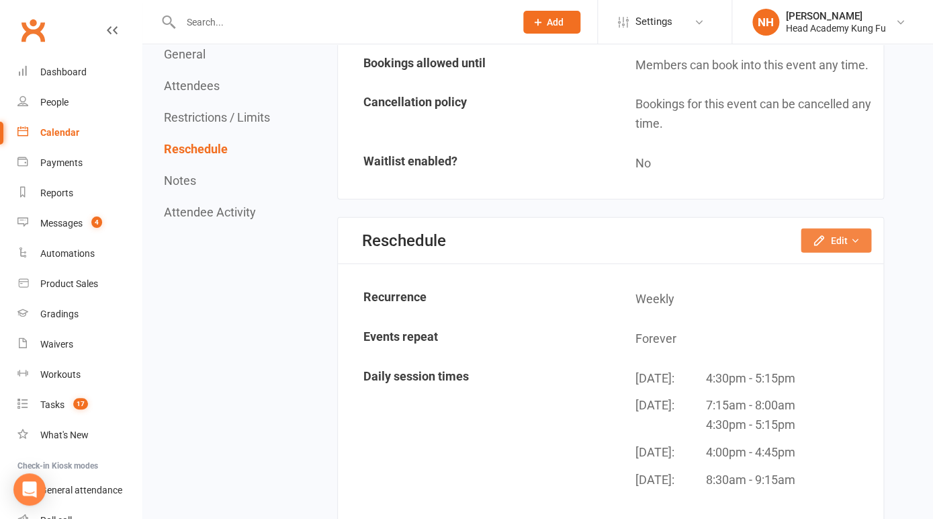
click at [843, 228] on button "Edit" at bounding box center [836, 240] width 71 height 24
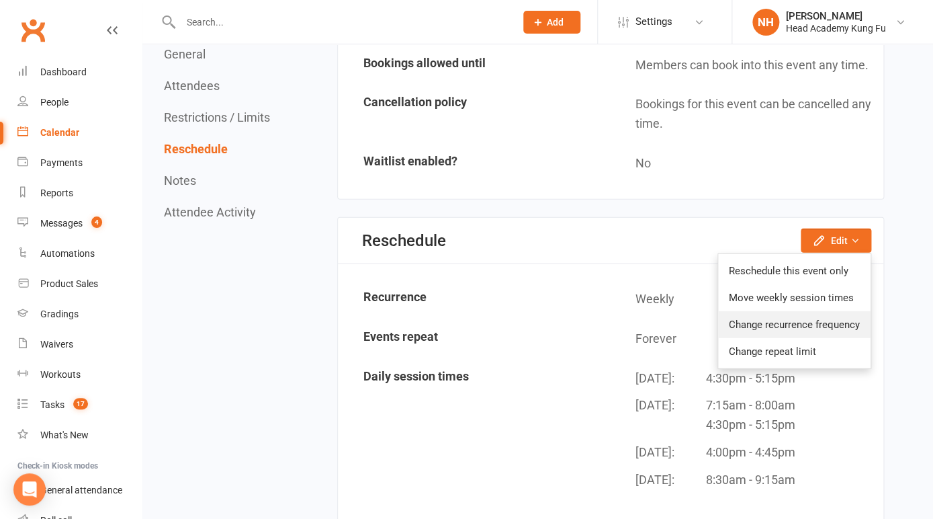
click at [798, 311] on link "Change recurrence frequency" at bounding box center [794, 324] width 153 height 27
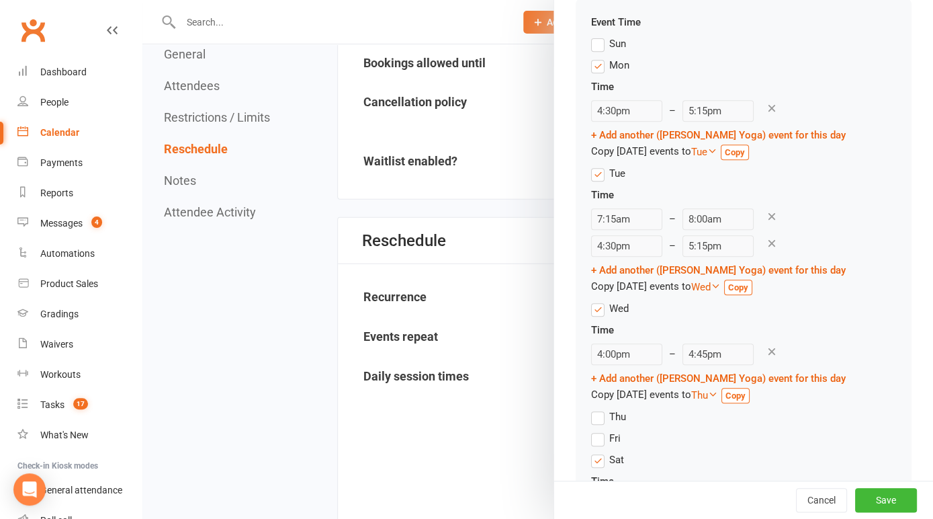
scroll to position [196, 0]
click at [603, 407] on label "Thu" at bounding box center [608, 415] width 35 height 16
click at [600, 407] on input "Thu" at bounding box center [595, 407] width 9 height 0
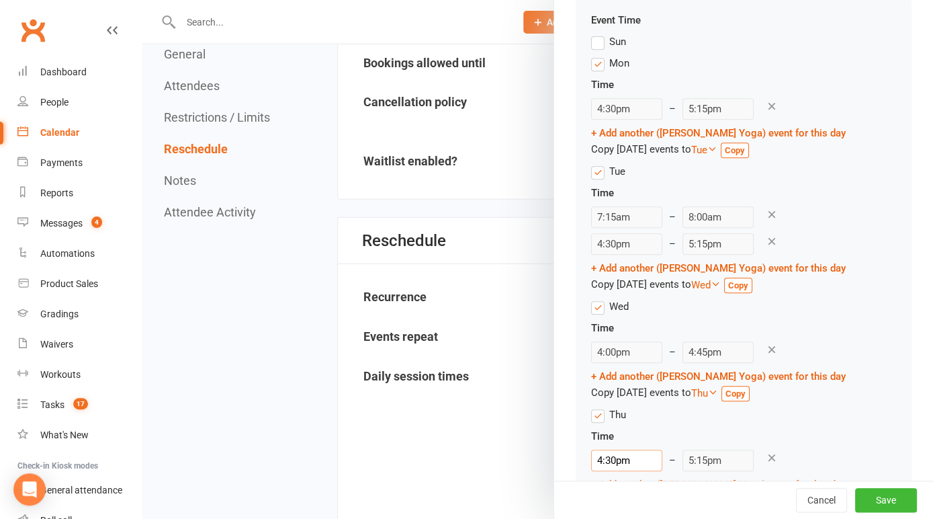
click at [663, 450] on input "4:30pm" at bounding box center [626, 461] width 71 height 22
type input "5:15pm"
type input "6:00pm"
click at [683, 470] on li "5:15pm" at bounding box center [681, 477] width 65 height 20
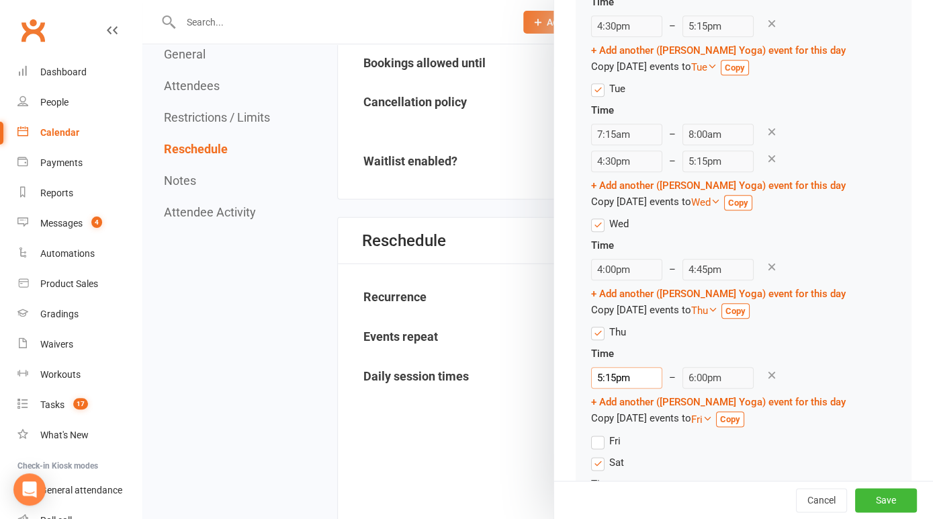
scroll to position [290, 0]
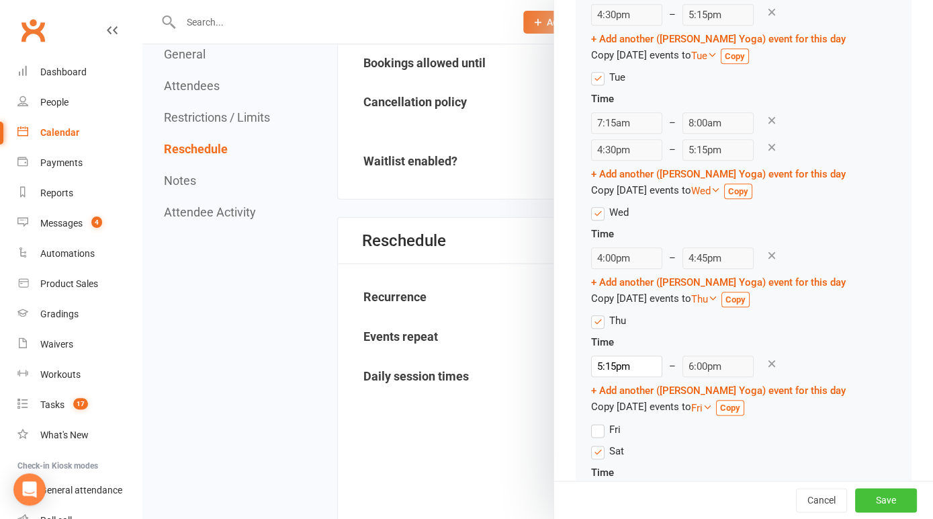
click at [886, 497] on button "Save" at bounding box center [887, 500] width 62 height 24
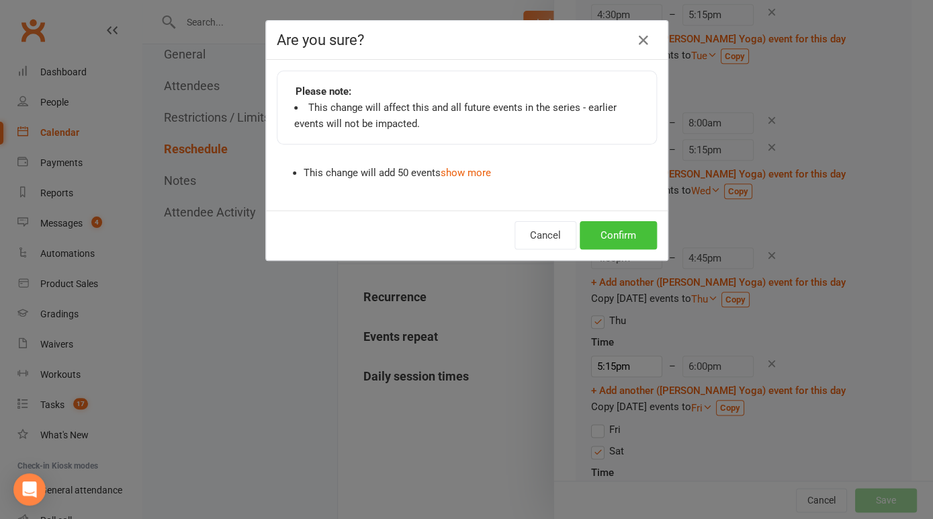
click at [616, 237] on button "Confirm" at bounding box center [618, 235] width 77 height 28
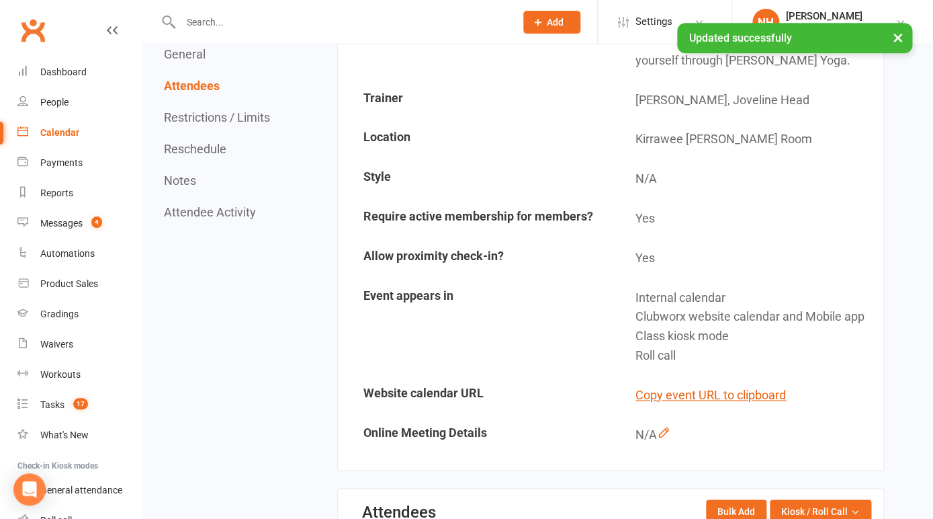
scroll to position [365, 0]
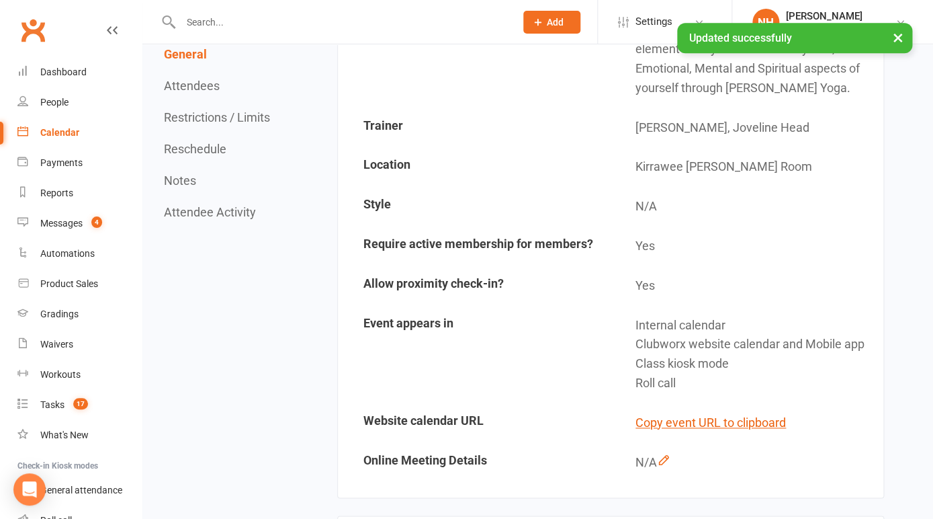
click at [59, 134] on div "Calendar" at bounding box center [59, 132] width 39 height 11
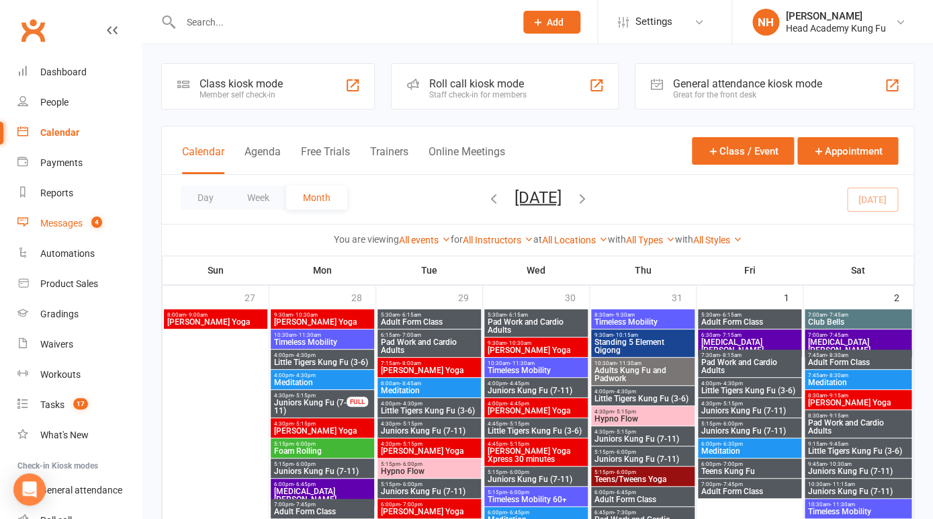
click at [74, 219] on div "Messages" at bounding box center [61, 223] width 42 height 11
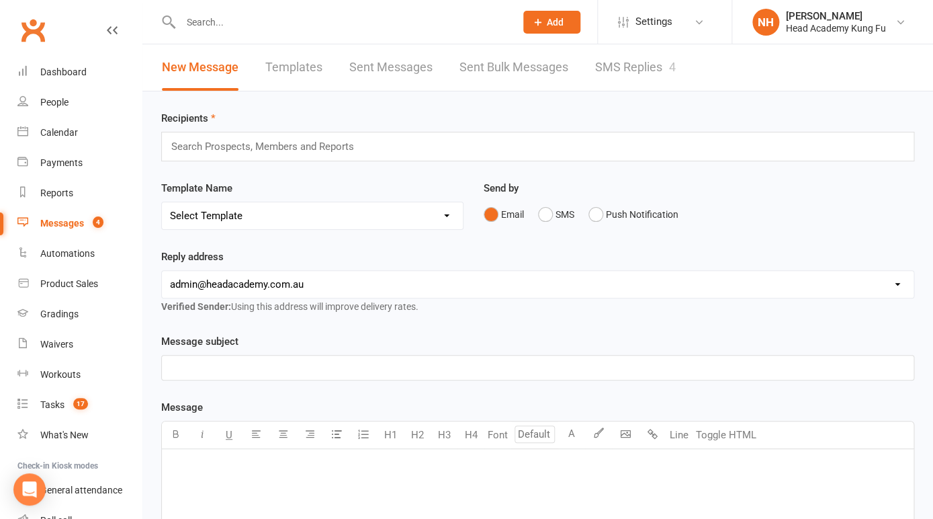
click at [617, 66] on link "SMS Replies 4" at bounding box center [635, 67] width 81 height 46
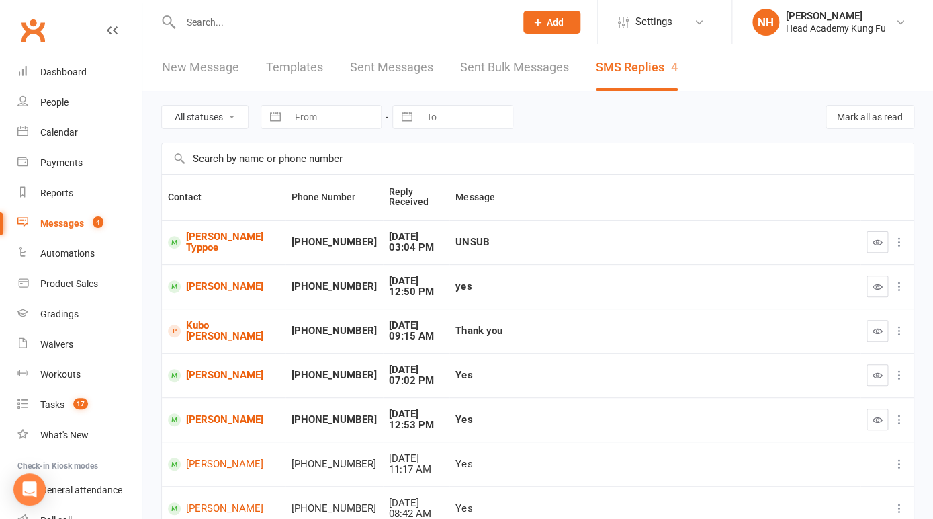
click at [869, 100] on div "All statuses Read only Unread only Navigate forward to interact with the calend…" at bounding box center [537, 116] width 753 height 51
click at [866, 119] on button "Mark all as read" at bounding box center [870, 117] width 89 height 24
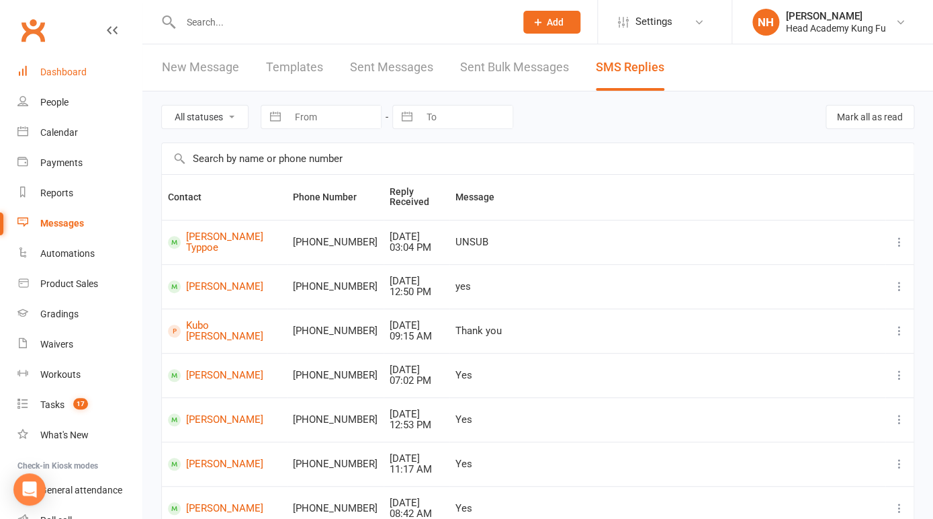
click at [54, 77] on div "Dashboard" at bounding box center [63, 72] width 46 height 11
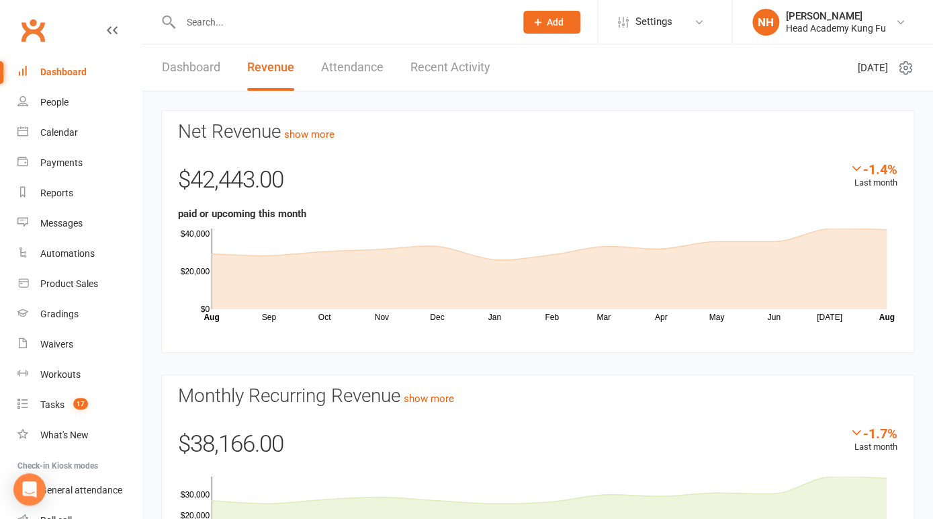
click at [64, 81] on link "Dashboard" at bounding box center [79, 72] width 124 height 30
click at [71, 79] on link "Dashboard" at bounding box center [79, 72] width 124 height 30
